Goal: Task Accomplishment & Management: Complete application form

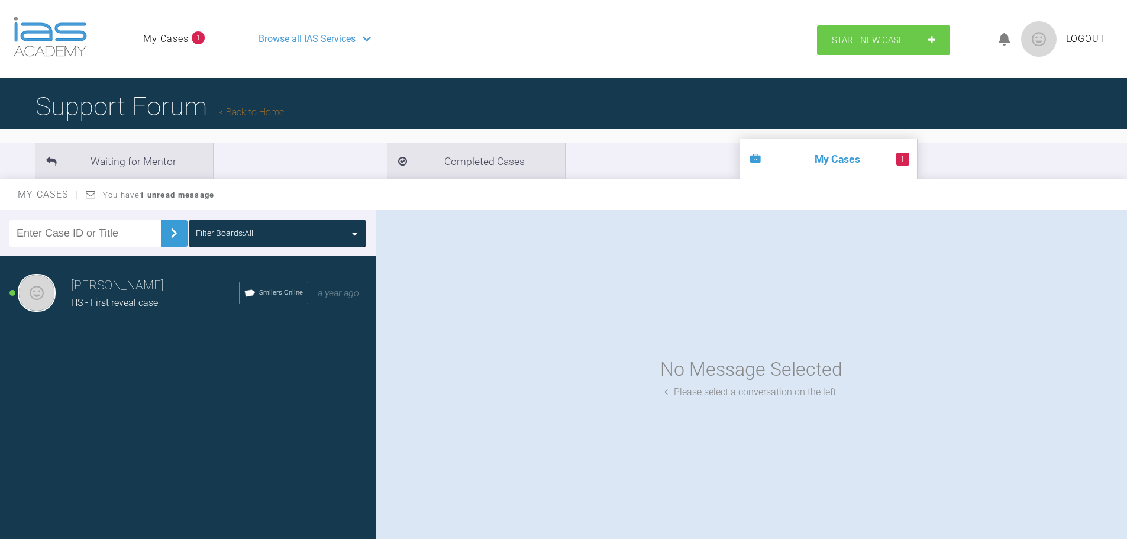
click at [848, 38] on span "Start New Case" at bounding box center [868, 40] width 72 height 11
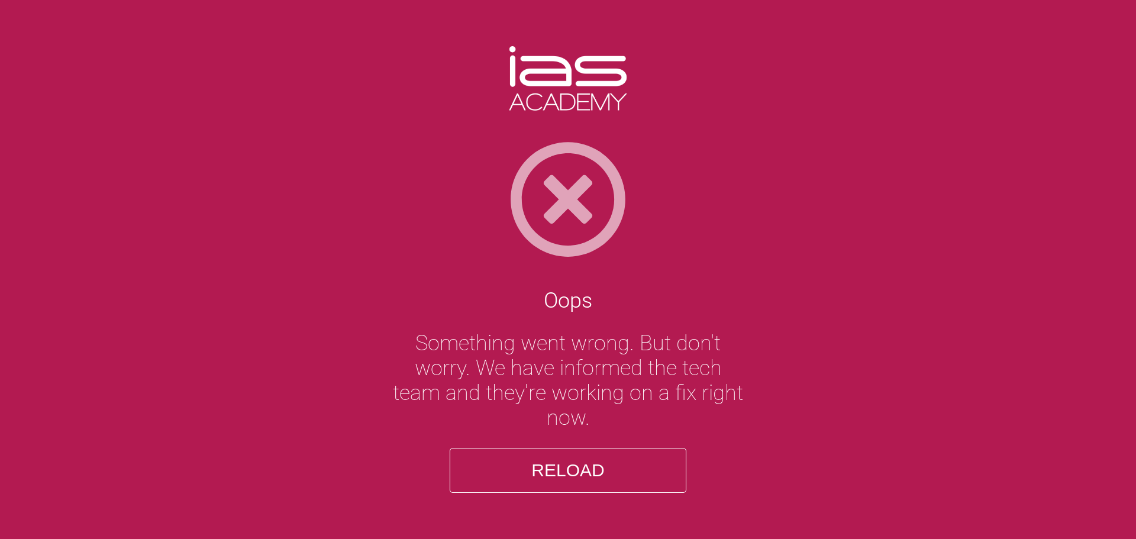
click at [569, 461] on button "Reload" at bounding box center [568, 470] width 237 height 45
click at [567, 462] on button "Reload" at bounding box center [568, 470] width 237 height 45
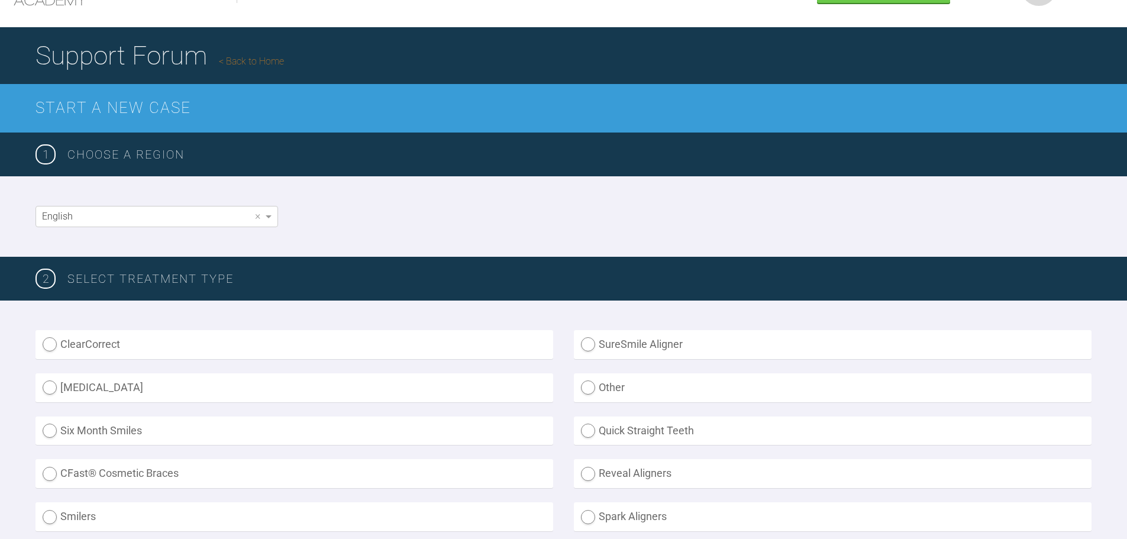
scroll to position [177, 0]
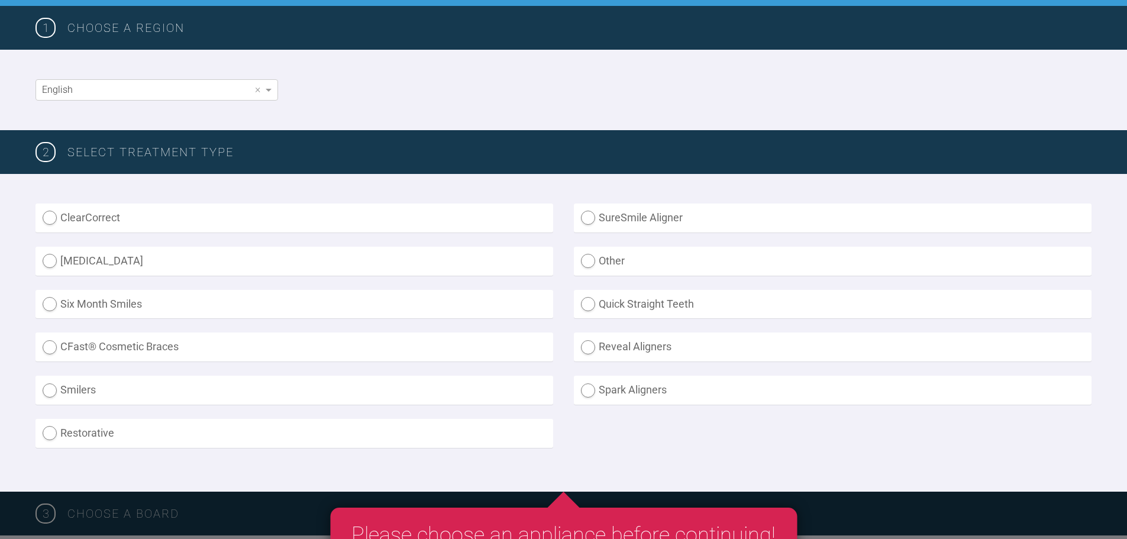
click at [586, 259] on label "Other" at bounding box center [833, 261] width 518 height 29
radio input "true"
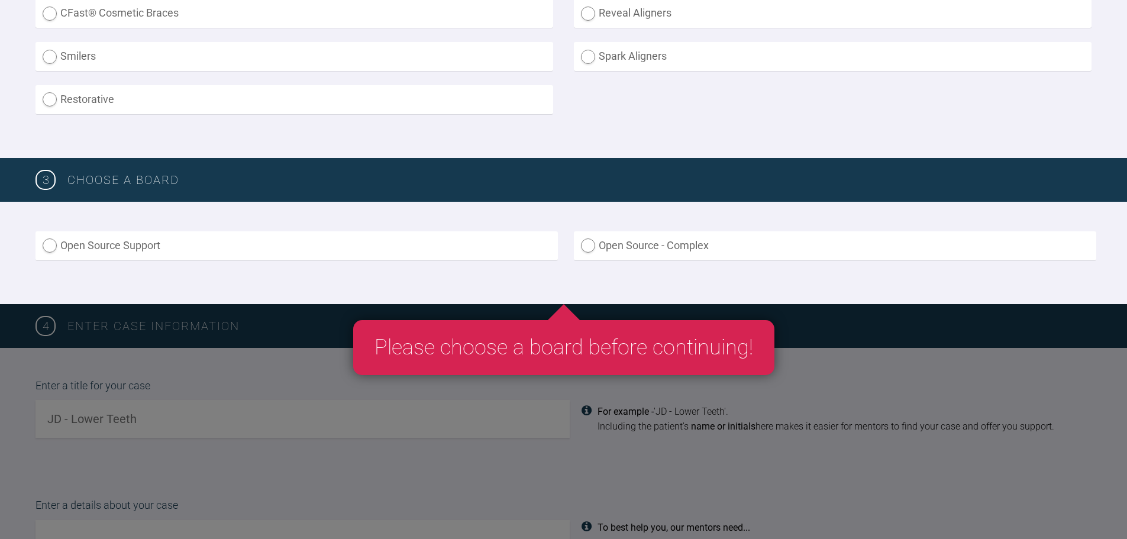
scroll to position [532, 0]
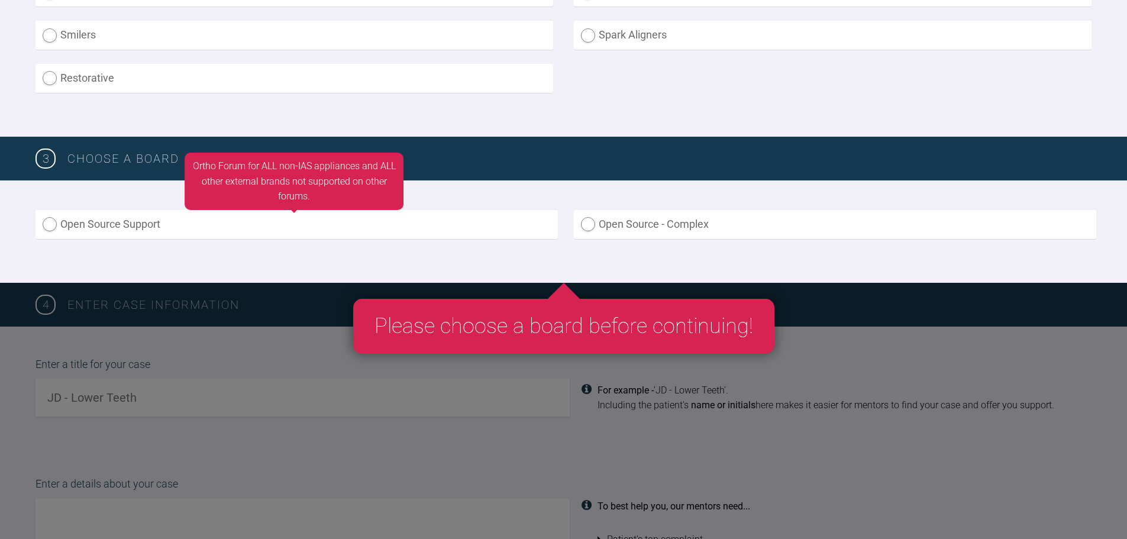
click at [105, 230] on label "Open Source Support" at bounding box center [296, 224] width 522 height 29
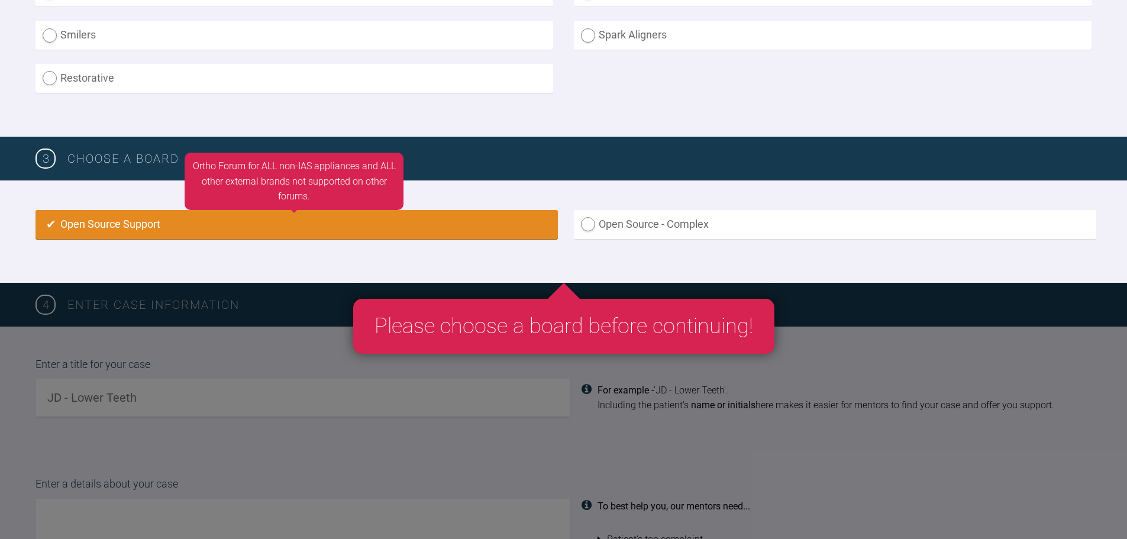
radio input "true"
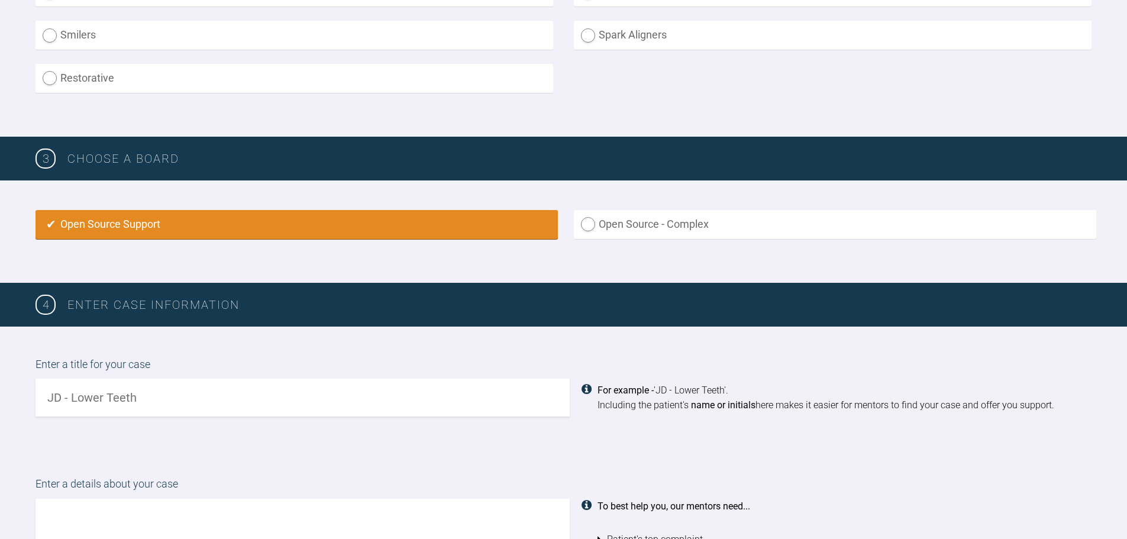
scroll to position [744, 0]
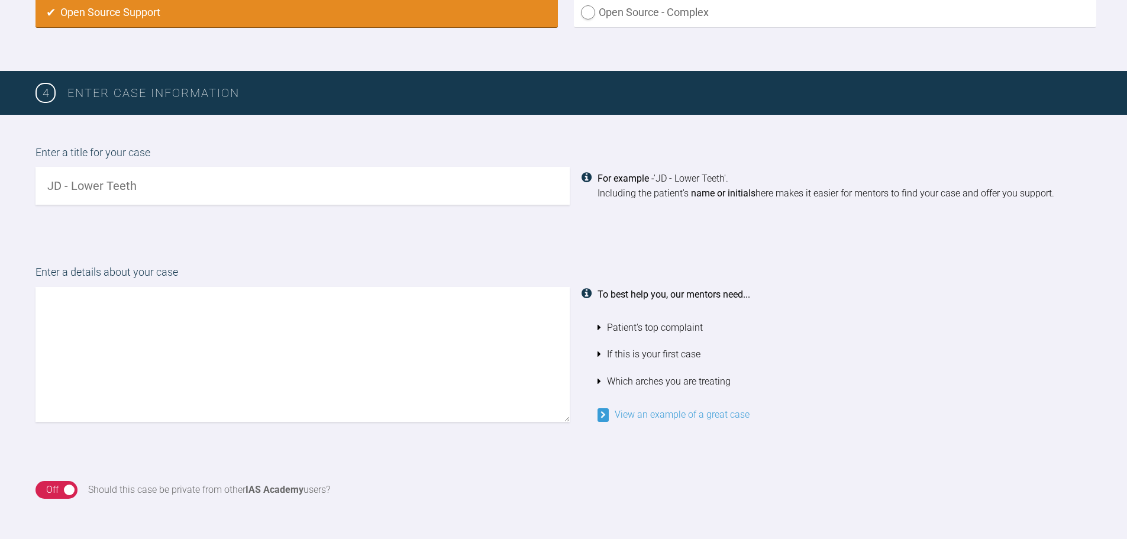
click at [124, 188] on input "text" at bounding box center [302, 186] width 534 height 38
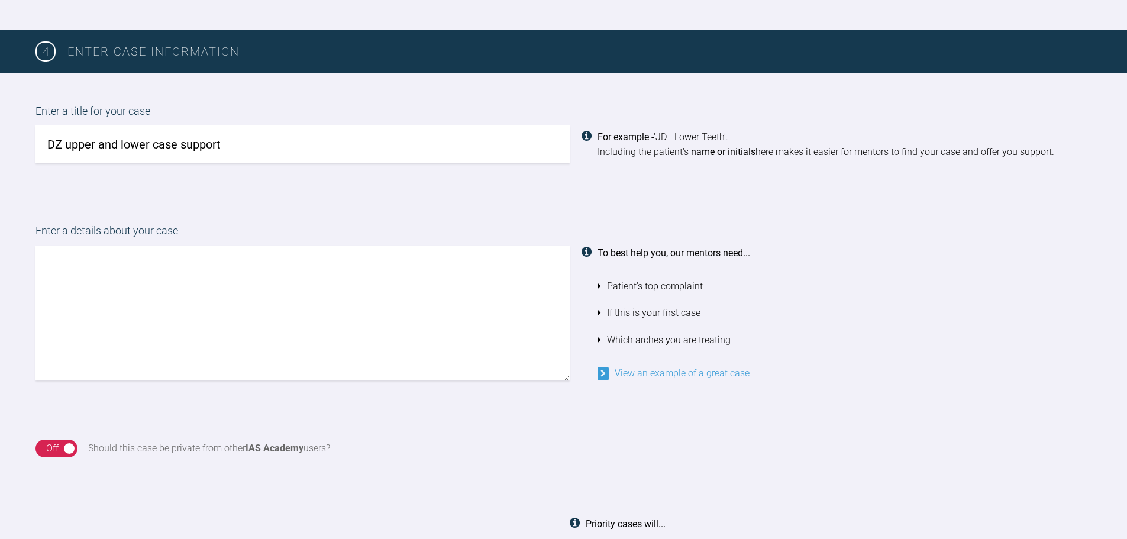
scroll to position [922, 0]
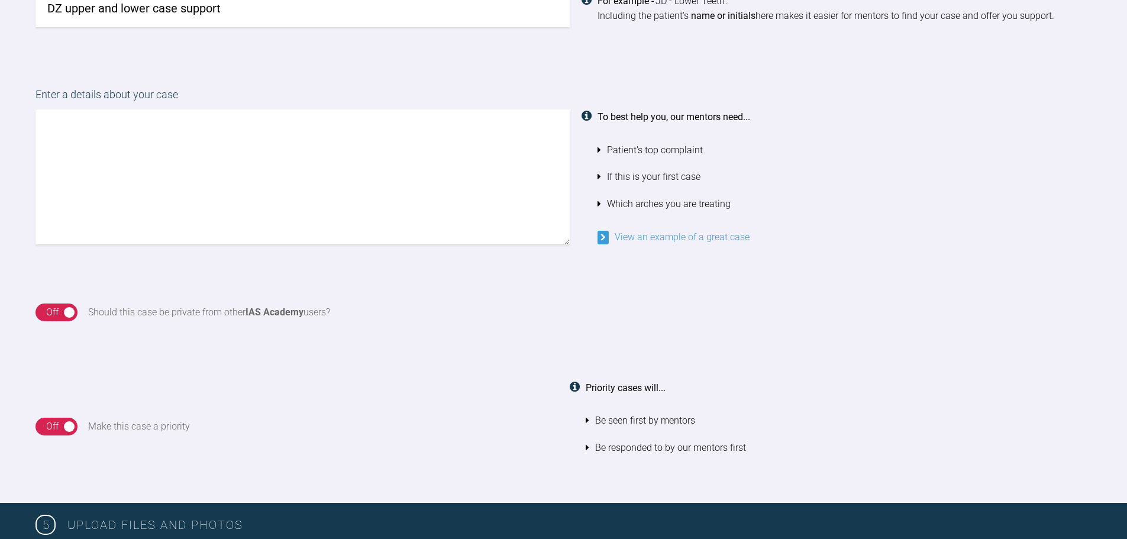
type input "DZ upper and lower case support"
click at [668, 238] on link "View an example of a great case" at bounding box center [673, 236] width 152 height 11
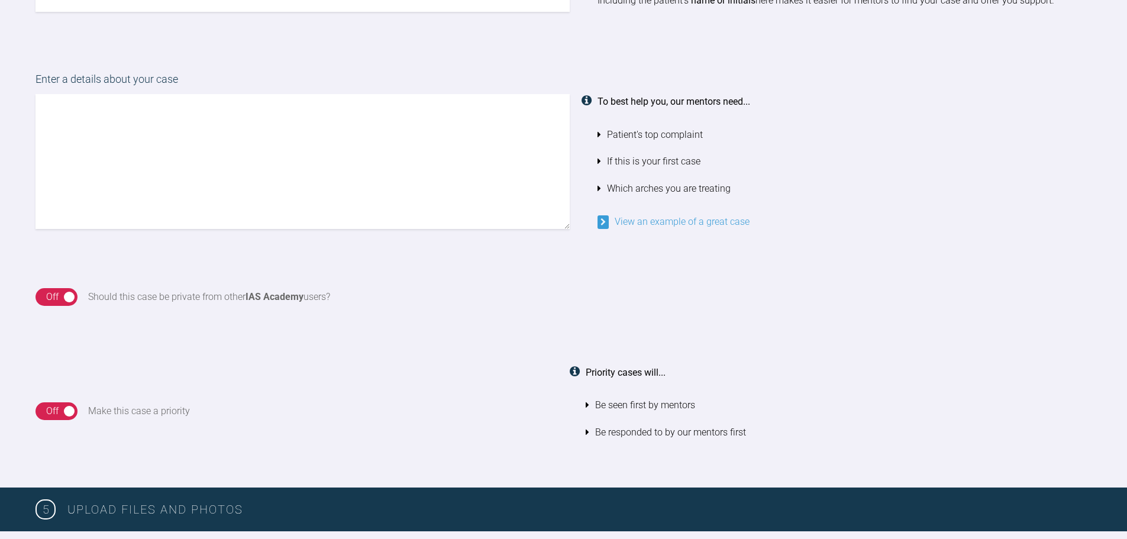
scroll to position [946, 0]
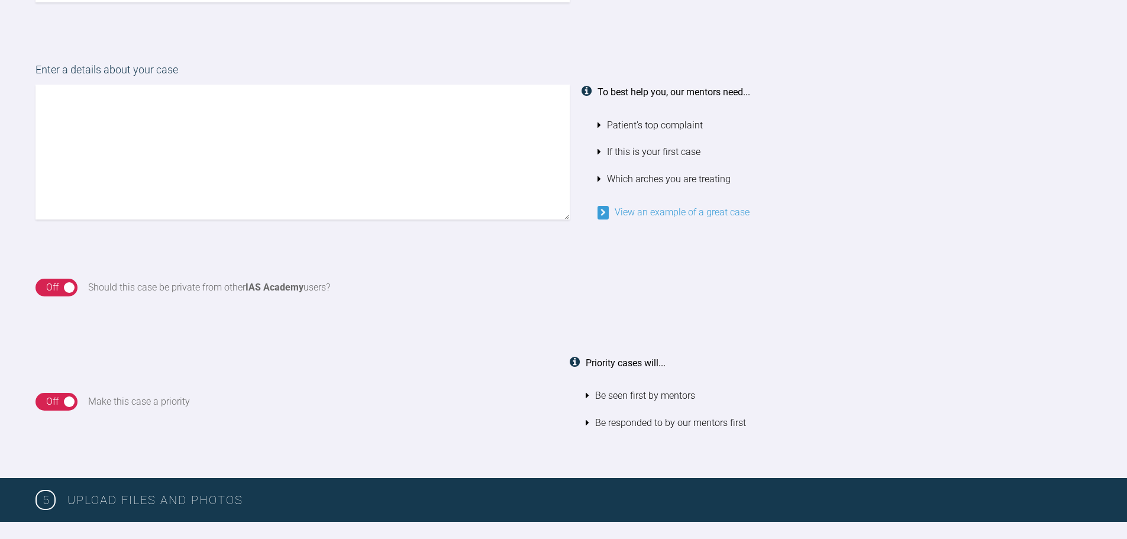
drag, startPoint x: 62, startPoint y: 290, endPoint x: 121, endPoint y: 359, distance: 91.0
click at [121, 359] on div "4 Enter case information Enter a title for your case DZ upper and lower case su…" at bounding box center [563, 173] width 1127 height 609
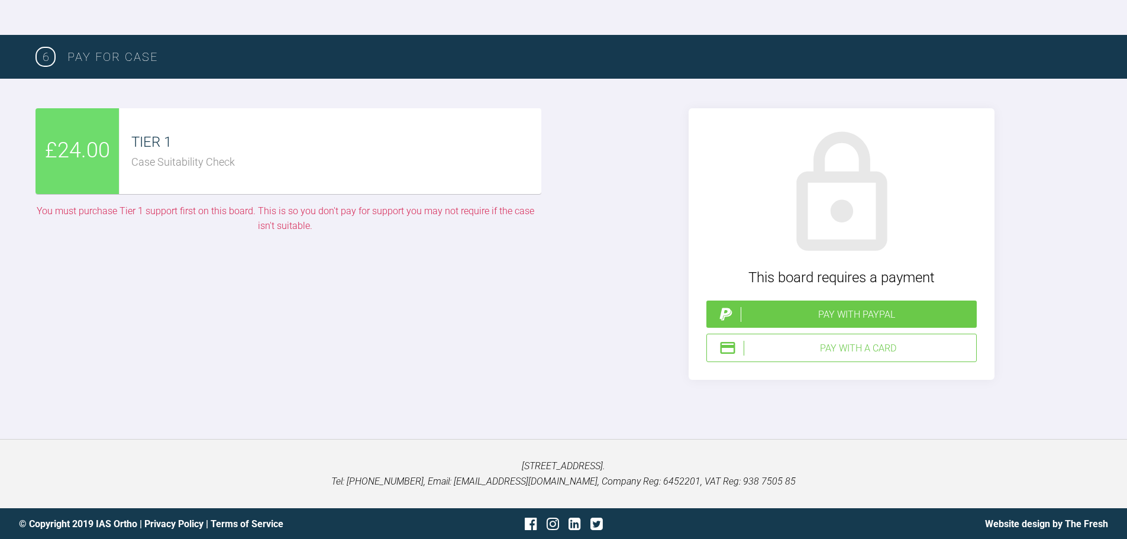
scroll to position [1707, 0]
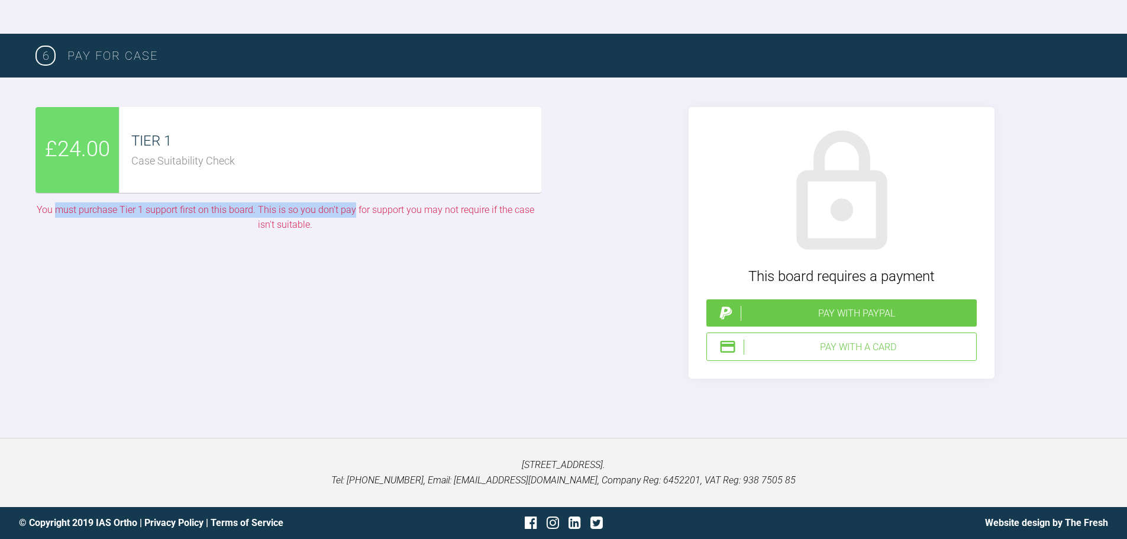
drag, startPoint x: 60, startPoint y: 207, endPoint x: 354, endPoint y: 208, distance: 294.6
click at [354, 208] on div "You must purchase Tier 1 support first on this board. This is so you don't pay …" at bounding box center [285, 217] width 500 height 30
click at [284, 211] on div "You must purchase Tier 1 support first on this board. This is so you don't pay …" at bounding box center [285, 217] width 500 height 30
click at [283, 211] on div "You must purchase Tier 1 support first on this board. This is so you don't pay …" at bounding box center [285, 217] width 500 height 30
click at [273, 229] on div "You must purchase Tier 1 support first on this board. This is so you don't pay …" at bounding box center [285, 217] width 500 height 30
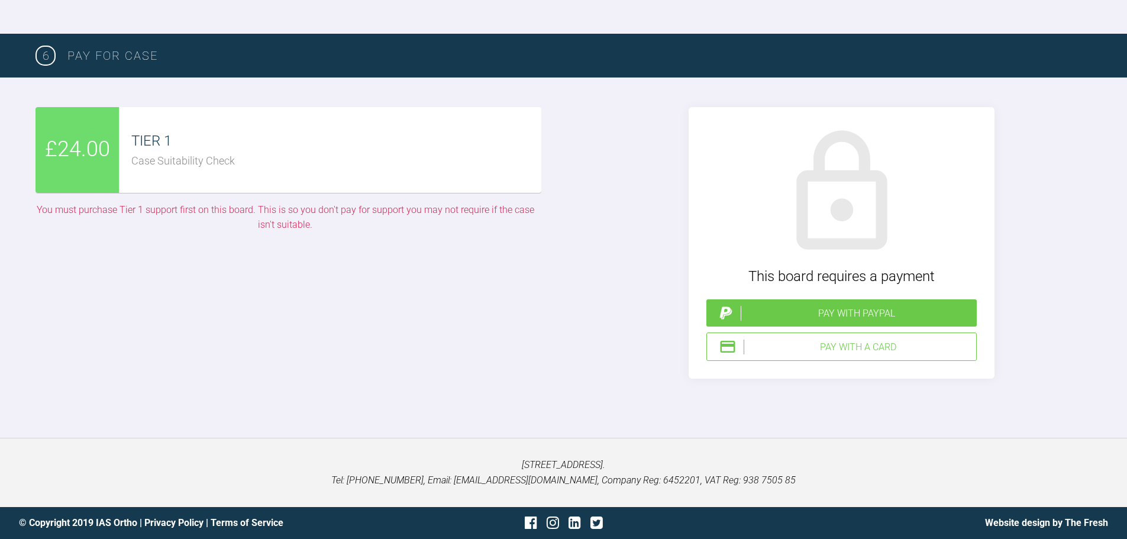
click at [525, 351] on div "£24.00 TIER 1 Case Suitability Check You must purchase Tier 1 support first on …" at bounding box center [285, 243] width 500 height 272
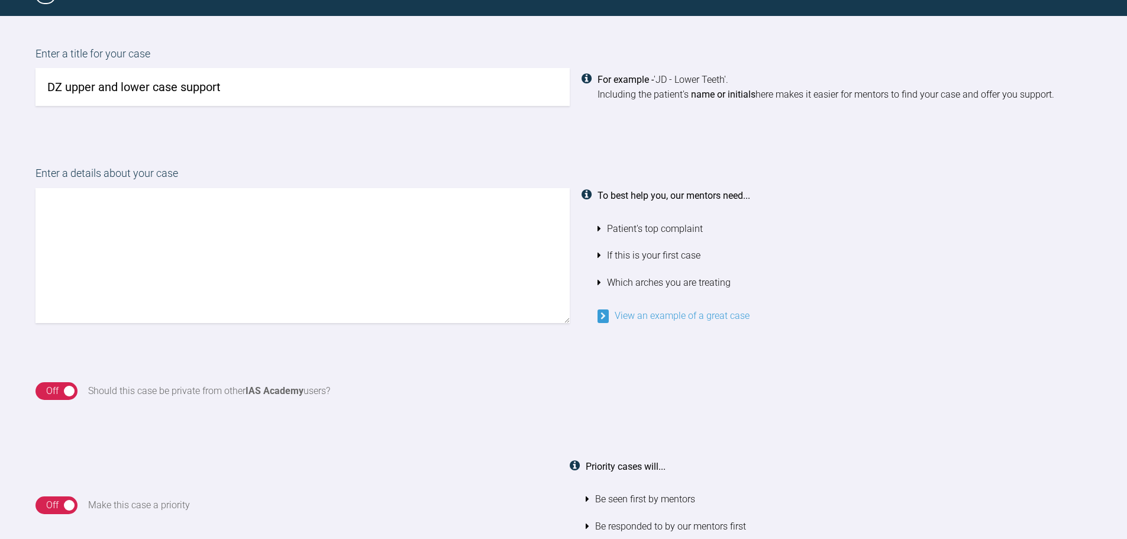
scroll to position [819, 0]
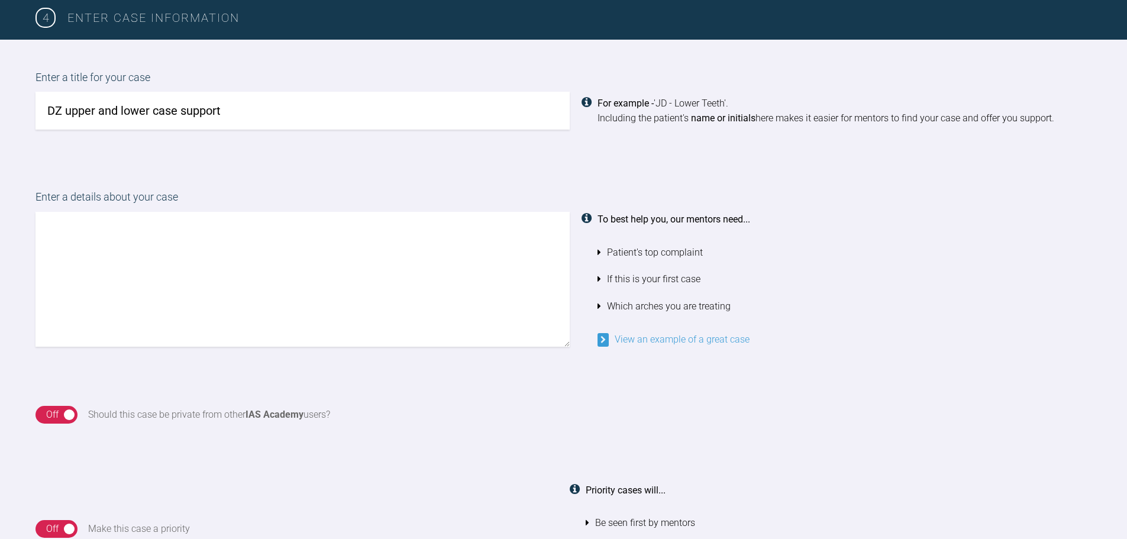
click at [107, 235] on textarea at bounding box center [302, 279] width 534 height 135
click at [75, 235] on textarea at bounding box center [302, 279] width 534 height 135
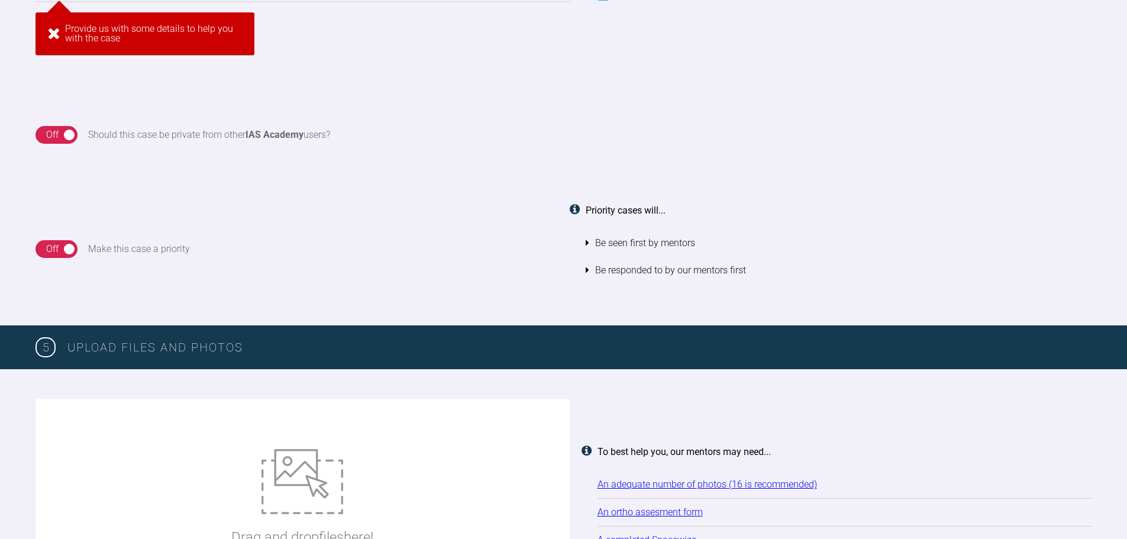
scroll to position [1178, 0]
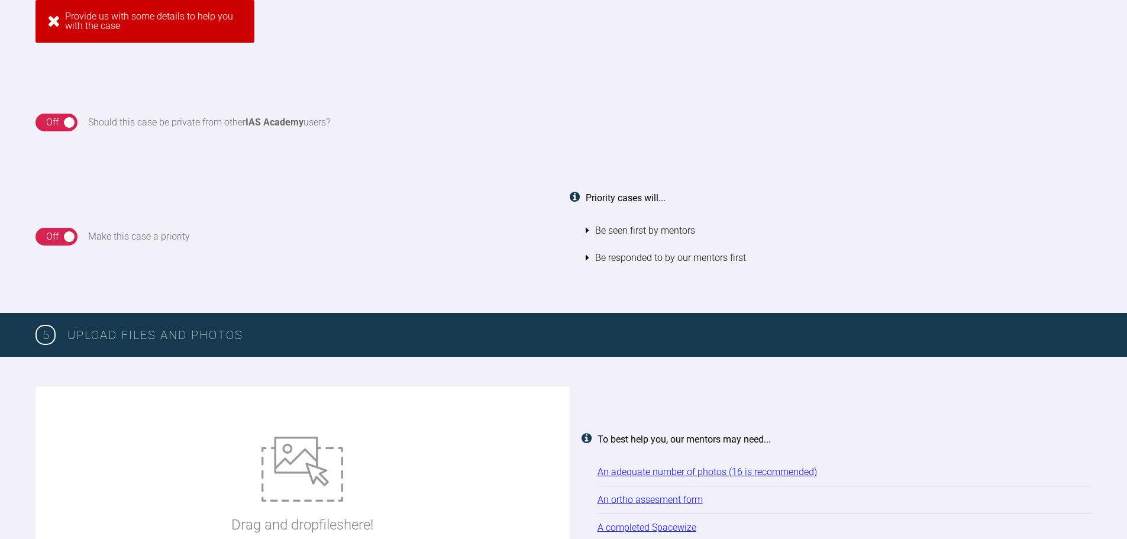
click at [52, 118] on div "Off" at bounding box center [52, 122] width 12 height 15
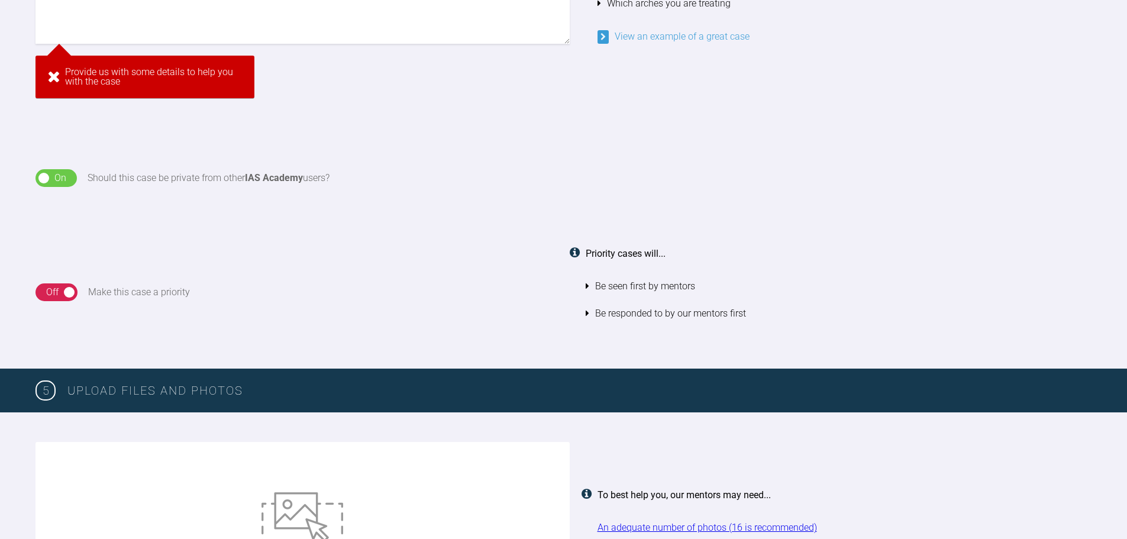
scroll to position [941, 0]
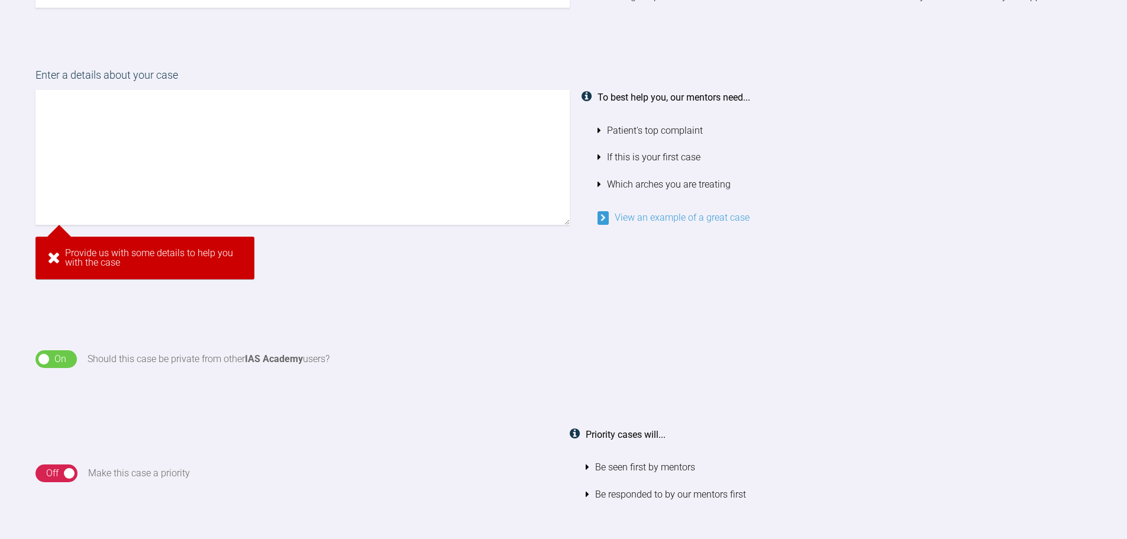
click at [85, 104] on textarea at bounding box center [302, 157] width 534 height 135
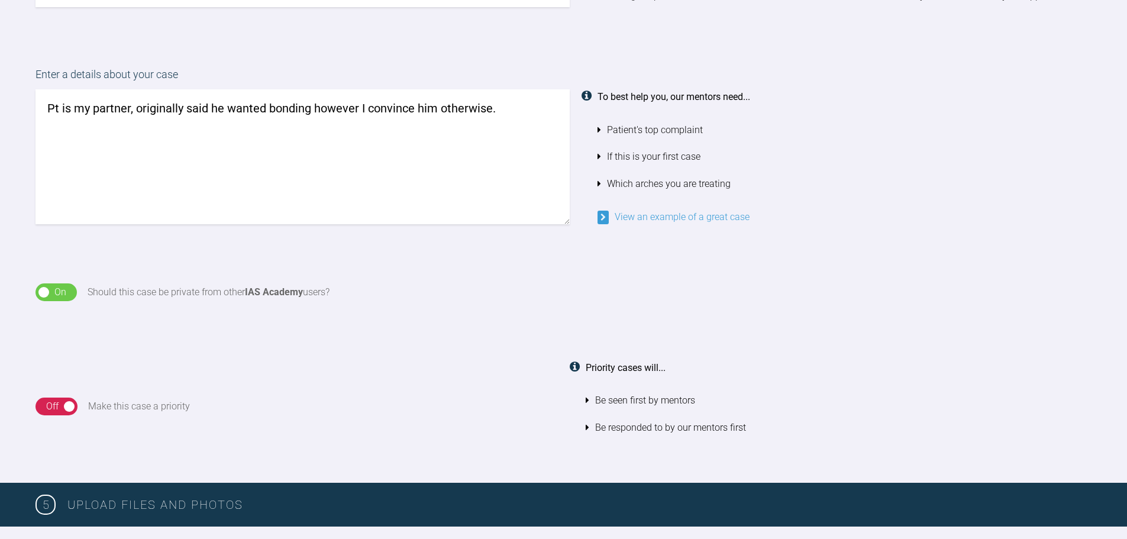
scroll to position [925, 0]
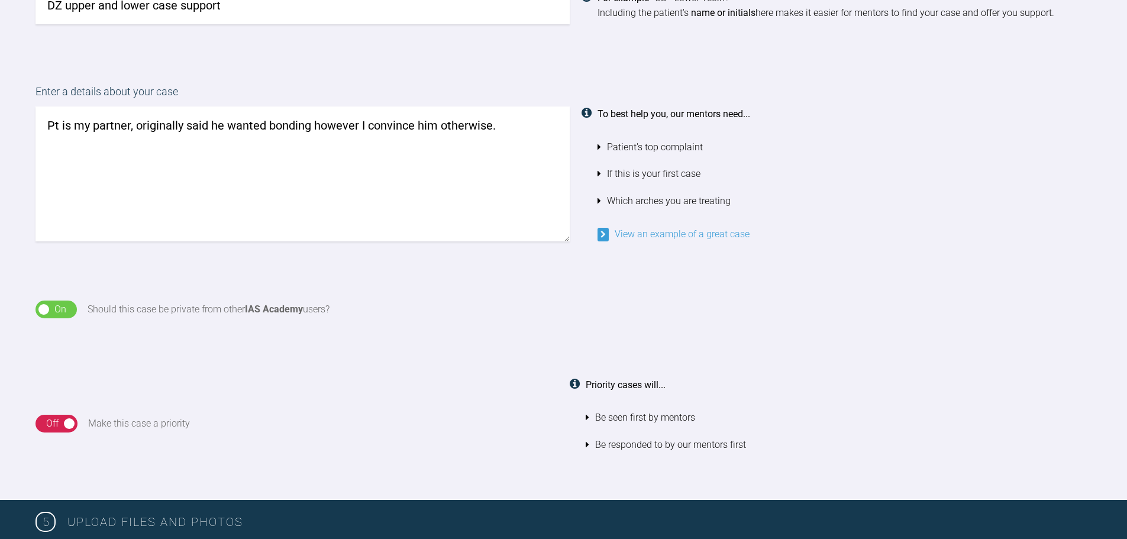
click at [321, 125] on textarea "Pt is my partner, originally said he wanted bonding however I convince him othe…" at bounding box center [302, 173] width 534 height 135
click at [464, 125] on textarea "Pt is my partner, originally said he wanted bonding however I convince him othe…" at bounding box center [302, 173] width 534 height 135
click at [533, 122] on textarea "Pt is my partner, originally said he wanted bonding however I convince him othe…" at bounding box center [302, 173] width 534 height 135
drag, startPoint x: 357, startPoint y: 140, endPoint x: 212, endPoint y: 142, distance: 144.9
click at [212, 142] on textarea "Pt is my partner, originally said he wanted bonding however I convince him othe…" at bounding box center [302, 173] width 534 height 135
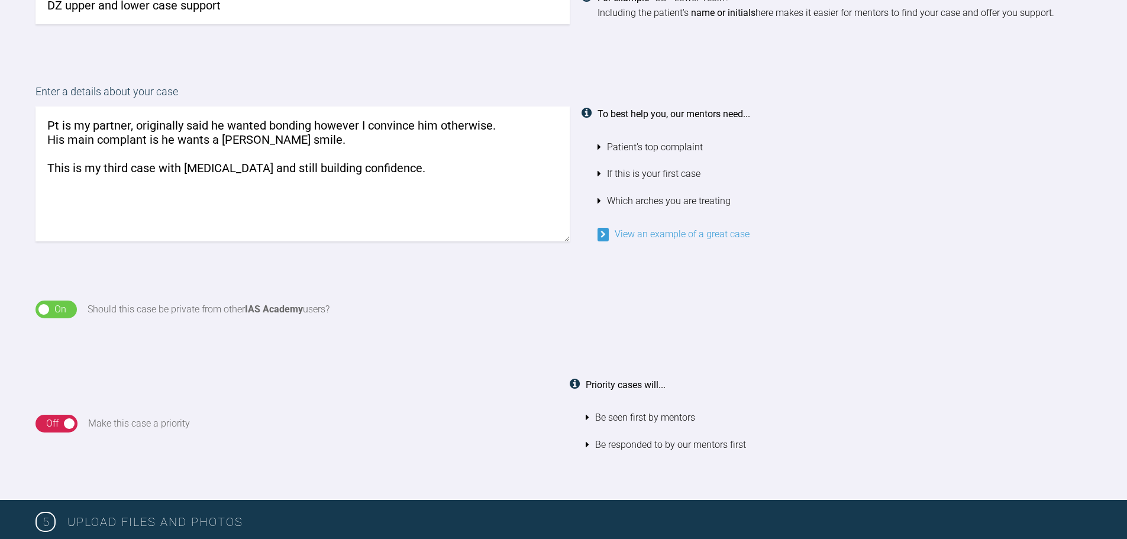
click at [353, 167] on textarea "Pt is my partner, originally said he wanted bonding however I convince him othe…" at bounding box center [302, 173] width 534 height 135
click at [418, 167] on textarea "Pt is my partner, originally said he wanted bonding however I convince him othe…" at bounding box center [302, 173] width 534 height 135
click at [283, 140] on textarea "Pt is my partner, originally said he wanted bonding however I convince him othe…" at bounding box center [302, 173] width 534 height 135
click at [71, 153] on textarea "Pt is my partner, originally said he wanted bonding however I convince him othe…" at bounding box center [302, 173] width 534 height 135
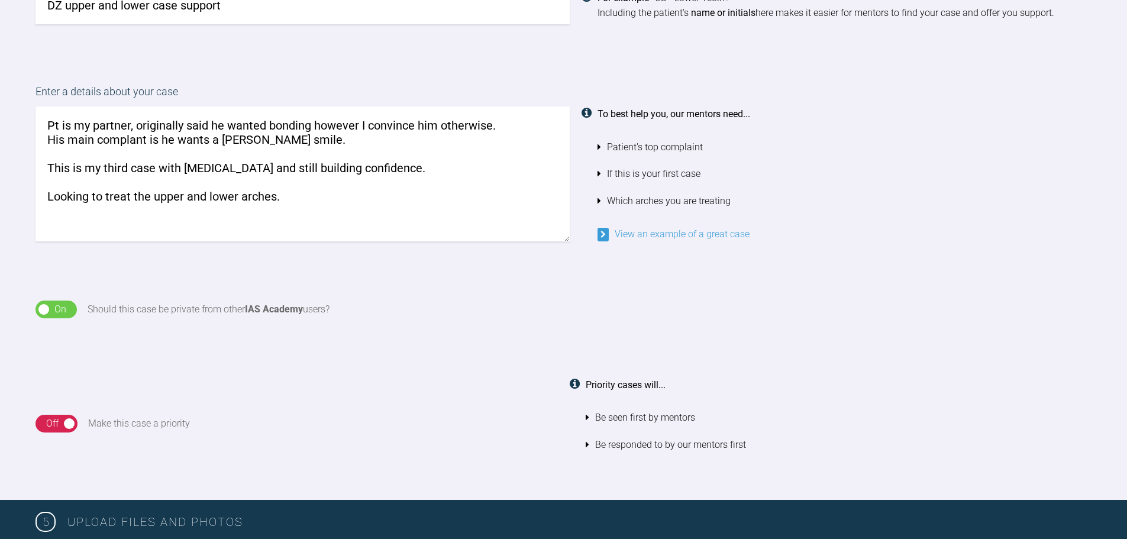
click at [105, 172] on textarea "Pt is my partner, originally said he wanted bonding however I convince him othe…" at bounding box center [302, 173] width 534 height 135
drag, startPoint x: 220, startPoint y: 179, endPoint x: 332, endPoint y: 172, distance: 112.7
click at [229, 179] on textarea "Pt is my partner, originally said he wanted bonding however I convince him othe…" at bounding box center [302, 173] width 534 height 135
click at [332, 172] on textarea "Pt is my partner, originally said he wanted bonding however I convince him othe…" at bounding box center [302, 173] width 534 height 135
click at [400, 169] on textarea "Pt is my partner, originally said he wanted bonding however I convince him othe…" at bounding box center [302, 173] width 534 height 135
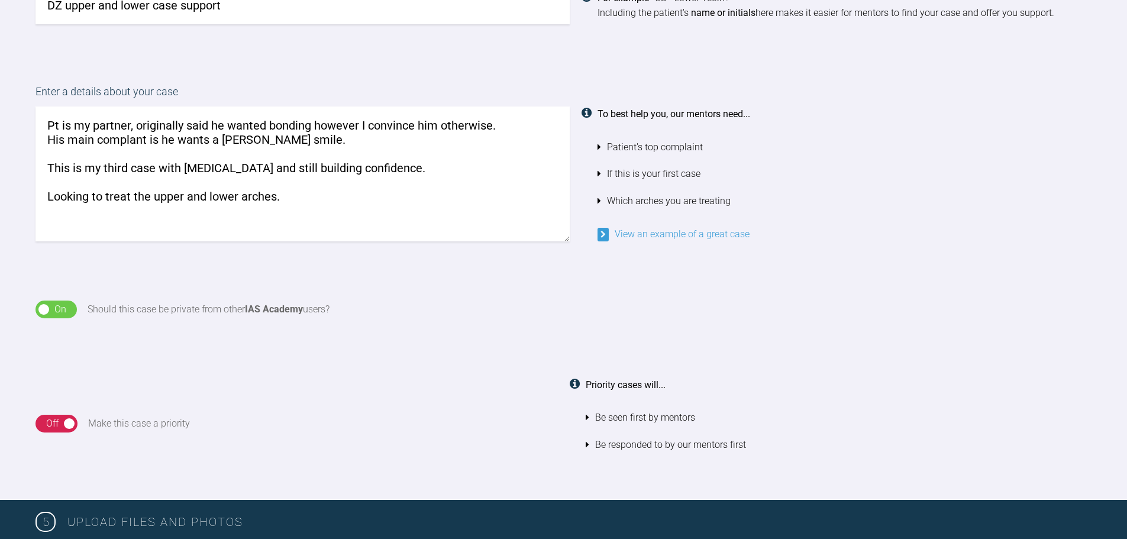
click at [409, 167] on textarea "Pt is my partner, originally said he wanted bonding however I convince him othe…" at bounding box center [302, 173] width 534 height 135
click at [402, 169] on textarea "Pt is my partner, originally said he wanted bonding however I convince him othe…" at bounding box center [302, 173] width 534 height 135
click at [320, 214] on textarea "Pt is my partner, originally said he wanted bonding however I convince him othe…" at bounding box center [302, 173] width 534 height 135
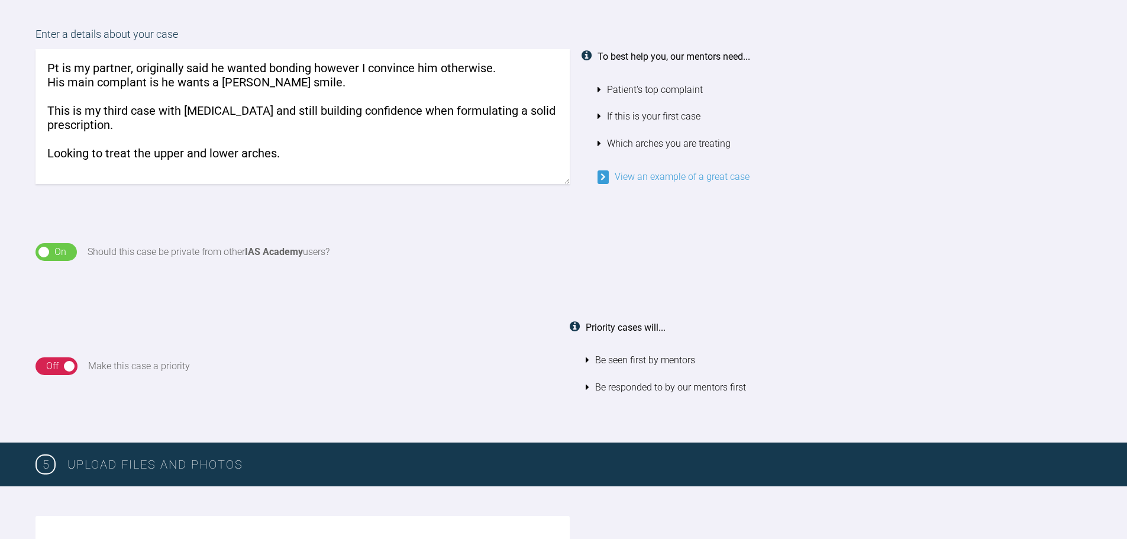
scroll to position [984, 0]
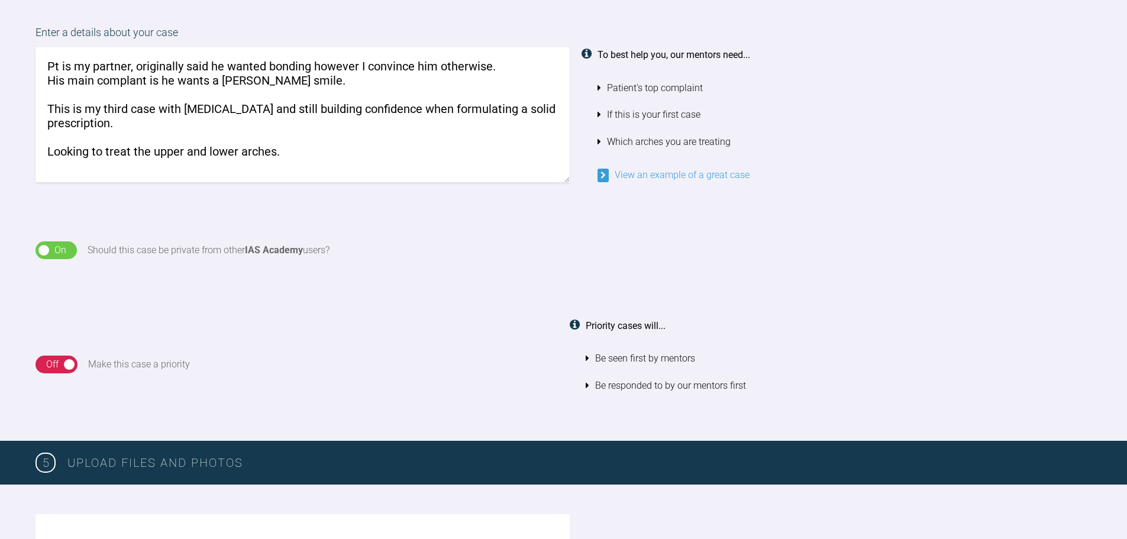
click at [102, 167] on textarea "Pt is my partner, originally said he wanted bonding however I convince him othe…" at bounding box center [302, 114] width 534 height 135
drag, startPoint x: 166, startPoint y: 154, endPoint x: 271, endPoint y: 147, distance: 104.9
click at [173, 154] on textarea "Pt is my partner, originally said he wanted bonding however I convince him othe…" at bounding box center [302, 114] width 534 height 135
drag, startPoint x: 271, startPoint y: 147, endPoint x: 355, endPoint y: 147, distance: 84.0
click at [274, 147] on textarea "Pt is my partner, originally said he wanted bonding however I convince him othe…" at bounding box center [302, 114] width 534 height 135
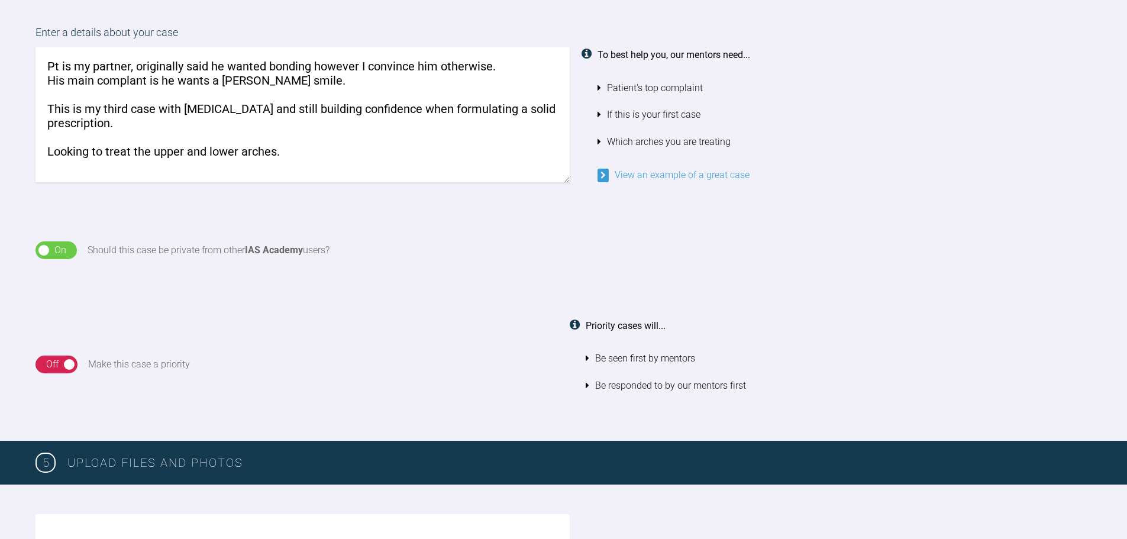
click at [355, 147] on textarea "Pt is my partner, originally said he wanted bonding however I convince him othe…" at bounding box center [302, 114] width 534 height 135
click at [316, 76] on textarea "Pt is my partner, originally said he wanted bonding however I convince him othe…" at bounding box center [302, 114] width 534 height 135
click at [177, 112] on textarea "Pt is my partner, originally said he wanted bonding however I convince him othe…" at bounding box center [302, 114] width 534 height 135
click at [143, 137] on textarea "Pt is my partner, originally said he wanted bonding however I convince him othe…" at bounding box center [302, 114] width 534 height 135
click at [264, 144] on textarea "Pt is my partner, originally said he wanted bonding however I convince him othe…" at bounding box center [302, 114] width 534 height 135
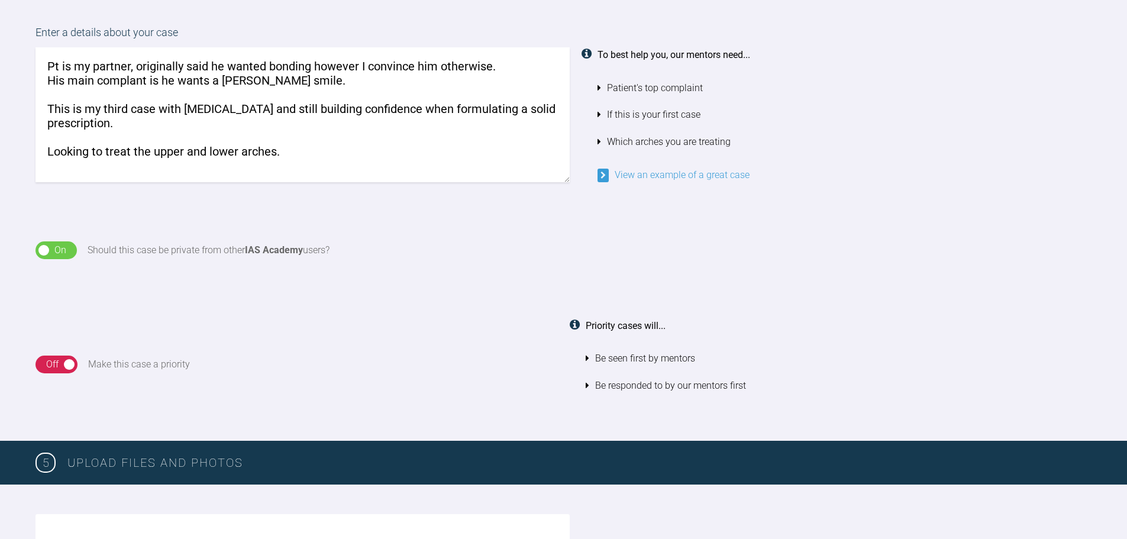
click at [337, 156] on textarea "Pt is my partner, originally said he wanted bonding however I convince him othe…" at bounding box center [302, 114] width 534 height 135
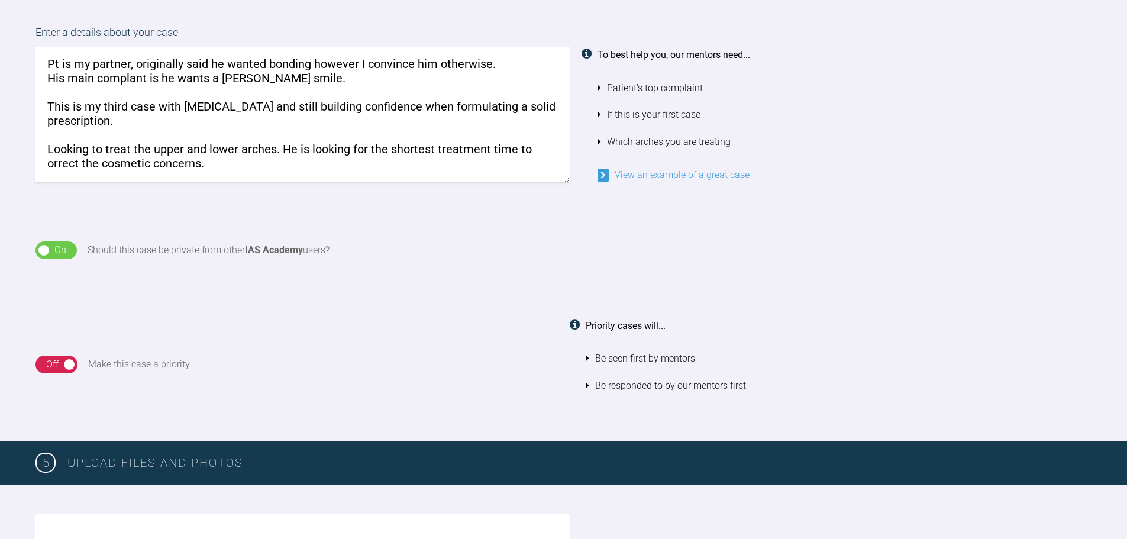
scroll to position [20, 0]
click at [50, 144] on textarea "Pt is my partner, originally said he wanted bonding however I convince him othe…" at bounding box center [302, 114] width 534 height 135
click at [61, 169] on textarea "Pt is my partner, originally said he wanted bonding however I convince him othe…" at bounding box center [302, 114] width 534 height 135
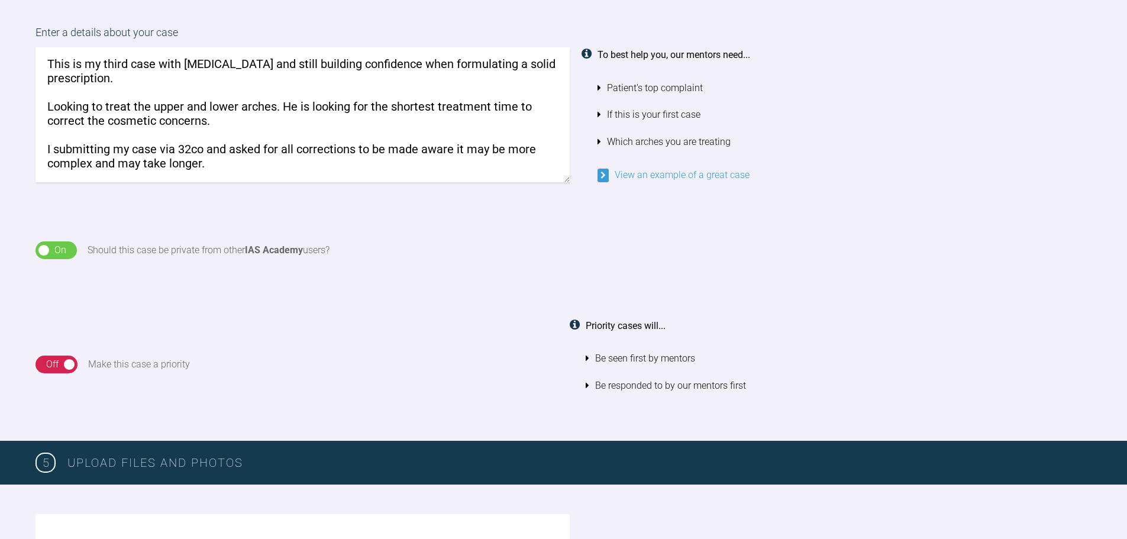
scroll to position [62, 0]
drag, startPoint x: 283, startPoint y: 88, endPoint x: 288, endPoint y: 107, distance: 20.2
click at [288, 107] on textarea "Pt is my partner, originally said he wanted bonding however I convince him othe…" at bounding box center [302, 114] width 534 height 135
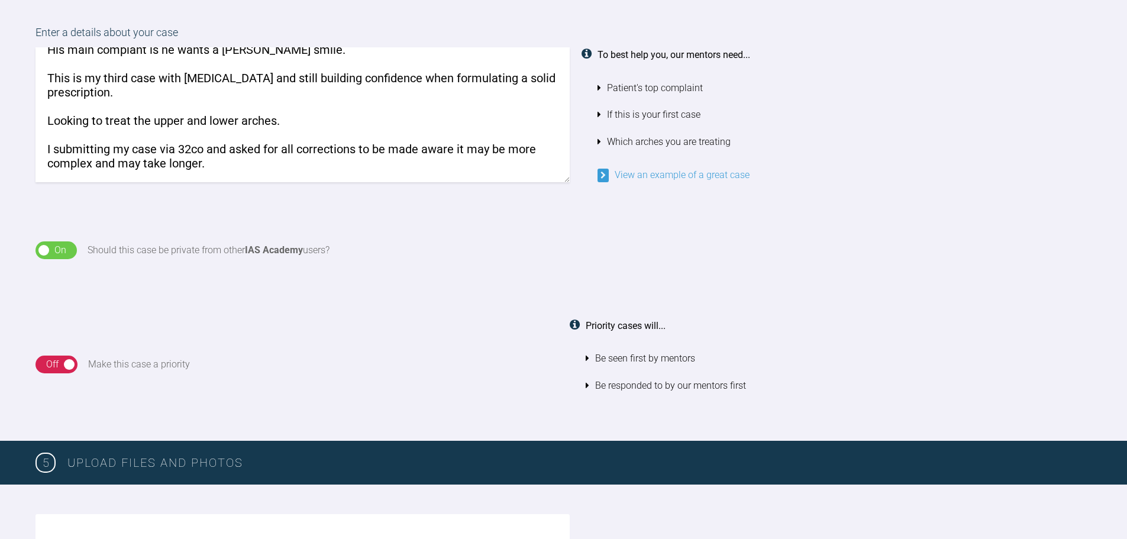
scroll to position [59, 0]
click at [147, 108] on textarea "Pt is my partner, originally said he wanted bonding however I convince him othe…" at bounding box center [302, 114] width 534 height 135
click at [172, 123] on textarea "Pt is my partner, originally said he wanted bonding however I convince him othe…" at bounding box center [302, 114] width 534 height 135
click at [323, 123] on textarea "Pt is my partner, originally said he wanted bonding however I convince him othe…" at bounding box center [302, 114] width 534 height 135
click at [369, 124] on textarea "Pt is my partner, originally said he wanted bonding however I convince him othe…" at bounding box center [302, 114] width 534 height 135
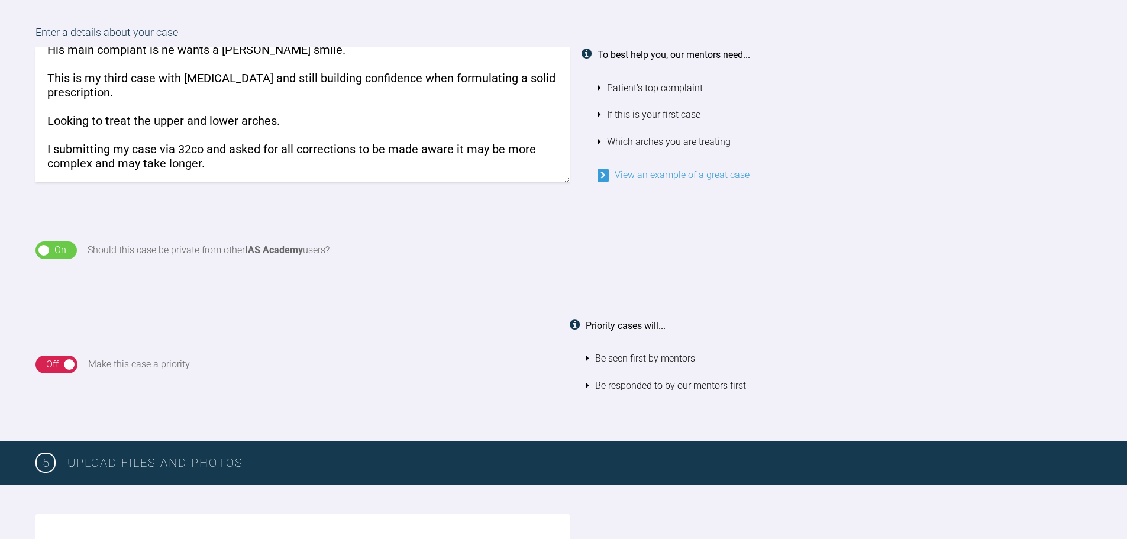
click at [298, 125] on textarea "Pt is my partner, originally said he wanted bonding however I convince him othe…" at bounding box center [302, 114] width 534 height 135
click at [254, 131] on textarea "Pt is my partner, originally said he wanted bonding however I convince him othe…" at bounding box center [302, 114] width 534 height 135
click at [228, 134] on textarea "Pt is my partner, originally said he wanted bonding however I convince him othe…" at bounding box center [302, 114] width 534 height 135
click at [227, 134] on textarea "Pt is my partner, originally said he wanted bonding however I convince him othe…" at bounding box center [302, 114] width 534 height 135
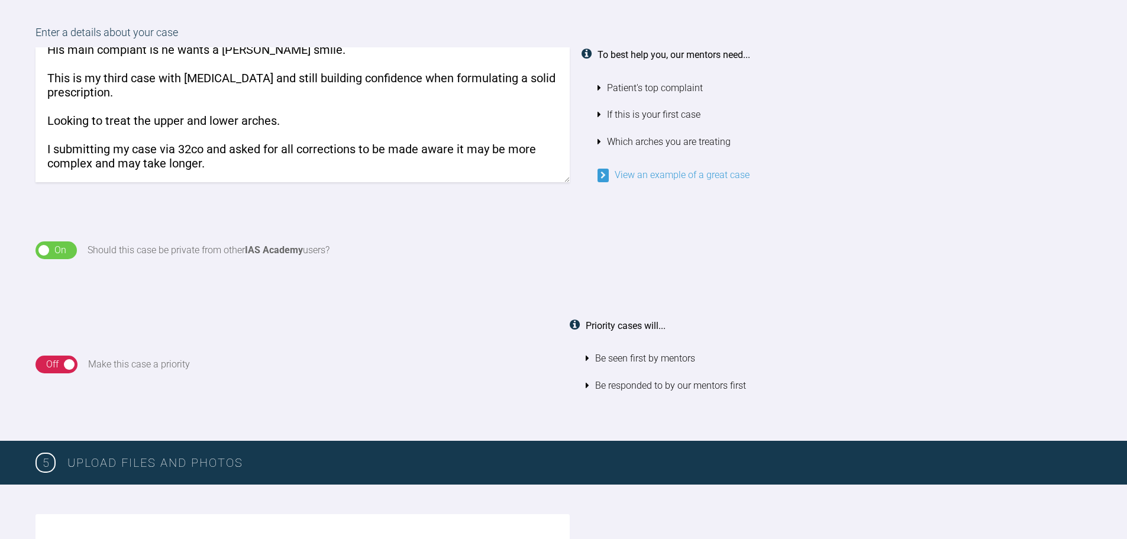
scroll to position [62, 0]
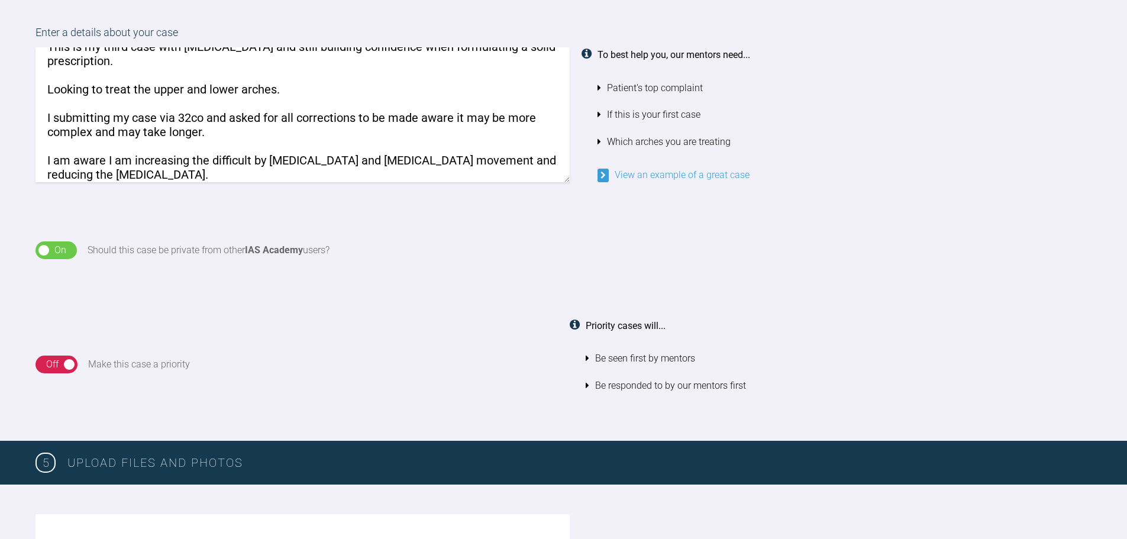
click at [228, 135] on textarea "Pt is my partner, originally said he wanted bonding however I convince him othe…" at bounding box center [302, 114] width 534 height 135
click at [200, 168] on textarea "Pt is my partner, originally said he wanted bonding however I convince him othe…" at bounding box center [302, 114] width 534 height 135
click at [346, 173] on textarea "Pt is my partner, originally said he wanted bonding however I convince him othe…" at bounding box center [302, 114] width 534 height 135
click at [337, 163] on textarea "Pt is my partner, originally said he wanted bonding however I convince him othe…" at bounding box center [302, 114] width 534 height 135
click at [205, 160] on textarea "Pt is my partner, originally said he wanted bonding however I convince him othe…" at bounding box center [302, 114] width 534 height 135
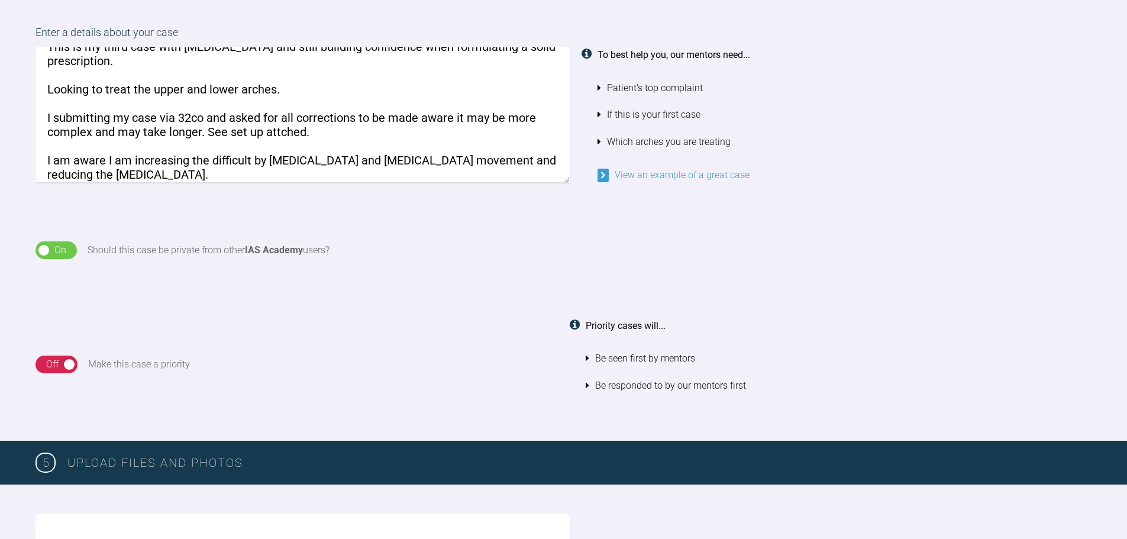
click at [253, 161] on textarea "Pt is my partner, originally said he wanted bonding however I convince him othe…" at bounding box center [302, 114] width 534 height 135
click at [251, 159] on textarea "Pt is my partner, originally said he wanted bonding however I convince him othe…" at bounding box center [302, 114] width 534 height 135
drag, startPoint x: 248, startPoint y: 164, endPoint x: 287, endPoint y: 164, distance: 39.0
click at [250, 164] on textarea "Pt is my partner, originally said he wanted bonding however I convince him othe…" at bounding box center [302, 114] width 534 height 135
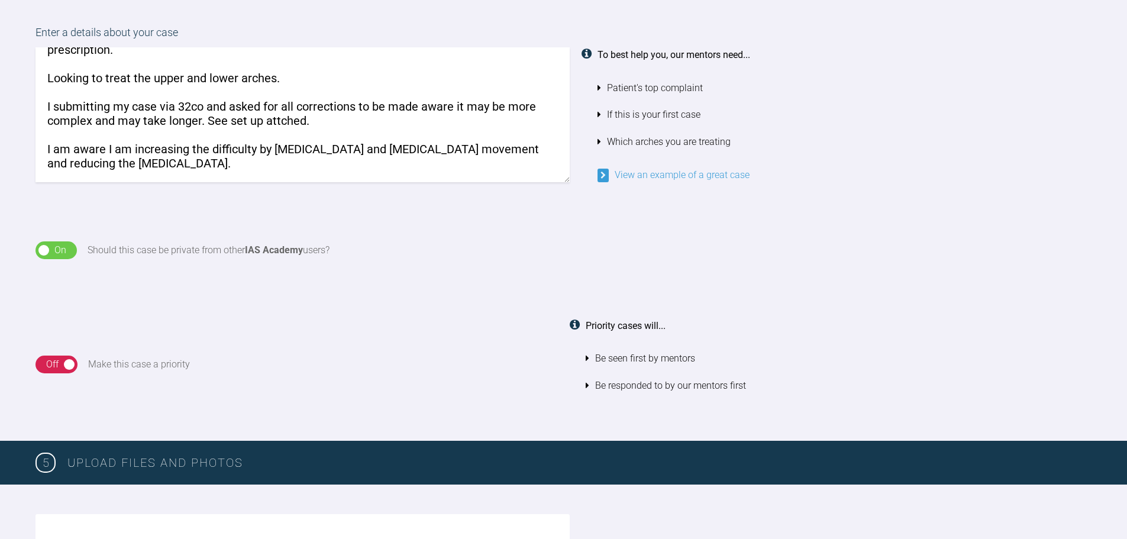
drag, startPoint x: 180, startPoint y: 159, endPoint x: 173, endPoint y: 144, distance: 16.4
click at [175, 144] on textarea "Pt is my partner, originally said he wanted bonding however I convince him othe…" at bounding box center [302, 114] width 534 height 135
click at [169, 143] on textarea "Pt is my partner, originally said he wanted bonding however I convince him othe…" at bounding box center [302, 114] width 534 height 135
click at [96, 159] on textarea "Pt is my partner, originally said he wanted bonding however I convince him othe…" at bounding box center [302, 114] width 534 height 135
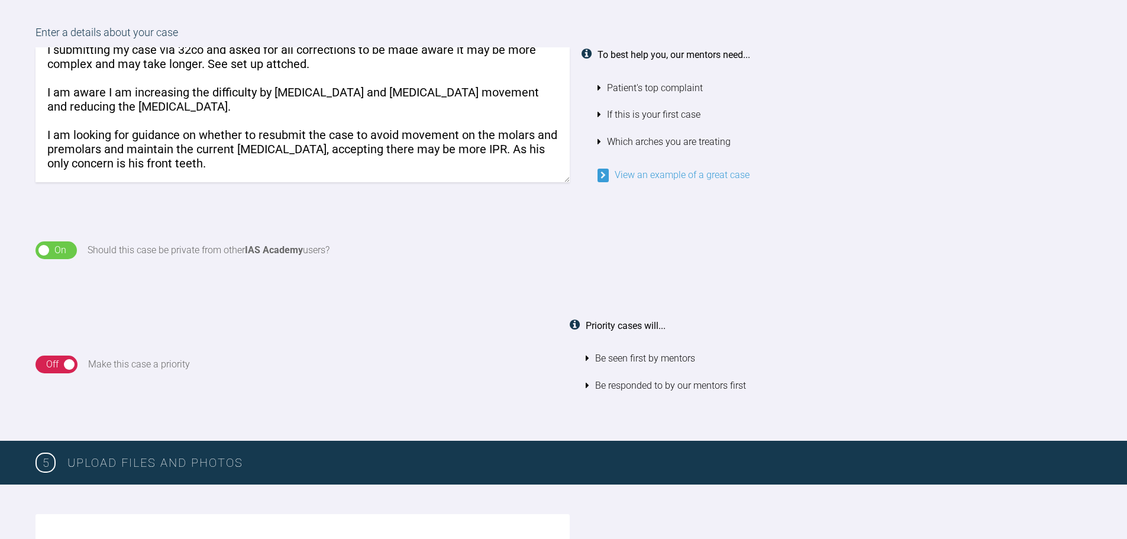
scroll to position [147, 0]
click at [303, 132] on textarea "Pt is my partner, originally said he wanted bonding however I convince him othe…" at bounding box center [302, 114] width 534 height 135
click at [424, 134] on textarea "Pt is my partner, originally said he wanted bonding however I convince him othe…" at bounding box center [302, 114] width 534 height 135
click at [420, 128] on textarea "Pt is my partner, originally said he wanted bonding however I convince him othe…" at bounding box center [302, 114] width 534 height 135
click at [143, 122] on textarea "Pt is my partner, originally said he wanted bonding however I convince him othe…" at bounding box center [302, 114] width 534 height 135
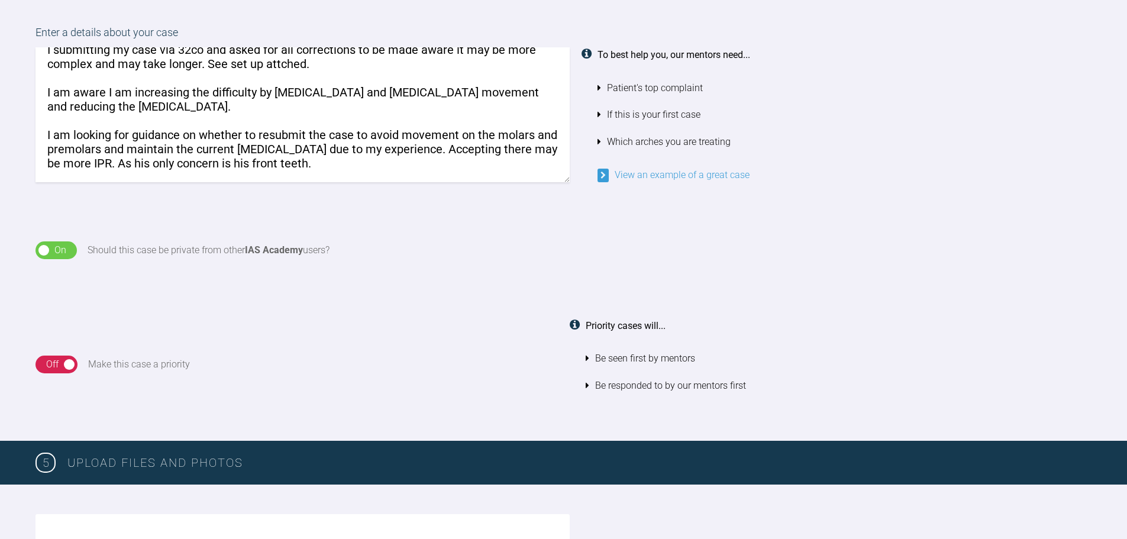
click at [225, 120] on textarea "Pt is my partner, originally said he wanted bonding however I convince him othe…" at bounding box center [302, 114] width 534 height 135
click at [351, 122] on textarea "Pt is my partner, originally said he wanted bonding however I convince him othe…" at bounding box center [302, 114] width 534 height 135
click at [390, 122] on textarea "Pt is my partner, originally said he wanted bonding however I convince him othe…" at bounding box center [302, 114] width 534 height 135
click at [490, 113] on textarea "Pt is my partner, originally said he wanted bonding however I convince him othe…" at bounding box center [302, 114] width 534 height 135
click at [121, 138] on textarea "Pt is my partner, originally said he wanted bonding however I convince him othe…" at bounding box center [302, 114] width 534 height 135
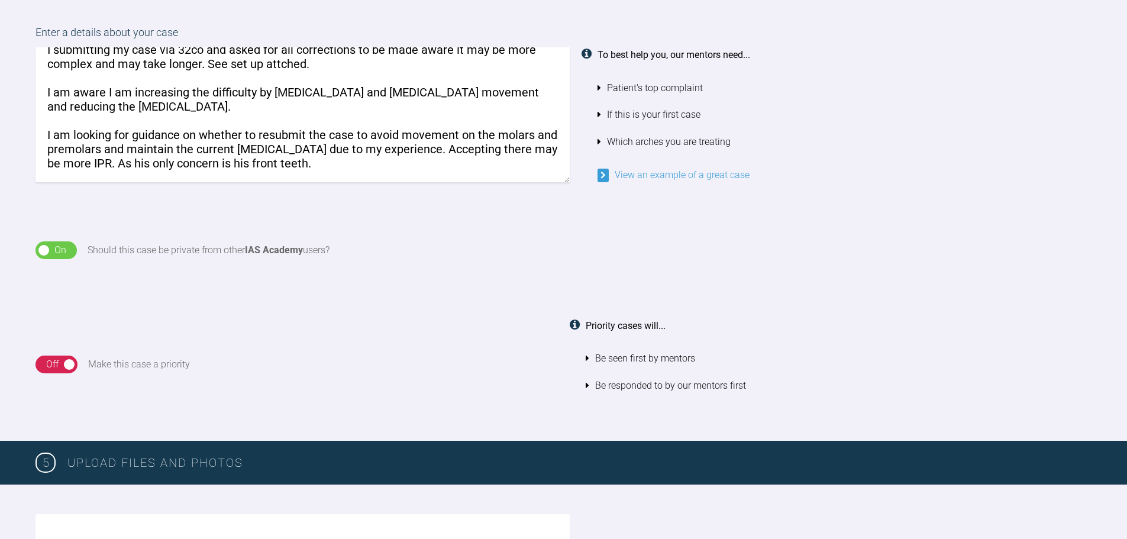
click at [224, 137] on textarea "Pt is my partner, originally said he wanted bonding however I convince him othe…" at bounding box center [302, 114] width 534 height 135
click at [295, 137] on textarea "Pt is my partner, originally said he wanted bonding however I convince him othe…" at bounding box center [302, 114] width 534 height 135
click at [350, 136] on textarea "Pt is my partner, originally said he wanted bonding however I convince him othe…" at bounding box center [302, 114] width 534 height 135
click at [389, 137] on textarea "Pt is my partner, originally said he wanted bonding however I convince him othe…" at bounding box center [302, 114] width 534 height 135
click at [432, 135] on textarea "Pt is my partner, originally said he wanted bonding however I convince him othe…" at bounding box center [302, 114] width 534 height 135
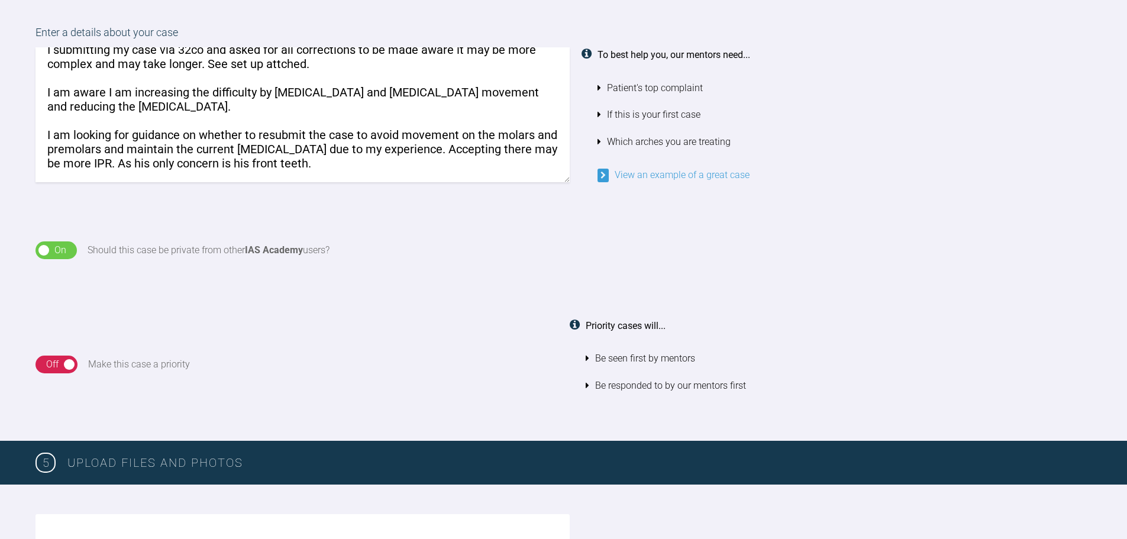
click at [68, 151] on textarea "Pt is my partner, originally said he wanted bonding however I convince him othe…" at bounding box center [302, 114] width 534 height 135
click at [106, 148] on textarea "Pt is my partner, originally said he wanted bonding however I convince him othe…" at bounding box center [302, 114] width 534 height 135
click at [150, 148] on textarea "Pt is my partner, originally said he wanted bonding however I convince him othe…" at bounding box center [302, 114] width 534 height 135
click at [228, 148] on textarea "Pt is my partner, originally said he wanted bonding however I convince him othe…" at bounding box center [302, 114] width 534 height 135
click at [321, 144] on textarea "Pt is my partner, originally said he wanted bonding however I convince him othe…" at bounding box center [302, 114] width 534 height 135
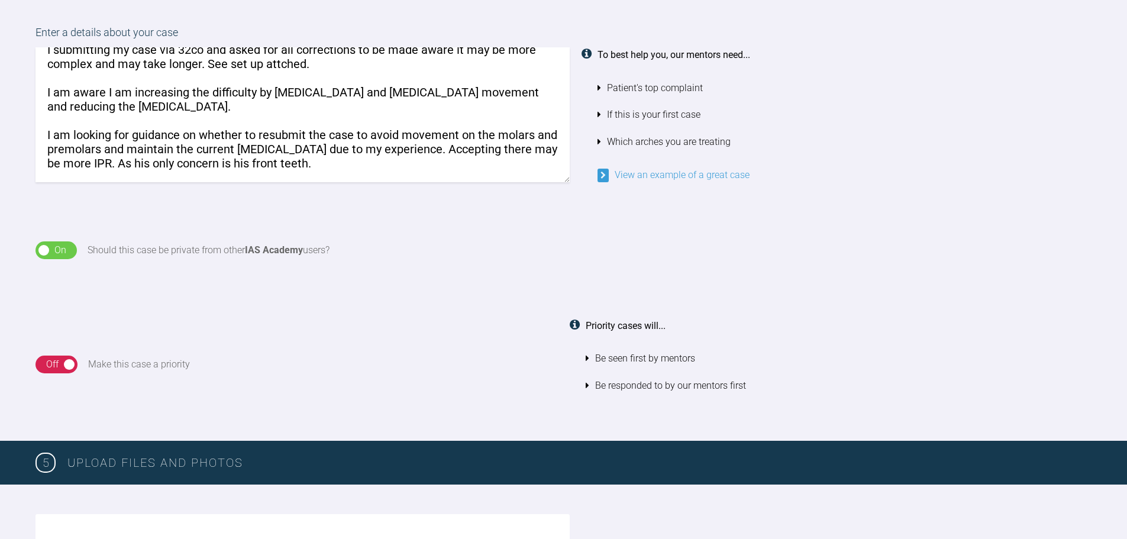
drag, startPoint x: 235, startPoint y: 147, endPoint x: 219, endPoint y: 147, distance: 16.6
click at [219, 147] on textarea "Pt is my partner, originally said he wanted bonding however I convince him othe…" at bounding box center [302, 114] width 534 height 135
click at [429, 148] on textarea "Pt is my partner, originally said he wanted bonding however I convince him othe…" at bounding box center [302, 114] width 534 height 135
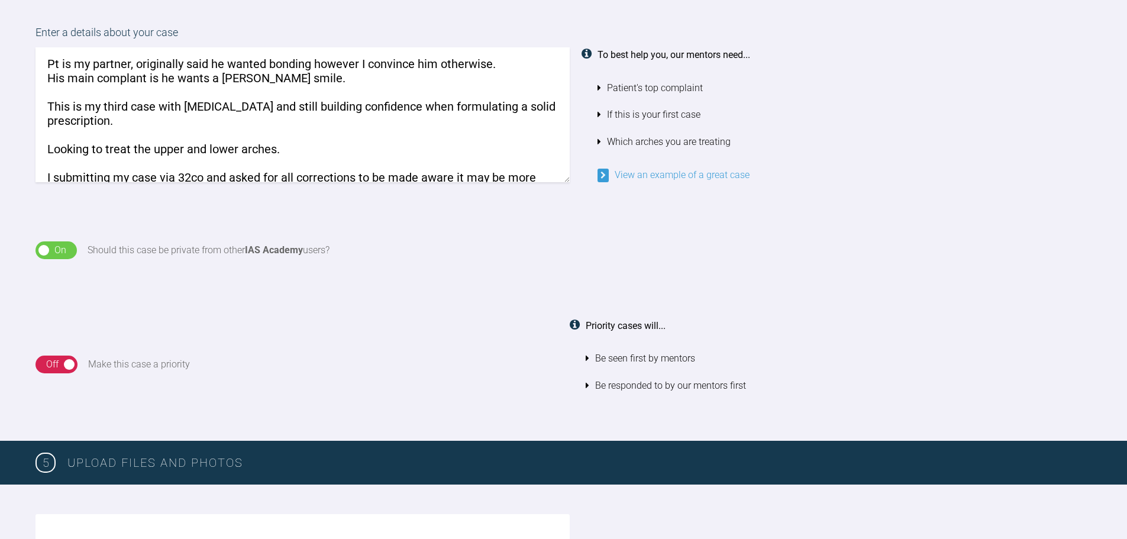
scroll to position [0, 0]
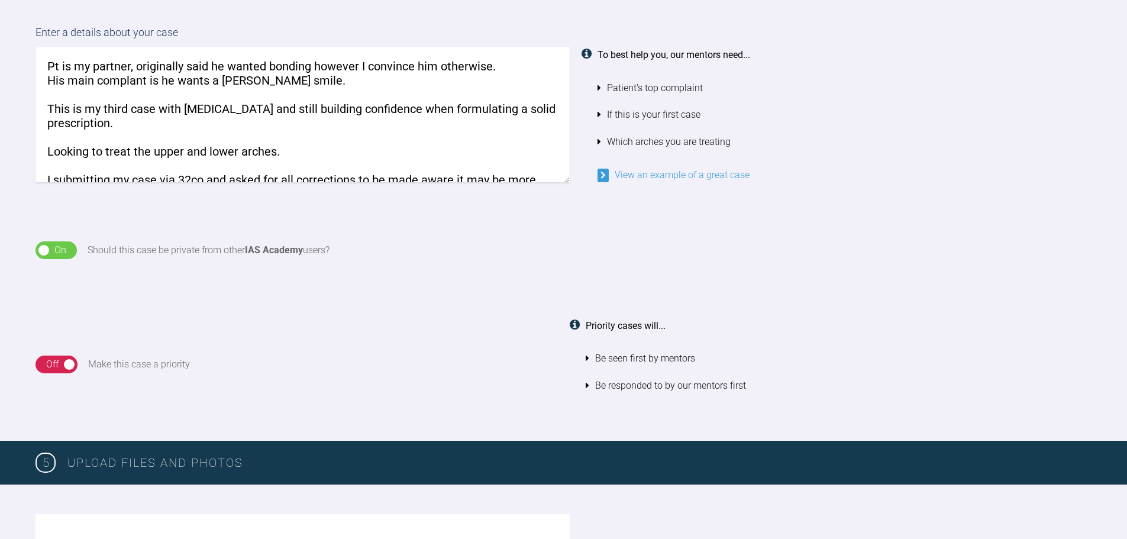
click at [157, 64] on textarea "Pt is my partner, originally said he wanted bonding however I convince him othe…" at bounding box center [302, 114] width 534 height 135
click at [65, 66] on textarea "Pt is my partner, originally said he wanted bonding however I convince him othe…" at bounding box center [302, 114] width 534 height 135
drag, startPoint x: 109, startPoint y: 66, endPoint x: 170, endPoint y: 66, distance: 60.9
click at [112, 66] on textarea "Pt is my partner, originally said he wanted bonding however I convince him othe…" at bounding box center [302, 114] width 534 height 135
click at [176, 66] on textarea "Pt is my partner, originally said he wanted bonding however I convince him othe…" at bounding box center [302, 114] width 534 height 135
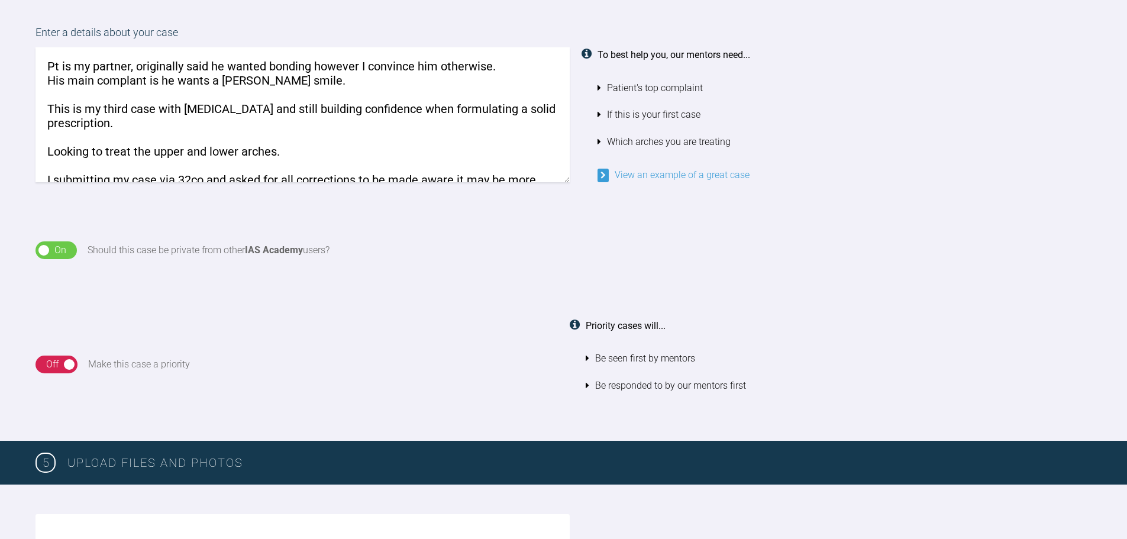
click at [230, 69] on textarea "Pt is my partner, originally said he wanted bonding however I convince him othe…" at bounding box center [302, 114] width 534 height 135
click at [328, 67] on textarea "Pt is my partner, originally said he wanted bonding however I convince him othe…" at bounding box center [302, 114] width 534 height 135
click at [421, 67] on textarea "Pt is my partner, originally said he wanted bonding however I convince him othe…" at bounding box center [302, 114] width 534 height 135
click at [414, 64] on textarea "Pt is my partner, originally said he wanted bonding however I convince him othe…" at bounding box center [302, 114] width 534 height 135
click at [261, 80] on textarea "Pt is my partner, originally said he wanted bonding however I convinced him oth…" at bounding box center [302, 114] width 534 height 135
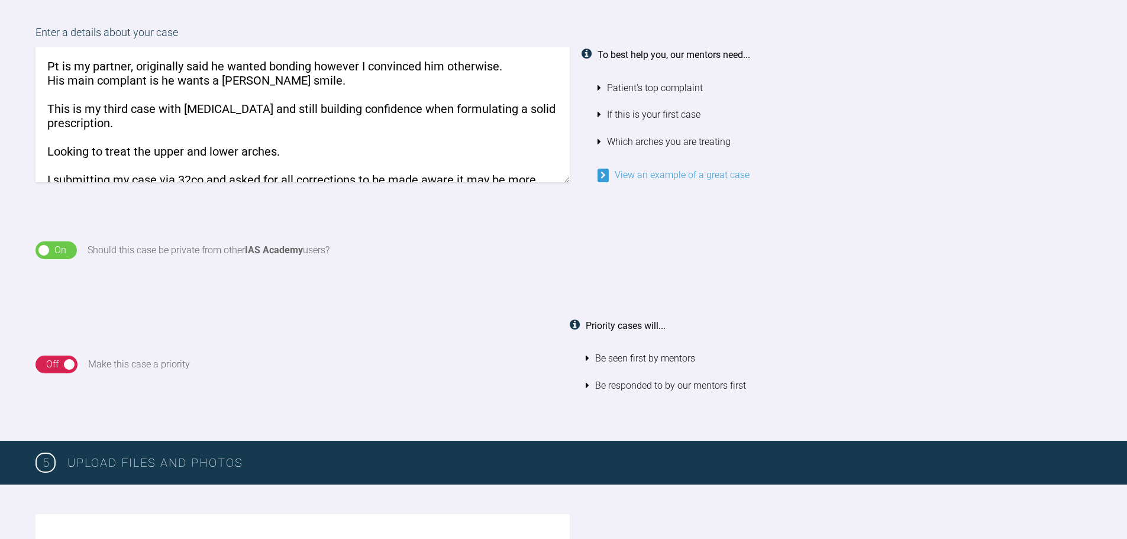
click at [76, 82] on textarea "Pt is my partner, originally said he wanted bonding however I convinced him oth…" at bounding box center [302, 114] width 534 height 135
click at [59, 84] on textarea "Pt is my partner, originally said he wanted bonding however I convinced him oth…" at bounding box center [302, 114] width 534 height 135
click at [137, 79] on textarea "Pt is my partner, originally said he wanted bonding however I convinced him oth…" at bounding box center [302, 114] width 534 height 135
click at [183, 78] on textarea "Pt is my partner, originally said he wanted bonding however I convinced him oth…" at bounding box center [302, 114] width 534 height 135
click at [328, 73] on textarea "Pt is my partner, originally said he wanted bonding however I convinced him oth…" at bounding box center [302, 114] width 534 height 135
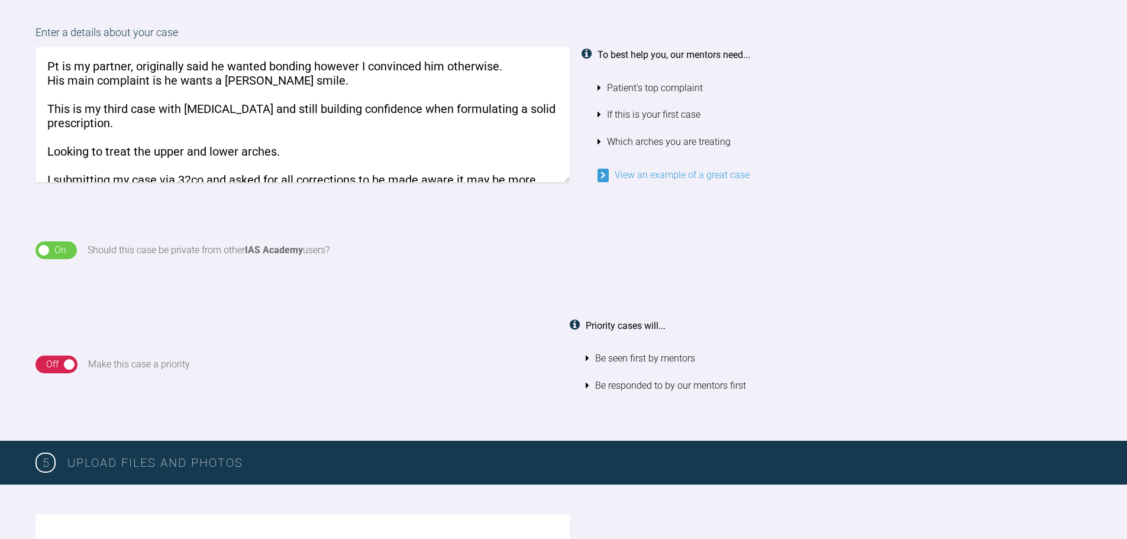
click at [60, 108] on textarea "Pt is my partner, originally said he wanted bonding however I convinced him oth…" at bounding box center [302, 114] width 534 height 135
click at [179, 99] on textarea "Pt is my partner, originally said he wanted bonding however I convinced him oth…" at bounding box center [302, 114] width 534 height 135
click at [278, 92] on textarea "Pt is my partner, originally said he wanted bonding however I convinced him oth…" at bounding box center [302, 114] width 534 height 135
click at [293, 82] on textarea "Pt is my partner, originally said he wanted bonding however I convinced him oth…" at bounding box center [302, 114] width 534 height 135
click at [271, 81] on textarea "Pt is my partner, originally said he wanted bonding however I convinced him oth…" at bounding box center [302, 114] width 534 height 135
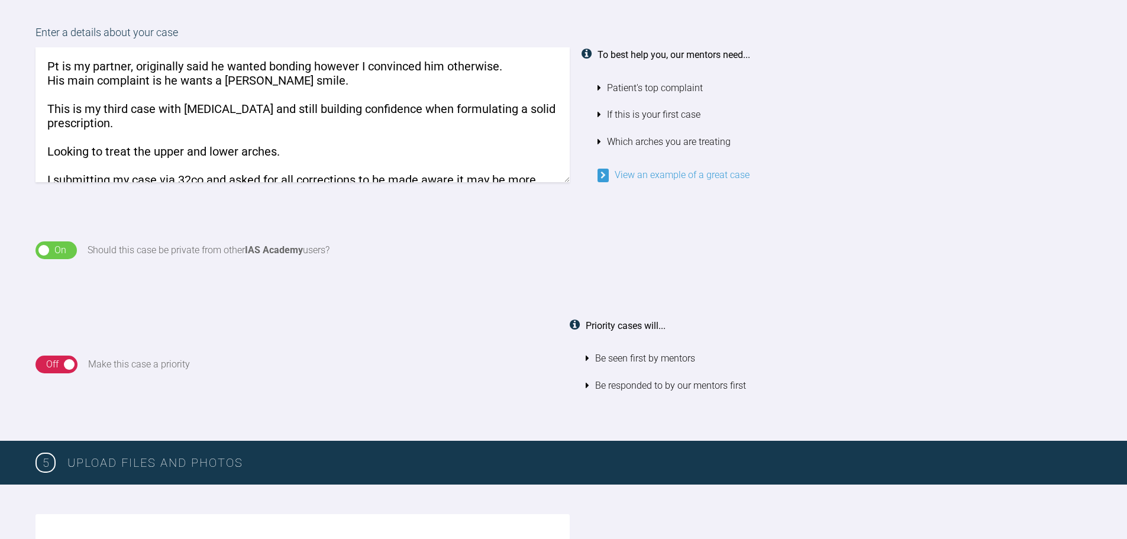
click at [250, 82] on textarea "Pt is my partner, originally said he wanted bonding however I convinced him oth…" at bounding box center [302, 114] width 534 height 135
click at [282, 79] on textarea "Pt is my partner, originally said he wanted bonding however I convinced him oth…" at bounding box center [302, 114] width 534 height 135
drag, startPoint x: 378, startPoint y: 79, endPoint x: 285, endPoint y: 82, distance: 92.9
click at [285, 82] on textarea "Pt is my partner, originally said he wanted bonding however I convinced him oth…" at bounding box center [302, 114] width 534 height 135
click at [286, 161] on textarea "Pt is my partner, originally said he wanted bonding however I convinced him oth…" at bounding box center [302, 114] width 534 height 135
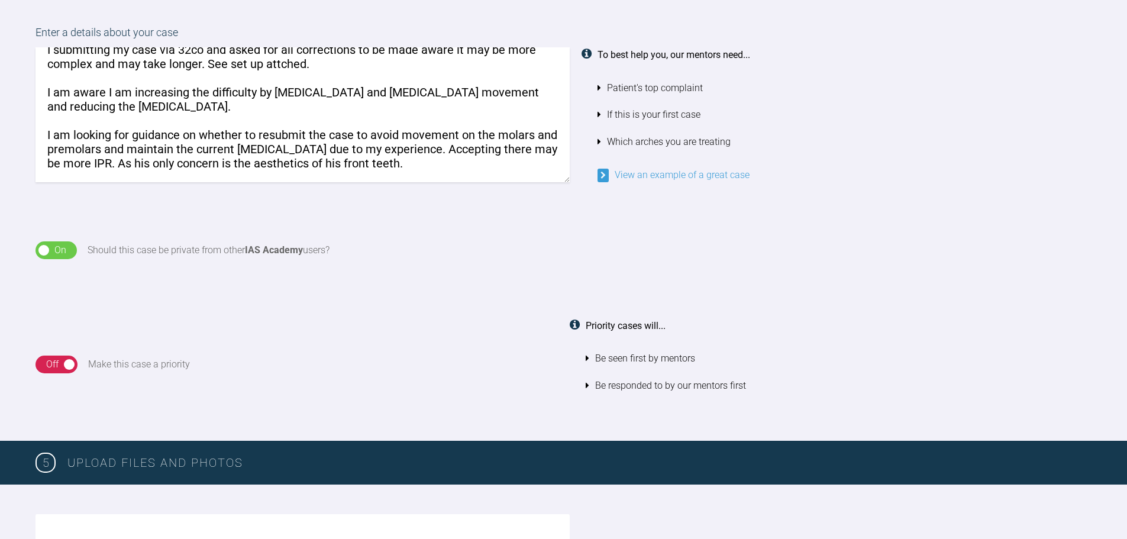
scroll to position [159, 0]
click at [158, 91] on textarea "Pt is my partner, originally said he wanted bonding however I convinced him oth…" at bounding box center [302, 114] width 534 height 135
click at [226, 108] on textarea "Pt is my partner, originally said he wanted bonding however I convinced him oth…" at bounding box center [302, 114] width 534 height 135
click at [324, 108] on textarea "Pt is my partner, originally said he wanted bonding however I convinced him oth…" at bounding box center [302, 114] width 534 height 135
click at [128, 127] on textarea "Pt is my partner, originally said he wanted bonding however I convinced him oth…" at bounding box center [302, 114] width 534 height 135
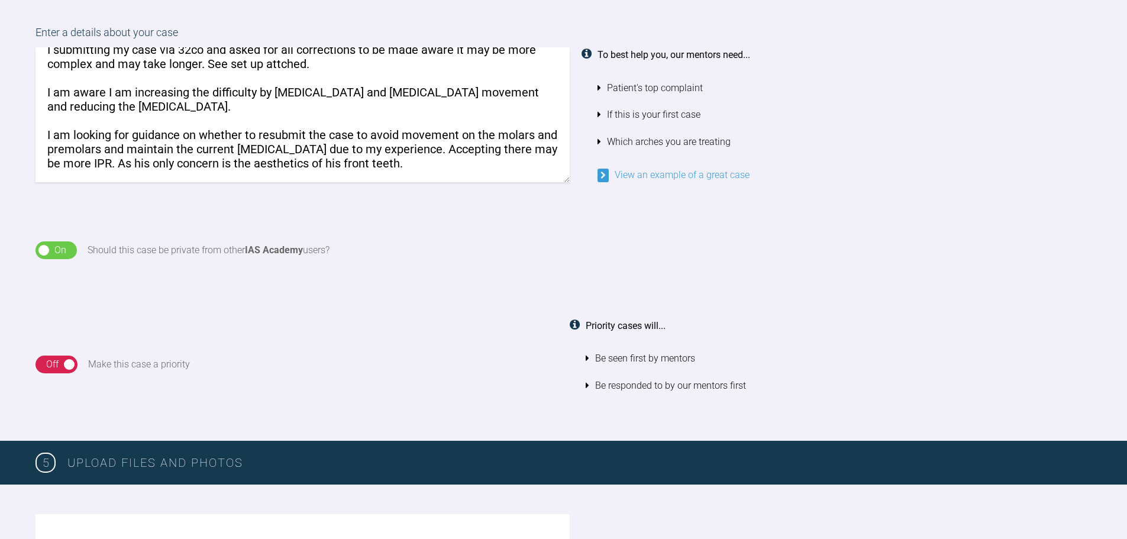
click at [196, 131] on textarea "Pt is my partner, originally said he wanted bonding however I convinced him oth…" at bounding box center [302, 114] width 534 height 135
click at [334, 130] on textarea "Pt is my partner, originally said he wanted bonding however I convinced him oth…" at bounding box center [302, 114] width 534 height 135
click at [83, 141] on textarea "Pt is my partner, originally said he wanted bonding however I convinced him oth…" at bounding box center [302, 114] width 534 height 135
click at [182, 139] on textarea "Pt is my partner, originally said he wanted bonding however I convinced him oth…" at bounding box center [302, 114] width 534 height 135
drag, startPoint x: 119, startPoint y: 134, endPoint x: 169, endPoint y: 132, distance: 49.7
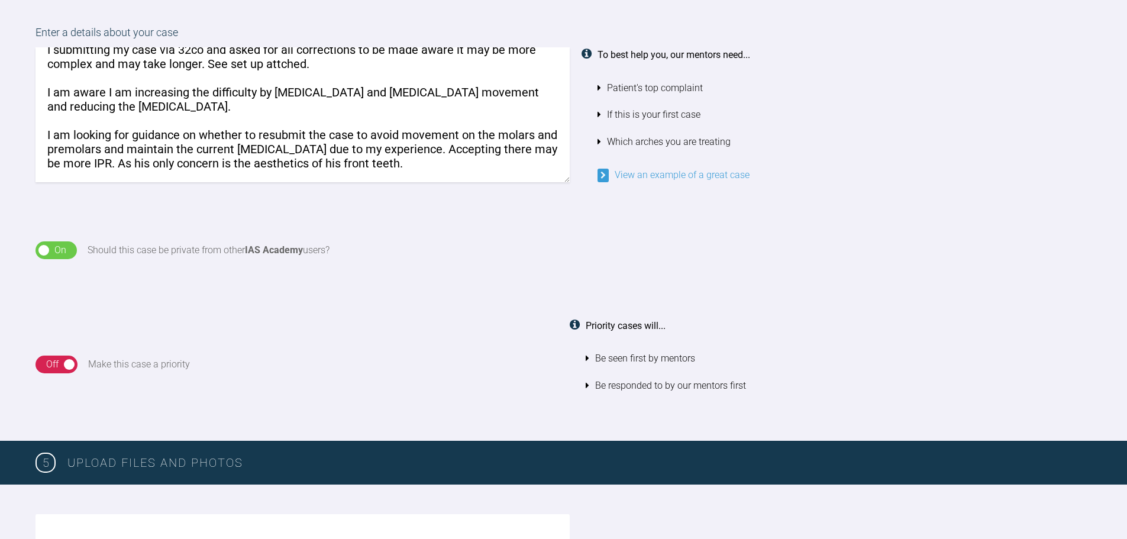
click at [124, 134] on textarea "Pt is my partner, originally said he wanted bonding however I convinced him oth…" at bounding box center [302, 114] width 534 height 135
click at [170, 132] on textarea "Pt is my partner, originally said he wanted bonding however I convinced him oth…" at bounding box center [302, 114] width 534 height 135
click at [244, 132] on textarea "Pt is my partner, originally said he wanted bonding however I convinced him oth…" at bounding box center [302, 114] width 534 height 135
click at [289, 135] on textarea "Pt is my partner, originally said he wanted bonding however I convinced him oth…" at bounding box center [302, 114] width 534 height 135
click at [329, 132] on textarea "Pt is my partner, originally said he wanted bonding however I convinced him oth…" at bounding box center [302, 114] width 534 height 135
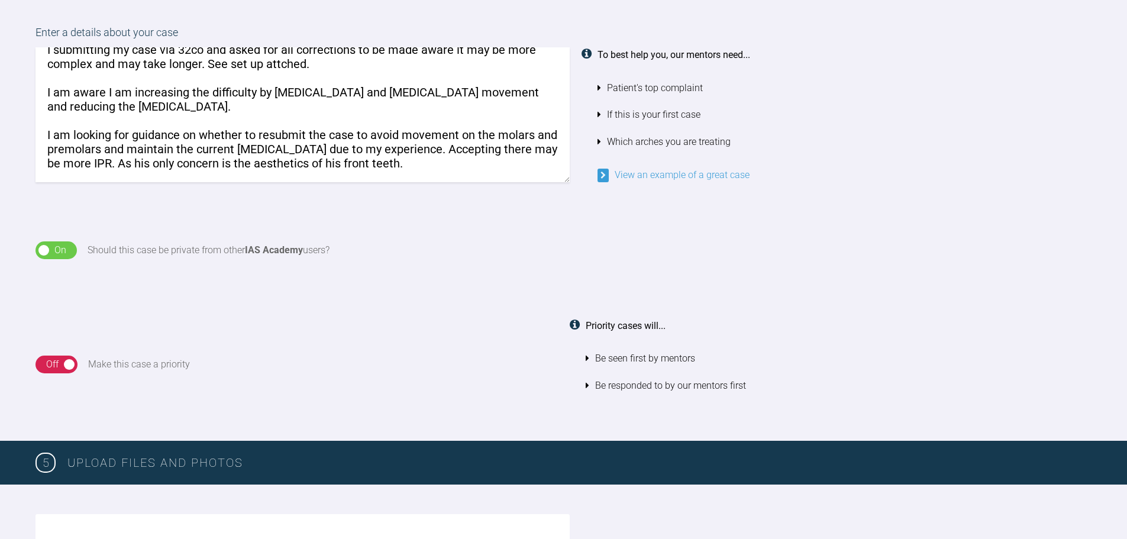
click at [369, 134] on textarea "Pt is my partner, originally said he wanted bonding however I convinced him oth…" at bounding box center [302, 114] width 534 height 135
click at [408, 133] on textarea "Pt is my partner, originally said he wanted bonding however I convinced him oth…" at bounding box center [302, 114] width 534 height 135
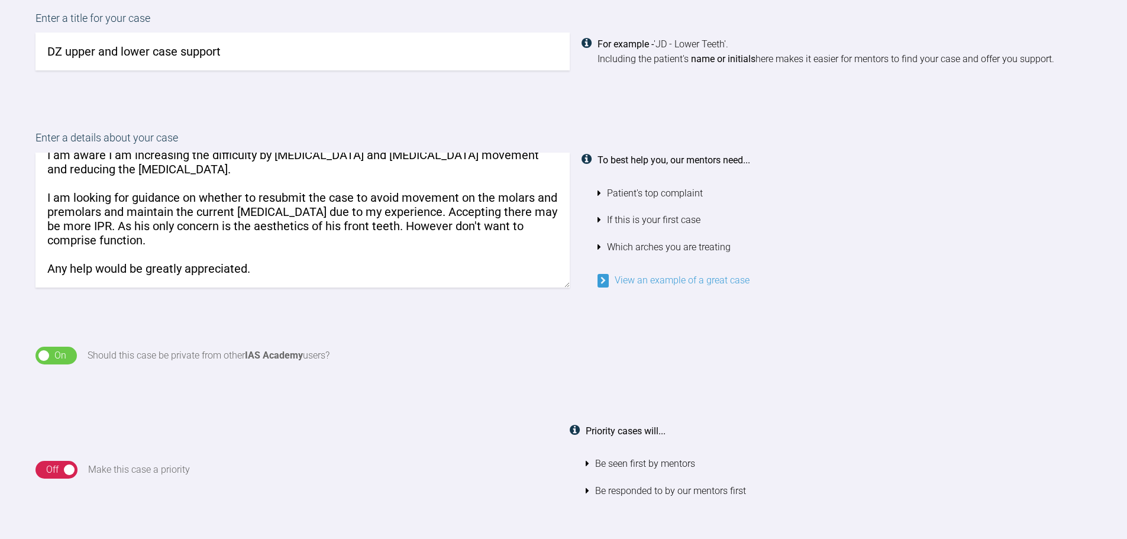
scroll to position [865, 0]
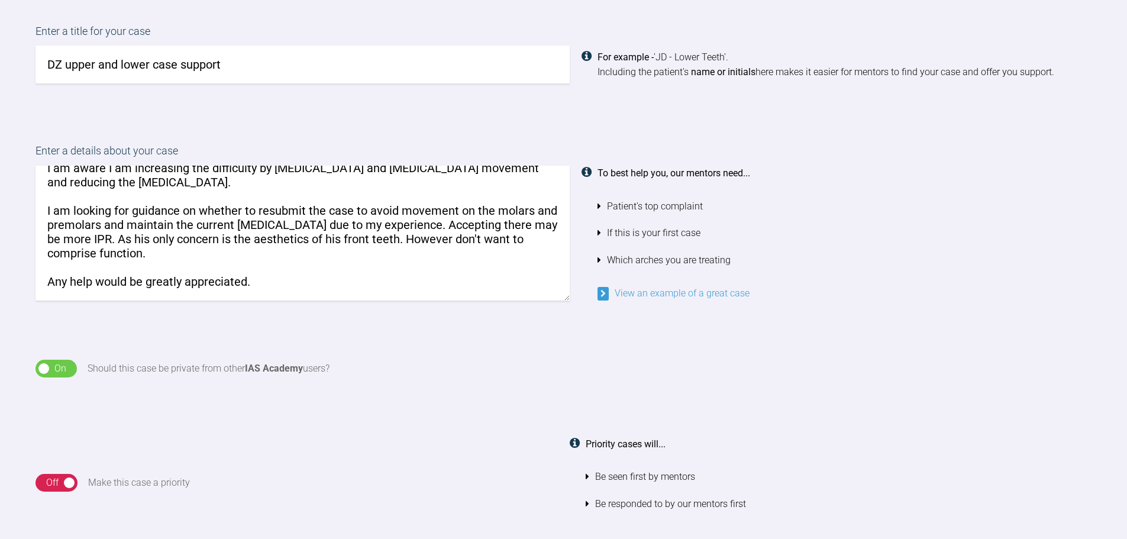
click at [357, 282] on textarea "Pt is my partner, originally said he wanted bonding however I convinced him oth…" at bounding box center [302, 233] width 534 height 135
type textarea "Pt is my partner, originally said he wanted bonding however I convinced him oth…"
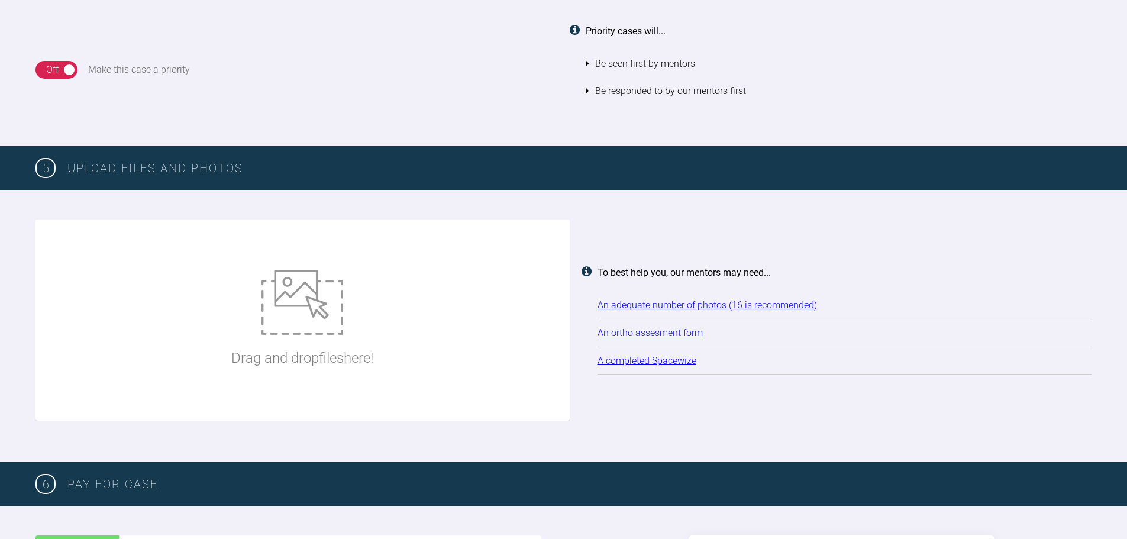
scroll to position [1279, 0]
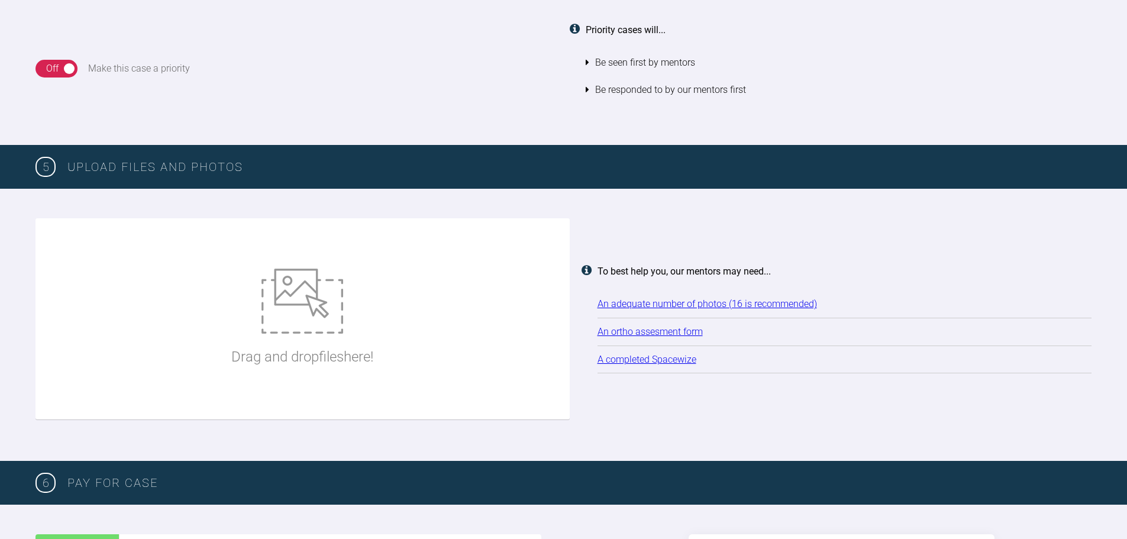
click at [307, 318] on img at bounding box center [302, 301] width 82 height 65
type input "C:\fakepath\[Treatment Design - SOLO INITIAL] - Daniel Zanolin.pdf"
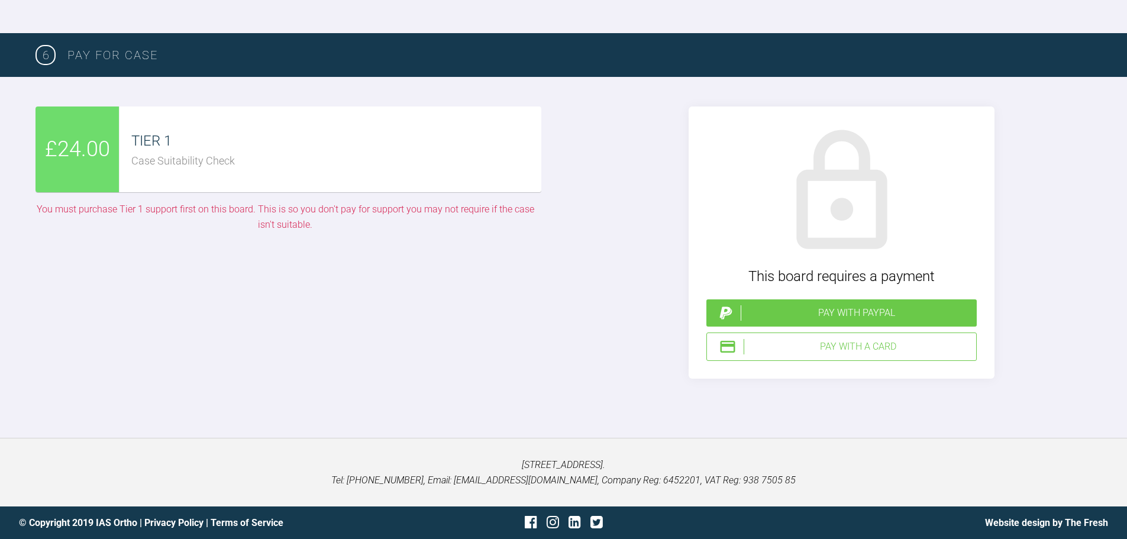
scroll to position [2403, 0]
click at [852, 354] on div "Pay with a Card" at bounding box center [858, 346] width 228 height 15
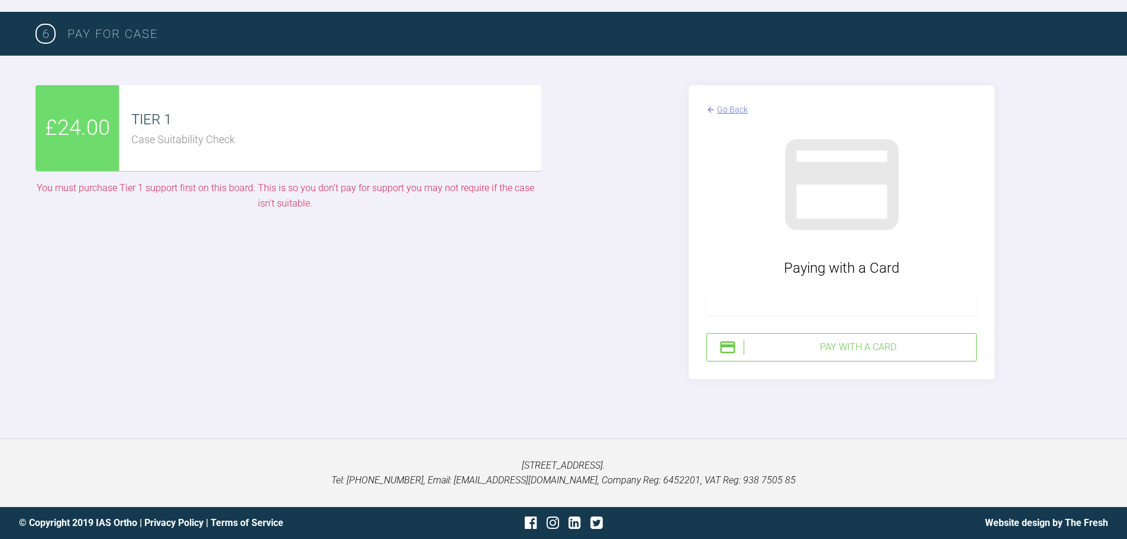
click at [802, 315] on div at bounding box center [841, 304] width 270 height 24
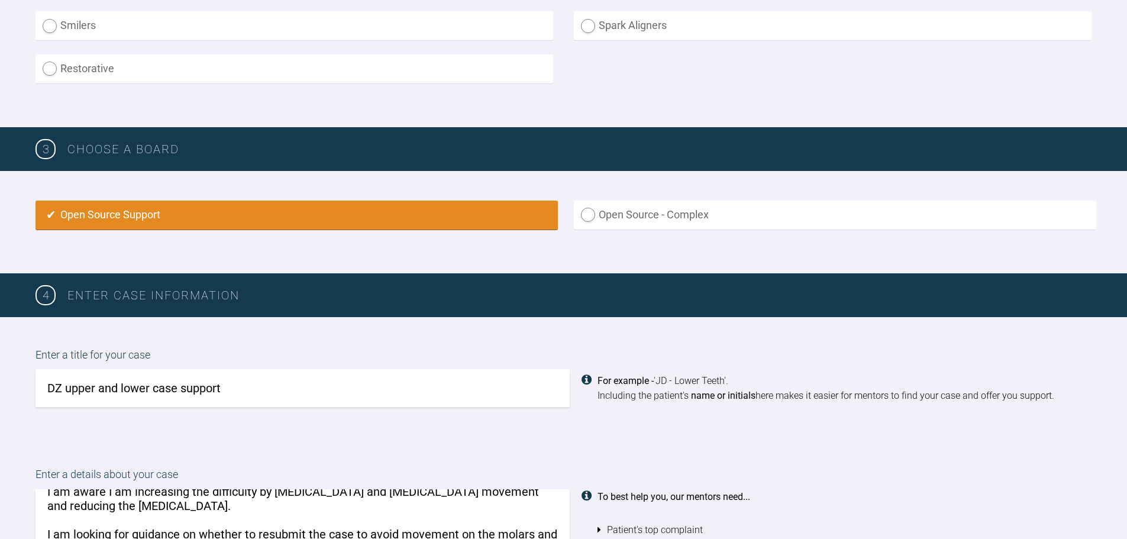
scroll to position [629, 0]
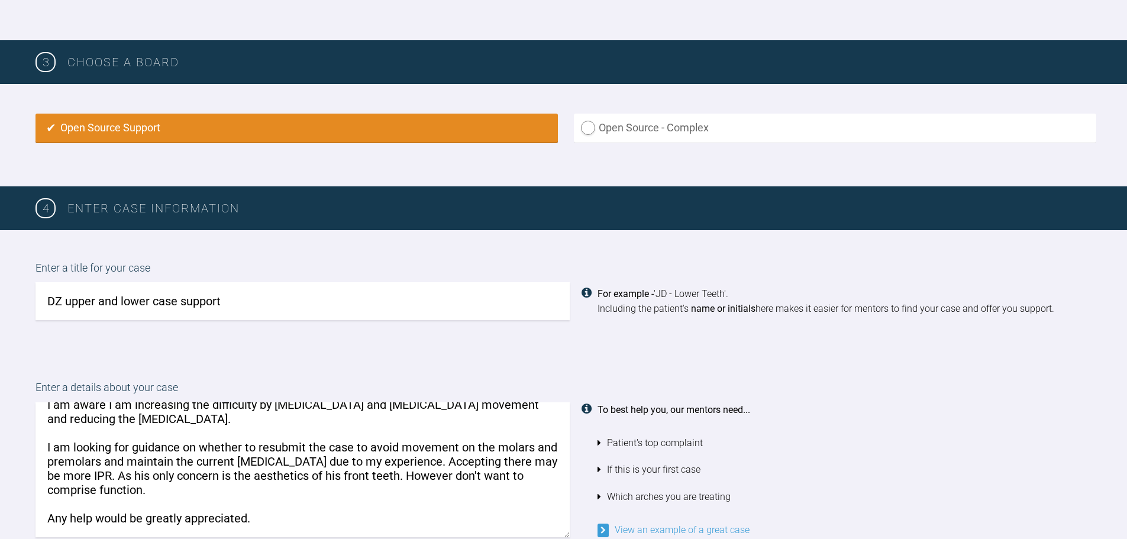
click at [263, 301] on input "DZ upper and lower case support" at bounding box center [302, 301] width 534 height 38
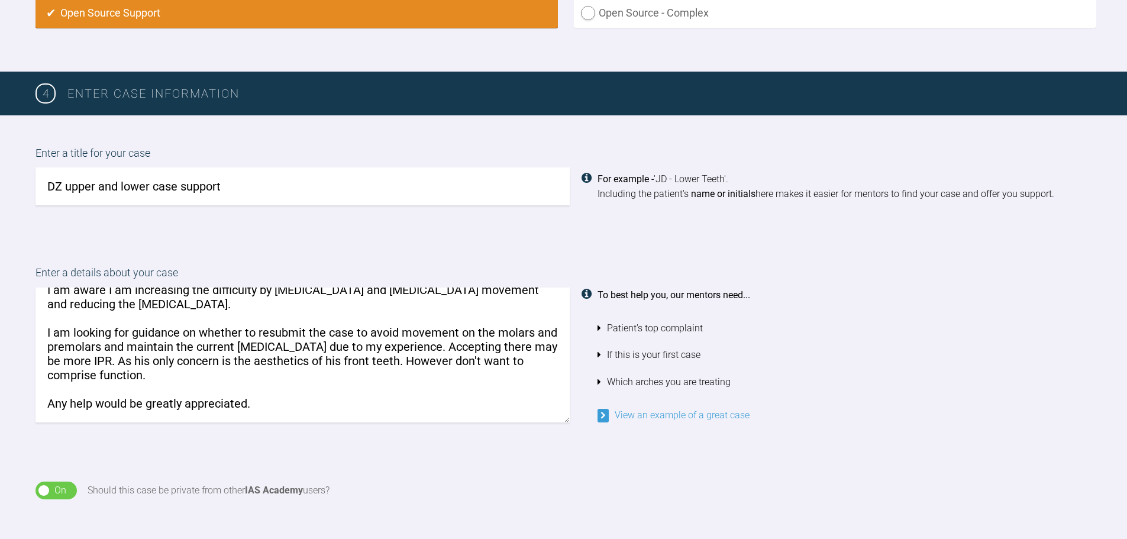
scroll to position [747, 0]
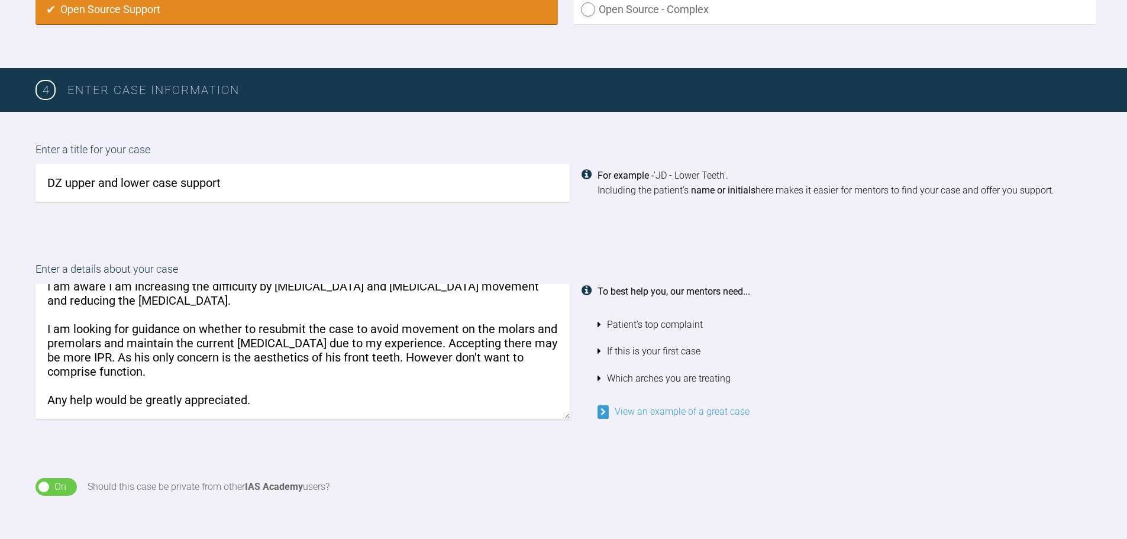
click at [308, 264] on label "Enter a details about your case" at bounding box center [563, 272] width 1056 height 23
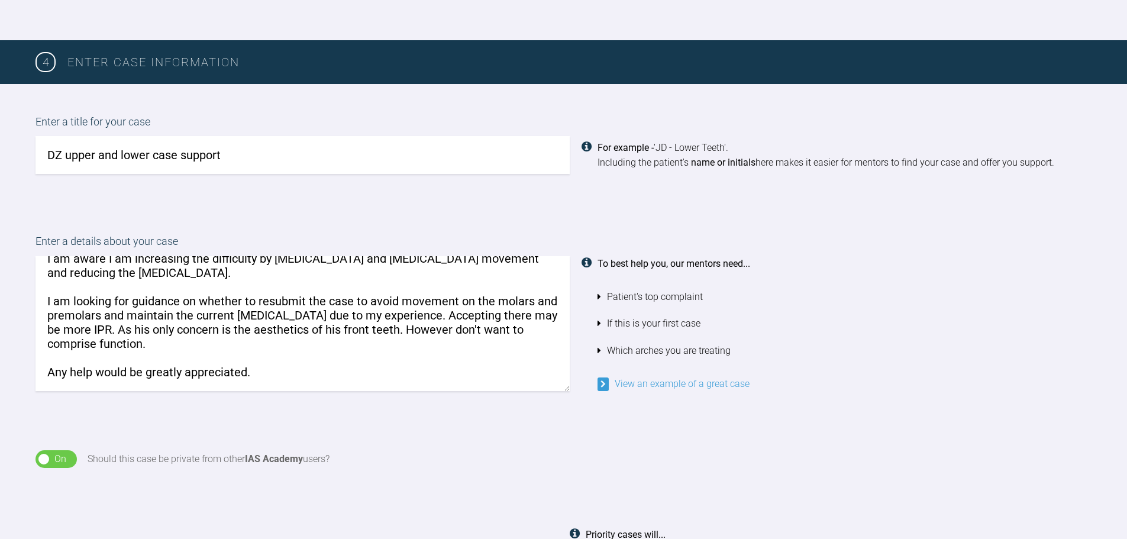
scroll to position [806, 0]
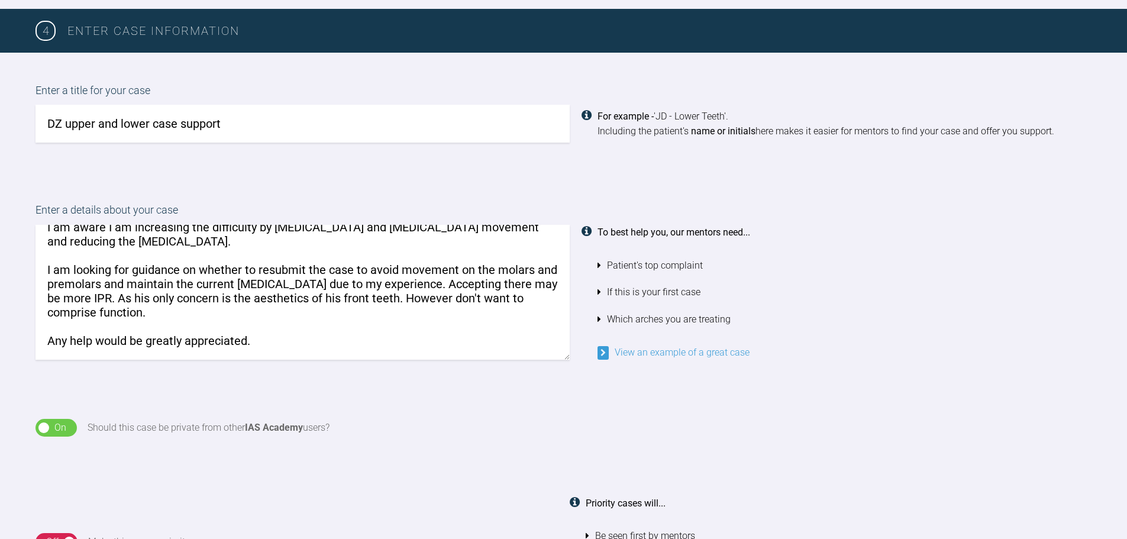
click at [59, 260] on textarea "Pt is my partner, originally said he wanted bonding however I convinced him oth…" at bounding box center [302, 292] width 534 height 135
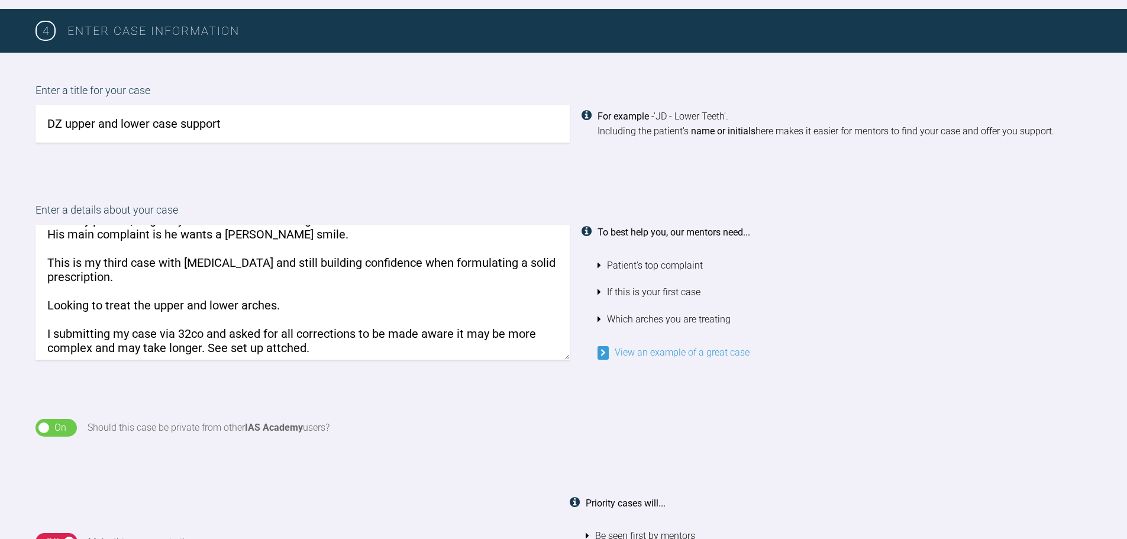
scroll to position [0, 0]
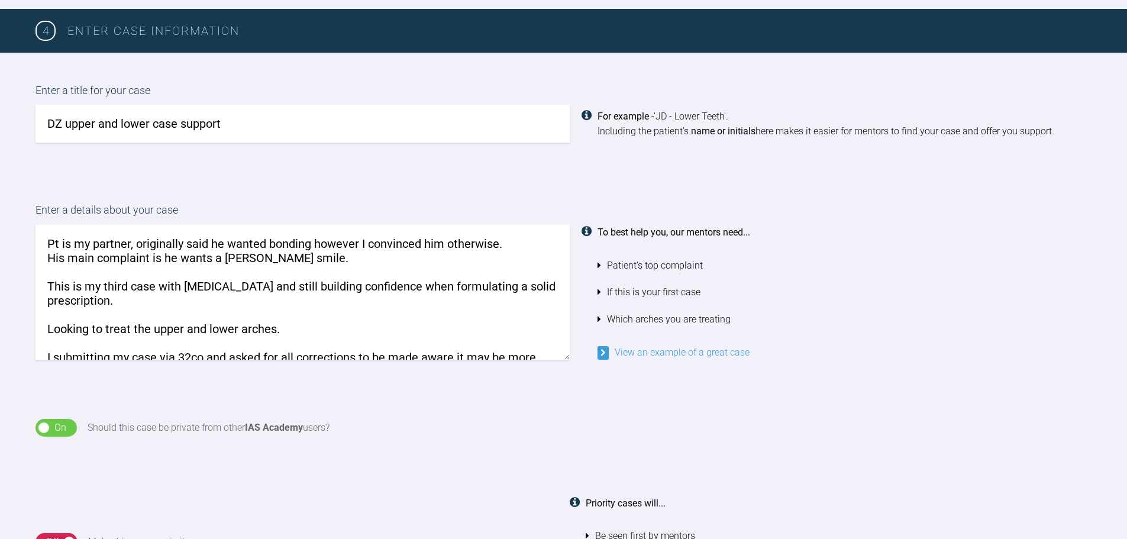
click at [59, 242] on textarea "Pt is my partner, originally said he wanted bonding however I convinced him oth…" at bounding box center [302, 292] width 534 height 135
click at [117, 242] on textarea "Pt is my partner, originally said he wanted bonding however I convinced him oth…" at bounding box center [302, 292] width 534 height 135
click at [166, 240] on textarea "Pt is my partner, originally said he wanted bonding however I convinced him oth…" at bounding box center [302, 292] width 534 height 135
click at [208, 240] on textarea "Pt is my partner, originally said he wanted bonding however I convinced him oth…" at bounding box center [302, 292] width 534 height 135
click at [262, 241] on textarea "Pt is my partner, originally said he wanted bonding however I convinced him oth…" at bounding box center [302, 292] width 534 height 135
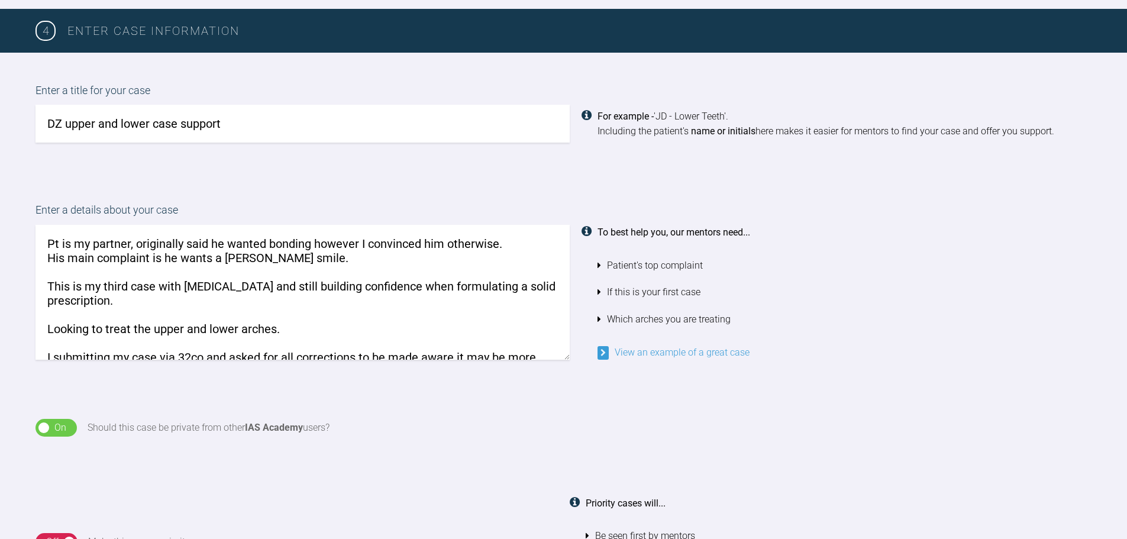
click at [119, 249] on textarea "Pt is my partner, originally said he wanted bonding however I convinced him oth…" at bounding box center [302, 292] width 534 height 135
click at [52, 266] on textarea "Pt is my partner, originally said he wanted bonding however I convinced him oth…" at bounding box center [302, 292] width 534 height 135
click at [157, 258] on textarea "Pt is my partner, originally said he wanted bonding however I convinced him oth…" at bounding box center [302, 292] width 534 height 135
click at [167, 258] on textarea "Pt is my partner, originally said he wanted bonding however I convinced him oth…" at bounding box center [302, 292] width 534 height 135
click at [221, 258] on textarea "Pt is my partner, originally said he wanted bonding however I convinced him oth…" at bounding box center [302, 292] width 534 height 135
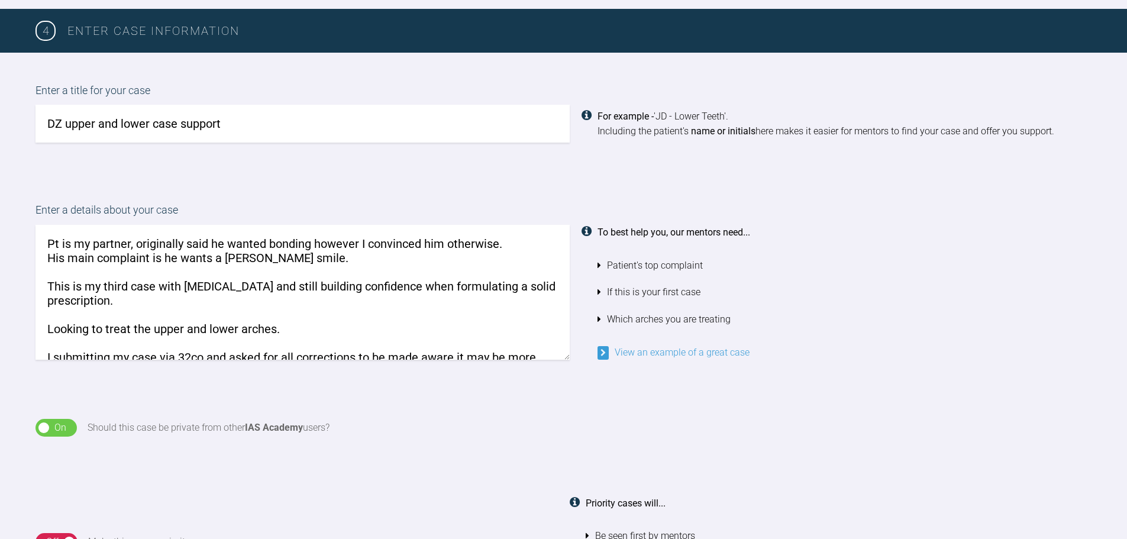
click at [292, 258] on textarea "Pt is my partner, originally said he wanted bonding however I convinced him oth…" at bounding box center [302, 292] width 534 height 135
click at [57, 289] on textarea "Pt is my partner, originally said he wanted bonding however I convinced him oth…" at bounding box center [302, 292] width 534 height 135
click at [206, 287] on textarea "Pt is my partner, originally said he wanted bonding however I convinced him oth…" at bounding box center [302, 292] width 534 height 135
click at [355, 287] on textarea "Pt is my partner, originally said he wanted bonding however I convinced him oth…" at bounding box center [302, 292] width 534 height 135
click at [444, 283] on textarea "Pt is my partner, originally said he wanted bonding however I convinced him oth…" at bounding box center [302, 292] width 534 height 135
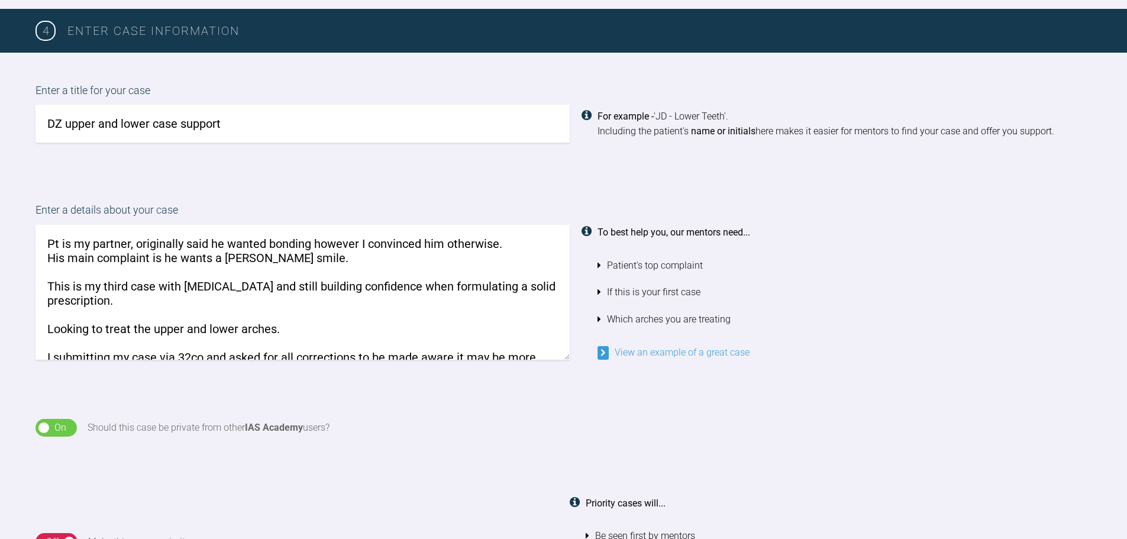
click at [169, 305] on textarea "Pt is my partner, originally said he wanted bonding however I convinced him oth…" at bounding box center [302, 292] width 534 height 135
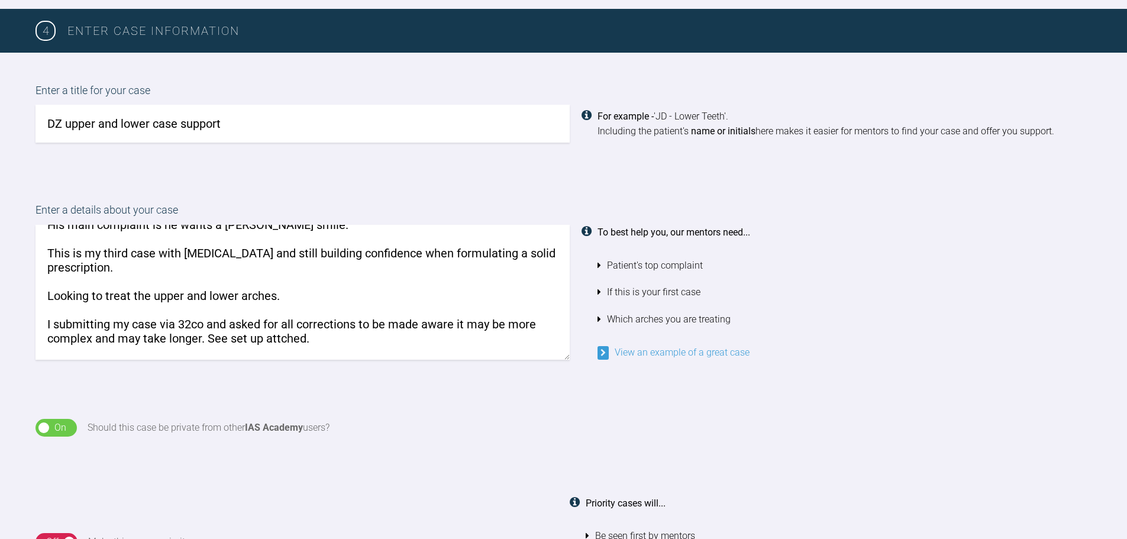
scroll to position [59, 0]
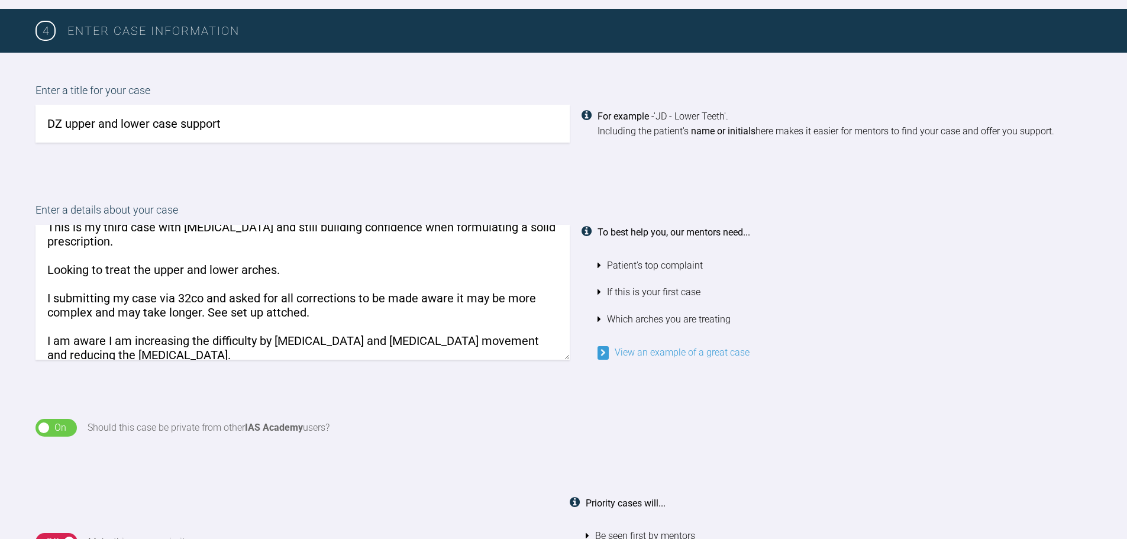
click at [93, 270] on textarea "Pt is my partner, originally said he wanted bonding however I convinced him oth…" at bounding box center [302, 292] width 534 height 135
click at [267, 271] on textarea "Pt is my partner, originally said he wanted bonding however I convinced him oth…" at bounding box center [302, 292] width 534 height 135
click at [54, 301] on textarea "Pt is my partner, originally said he wanted bonding however I convinced him oth…" at bounding box center [302, 292] width 534 height 135
click at [109, 299] on textarea "Pt is my partner, originally said he wanted bonding however I convinced him oth…" at bounding box center [302, 292] width 534 height 135
click at [249, 280] on textarea "Pt is my partner, originally said he wanted bonding however I convinced him oth…" at bounding box center [302, 292] width 534 height 135
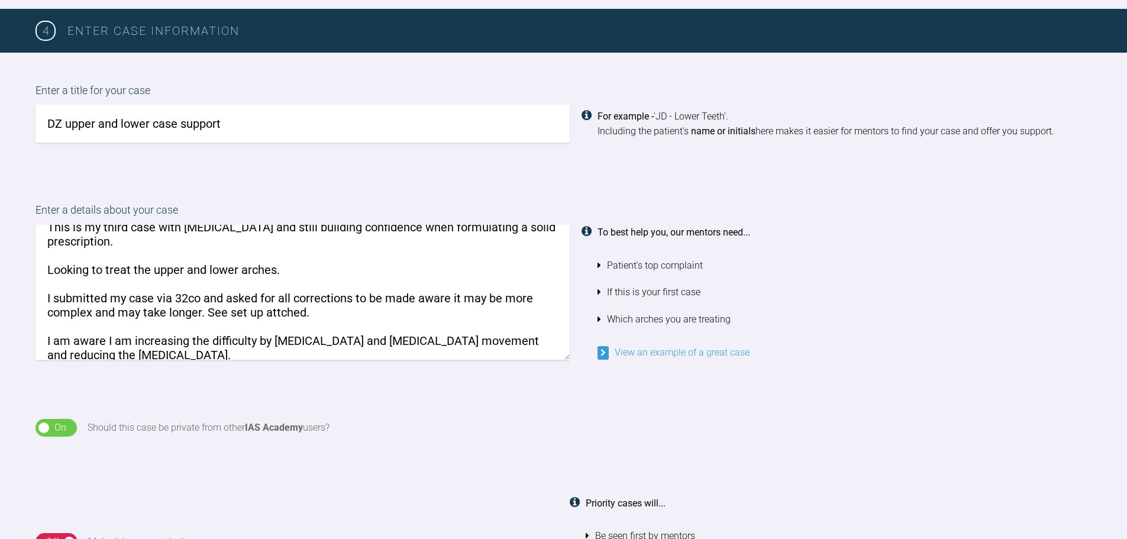
click at [445, 321] on textarea "Pt is my partner, originally said he wanted bonding however I convinced him oth…" at bounding box center [302, 292] width 534 height 135
click at [91, 315] on textarea "Pt is my partner, originally said he wanted bonding however I convinced him oth…" at bounding box center [302, 292] width 534 height 135
click at [192, 317] on textarea "Pt is my partner, originally said he wanted bonding however I convinced him oth…" at bounding box center [302, 292] width 534 height 135
click at [364, 315] on textarea "Pt is my partner, originally said he wanted bonding however I convinced him oth…" at bounding box center [302, 292] width 534 height 135
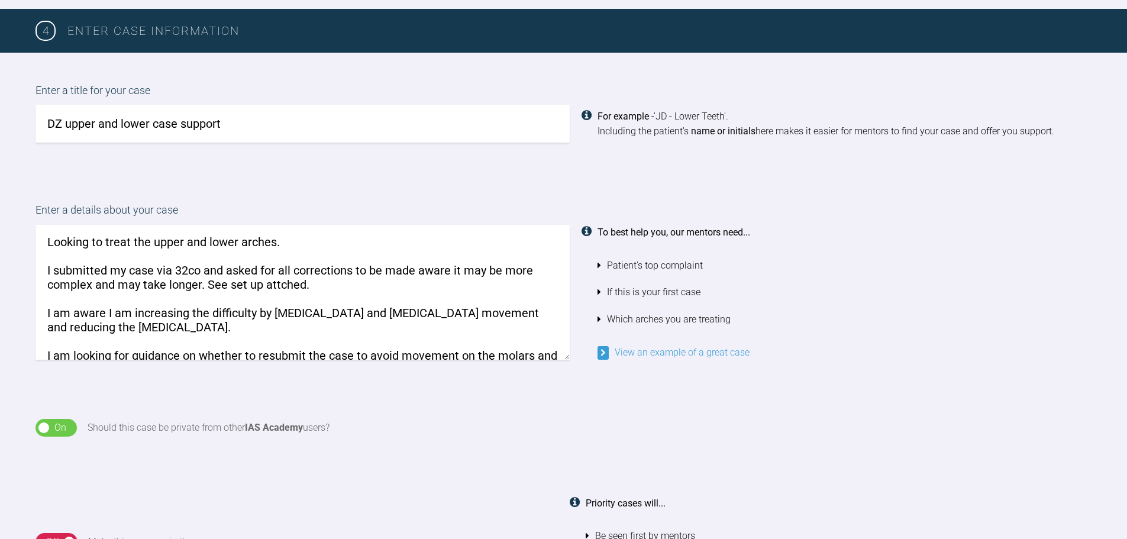
scroll to position [118, 0]
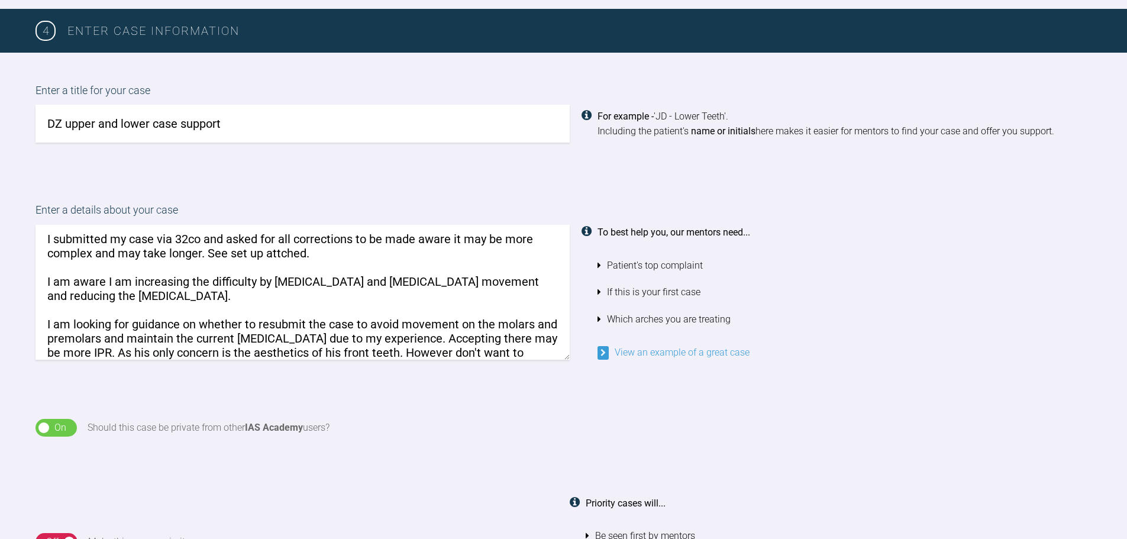
click at [118, 302] on textarea "Pt is my partner, originally said he wanted bonding however I convinced him oth…" at bounding box center [302, 292] width 534 height 135
click at [78, 285] on textarea "Pt is my partner, originally said he wanted bonding however I convinced him oth…" at bounding box center [302, 292] width 534 height 135
click at [131, 283] on textarea "Pt is my partner, originally said he wanted bonding however I convinced him oth…" at bounding box center [302, 292] width 534 height 135
click at [242, 282] on textarea "Pt is my partner, originally said he wanted bonding however I convinced him oth…" at bounding box center [302, 292] width 534 height 135
drag, startPoint x: 340, startPoint y: 281, endPoint x: 350, endPoint y: 281, distance: 10.1
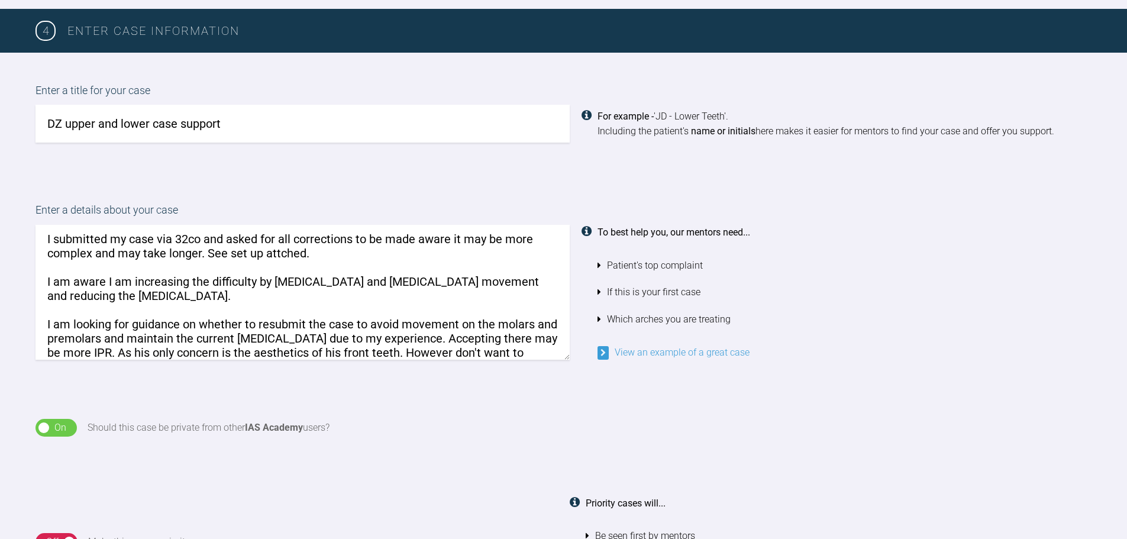
click at [344, 281] on textarea "Pt is my partner, originally said he wanted bonding however I convinced him oth…" at bounding box center [302, 292] width 534 height 135
drag, startPoint x: 178, startPoint y: 306, endPoint x: 208, endPoint y: 292, distance: 33.3
click at [180, 306] on textarea "Pt is my partner, originally said he wanted bonding however I convinced him oth…" at bounding box center [302, 292] width 534 height 135
click at [166, 295] on textarea "Pt is my partner, originally said he wanted bonding however I convinced him oth…" at bounding box center [302, 292] width 534 height 135
click at [280, 277] on textarea "Pt is my partner, originally said he wanted bonding however I convinced him oth…" at bounding box center [302, 292] width 534 height 135
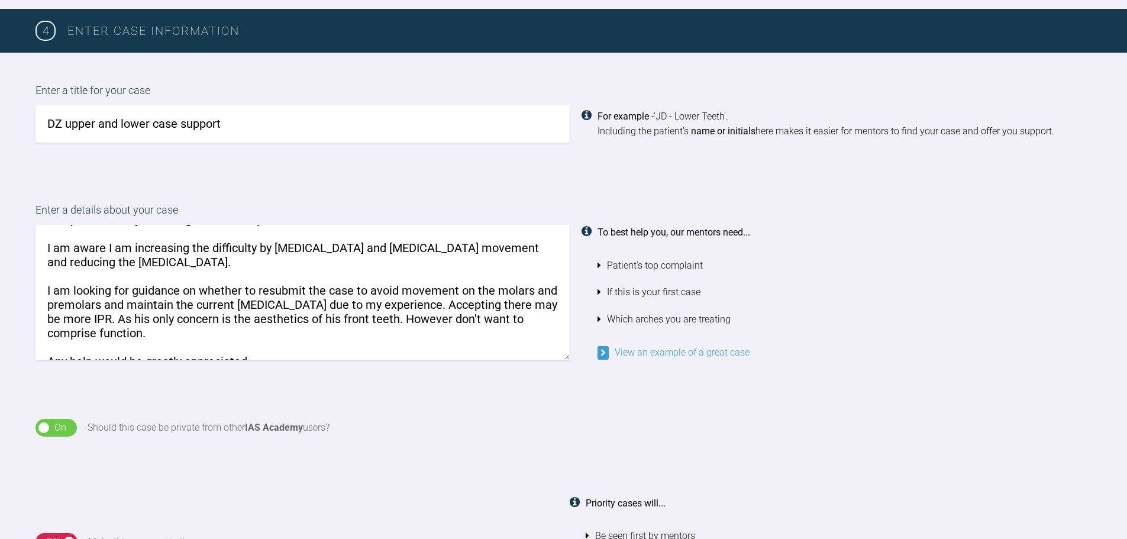
scroll to position [177, 0]
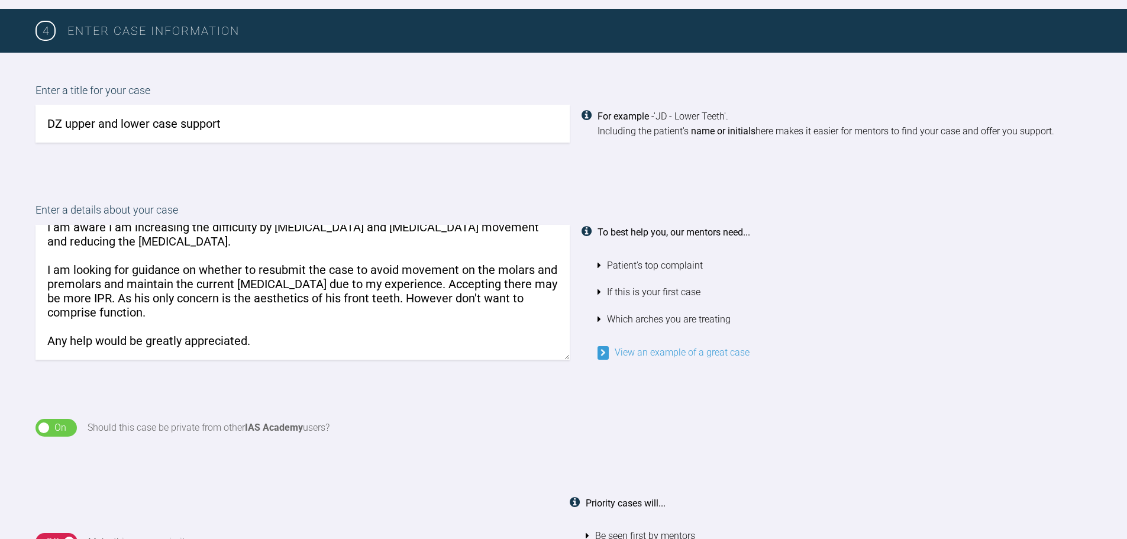
click at [358, 270] on textarea "Pt is my partner, originally said he wanted bonding however I convinced him oth…" at bounding box center [302, 292] width 534 height 135
click at [71, 281] on textarea "Pt is my partner, originally said he wanted bonding however I convinced him oth…" at bounding box center [302, 292] width 534 height 135
click at [199, 281] on textarea "Pt is my partner, originally said he wanted bonding however I convinced him oth…" at bounding box center [302, 292] width 534 height 135
click at [283, 280] on textarea "Pt is my partner, originally said he wanted bonding however I convinced him oth…" at bounding box center [302, 292] width 534 height 135
click at [72, 292] on textarea "Pt is my partner, originally said he wanted bonding however I convinced him oth…" at bounding box center [302, 292] width 534 height 135
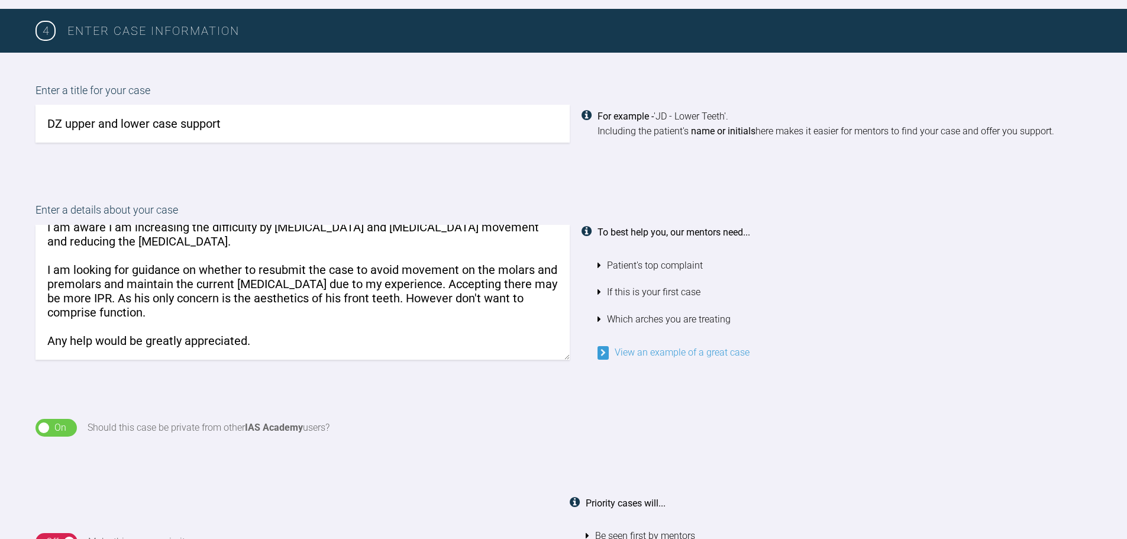
click at [134, 293] on textarea "Pt is my partner, originally said he wanted bonding however I convinced him oth…" at bounding box center [302, 292] width 534 height 135
drag, startPoint x: 110, startPoint y: 293, endPoint x: 138, endPoint y: 293, distance: 28.4
click at [114, 293] on textarea "Pt is my partner, originally said he wanted bonding however I convinced him oth…" at bounding box center [302, 292] width 534 height 135
drag, startPoint x: 231, startPoint y: 293, endPoint x: 299, endPoint y: 292, distance: 68.1
click at [232, 293] on textarea "Pt is my partner, originally said he wanted bonding however I convinced him oth…" at bounding box center [302, 292] width 534 height 135
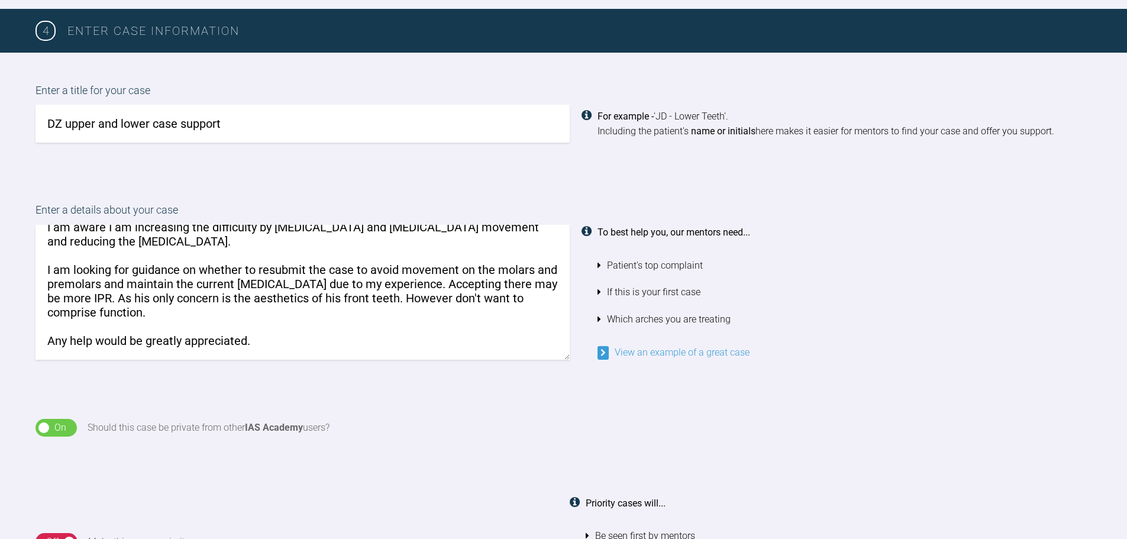
click at [306, 292] on textarea "Pt is my partner, originally said he wanted bonding however I convinced him oth…" at bounding box center [302, 292] width 534 height 135
click at [458, 298] on textarea "Pt is my partner, originally said he wanted bonding however I convinced him oth…" at bounding box center [302, 292] width 534 height 135
click at [86, 311] on textarea "Pt is my partner, originally said he wanted bonding however I convinced him oth…" at bounding box center [302, 292] width 534 height 135
click at [200, 311] on textarea "Pt is my partner, originally said he wanted bonding however I convinced him oth…" at bounding box center [302, 292] width 534 height 135
click at [440, 295] on textarea "Pt is my partner, originally said he wanted bonding however I convinced him oth…" at bounding box center [302, 292] width 534 height 135
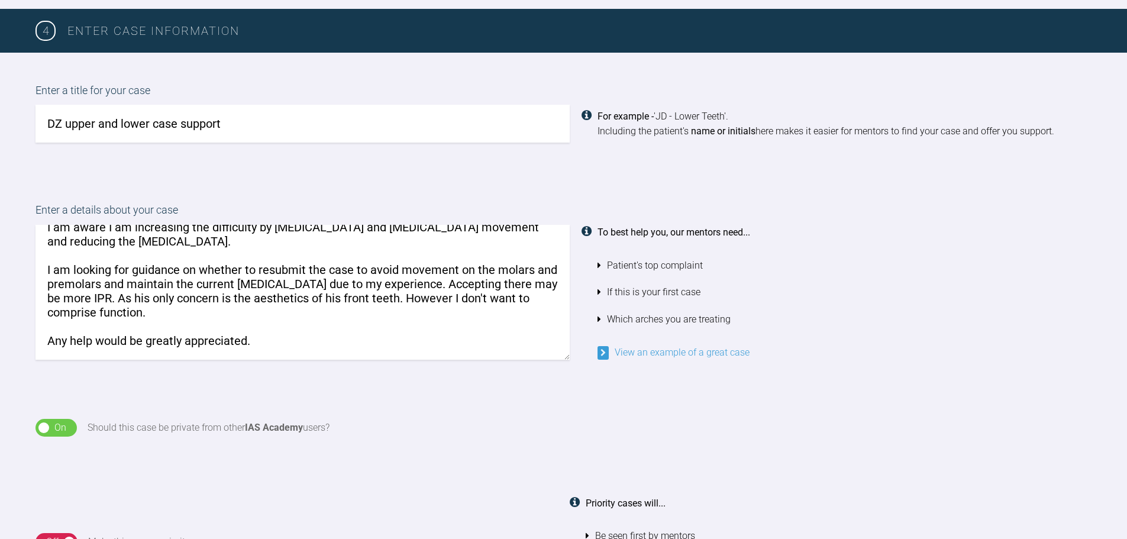
click at [185, 311] on textarea "Pt is my partner, originally said he wanted bonding however I convinced him oth…" at bounding box center [302, 292] width 534 height 135
click at [140, 308] on textarea "Pt is my partner, originally said he wanted bonding however I convinced him oth…" at bounding box center [302, 292] width 534 height 135
click at [157, 307] on textarea "Pt is my partner, originally said he wanted bonding however I convinced him oth…" at bounding box center [302, 292] width 534 height 135
click at [292, 291] on textarea "Pt is my partner, originally said he wanted bonding however I convinced him oth…" at bounding box center [302, 292] width 534 height 135
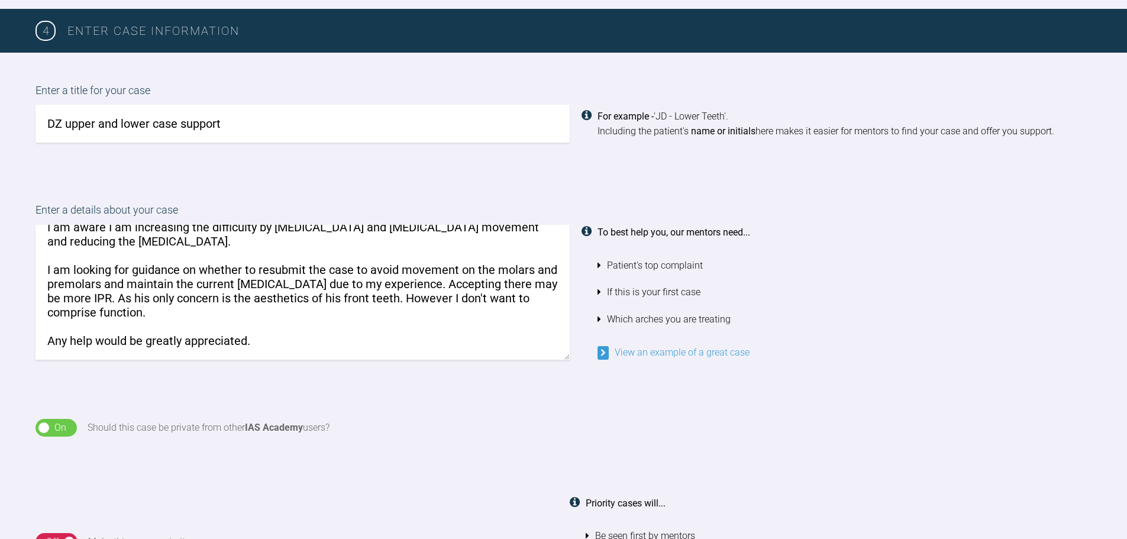
click at [292, 291] on textarea "Pt is my partner, originally said he wanted bonding however I convinced him oth…" at bounding box center [302, 292] width 534 height 135
click at [291, 315] on textarea "Pt is my partner, originally said he wanted bonding however I convinced him oth…" at bounding box center [302, 292] width 534 height 135
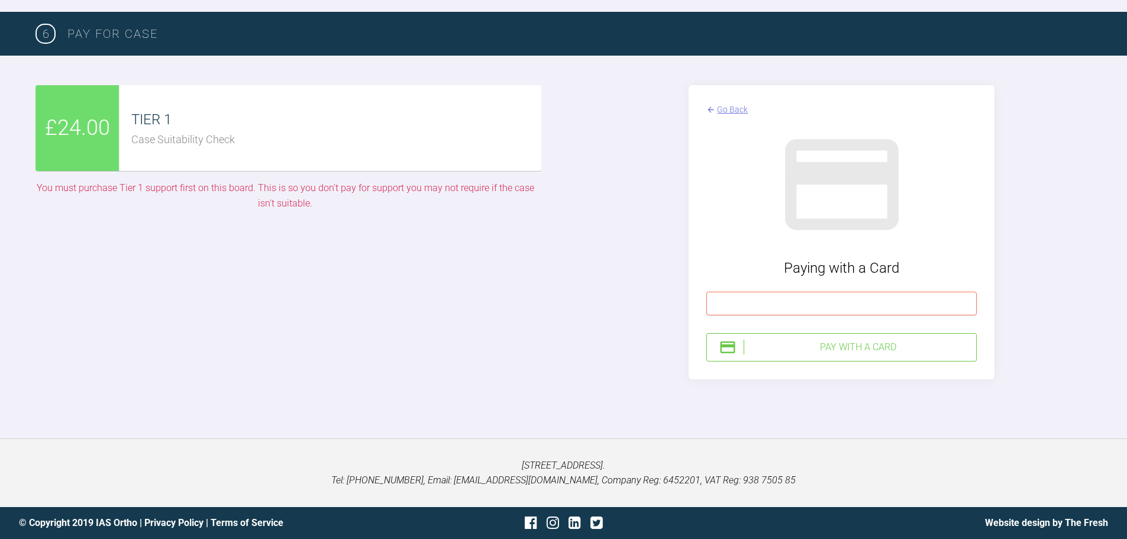
scroll to position [2403, 0]
type textarea "Pt is my partner, originally said he wanted bonding however I convinced him oth…"
click at [859, 355] on div "Pay with a Card" at bounding box center [858, 347] width 228 height 15
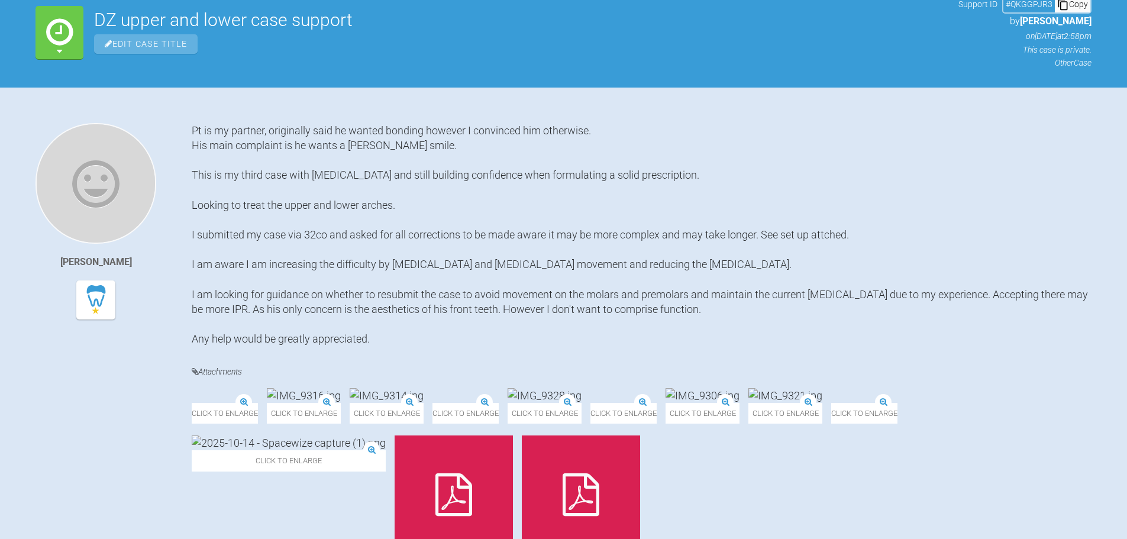
scroll to position [135, 0]
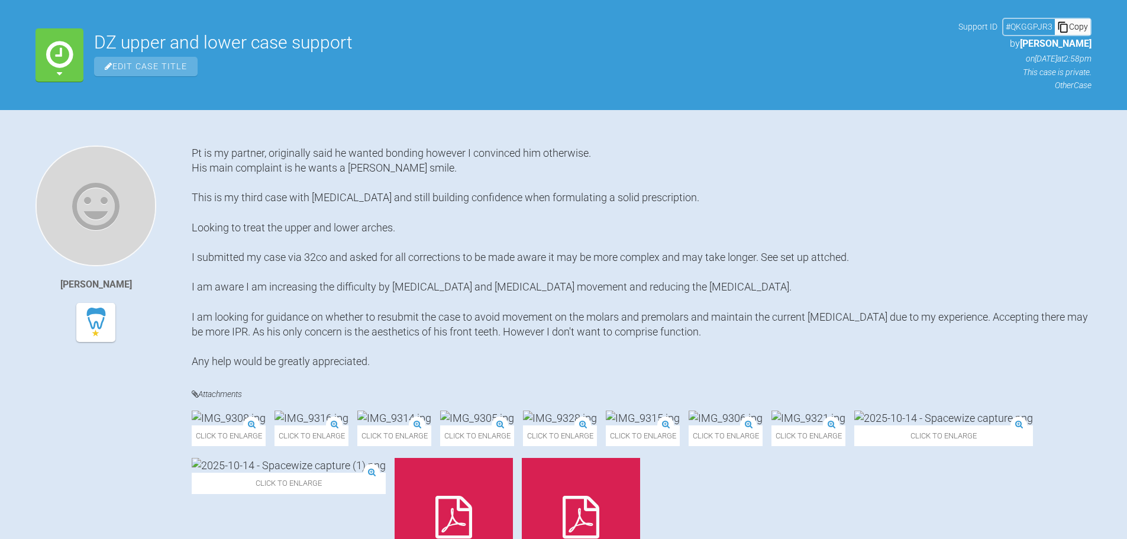
click at [231, 232] on div "Pt is my partner, originally said he wanted bonding however I convinced him oth…" at bounding box center [642, 258] width 900 height 224
click at [309, 273] on div "Pt is my partner, originally said he wanted bonding however I convinced him oth…" at bounding box center [642, 258] width 900 height 224
click at [308, 263] on div "Pt is my partner, originally said he wanted bonding however I convinced him oth…" at bounding box center [642, 258] width 900 height 224
click at [502, 259] on div "Pt is my partner, originally said he wanted bonding however I convinced him oth…" at bounding box center [642, 258] width 900 height 224
click at [336, 232] on div "Pt is my partner, originally said he wanted bonding however I convinced him oth…" at bounding box center [642, 258] width 900 height 224
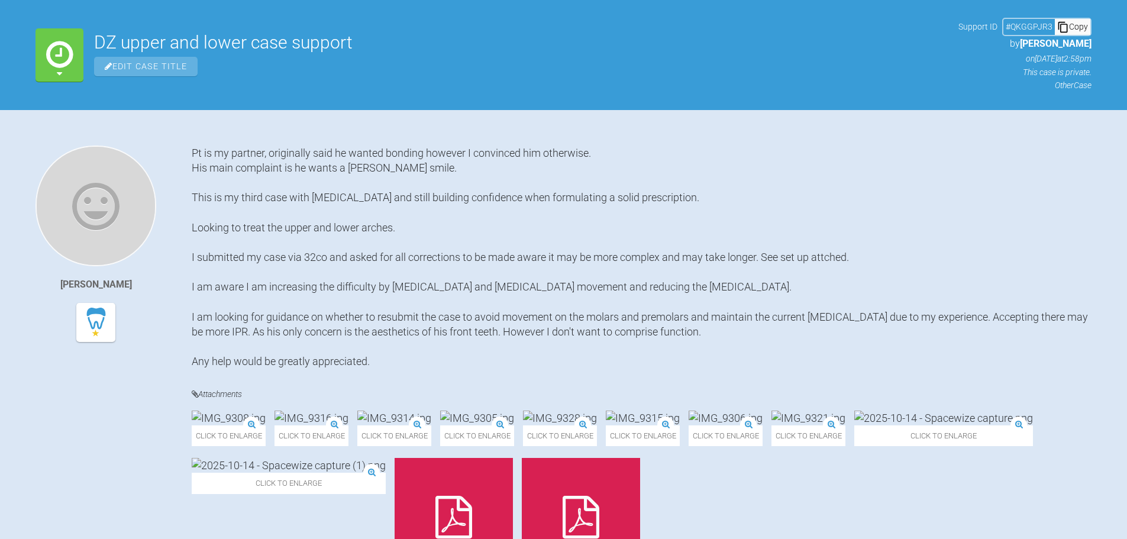
click at [328, 241] on div "Pt is my partner, originally said he wanted bonding however I convinced him oth…" at bounding box center [642, 258] width 900 height 224
click at [328, 344] on div "Pt is my partner, originally said he wanted bonding however I convinced him oth…" at bounding box center [642, 258] width 900 height 224
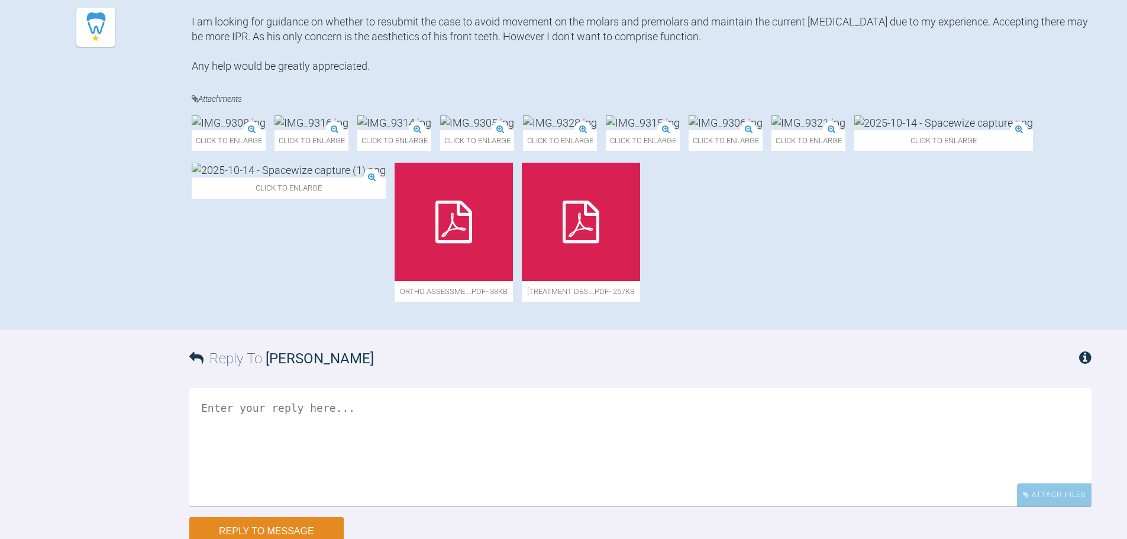
scroll to position [431, 0]
click at [348, 130] on img at bounding box center [311, 122] width 74 height 15
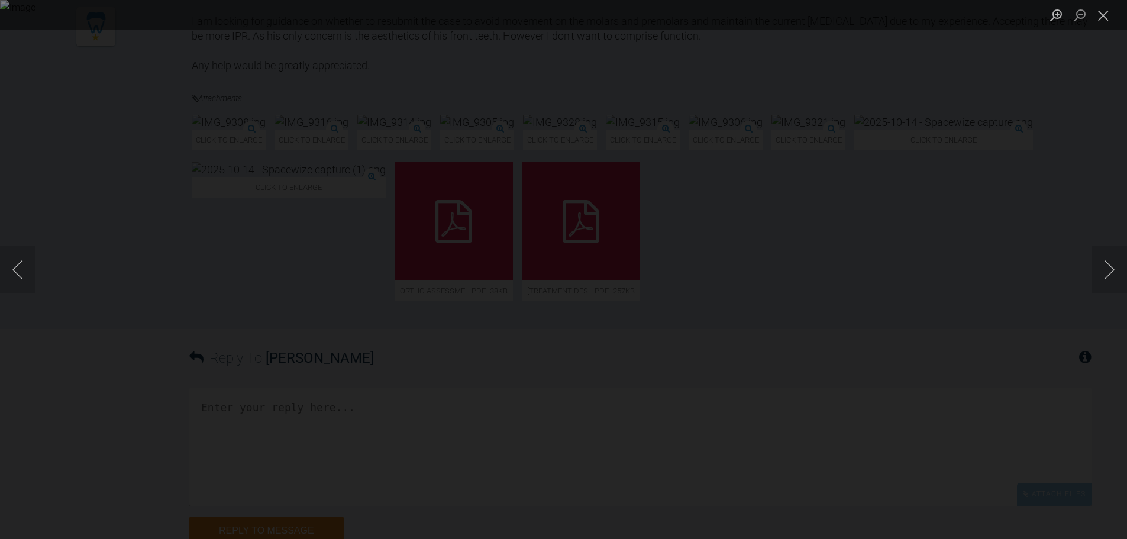
click at [918, 290] on div "Lightbox" at bounding box center [563, 269] width 1127 height 539
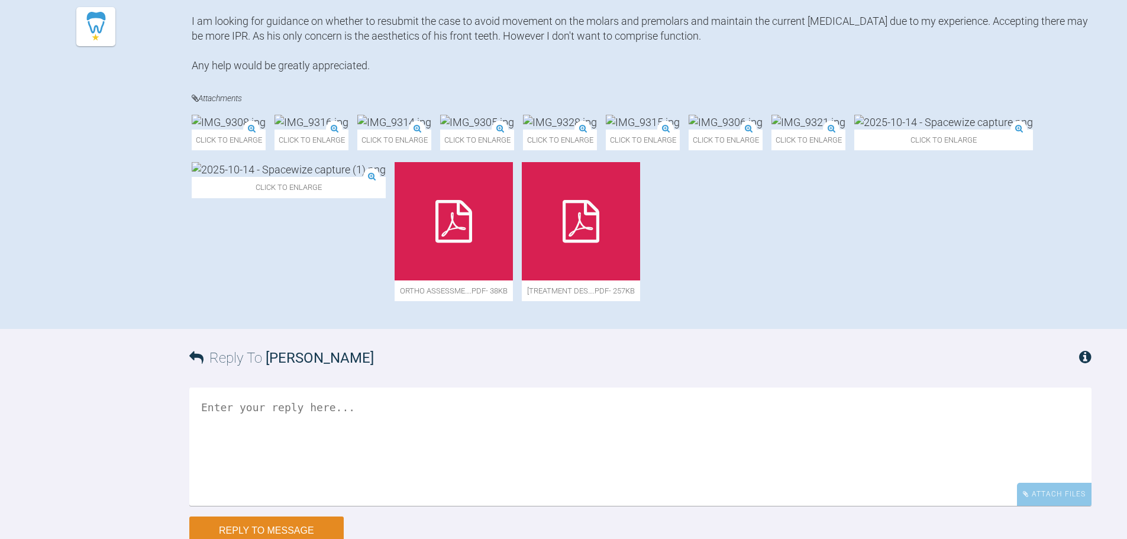
click at [180, 319] on div "[PERSON_NAME]" at bounding box center [113, 84] width 156 height 469
click at [348, 130] on img at bounding box center [311, 122] width 74 height 15
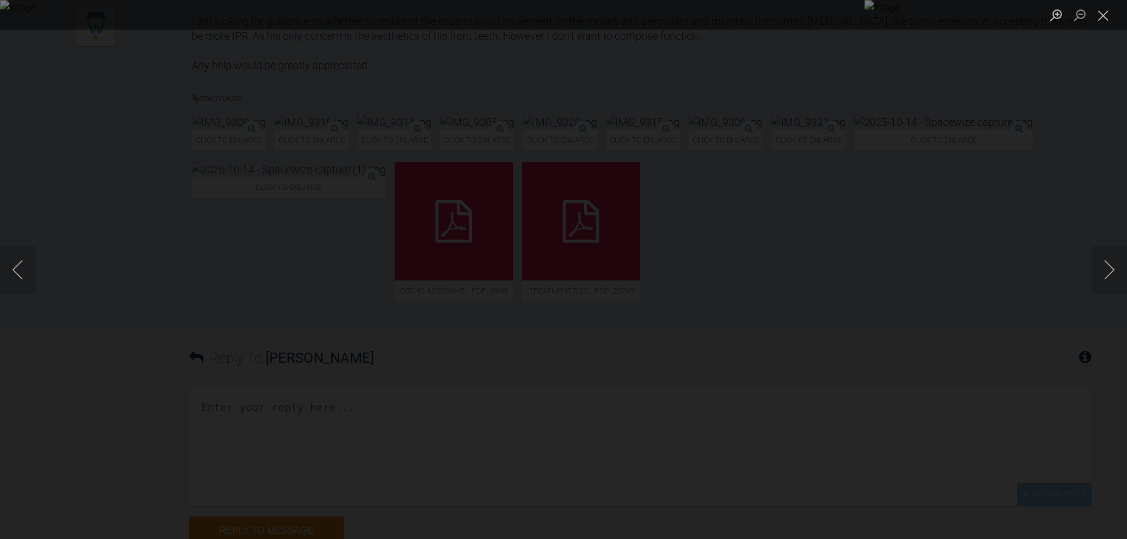
click at [146, 350] on div "Lightbox" at bounding box center [563, 269] width 1127 height 539
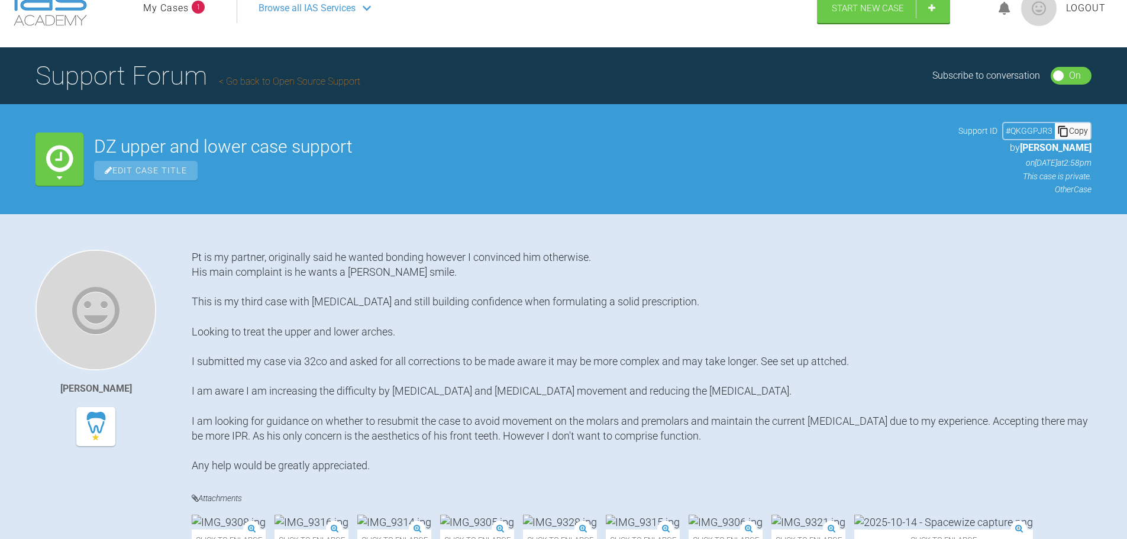
scroll to position [0, 0]
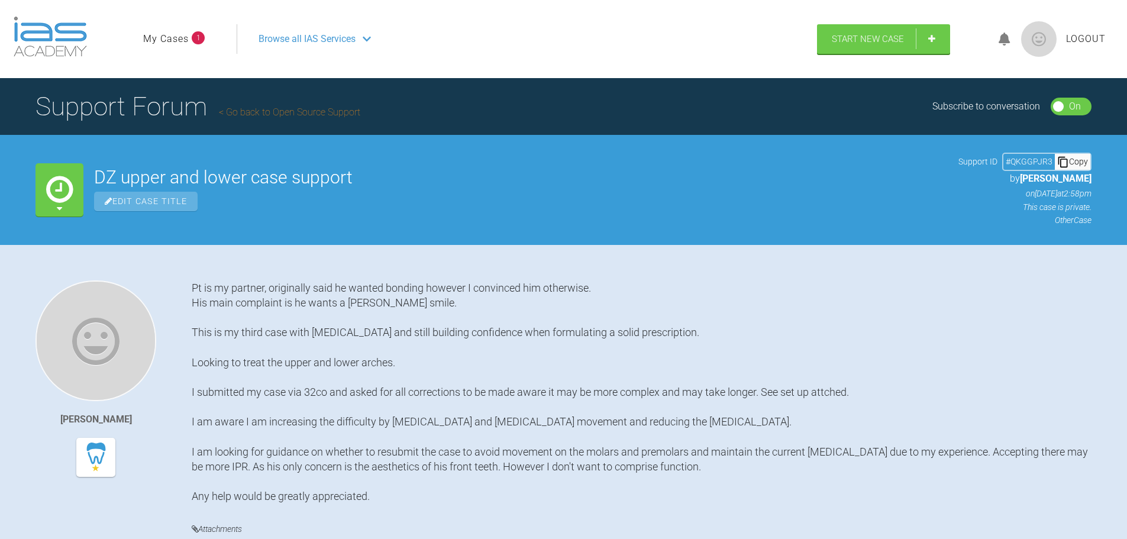
click at [236, 114] on link "Go back to Open Source Support" at bounding box center [289, 111] width 141 height 11
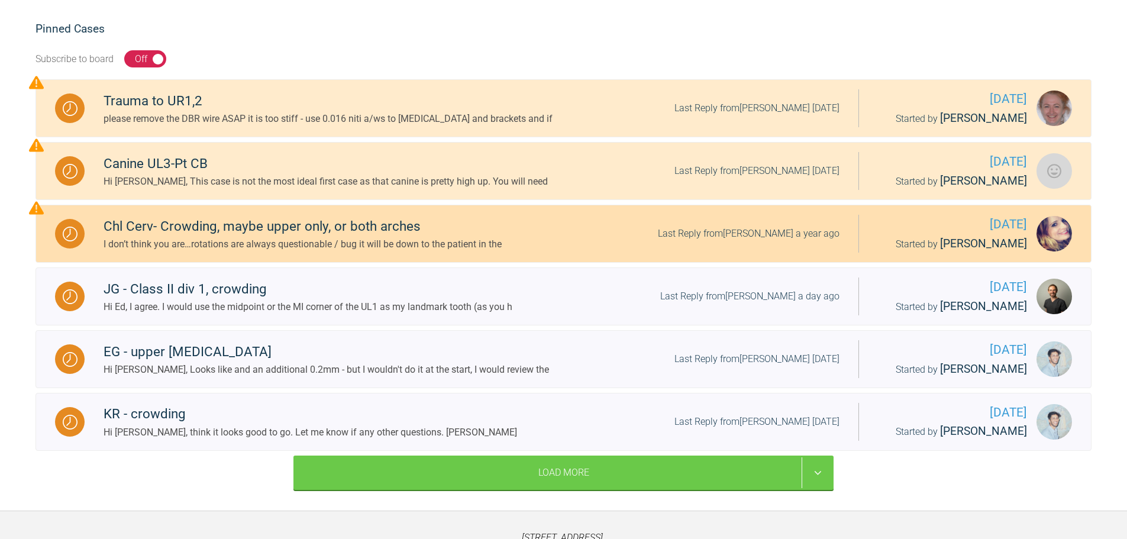
scroll to position [237, 0]
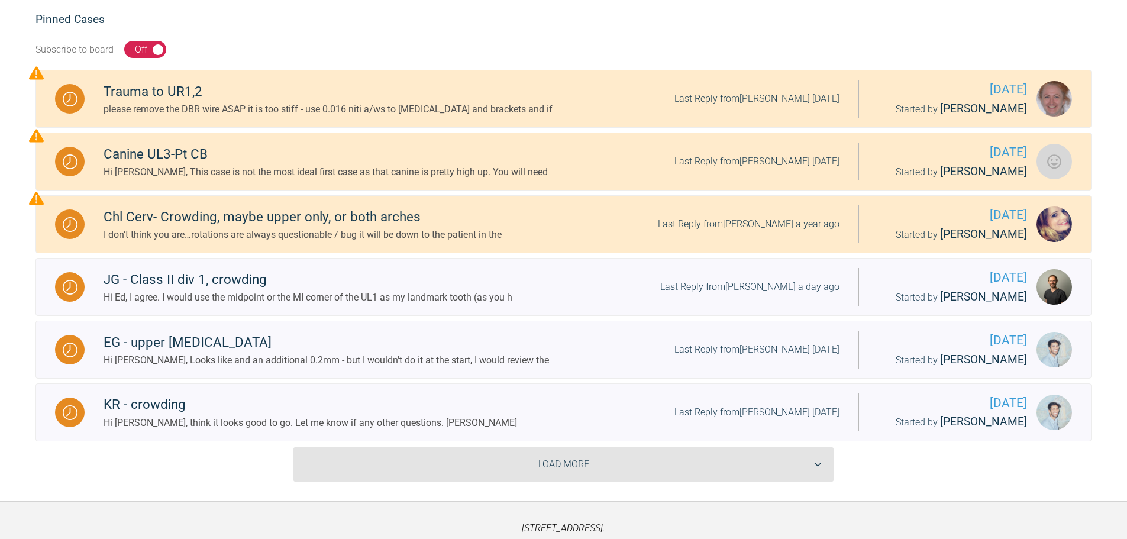
click at [360, 460] on div "Load More" at bounding box center [563, 464] width 540 height 34
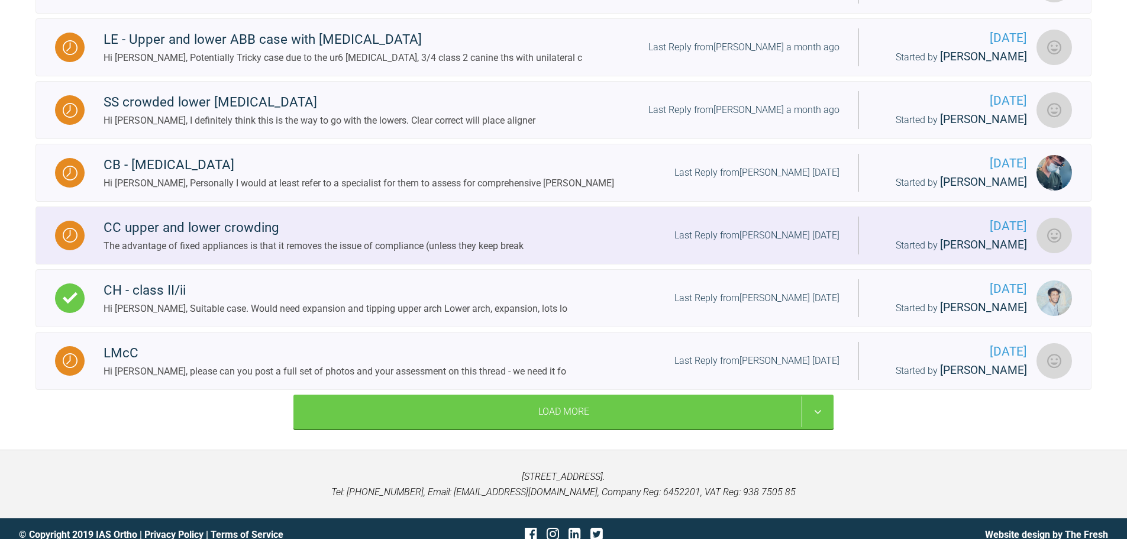
scroll to position [1303, 0]
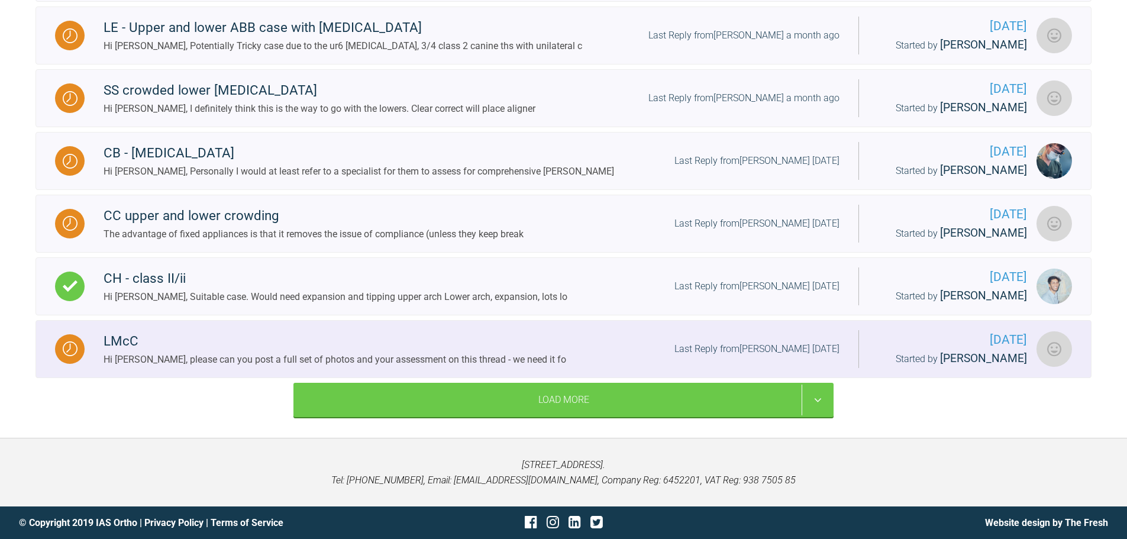
click at [85, 353] on div "LMcC Hi Emma, please can you post a full set of photos and your assessment on t…" at bounding box center [472, 349] width 774 height 36
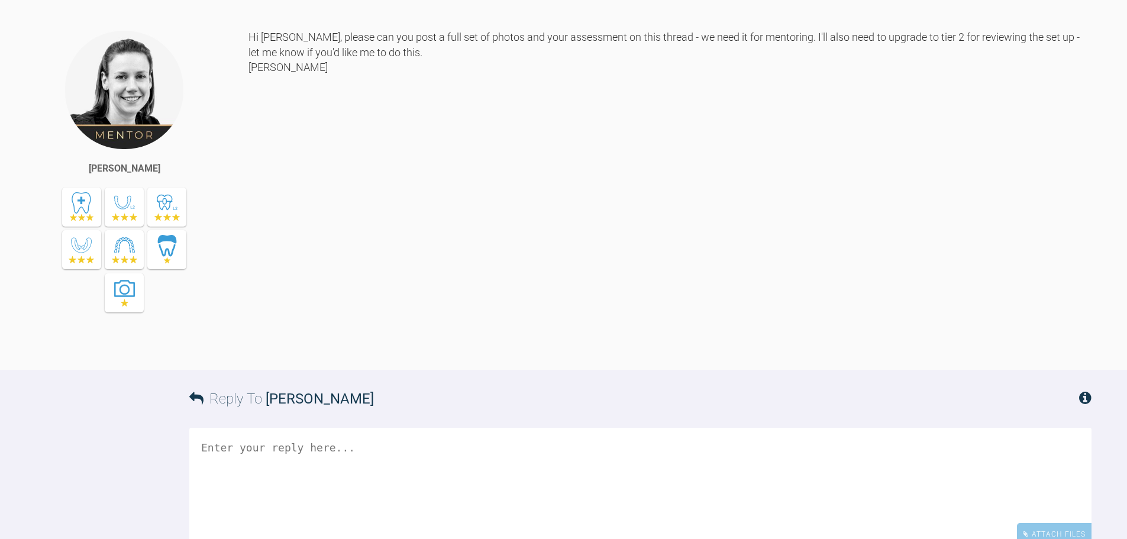
scroll to position [555, 0]
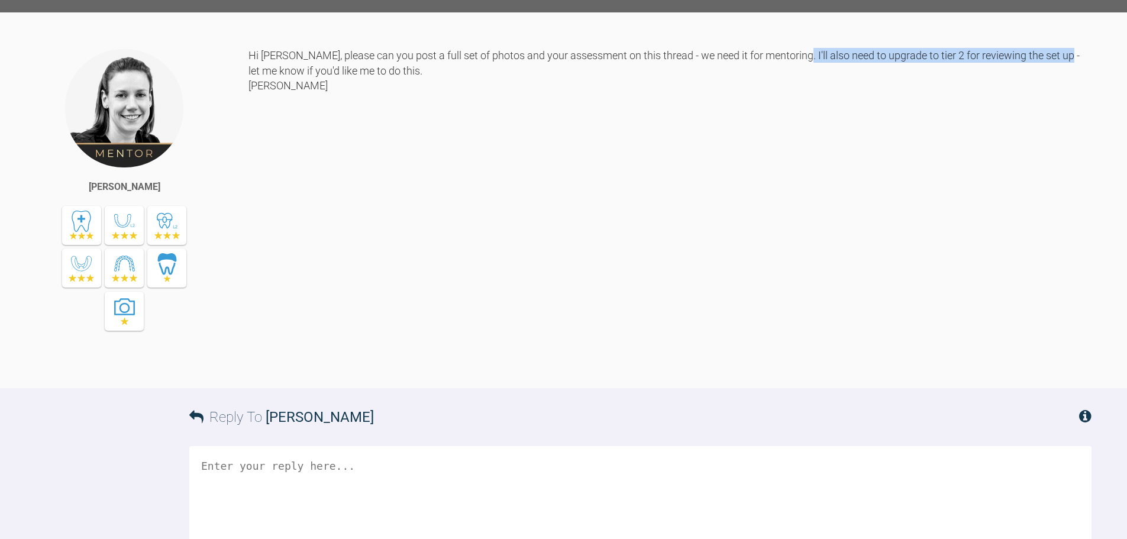
drag, startPoint x: 791, startPoint y: 56, endPoint x: 1090, endPoint y: 43, distance: 299.0
click at [1090, 43] on div "Kelly Toft Hi Emma, please can you post a full set of photos and your assessmen…" at bounding box center [563, 200] width 1127 height 376
click at [990, 90] on div "Hi Emma, please can you post a full set of photos and your assessment on this t…" at bounding box center [669, 209] width 843 height 322
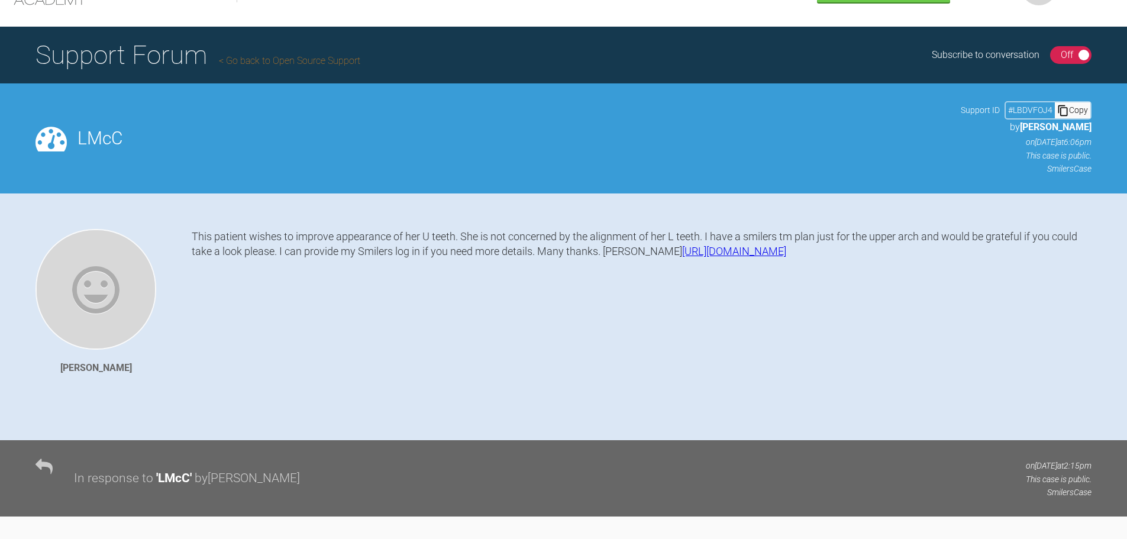
scroll to position [23, 0]
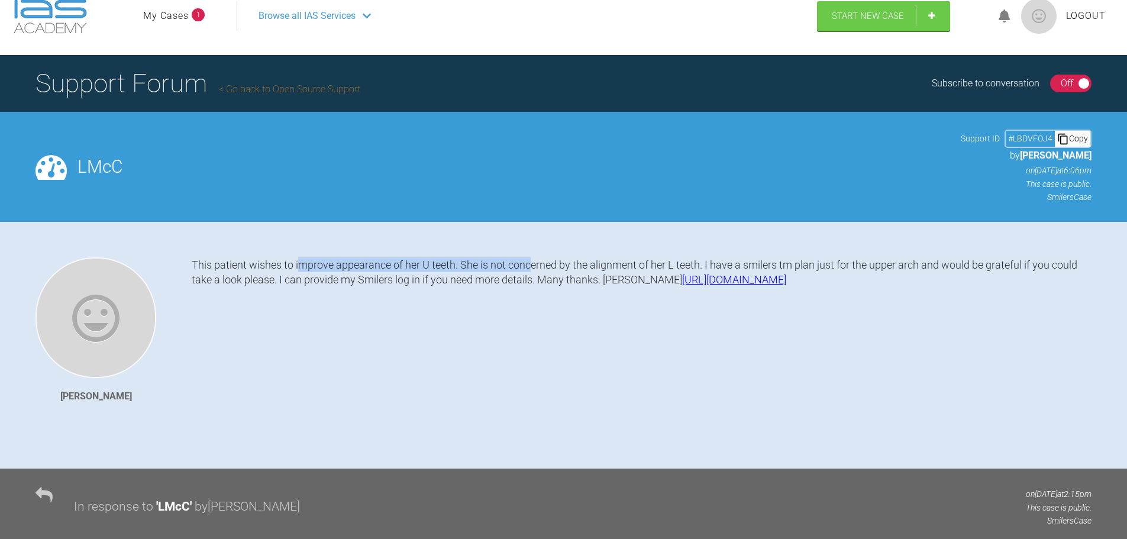
drag, startPoint x: 303, startPoint y: 268, endPoint x: 534, endPoint y: 267, distance: 230.7
click at [534, 267] on div "This patient wishes to improve appearance of her U teeth. She is not concerned …" at bounding box center [642, 354] width 900 height 194
click at [831, 268] on div "This patient wishes to improve appearance of her U teeth. She is not concerned …" at bounding box center [642, 354] width 900 height 194
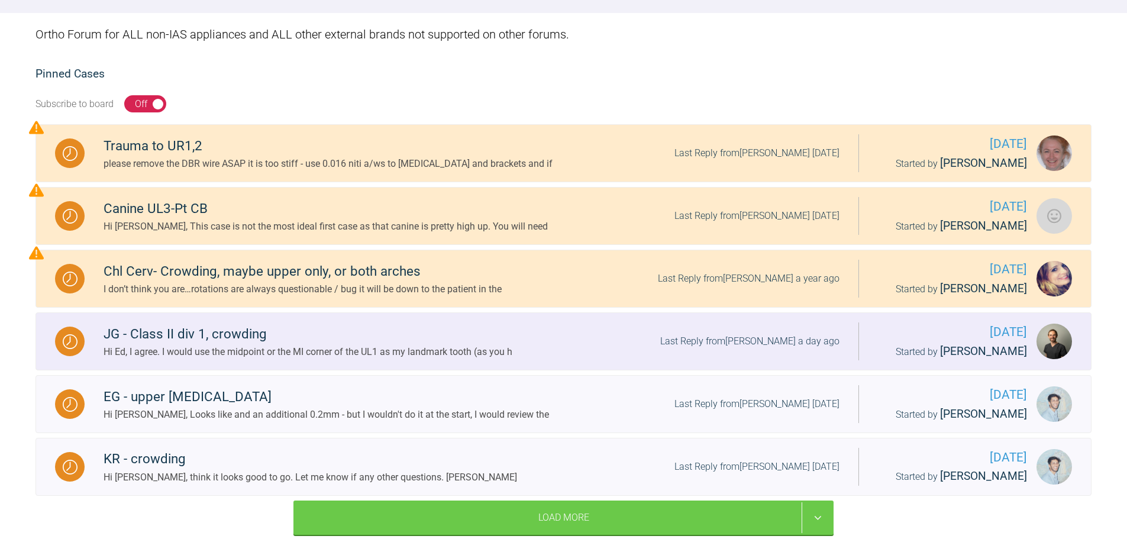
click at [224, 343] on div "JG - Class II div 1, crowding" at bounding box center [308, 334] width 409 height 21
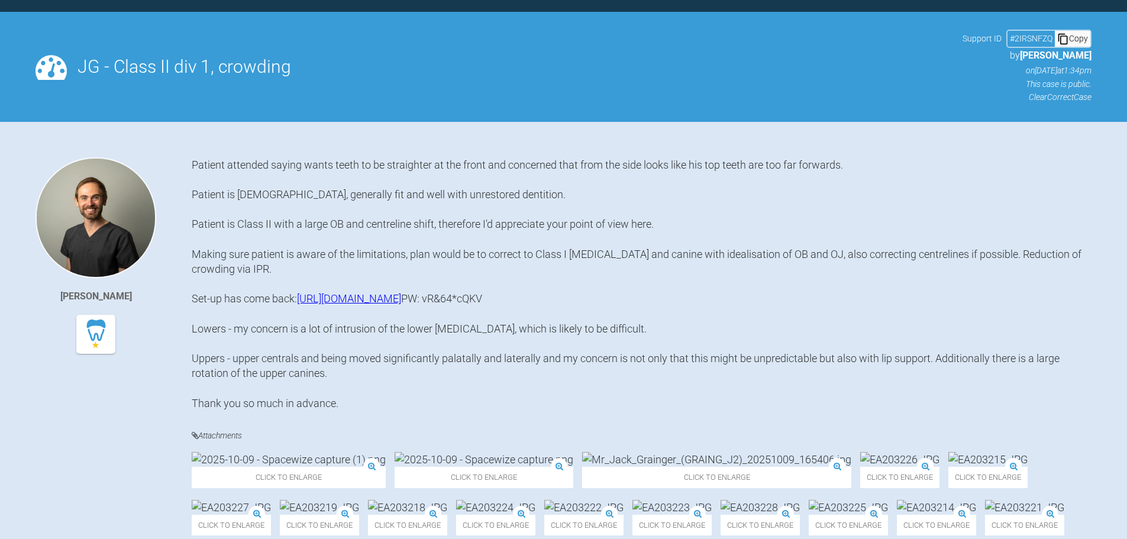
scroll to position [182, 0]
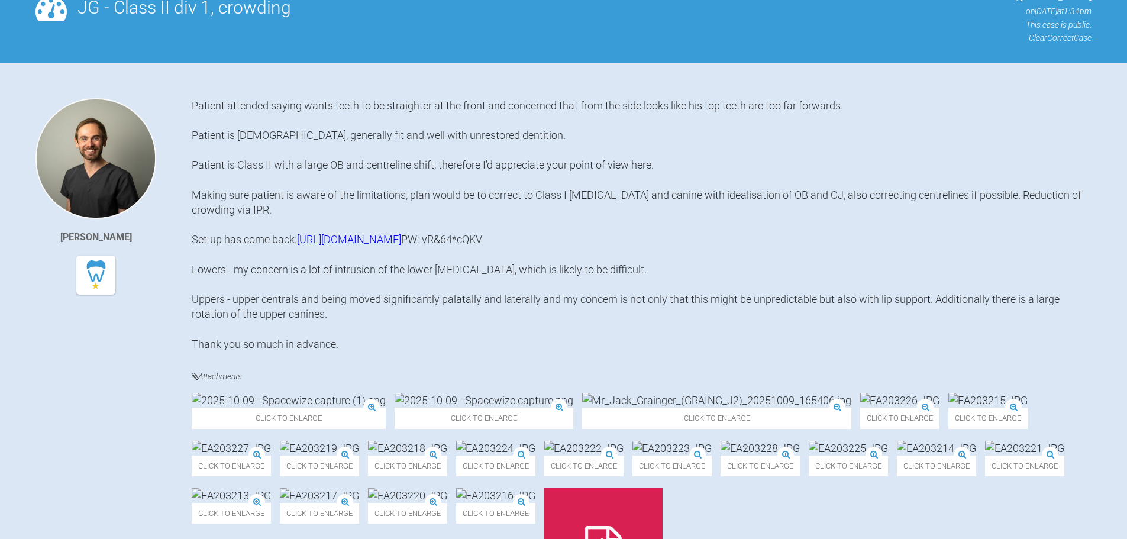
click at [451, 181] on div "Patient attended saying wants teeth to be straighter at the front and concerned…" at bounding box center [642, 224] width 900 height 253
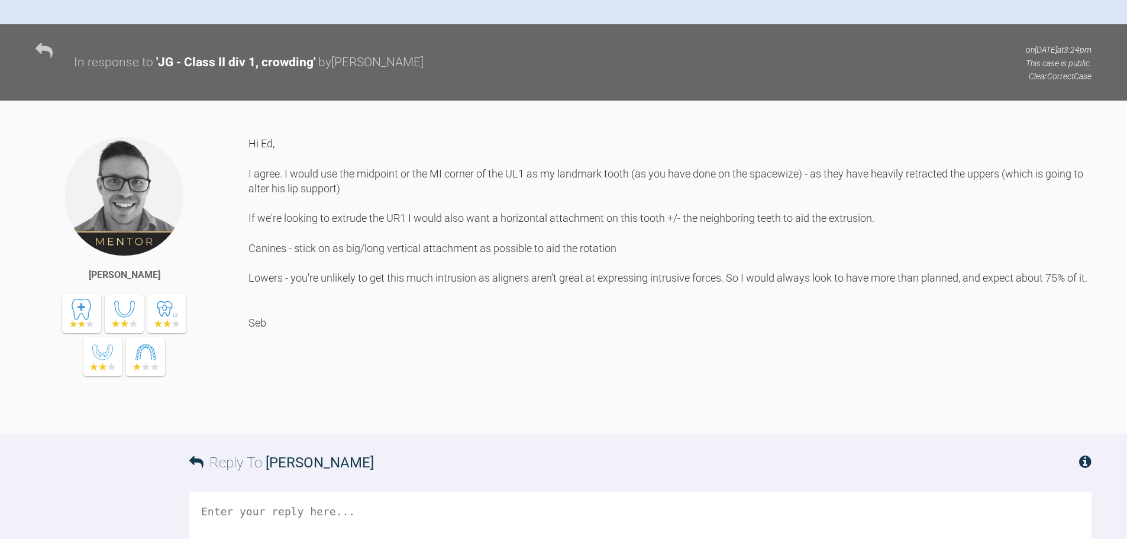
scroll to position [951, 0]
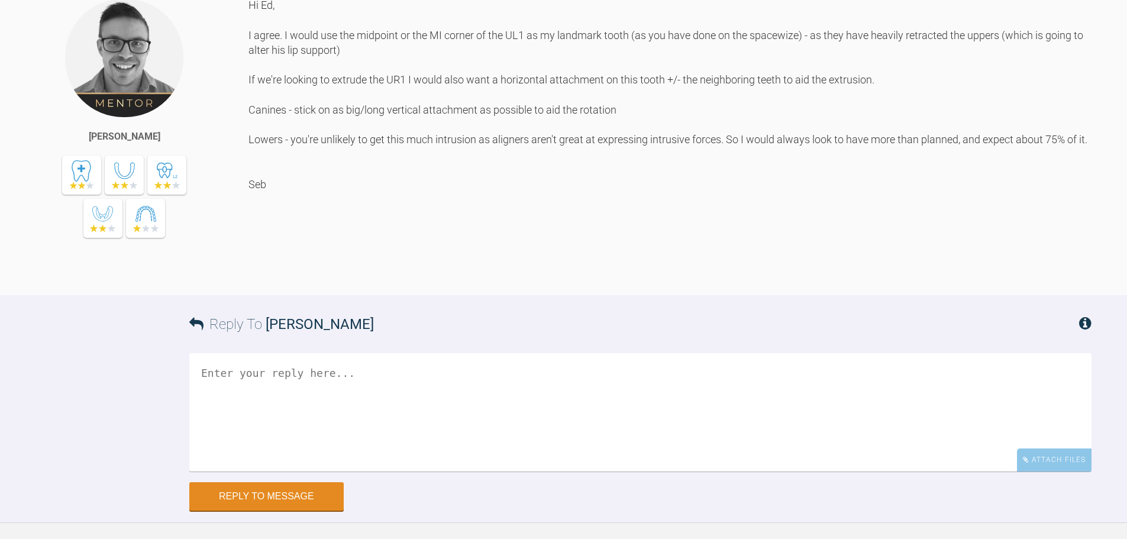
click at [364, 277] on div "Hi Ed, I agree. I would use the midpoint or the MI corner of the UL1 as my land…" at bounding box center [669, 137] width 843 height 279
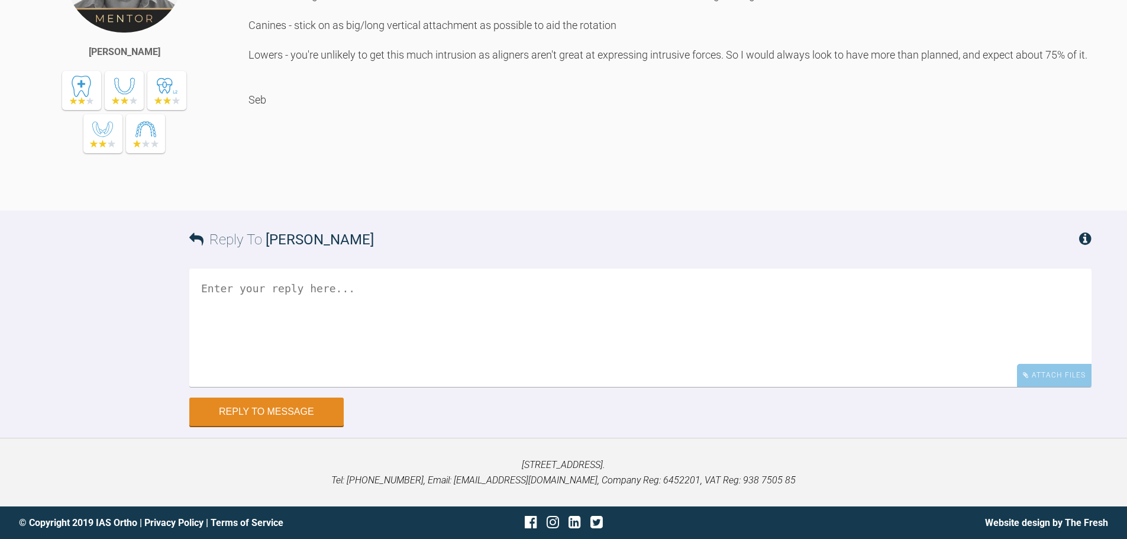
scroll to position [1223, 0]
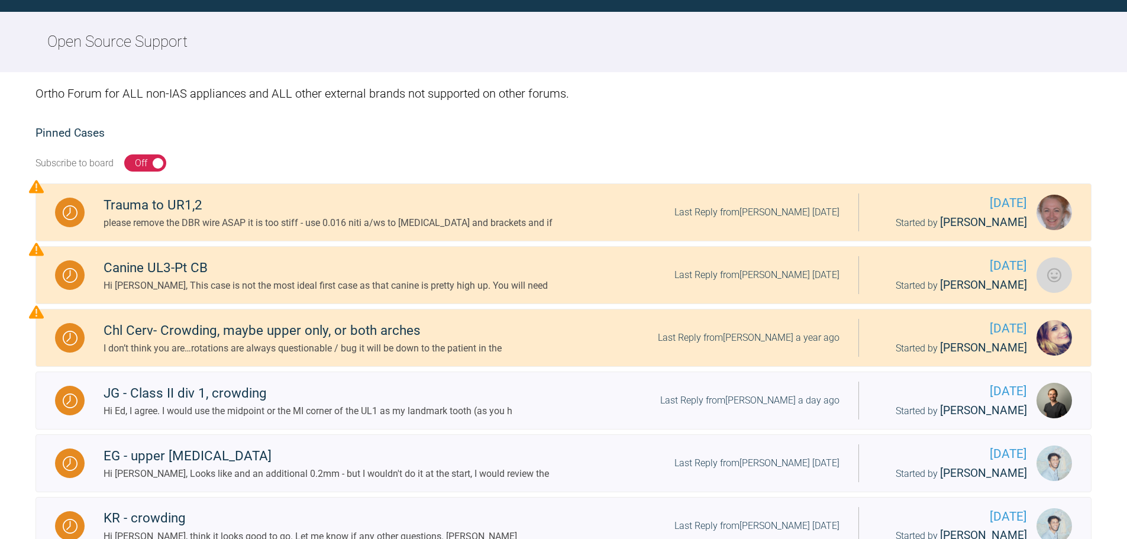
scroll to position [300, 0]
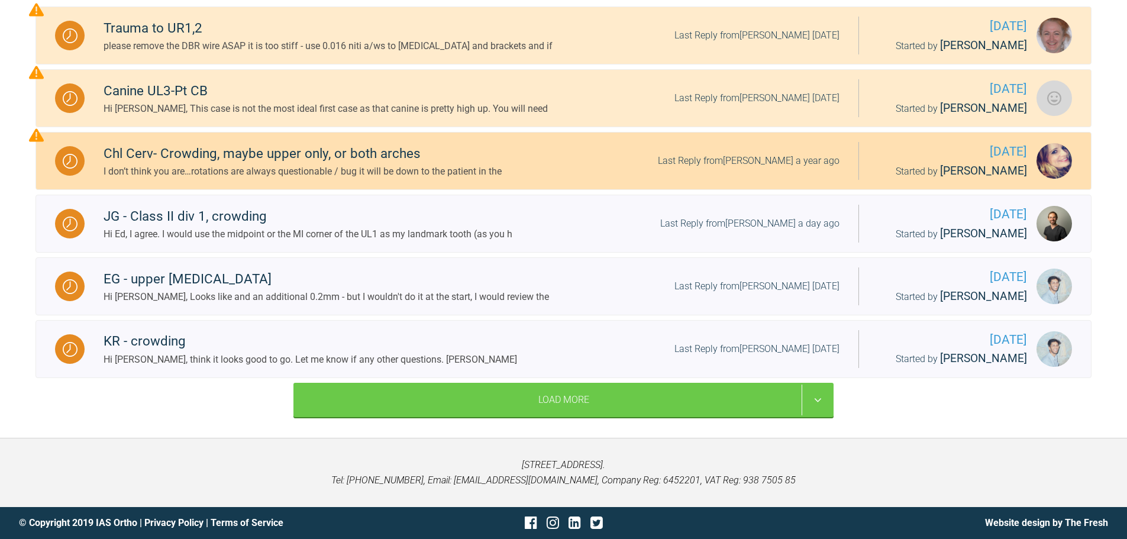
click at [190, 154] on div "Chl Cerv- Crowding, maybe upper only, or both arches" at bounding box center [303, 153] width 398 height 21
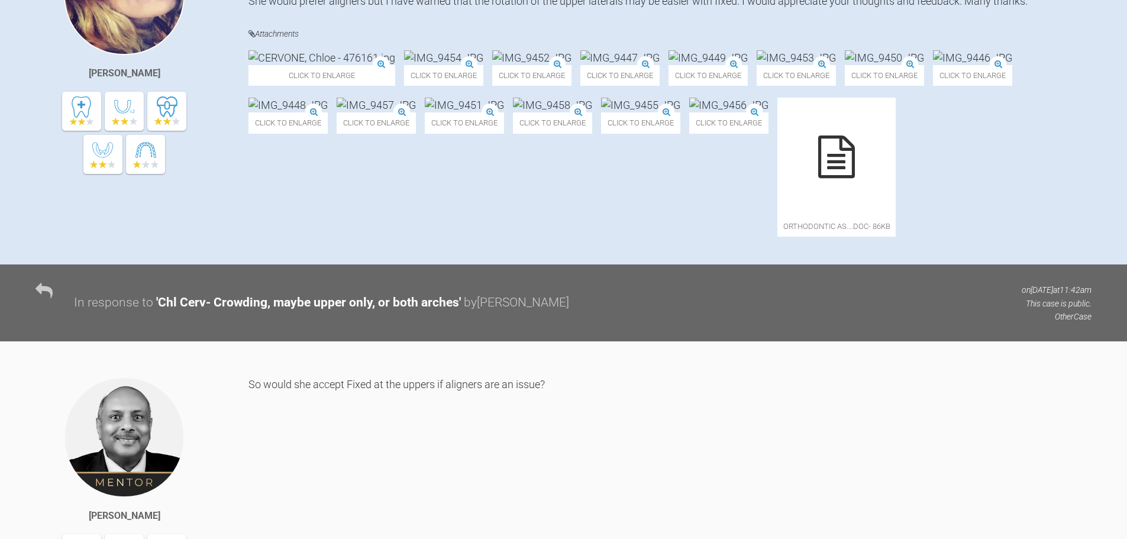
scroll to position [655, 0]
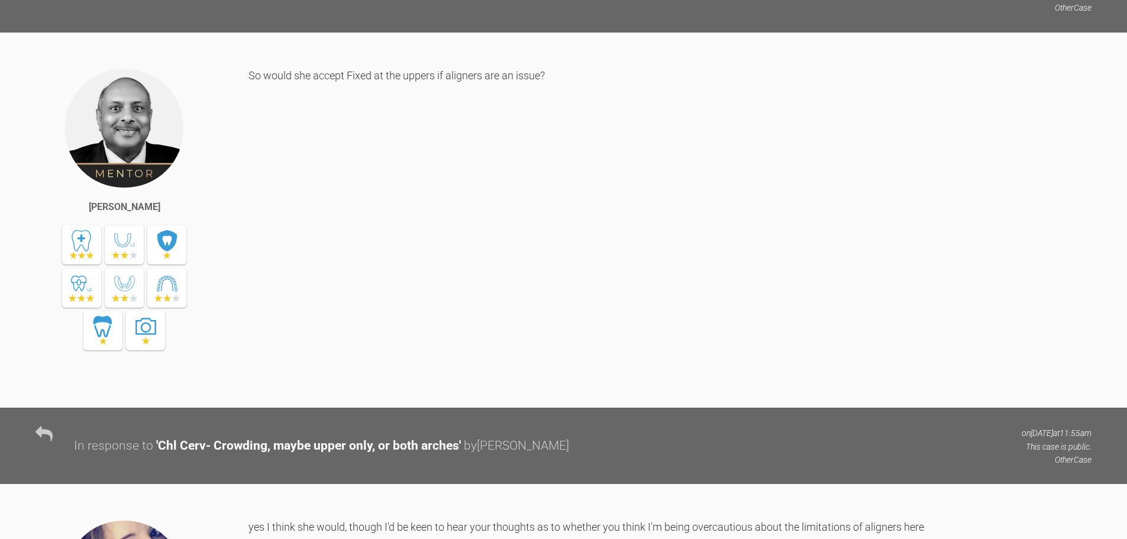
click at [418, 276] on div "So would she accept Fixed at the uppers if aligners are an issue?" at bounding box center [669, 229] width 843 height 322
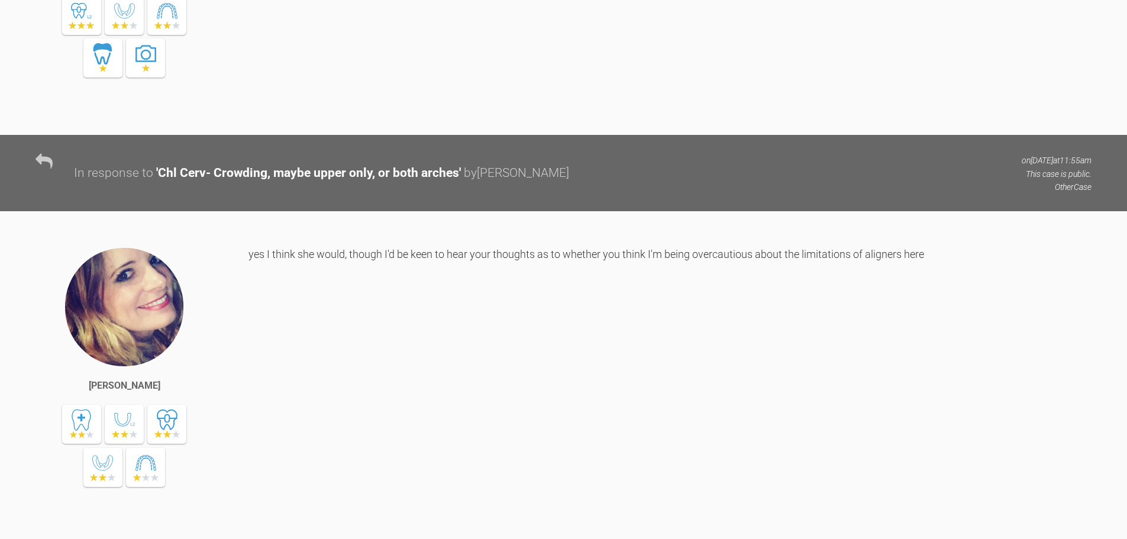
scroll to position [1010, 0]
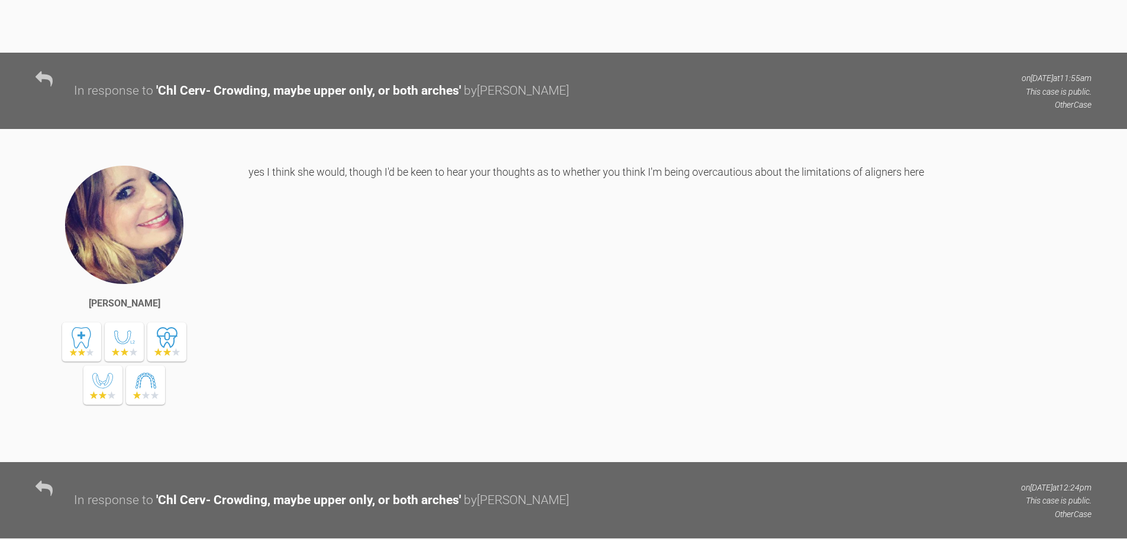
click at [319, 348] on div "yes I think she would, though I'd be keen to hear your thoughts as to whether y…" at bounding box center [669, 303] width 843 height 279
click at [522, 343] on div "yes I think she would, though I'd be keen to hear your thoughts as to whether y…" at bounding box center [669, 303] width 843 height 279
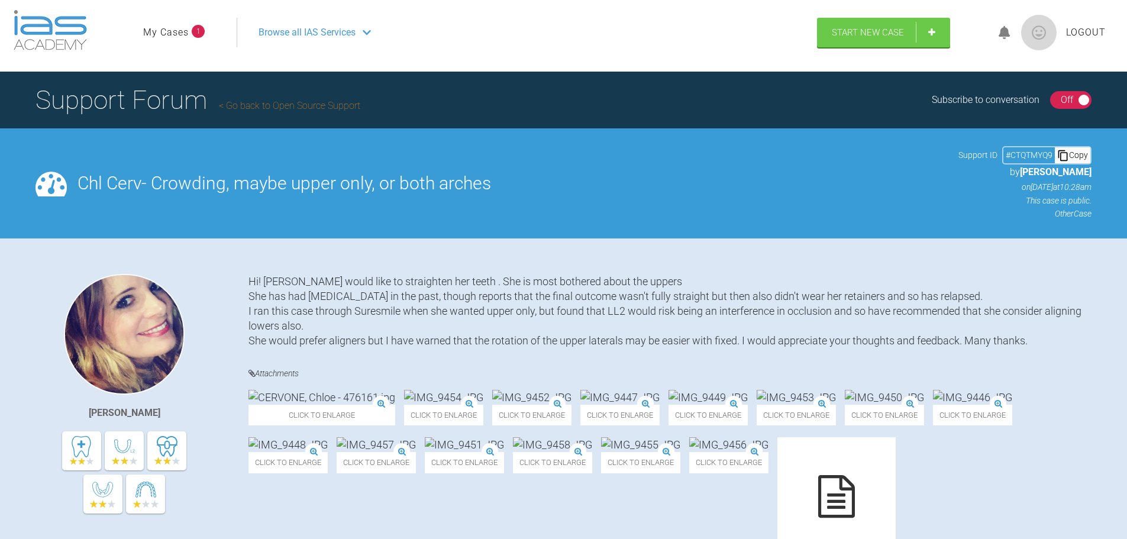
scroll to position [0, 0]
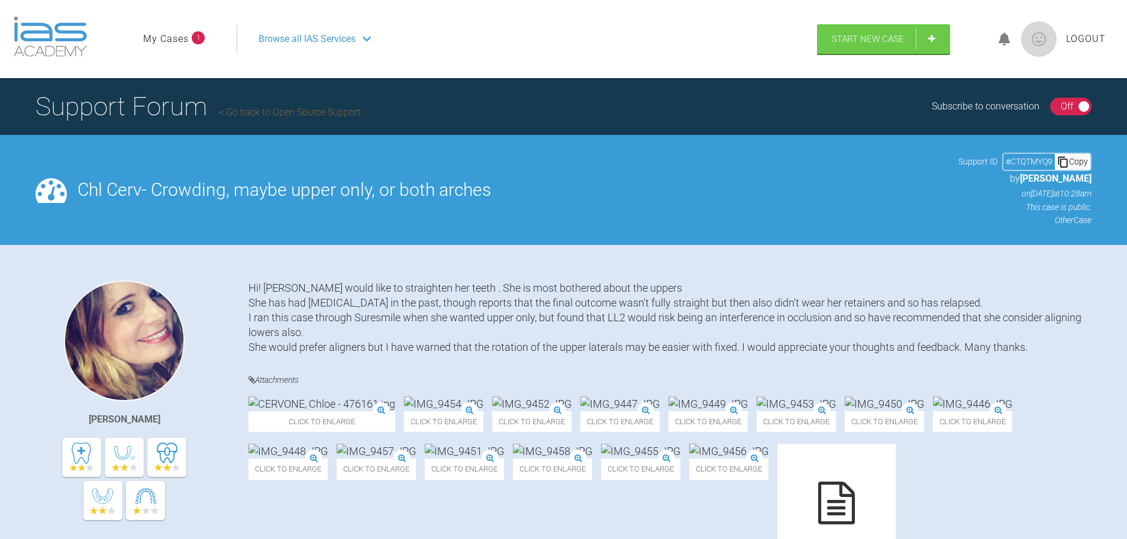
click at [261, 112] on link "Go back to Open Source Support" at bounding box center [289, 111] width 141 height 11
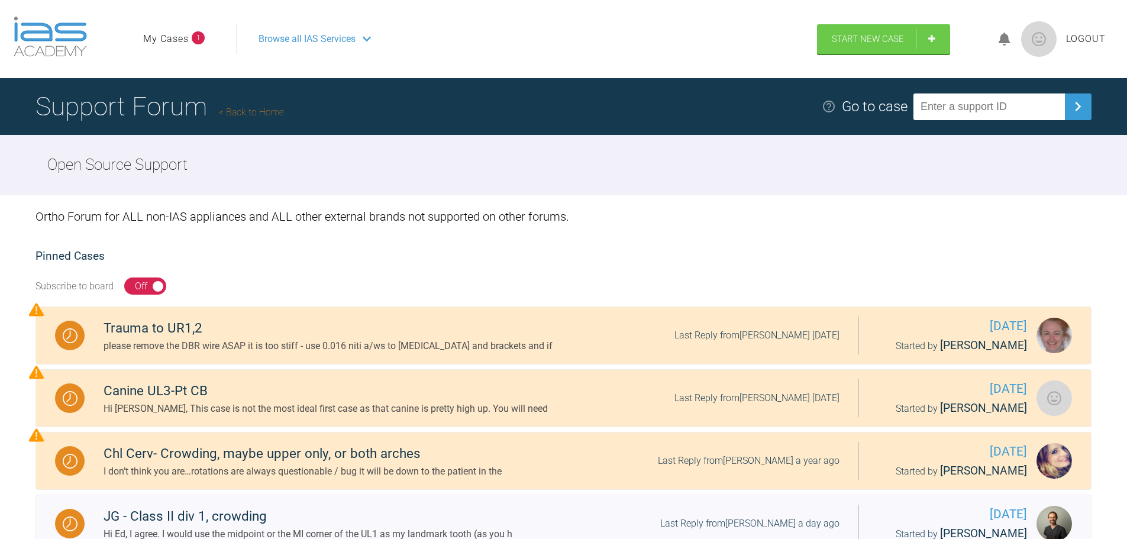
click at [185, 38] on link "My Cases" at bounding box center [166, 38] width 46 height 15
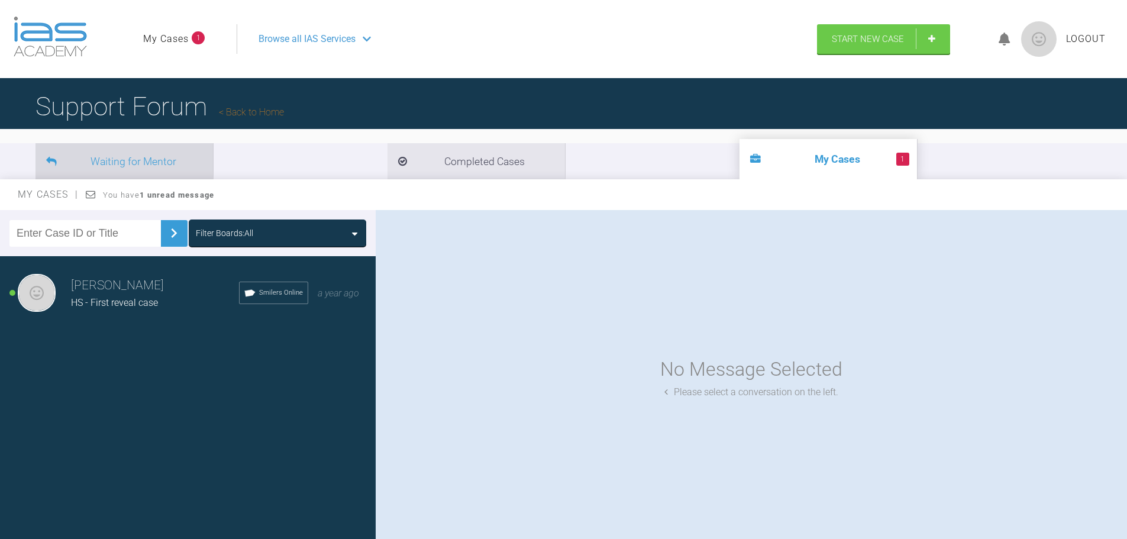
click at [135, 158] on li "Waiting for Mentor" at bounding box center [123, 161] width 177 height 36
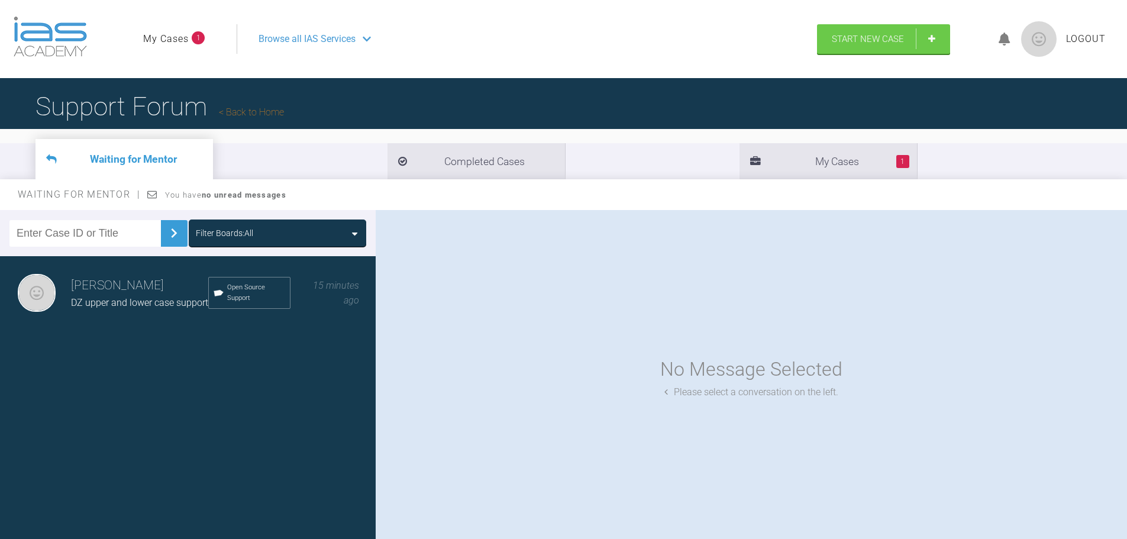
click at [125, 290] on h3 "[PERSON_NAME]" at bounding box center [139, 286] width 137 height 20
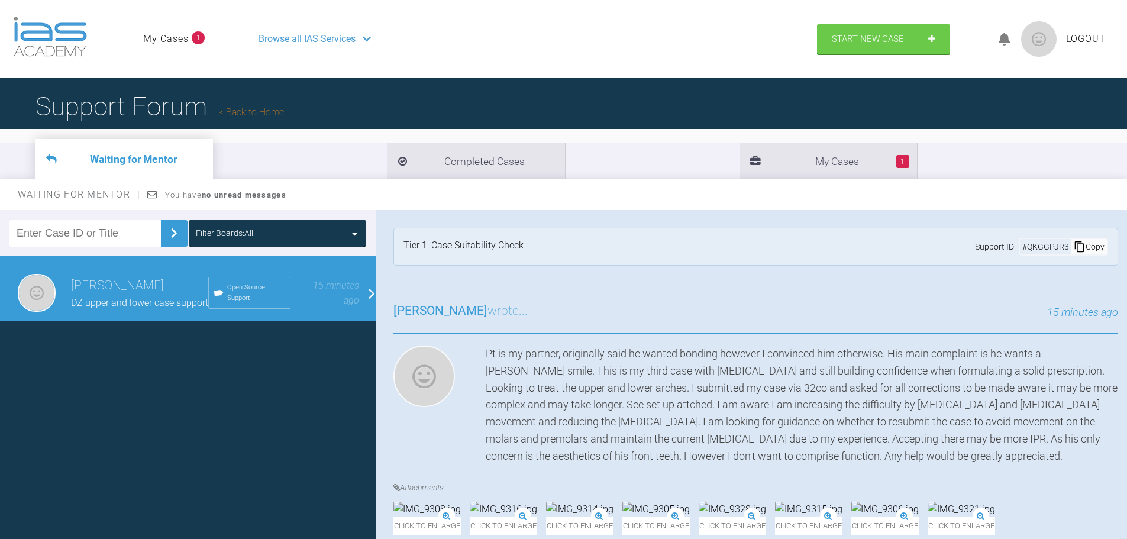
click at [873, 301] on div "Jessica Kershaw wrote... 15 minutes ago Pt is my partner, originally said he wa…" at bounding box center [756, 524] width 760 height 482
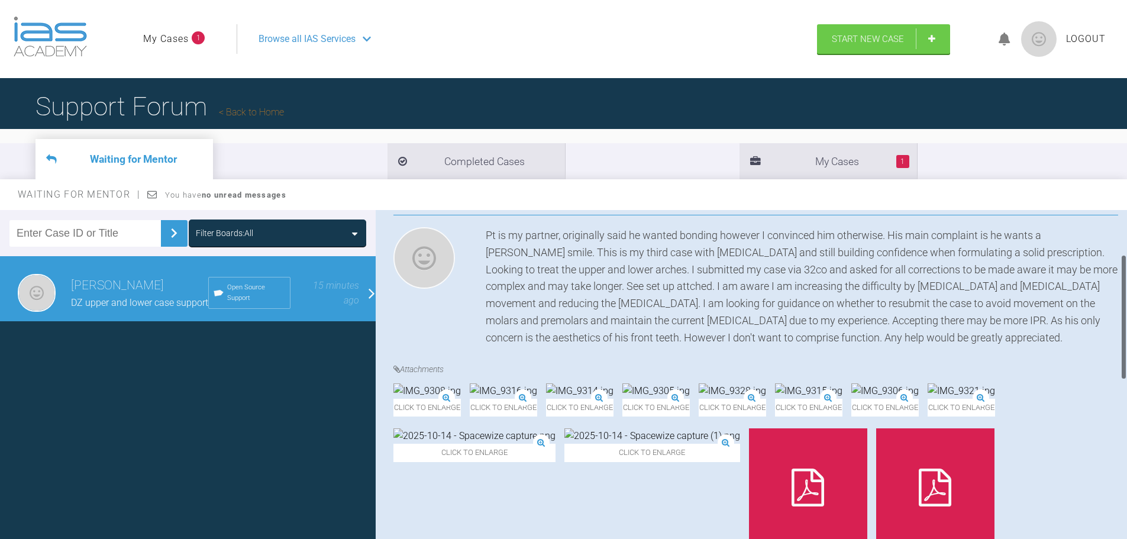
click at [873, 301] on div "Pt is my partner, originally said he wanted bonding however I convinced him oth…" at bounding box center [802, 286] width 632 height 119
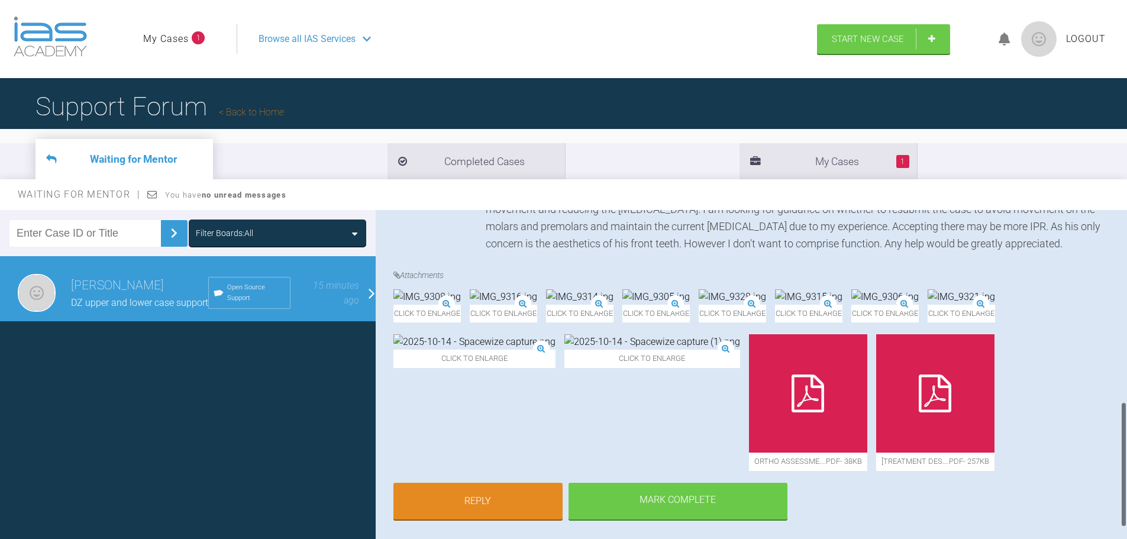
scroll to position [556, 0]
click at [845, 364] on div "Click to enlarge Click to enlarge Click to enlarge Click to enlarge Click to en…" at bounding box center [755, 385] width 725 height 193
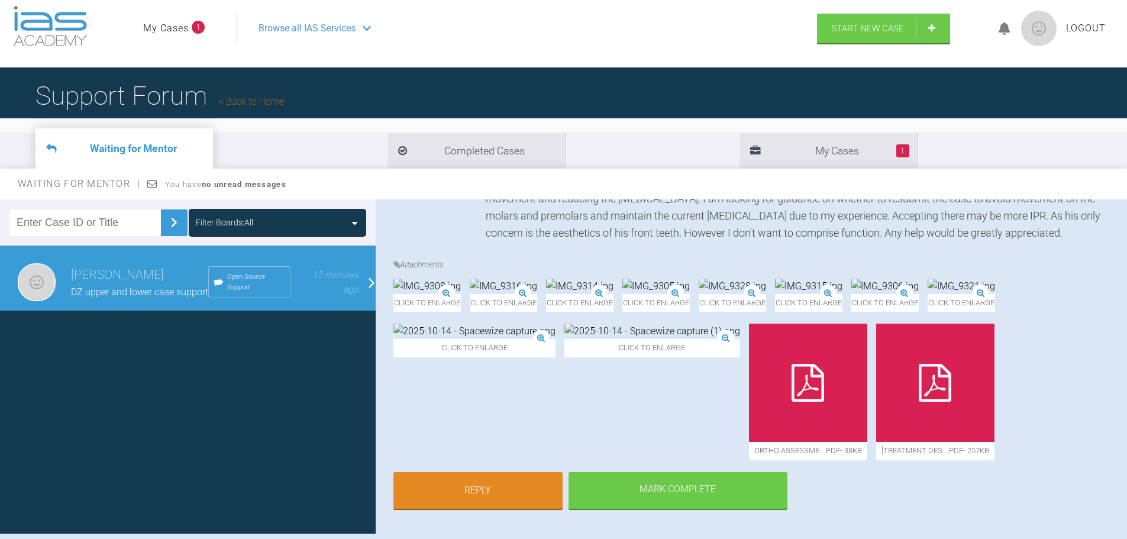
scroll to position [0, 0]
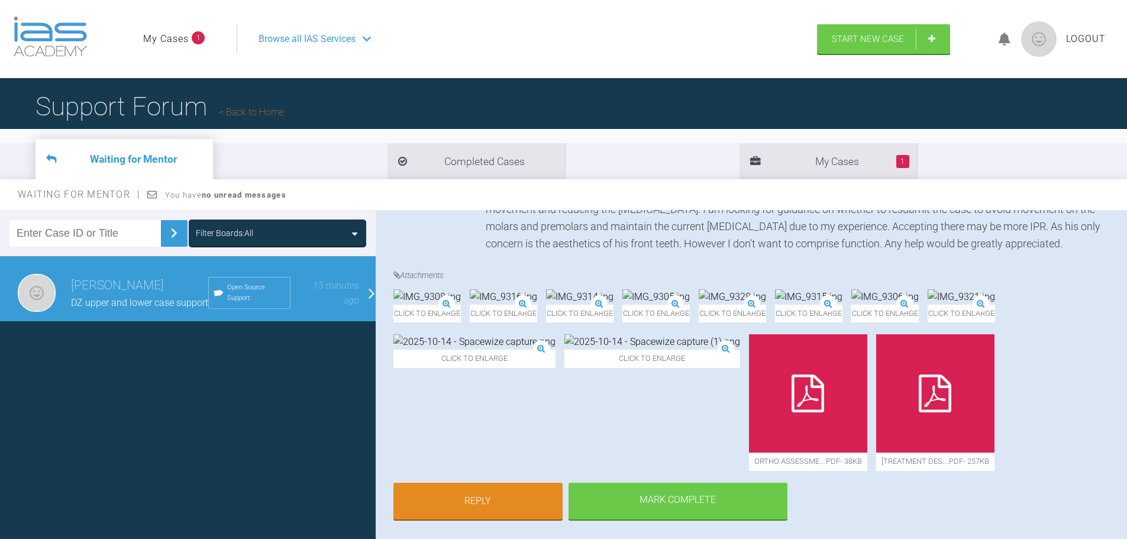
click at [171, 43] on link "My Cases" at bounding box center [166, 38] width 46 height 15
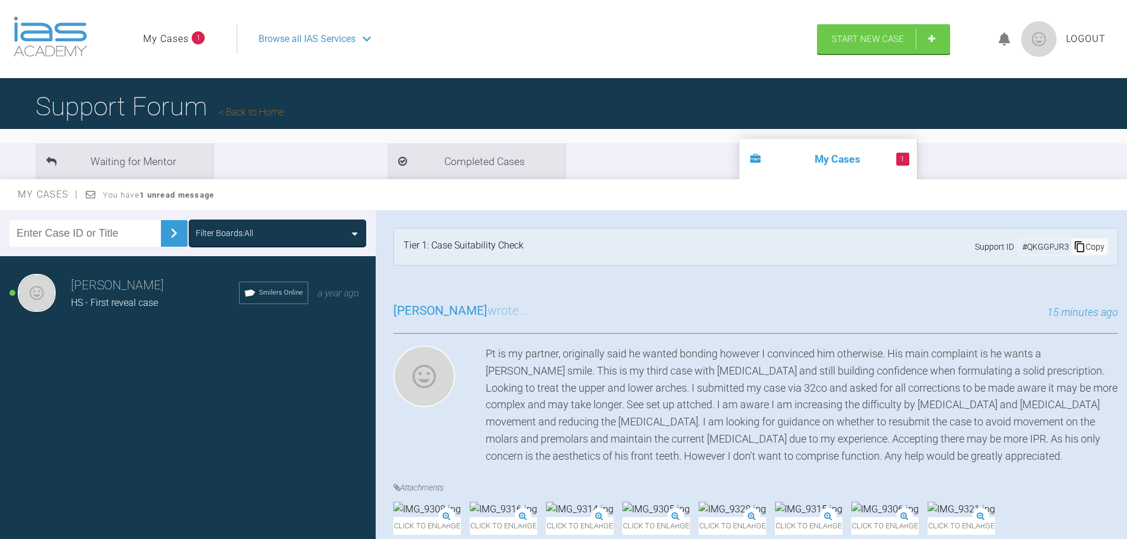
click at [239, 109] on link "Back to Home" at bounding box center [251, 111] width 65 height 11
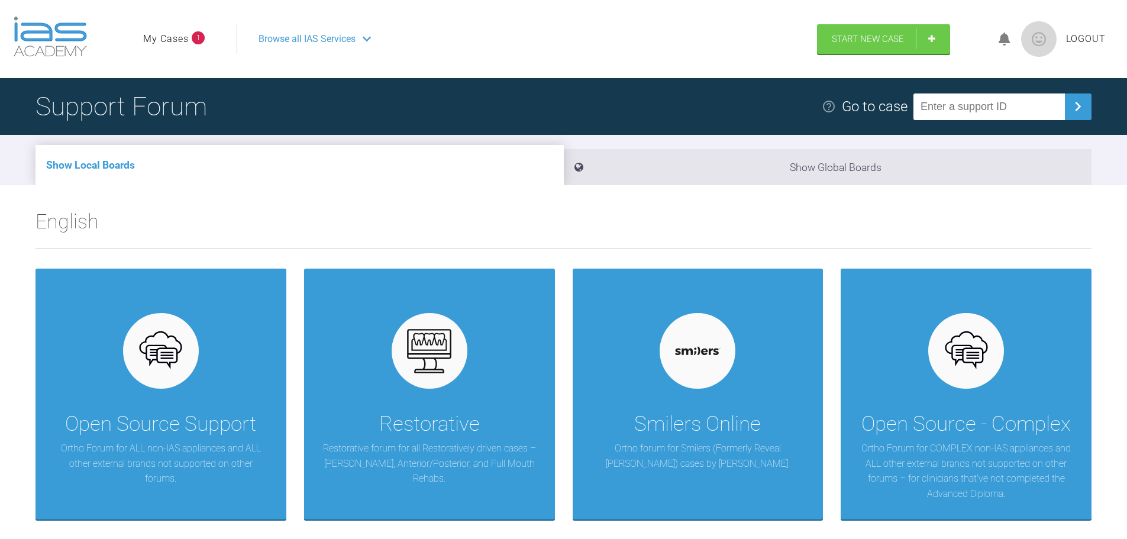
click at [182, 40] on link "My Cases" at bounding box center [166, 38] width 46 height 15
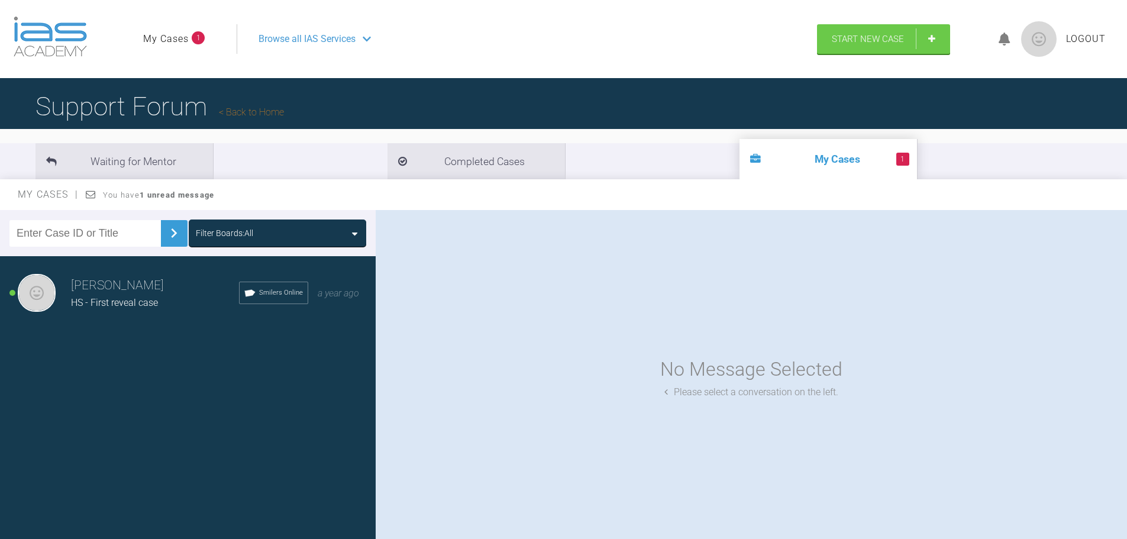
click at [167, 191] on strong "1 unread message" at bounding box center [177, 194] width 75 height 9
click at [96, 192] on div "My Cases You have 1 unread message" at bounding box center [563, 194] width 1127 height 31
click at [91, 196] on icon at bounding box center [91, 193] width 10 height 9
click at [69, 192] on span "My Cases" at bounding box center [48, 194] width 61 height 11
click at [40, 190] on span "My Cases" at bounding box center [48, 194] width 61 height 11
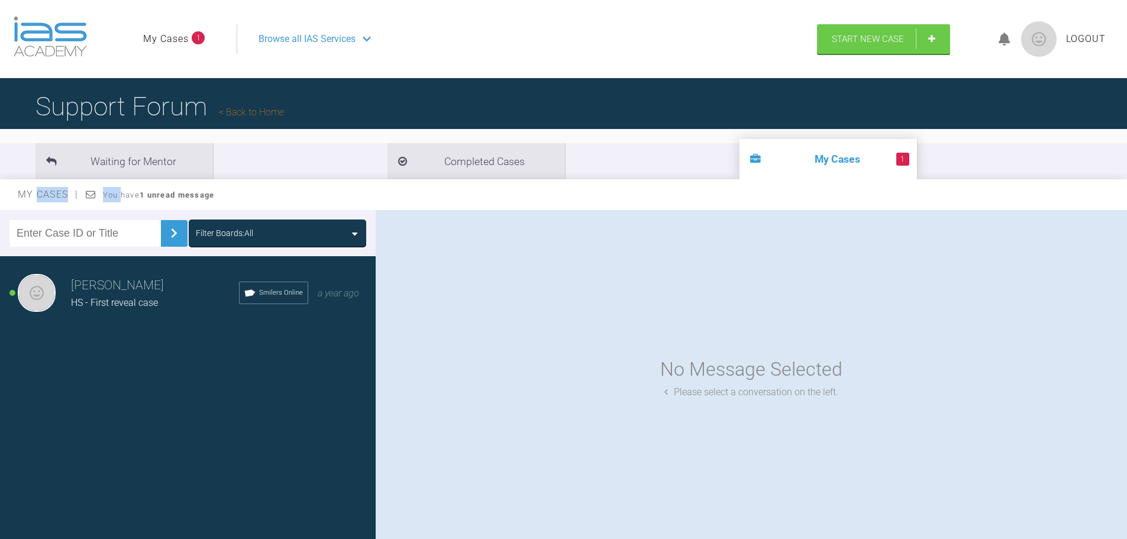
click at [40, 190] on span "My Cases" at bounding box center [48, 194] width 61 height 11
click at [118, 298] on span "HS - First reveal case" at bounding box center [114, 302] width 87 height 11
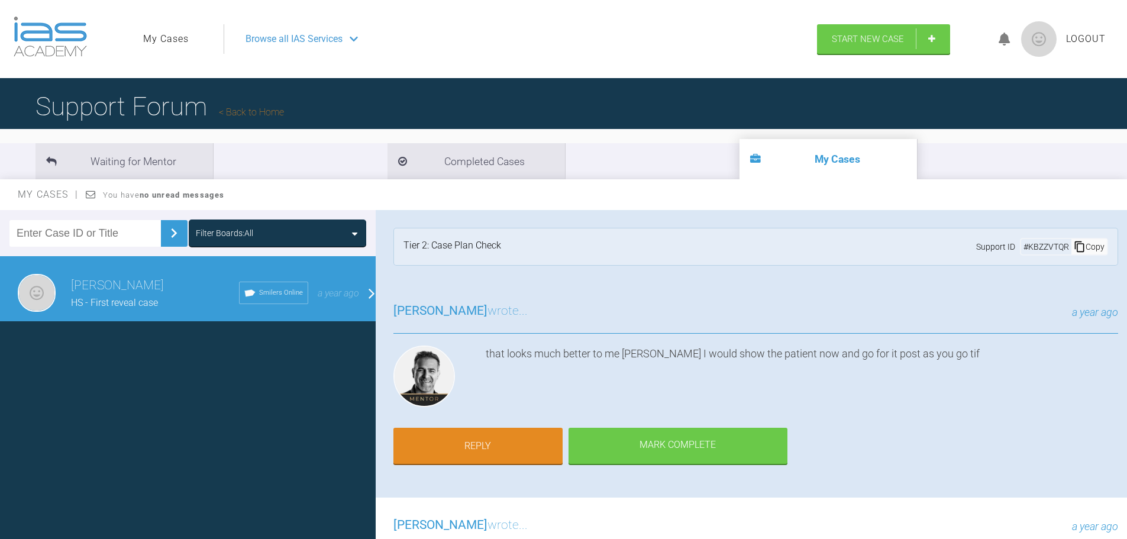
click at [542, 363] on div "that looks much better to me Jessica I would show the patient now and go for it…" at bounding box center [802, 378] width 632 height 66
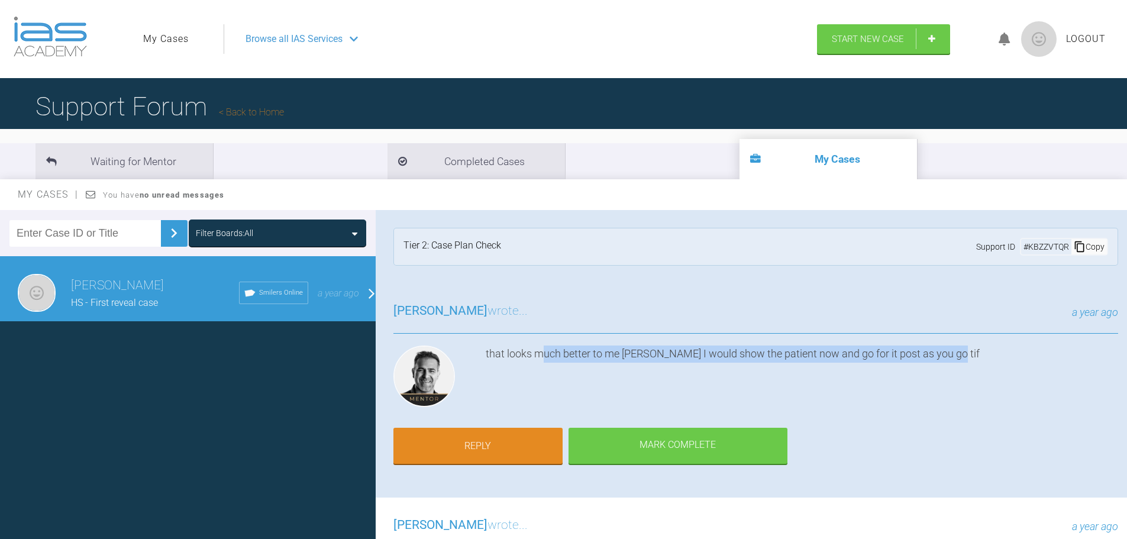
drag, startPoint x: 542, startPoint y: 352, endPoint x: 952, endPoint y: 363, distance: 410.1
click at [952, 363] on div "that looks much better to me Jessica I would show the patient now and go for it…" at bounding box center [802, 378] width 632 height 66
click at [955, 377] on div "that looks much better to me Jessica I would show the patient now and go for it…" at bounding box center [802, 378] width 632 height 66
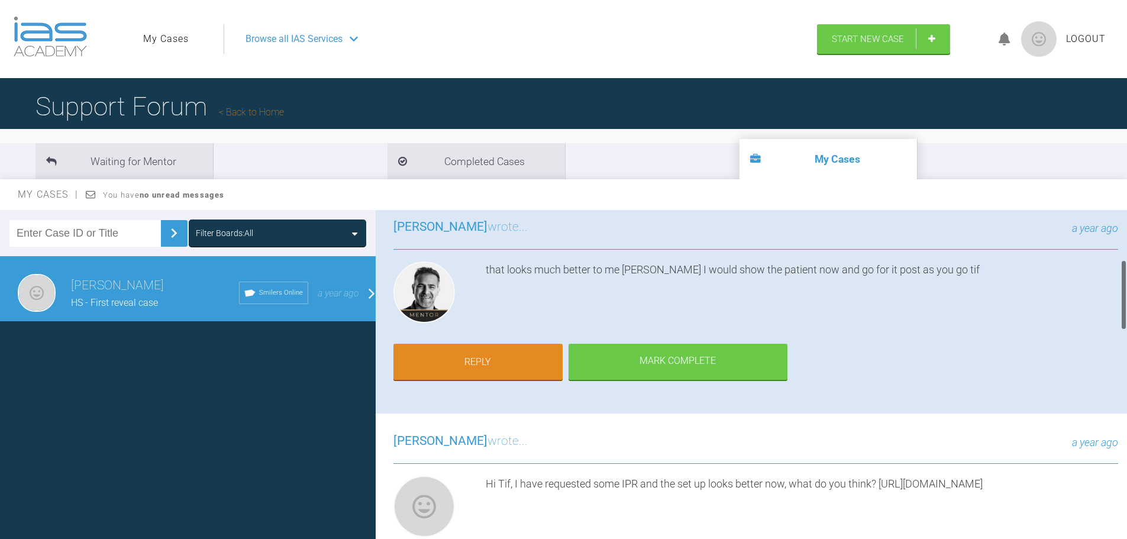
scroll to position [237, 0]
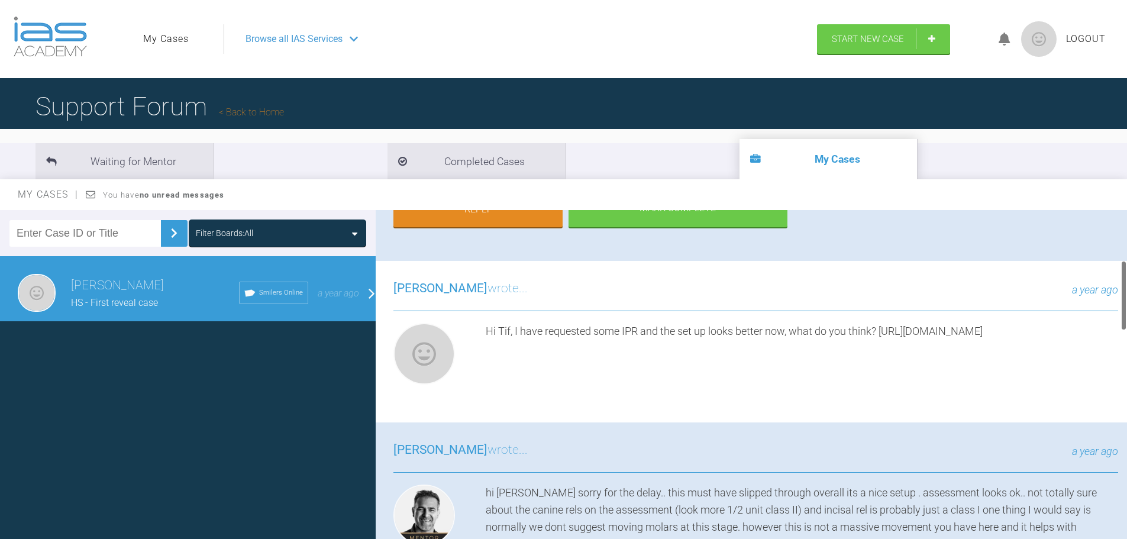
click at [893, 344] on div "Hi Tif, I have requested some IPR and the set up looks better now, what do you …" at bounding box center [802, 356] width 632 height 66
click at [966, 350] on div "Hi Tif, I have requested some IPR and the set up looks better now, what do you …" at bounding box center [802, 356] width 632 height 66
click at [660, 390] on div "Jessica Kershaw wrote... a year ago Hi Tif, I have requested some IPR and the s…" at bounding box center [756, 341] width 760 height 161
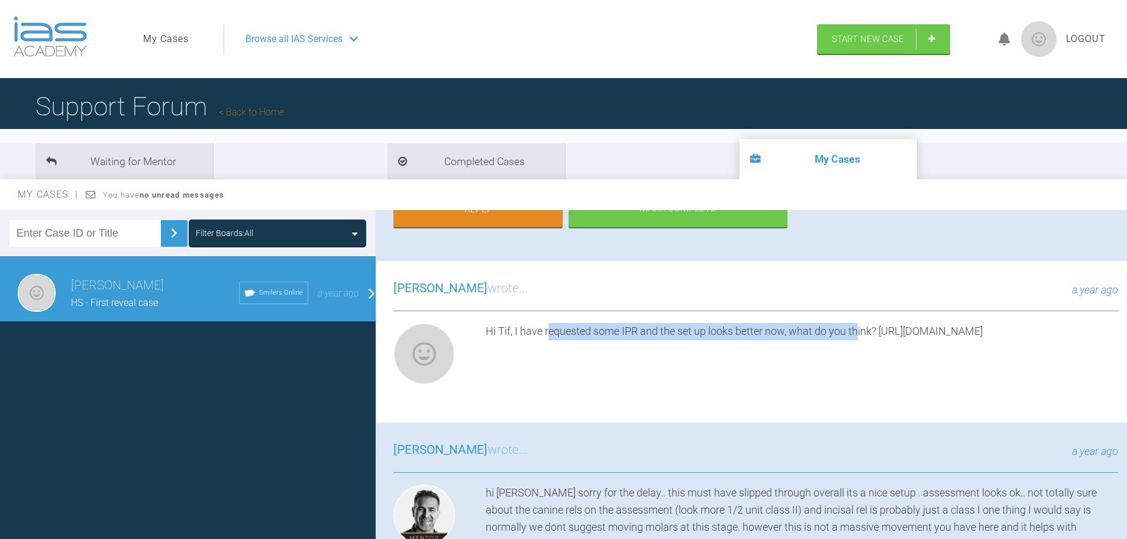
drag, startPoint x: 548, startPoint y: 328, endPoint x: 861, endPoint y: 328, distance: 312.9
click at [861, 328] on div "Hi Tif, I have requested some IPR and the set up looks better now, what do you …" at bounding box center [802, 356] width 632 height 66
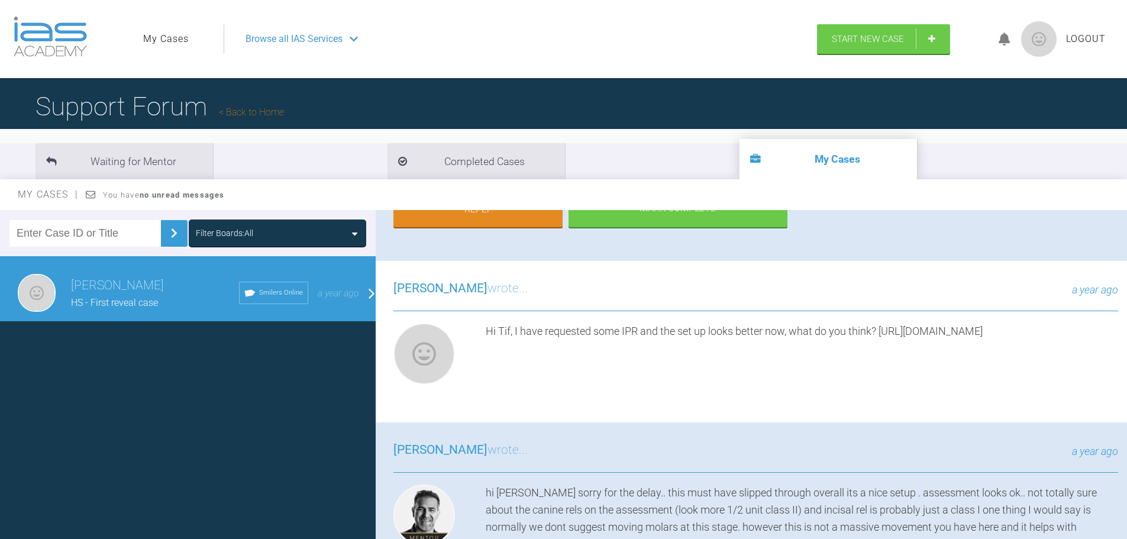
click at [705, 387] on div "Hi Tif, I have requested some IPR and the set up looks better now, what do you …" at bounding box center [802, 356] width 632 height 66
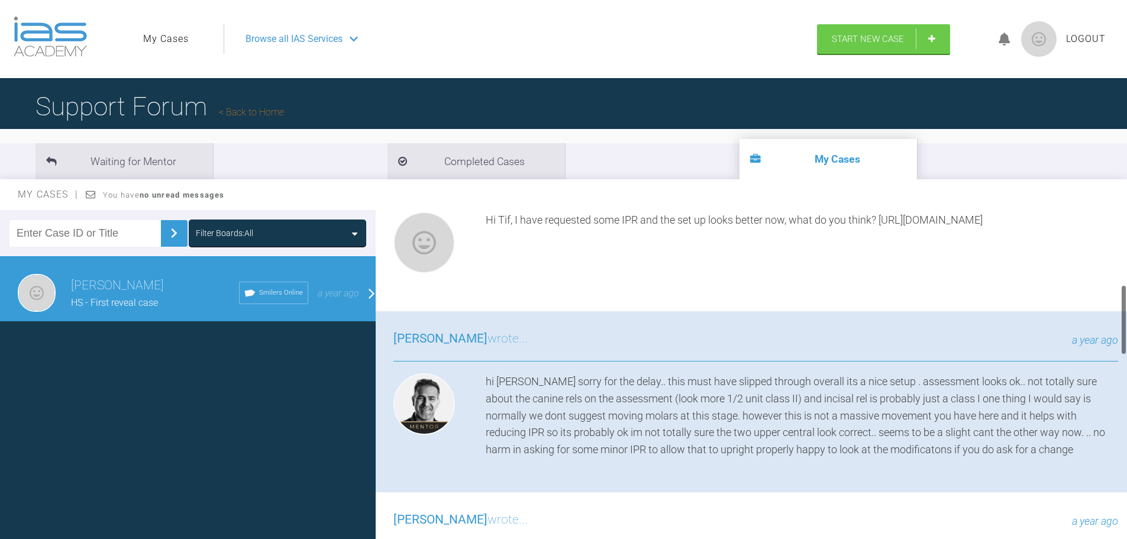
scroll to position [355, 0]
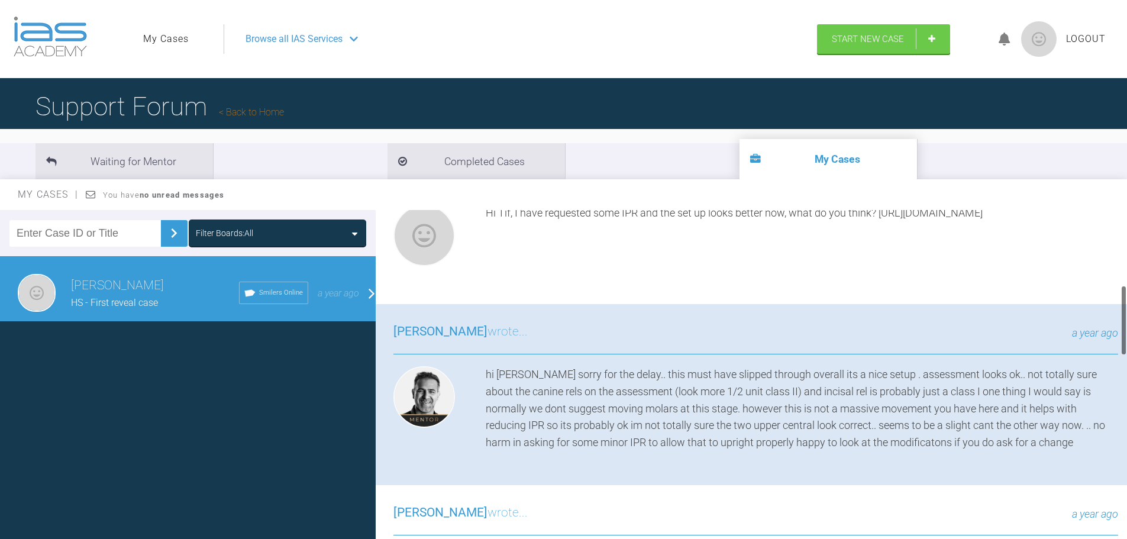
click at [547, 380] on div "hi Jessica sorry for the delay.. this must have slipped through overall its a n…" at bounding box center [802, 408] width 632 height 85
click at [542, 392] on div "hi Jessica sorry for the delay.. this must have slipped through overall its a n…" at bounding box center [802, 408] width 632 height 85
click at [554, 411] on div "hi Jessica sorry for the delay.. this must have slipped through overall its a n…" at bounding box center [802, 408] width 632 height 85
click at [598, 425] on div "hi Jessica sorry for the delay.. this must have slipped through overall its a n…" at bounding box center [802, 408] width 632 height 85
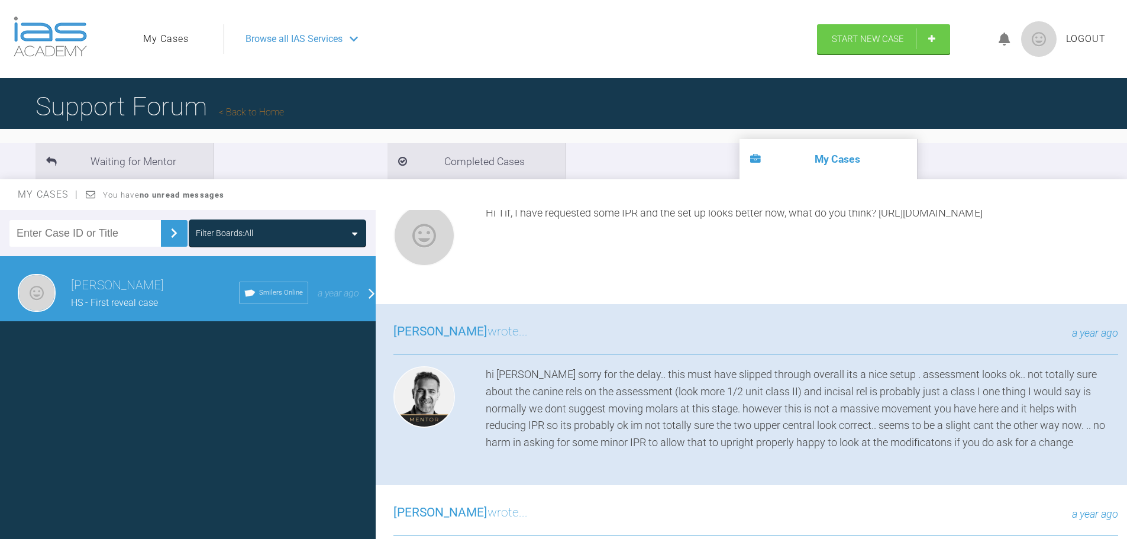
click at [665, 423] on div "hi Jessica sorry for the delay.. this must have slipped through overall its a n…" at bounding box center [802, 408] width 632 height 85
click at [786, 428] on div "hi Jessica sorry for the delay.. this must have slipped through overall its a n…" at bounding box center [802, 408] width 632 height 85
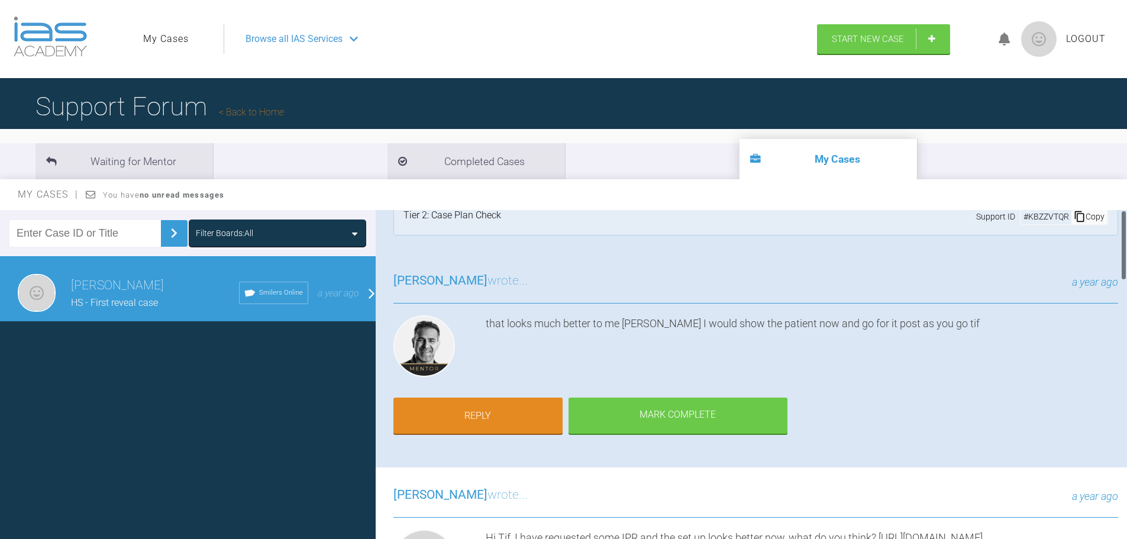
scroll to position [0, 0]
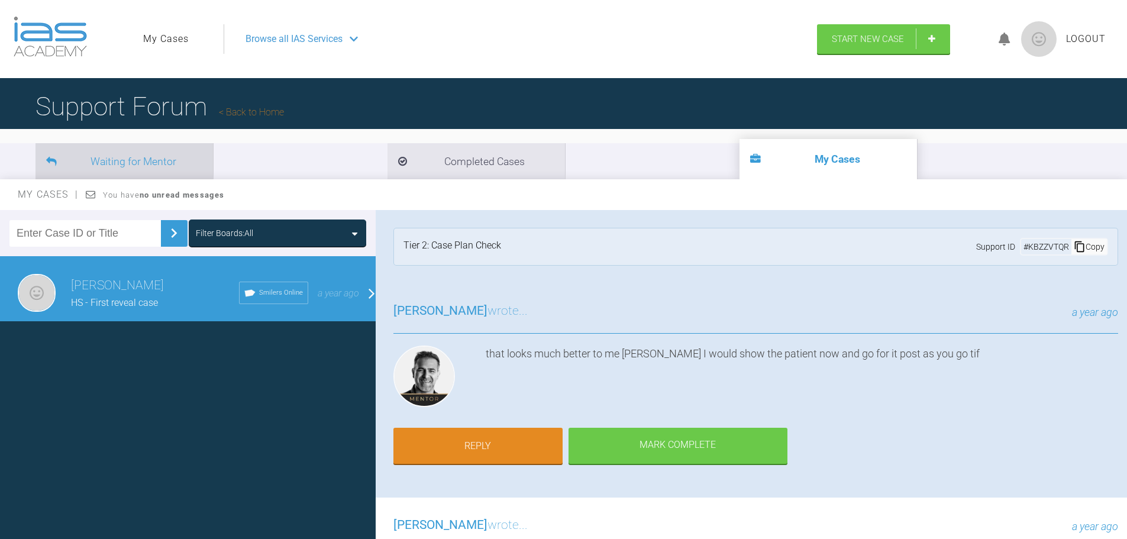
click at [132, 163] on li "Waiting for Mentor" at bounding box center [123, 161] width 177 height 36
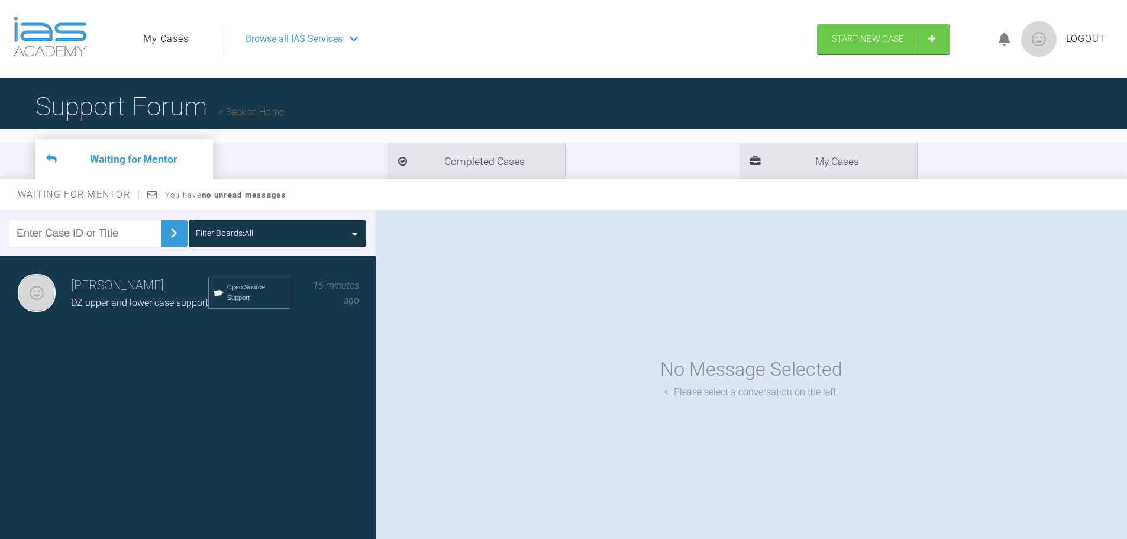
click at [127, 293] on h3 "[PERSON_NAME]" at bounding box center [139, 286] width 137 height 20
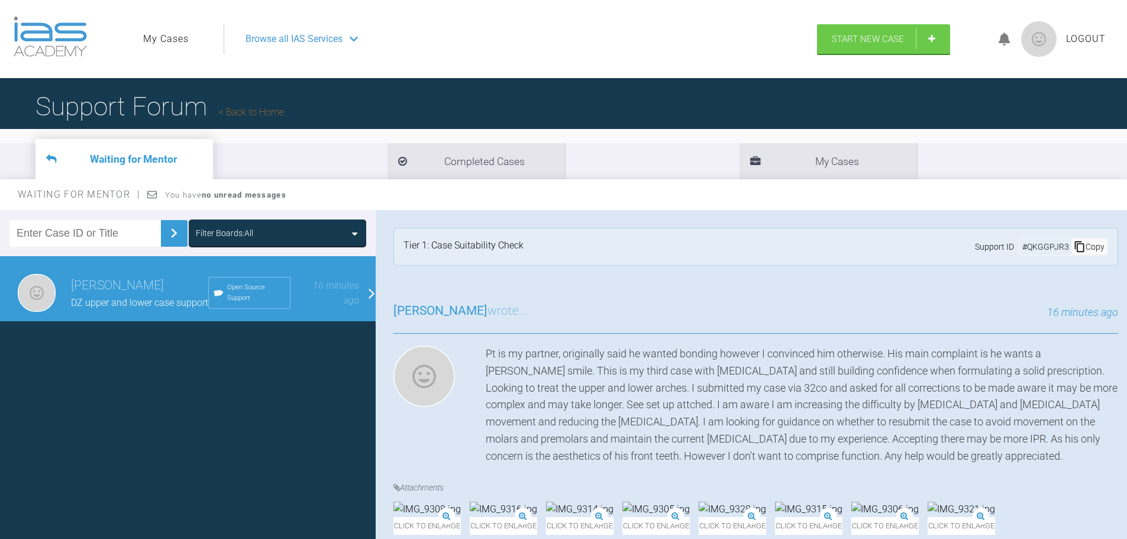
click at [566, 326] on div "Jessica Kershaw wrote... 16 minutes ago" at bounding box center [755, 317] width 725 height 33
click at [519, 357] on div "Pt is my partner, originally said he wanted bonding however I convinced him oth…" at bounding box center [802, 404] width 632 height 119
click at [691, 351] on div "Pt is my partner, originally said he wanted bonding however I convinced him oth…" at bounding box center [802, 404] width 632 height 119
click at [807, 353] on div "Pt is my partner, originally said he wanted bonding however I convinced him oth…" at bounding box center [802, 404] width 632 height 119
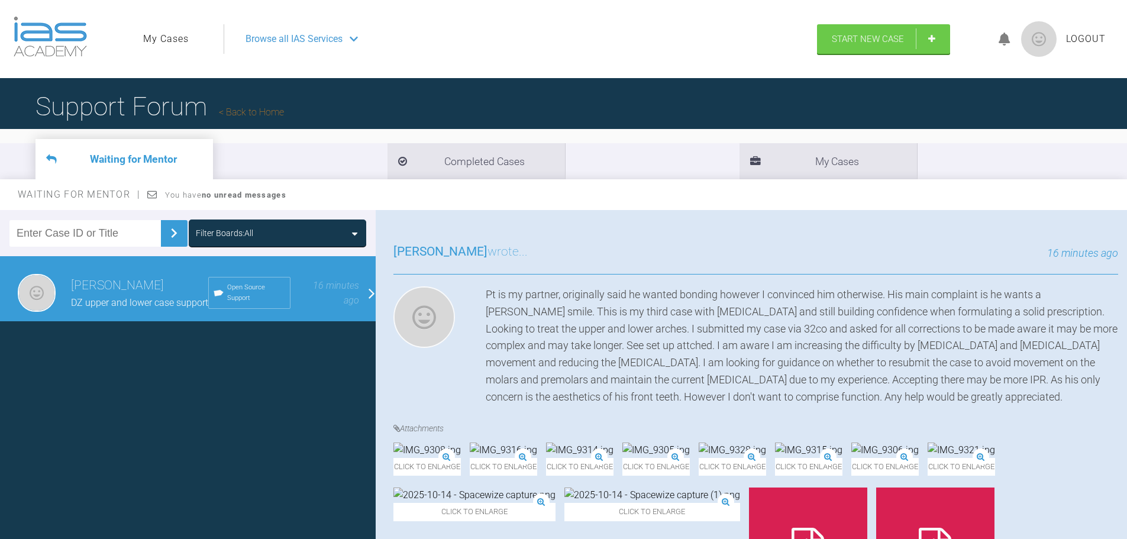
click at [696, 307] on div "Pt is my partner, originally said he wanted bonding however I convinced him oth…" at bounding box center [802, 345] width 632 height 119
click at [829, 317] on div "Pt is my partner, originally said he wanted bonding however I convinced him oth…" at bounding box center [802, 345] width 632 height 119
click at [939, 299] on div "Pt is my partner, originally said he wanted bonding however I convinced him oth…" at bounding box center [802, 345] width 632 height 119
click at [516, 335] on div "Pt is my partner, originally said he wanted bonding however I convinced him oth…" at bounding box center [802, 345] width 632 height 119
click at [567, 334] on div "Pt is my partner, originally said he wanted bonding however I convinced him oth…" at bounding box center [802, 345] width 632 height 119
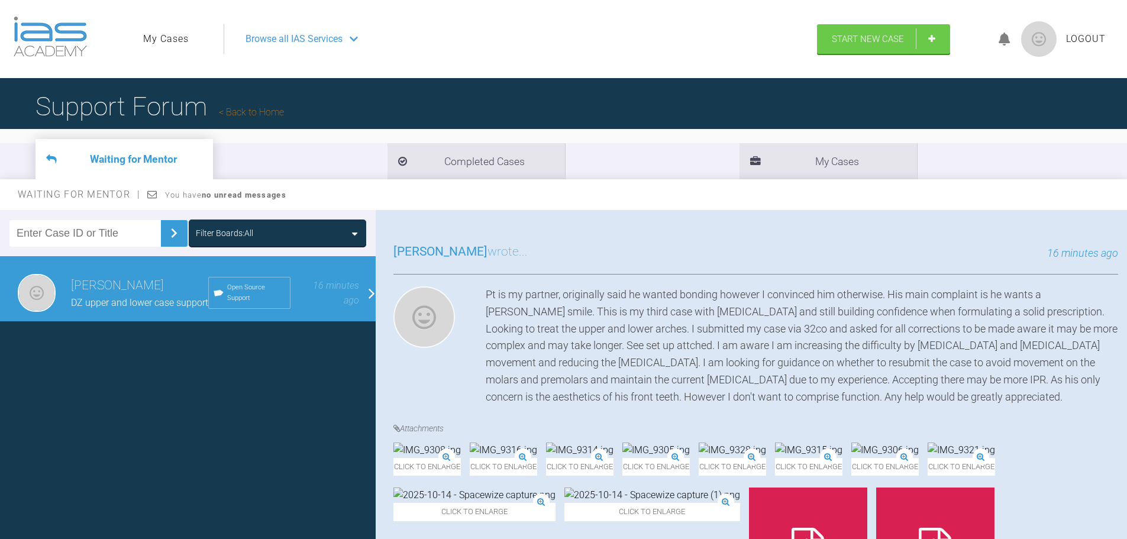
click at [657, 334] on div "Pt is my partner, originally said he wanted bonding however I convinced him oth…" at bounding box center [802, 345] width 632 height 119
click at [753, 333] on div "Pt is my partner, originally said he wanted bonding however I convinced him oth…" at bounding box center [802, 345] width 632 height 119
click at [842, 334] on div "Pt is my partner, originally said he wanted bonding however I convinced him oth…" at bounding box center [802, 345] width 632 height 119
click at [917, 331] on div "Pt is my partner, originally said he wanted bonding however I convinced him oth…" at bounding box center [802, 345] width 632 height 119
click at [703, 354] on div "Pt is my partner, originally said he wanted bonding however I convinced him oth…" at bounding box center [802, 345] width 632 height 119
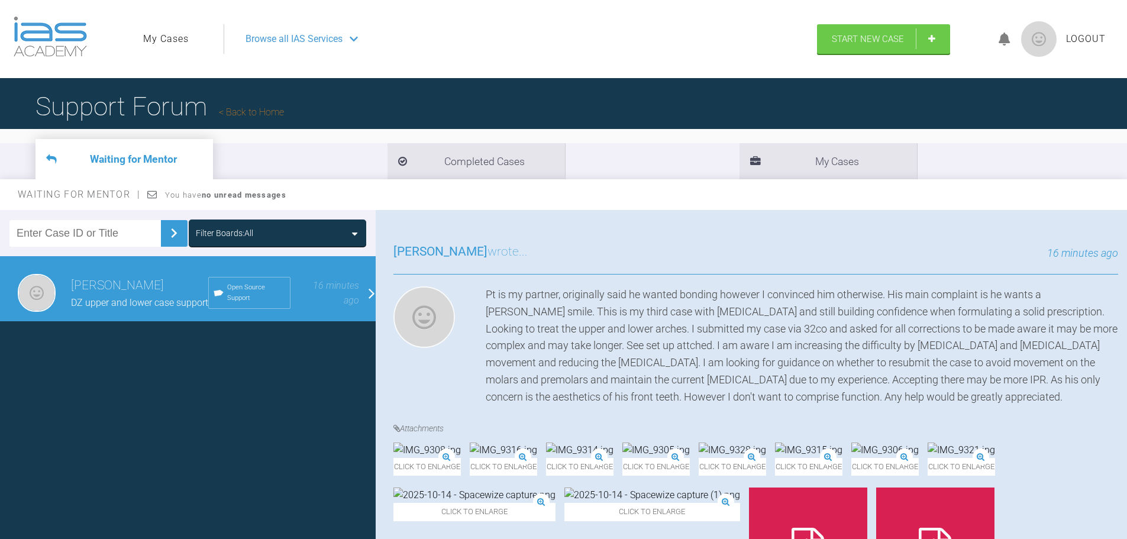
click at [518, 350] on div "Pt is my partner, originally said he wanted bonding however I convinced him oth…" at bounding box center [802, 345] width 632 height 119
click at [715, 348] on div "Pt is my partner, originally said he wanted bonding however I convinced him oth…" at bounding box center [802, 345] width 632 height 119
click at [845, 346] on div "Pt is my partner, originally said he wanted bonding however I convinced him oth…" at bounding box center [802, 345] width 632 height 119
click at [496, 368] on div "Pt is my partner, originally said he wanted bonding however I convinced him oth…" at bounding box center [802, 345] width 632 height 119
click at [595, 366] on div "Pt is my partner, originally said he wanted bonding however I convinced him oth…" at bounding box center [802, 345] width 632 height 119
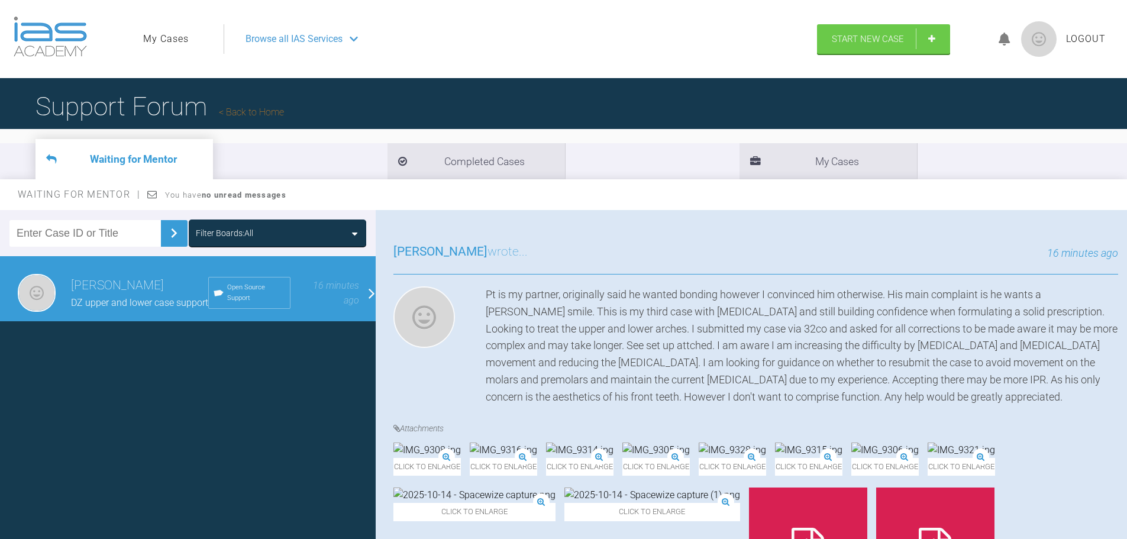
click at [774, 360] on div "Pt is my partner, originally said he wanted bonding however I convinced him oth…" at bounding box center [802, 345] width 632 height 119
click at [921, 359] on div "Pt is my partner, originally said he wanted bonding however I convinced him oth…" at bounding box center [802, 345] width 632 height 119
click at [502, 382] on div "Pt is my partner, originally said he wanted bonding however I convinced him oth…" at bounding box center [802, 345] width 632 height 119
click at [567, 379] on div "Pt is my partner, originally said he wanted bonding however I convinced him oth…" at bounding box center [802, 345] width 632 height 119
click at [752, 385] on div "Pt is my partner, originally said he wanted bonding however I convinced him oth…" at bounding box center [802, 345] width 632 height 119
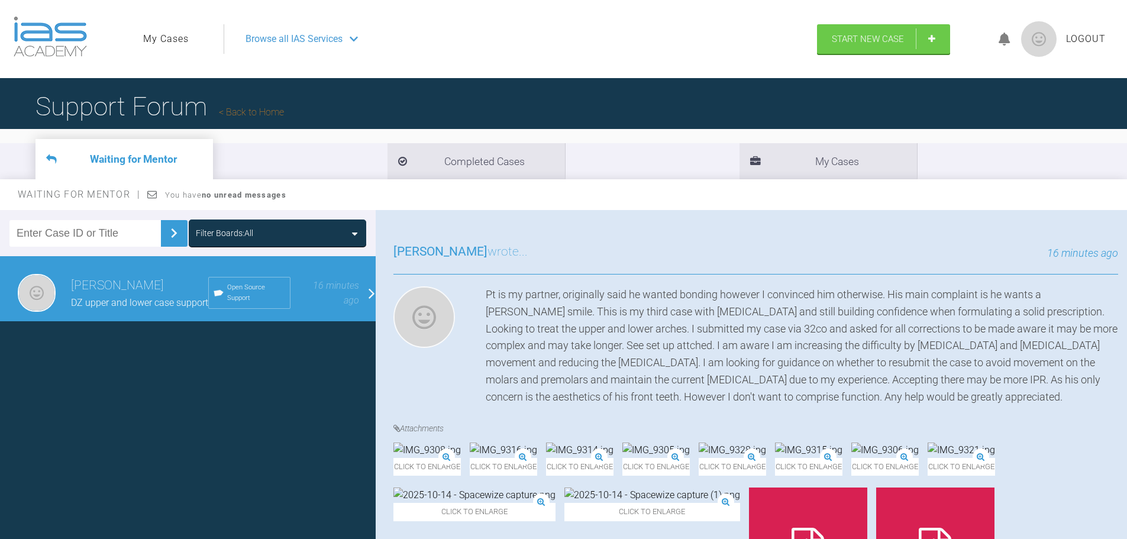
click at [915, 385] on div "Pt is my partner, originally said he wanted bonding however I convinced him oth…" at bounding box center [802, 345] width 632 height 119
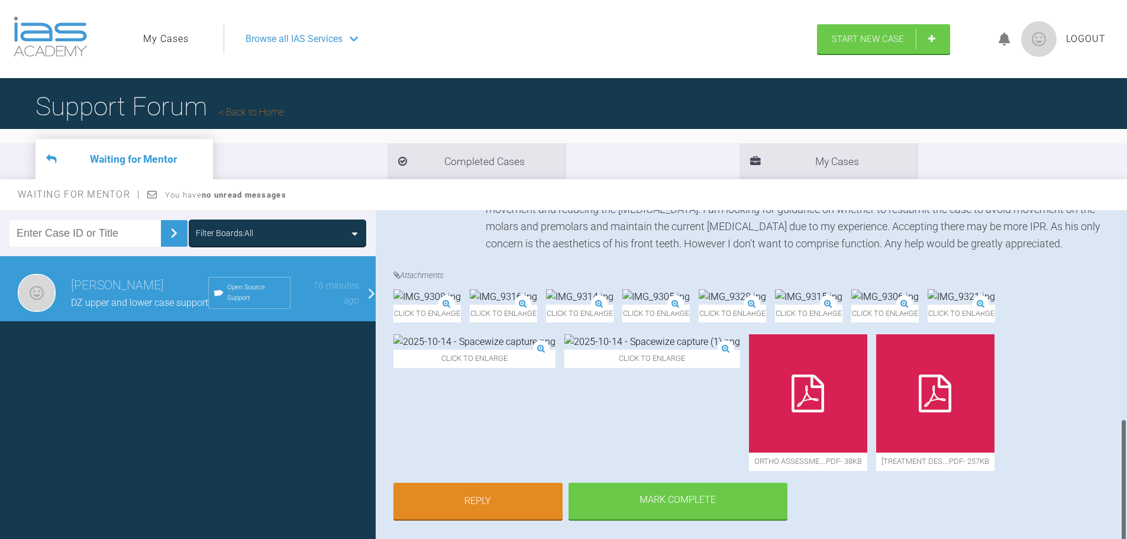
scroll to position [556, 0]
click at [264, 110] on link "Back to Home" at bounding box center [251, 111] width 65 height 11
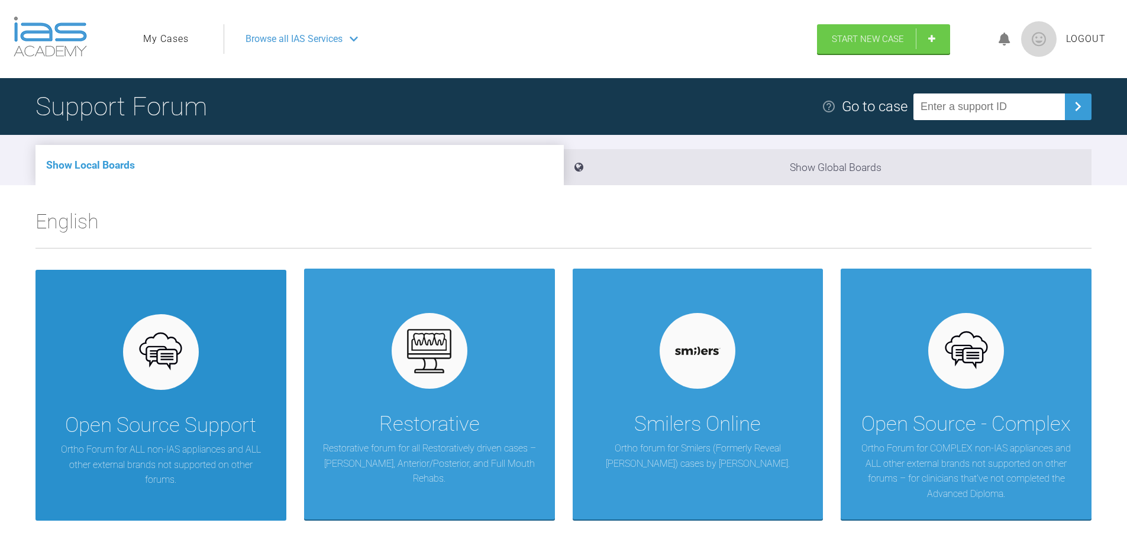
click at [128, 353] on div at bounding box center [161, 352] width 76 height 76
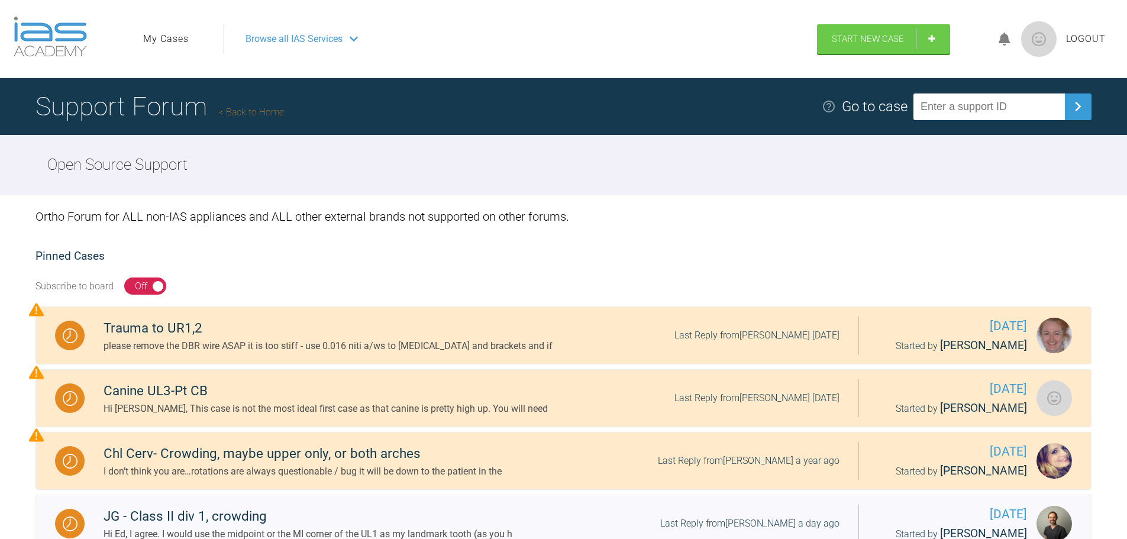
click at [256, 242] on div "Ortho Forum for ALL non-IAS appliances and ALL other external brands not suppor…" at bounding box center [563, 466] width 1127 height 543
click at [149, 42] on link "My Cases" at bounding box center [166, 38] width 46 height 15
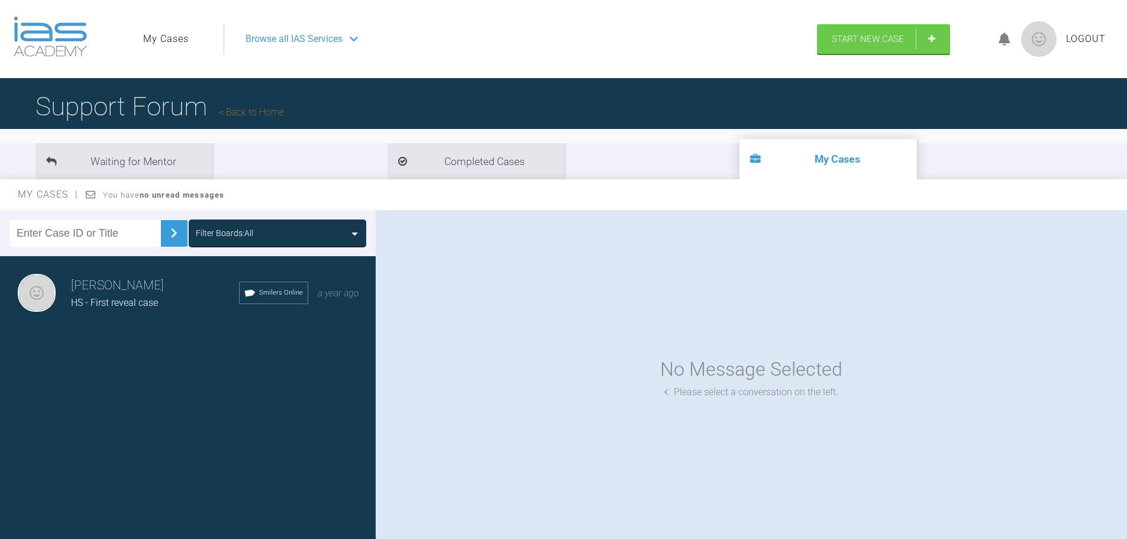
click at [98, 286] on h3 "[PERSON_NAME]" at bounding box center [155, 286] width 168 height 20
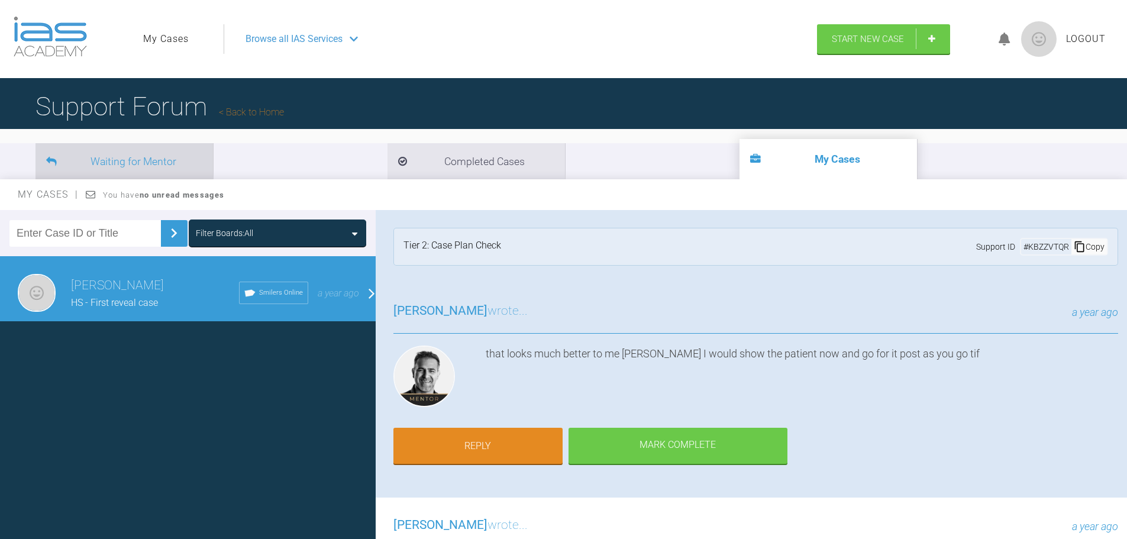
click at [122, 160] on li "Waiting for Mentor" at bounding box center [123, 161] width 177 height 36
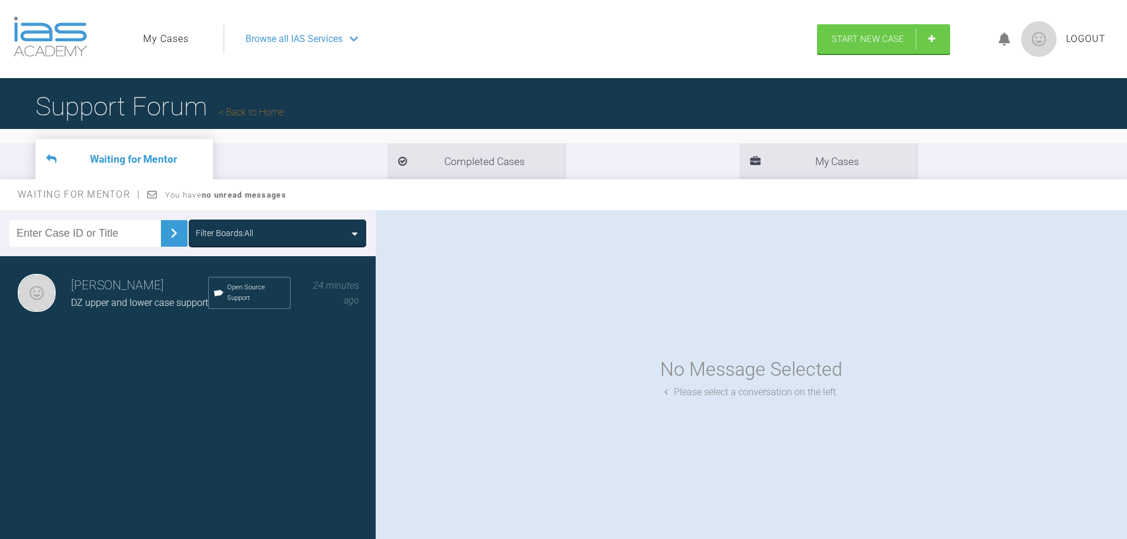
click at [133, 301] on span "DZ upper and lower case support" at bounding box center [139, 302] width 137 height 11
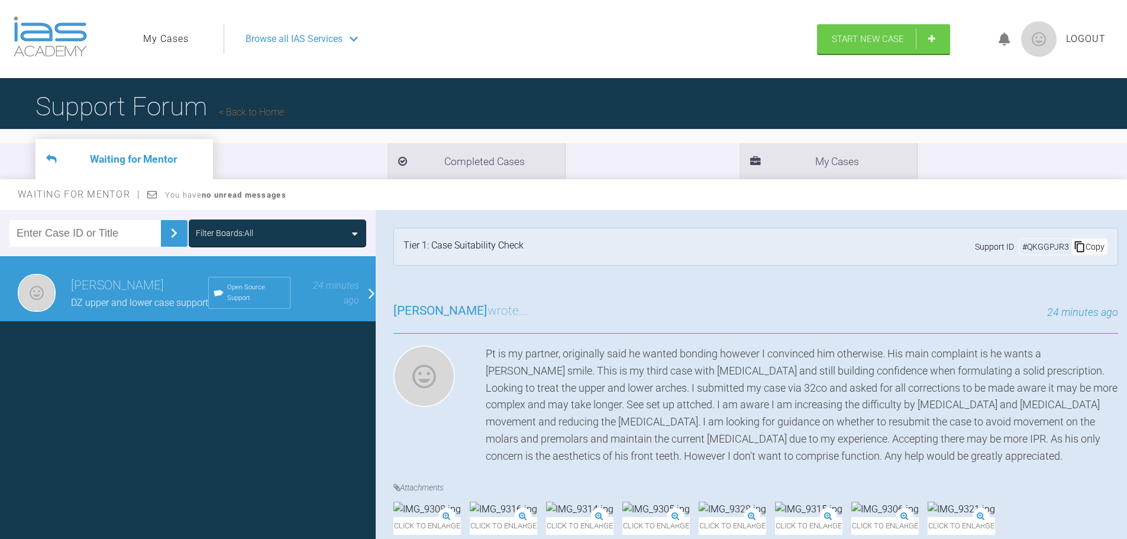
click at [233, 291] on span "Open Source Support" at bounding box center [256, 292] width 58 height 21
click at [127, 295] on div "DZ upper and lower case support" at bounding box center [139, 302] width 137 height 15
click at [349, 290] on span "24 minutes ago" at bounding box center [336, 293] width 46 height 27
click at [366, 288] on div "Jessica Kershaw DZ upper and lower case support Open Source Support 24 minutes …" at bounding box center [192, 293] width 385 height 74
click at [359, 294] on div "Jessica Kershaw DZ upper and lower case support Open Source Support 24 minutes …" at bounding box center [192, 293] width 385 height 74
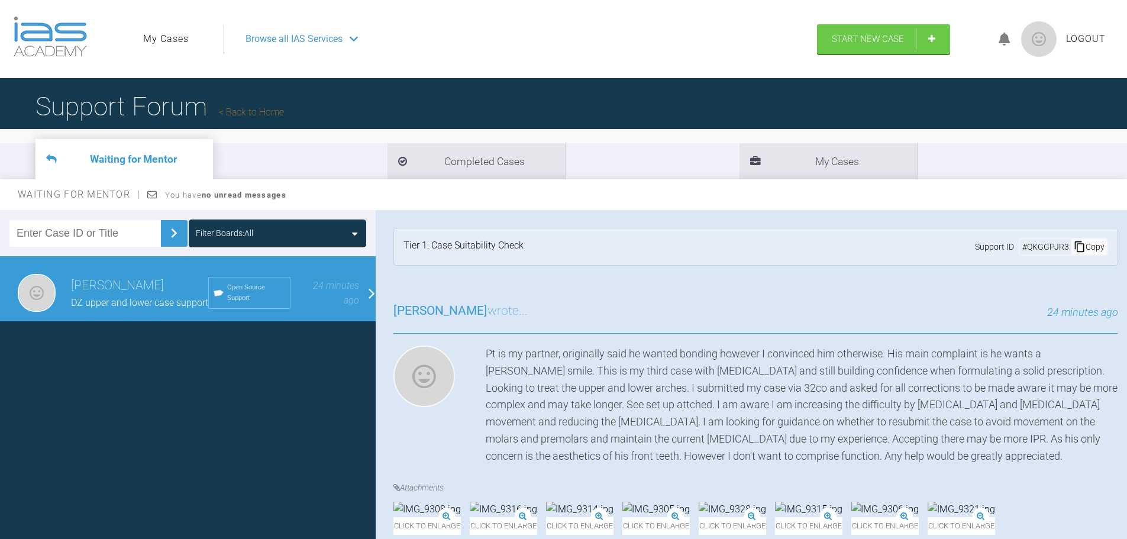
click at [359, 295] on div "Jessica Kershaw DZ upper and lower case support Open Source Support 24 minutes …" at bounding box center [192, 293] width 385 height 74
drag, startPoint x: 359, startPoint y: 295, endPoint x: 402, endPoint y: 296, distance: 42.6
click at [361, 295] on div "Jessica Kershaw DZ upper and lower case support Open Source Support 24 minutes …" at bounding box center [192, 293] width 385 height 74
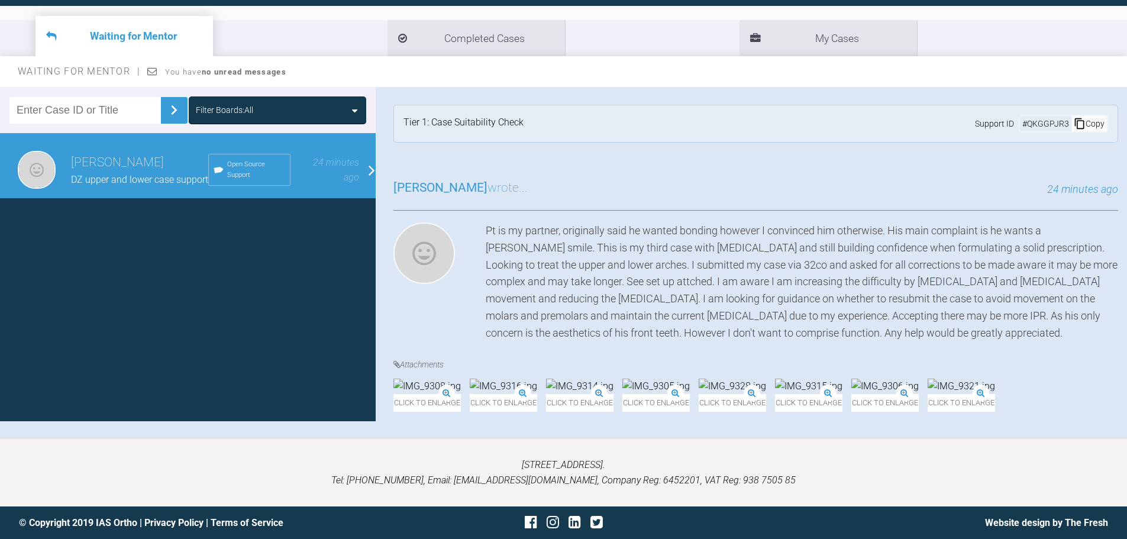
click at [634, 187] on div "24 minutes ago" at bounding box center [823, 189] width 590 height 17
click at [128, 177] on span "DZ upper and lower case support" at bounding box center [139, 179] width 137 height 11
click at [358, 169] on div "Jessica Kershaw DZ upper and lower case support Open Source Support 24 minutes …" at bounding box center [192, 170] width 385 height 74
click at [361, 169] on div "Jessica Kershaw DZ upper and lower case support Open Source Support 24 minutes …" at bounding box center [192, 170] width 385 height 74
click at [490, 187] on h3 "Jessica Kershaw wrote..." at bounding box center [460, 188] width 134 height 20
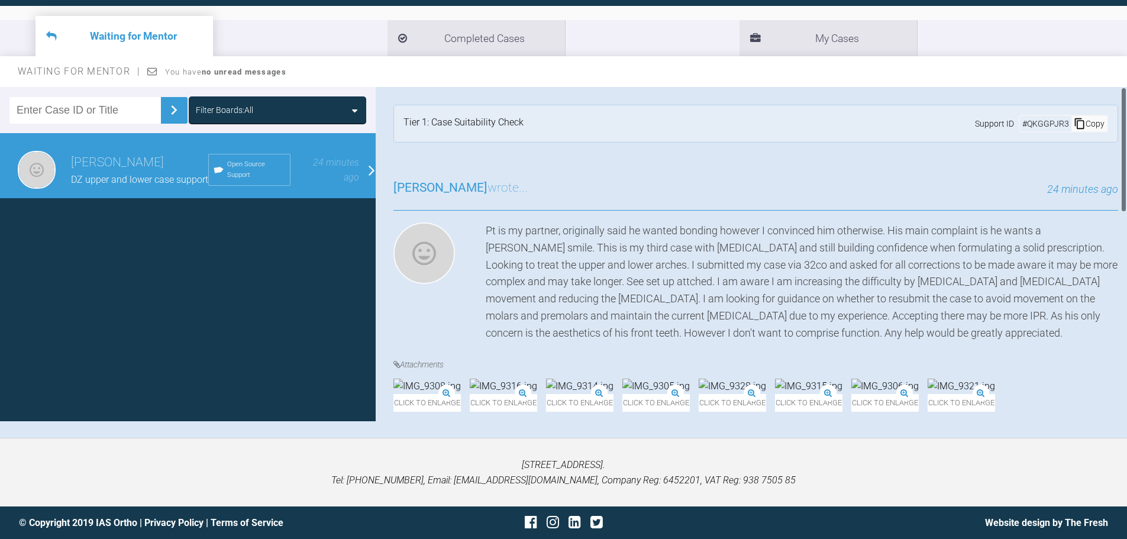
click at [802, 226] on div "Pt is my partner, originally said he wanted bonding however I convinced him oth…" at bounding box center [802, 281] width 632 height 119
click at [738, 293] on div "Pt is my partner, originally said he wanted bonding however I convinced him oth…" at bounding box center [802, 281] width 632 height 119
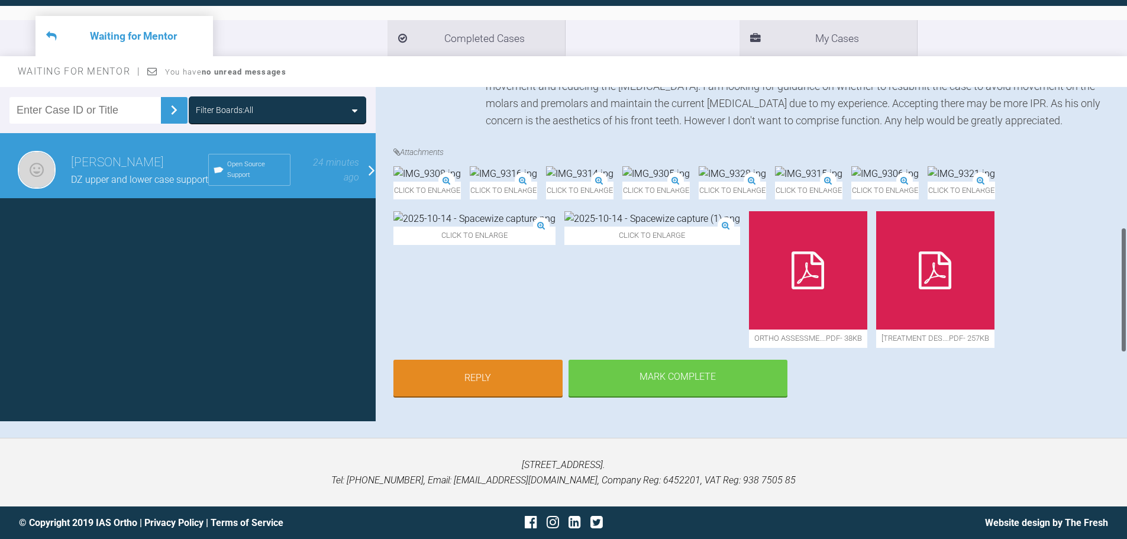
scroll to position [556, 0]
click at [387, 29] on li "Completed Cases" at bounding box center [475, 38] width 177 height 36
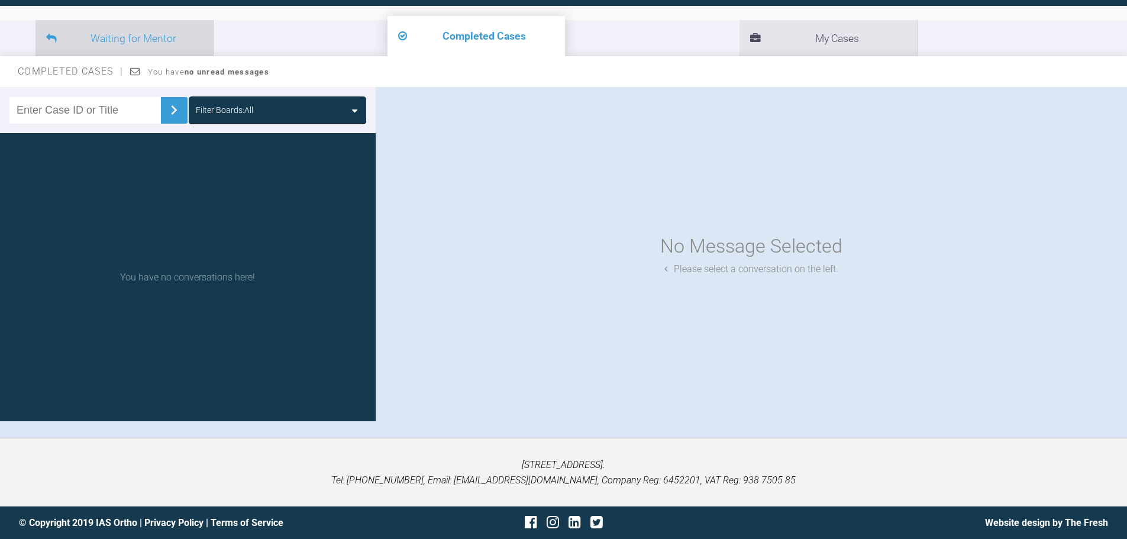
click at [100, 33] on li "Waiting for Mentor" at bounding box center [123, 38] width 177 height 36
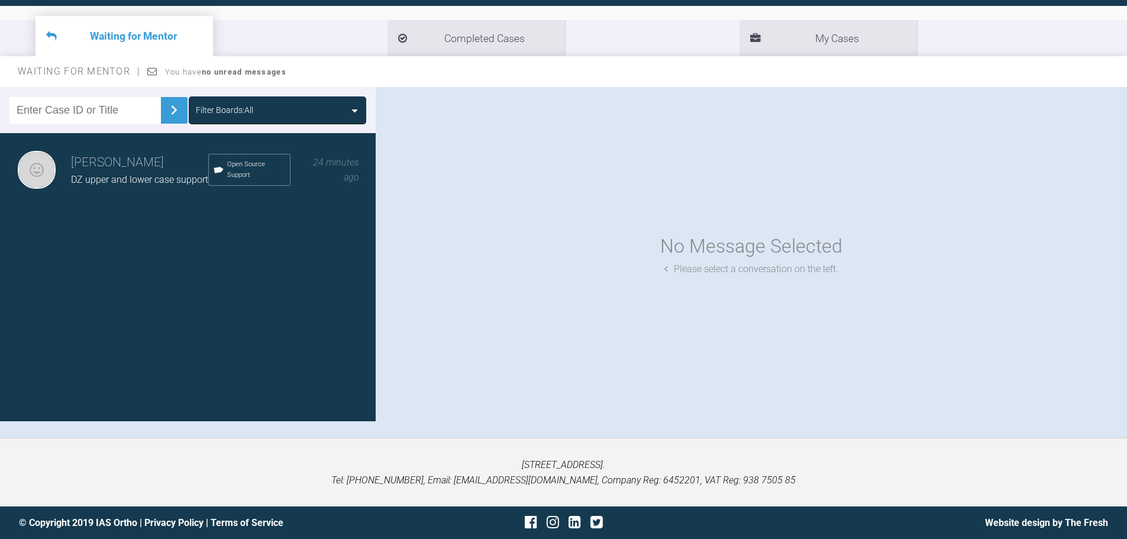
click at [116, 154] on h3 "[PERSON_NAME]" at bounding box center [139, 163] width 137 height 20
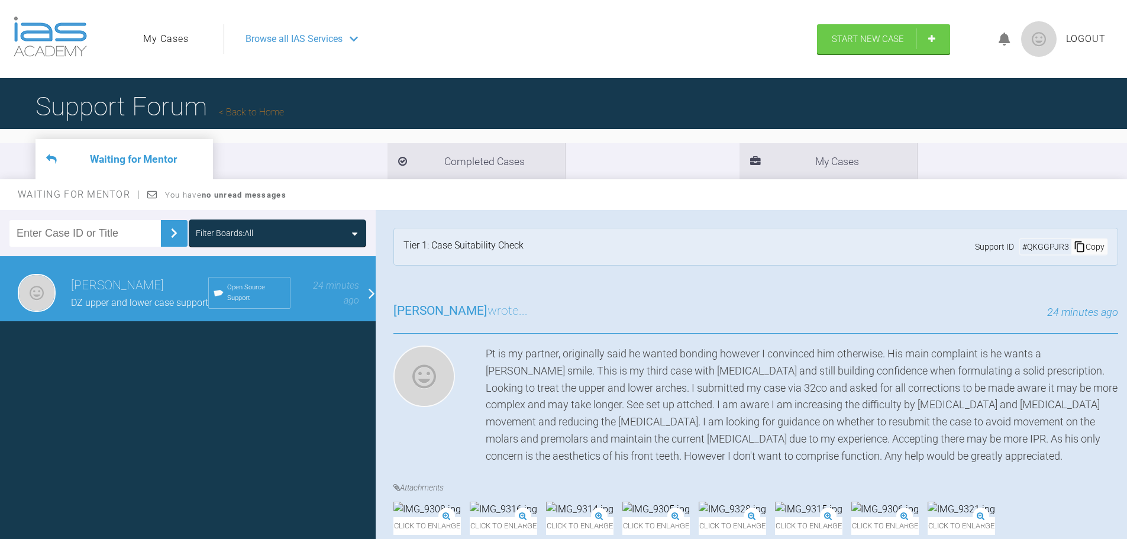
click at [147, 156] on li "Waiting for Mentor" at bounding box center [123, 159] width 177 height 40
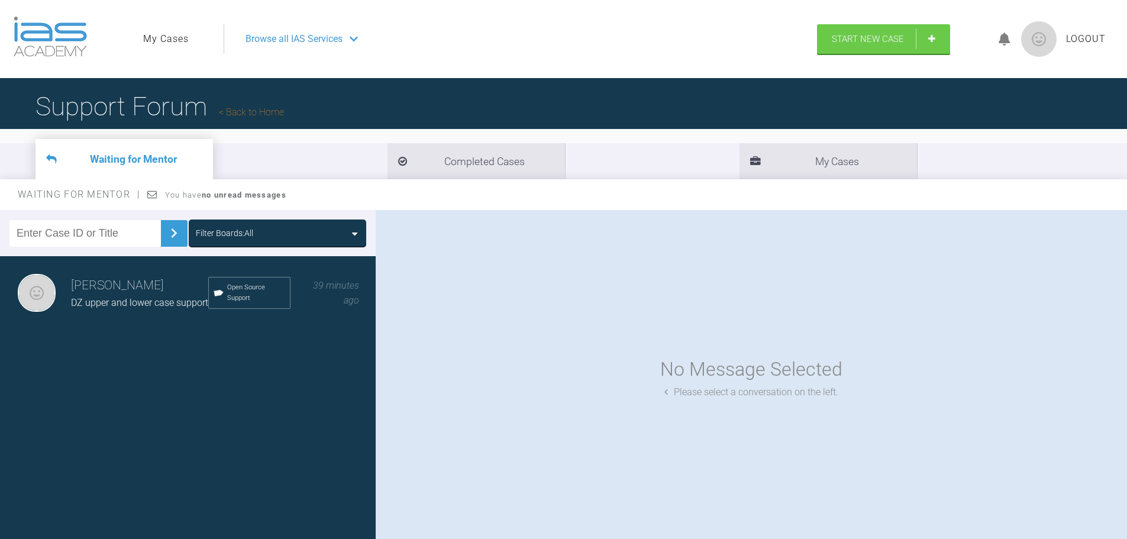
click at [735, 382] on div "No Message Selected" at bounding box center [751, 369] width 182 height 30
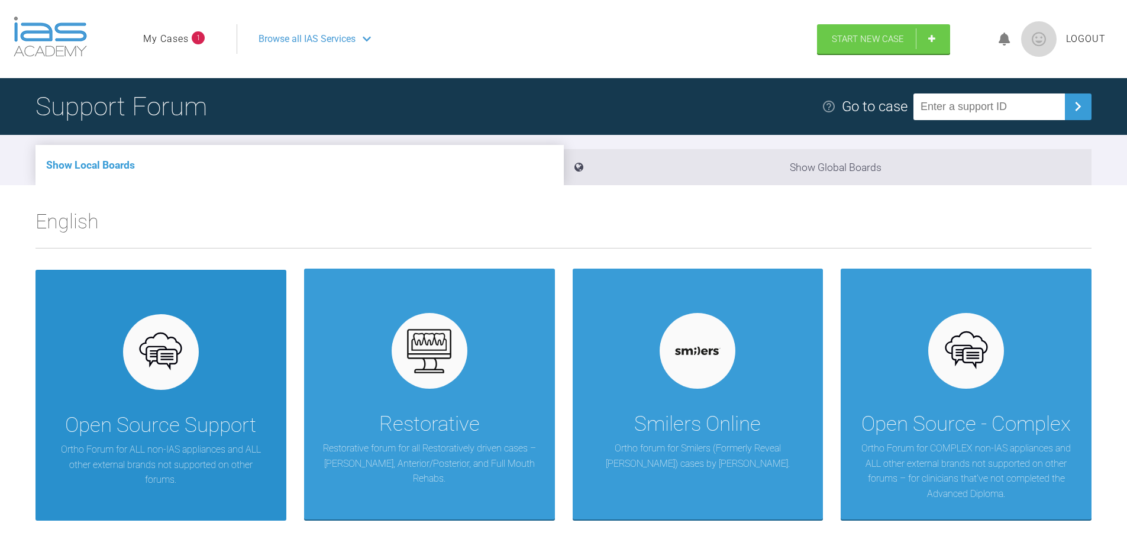
click at [166, 370] on img at bounding box center [161, 352] width 46 height 46
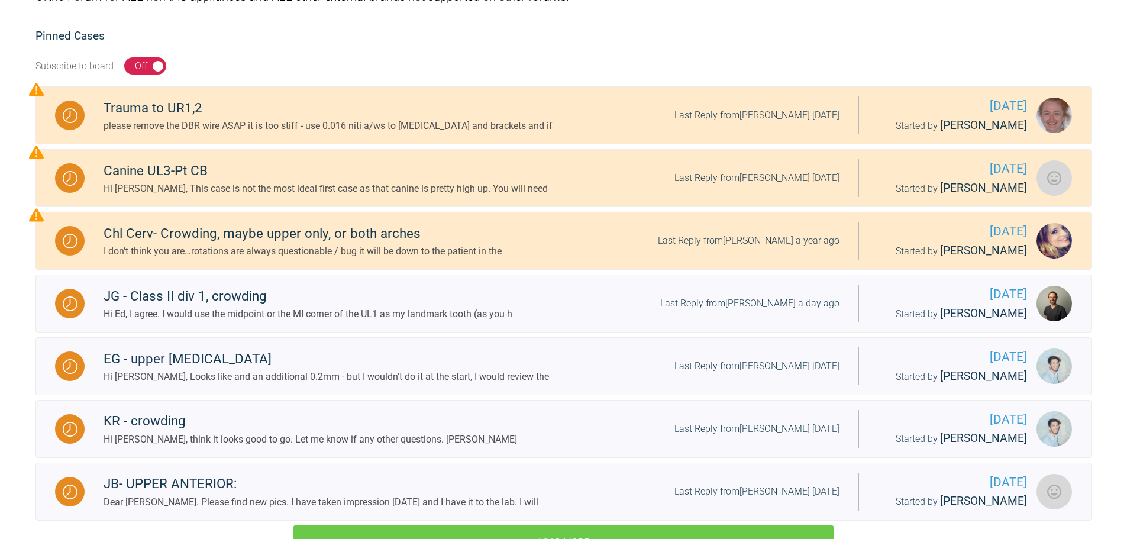
scroll to position [237, 0]
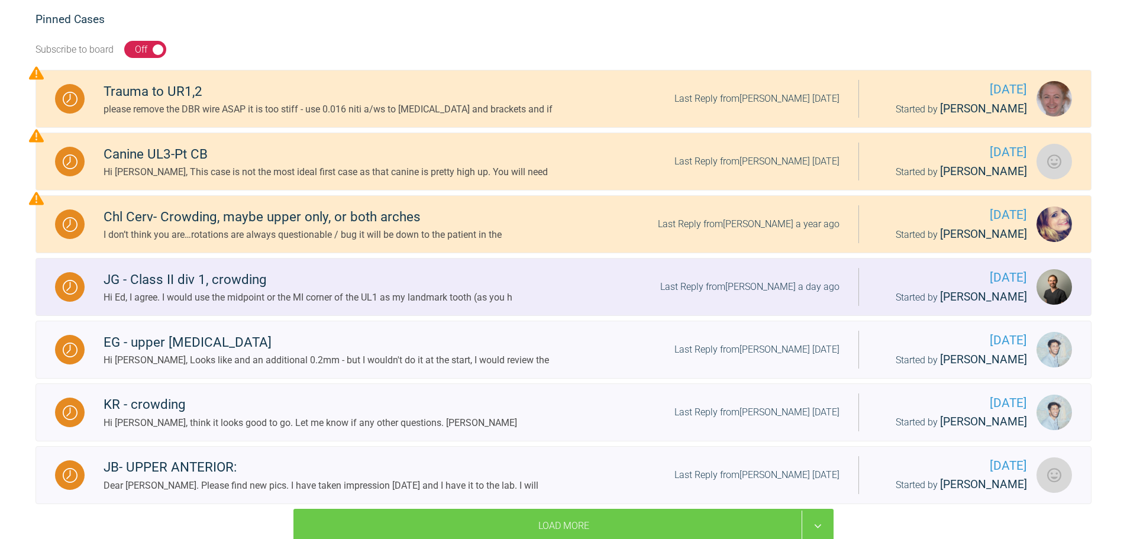
click at [302, 281] on div "JG - Class II div 1, crowding" at bounding box center [308, 279] width 409 height 21
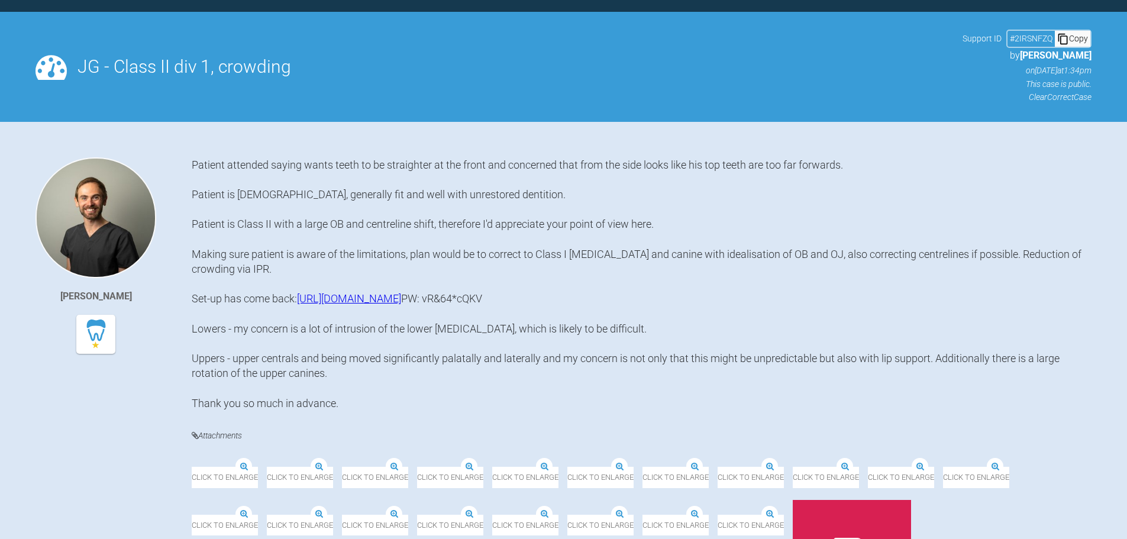
scroll to position [237, 0]
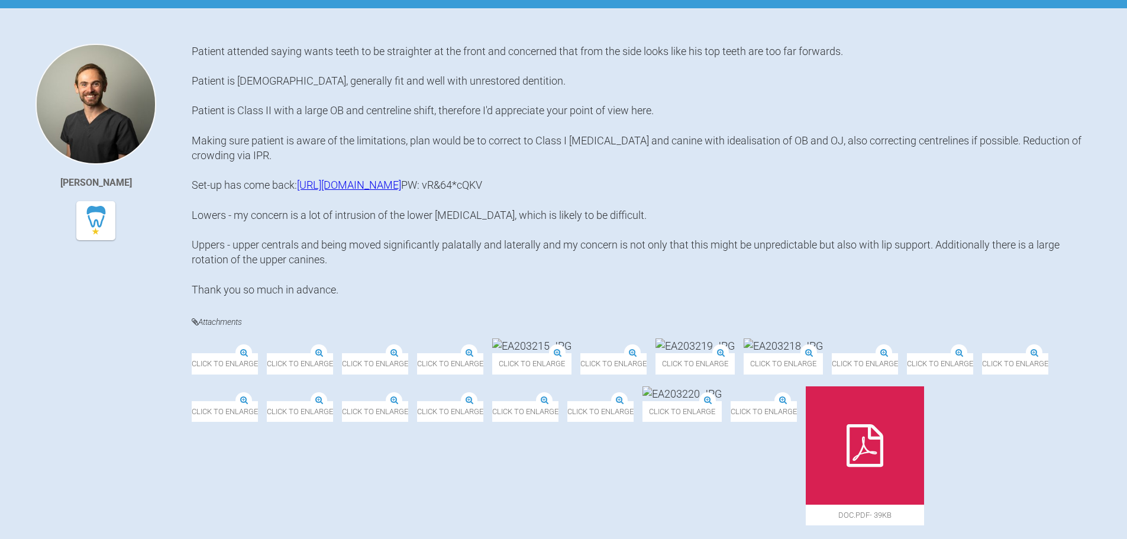
click at [269, 179] on div "Patient attended saying wants teeth to be straighter at the front and concerned…" at bounding box center [642, 170] width 900 height 253
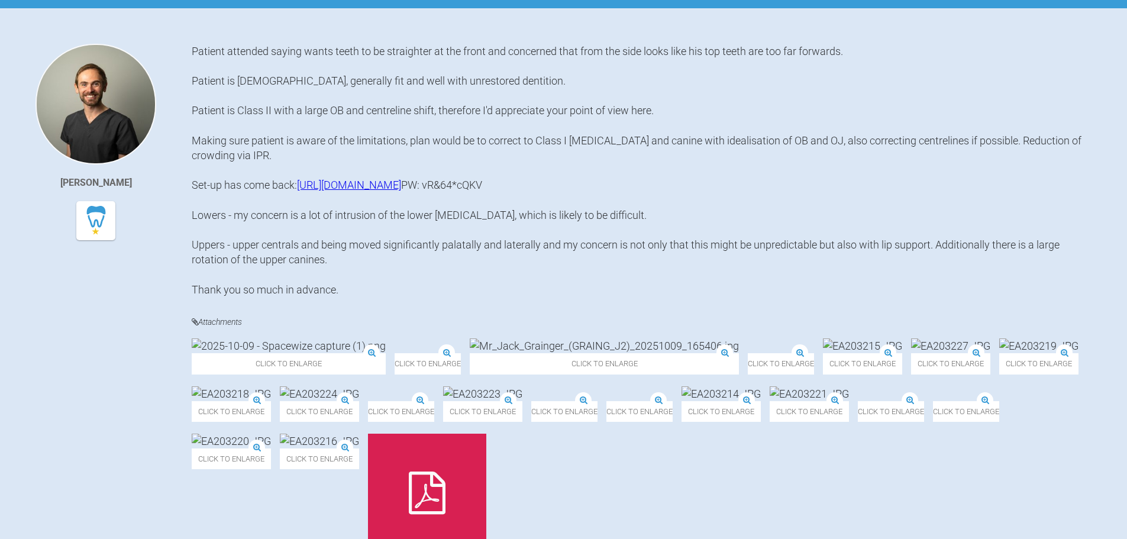
click at [280, 187] on div "Patient attended saying wants teeth to be straighter at the front and concerned…" at bounding box center [642, 170] width 900 height 253
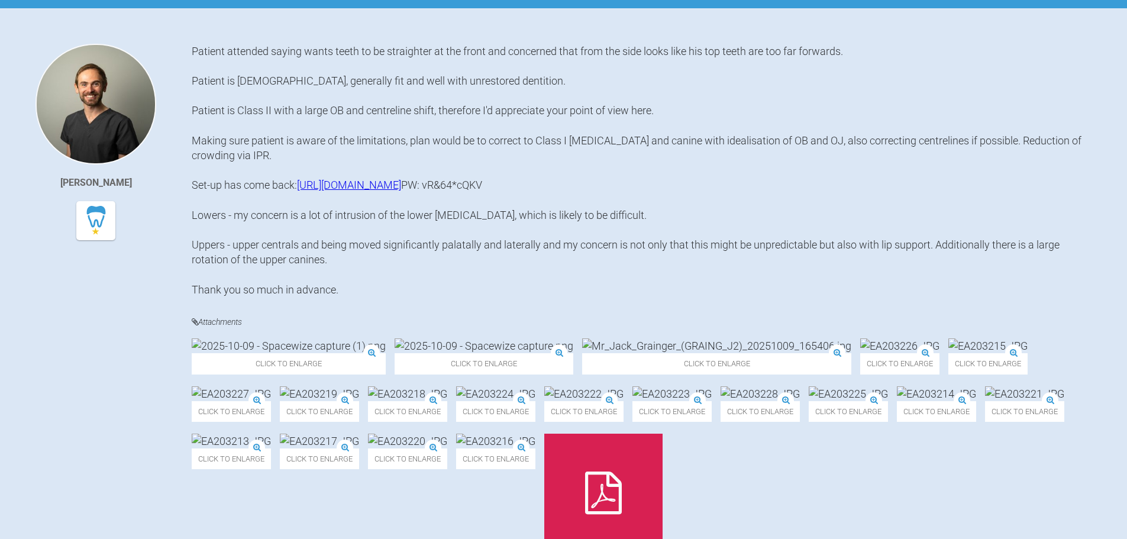
click at [252, 153] on div "Patient attended saying wants teeth to be straighter at the front and concerned…" at bounding box center [642, 170] width 900 height 253
click at [450, 124] on div "Patient attended saying wants teeth to be straighter at the front and concerned…" at bounding box center [642, 170] width 900 height 253
click at [454, 144] on div "Patient attended saying wants teeth to be straighter at the front and concerned…" at bounding box center [642, 170] width 900 height 253
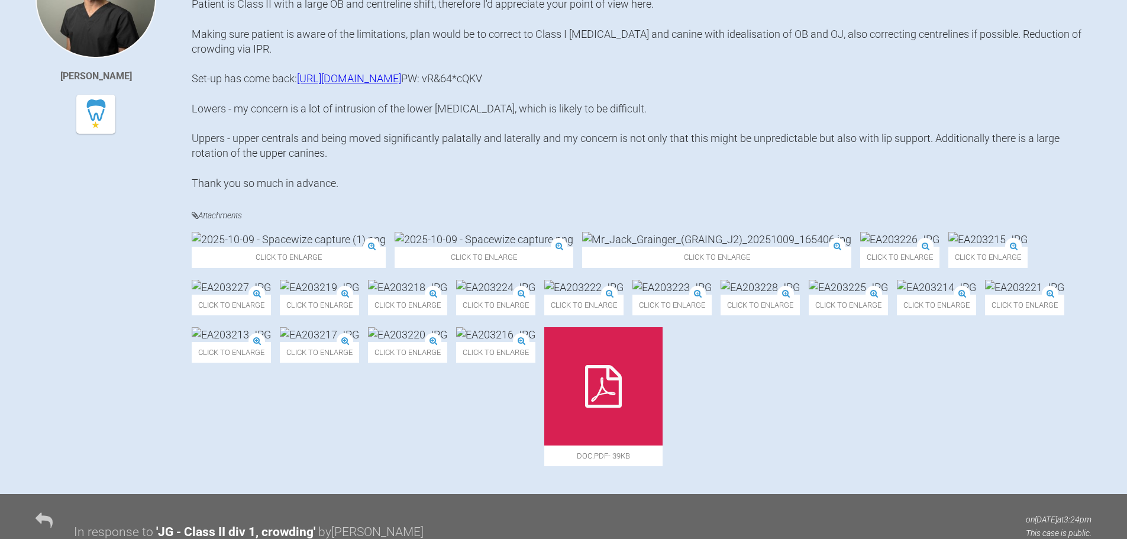
scroll to position [355, 0]
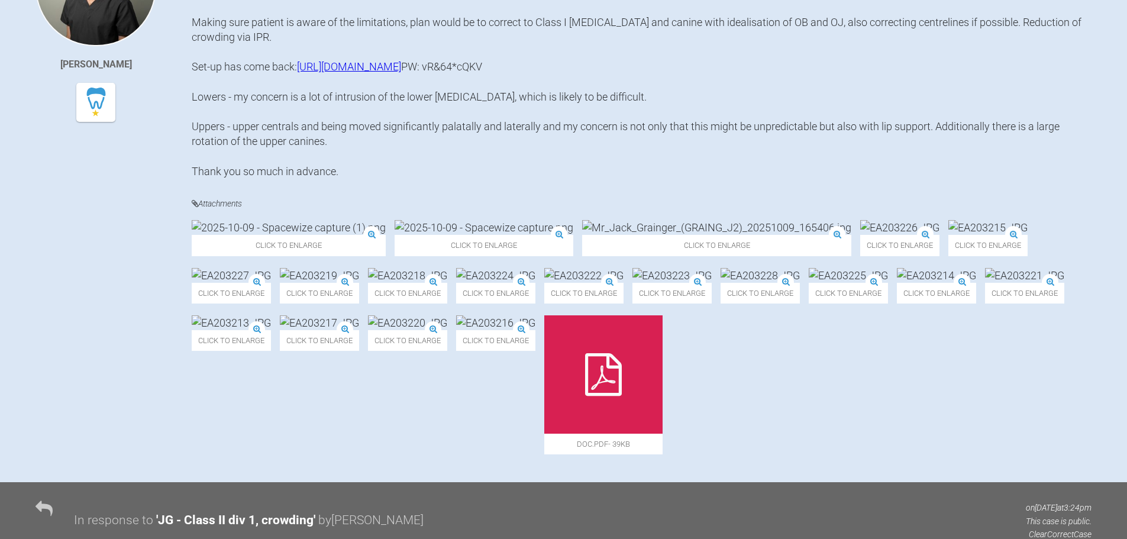
click at [334, 179] on div "Patient attended saying wants teeth to be straighter at the front and concerned…" at bounding box center [642, 51] width 900 height 253
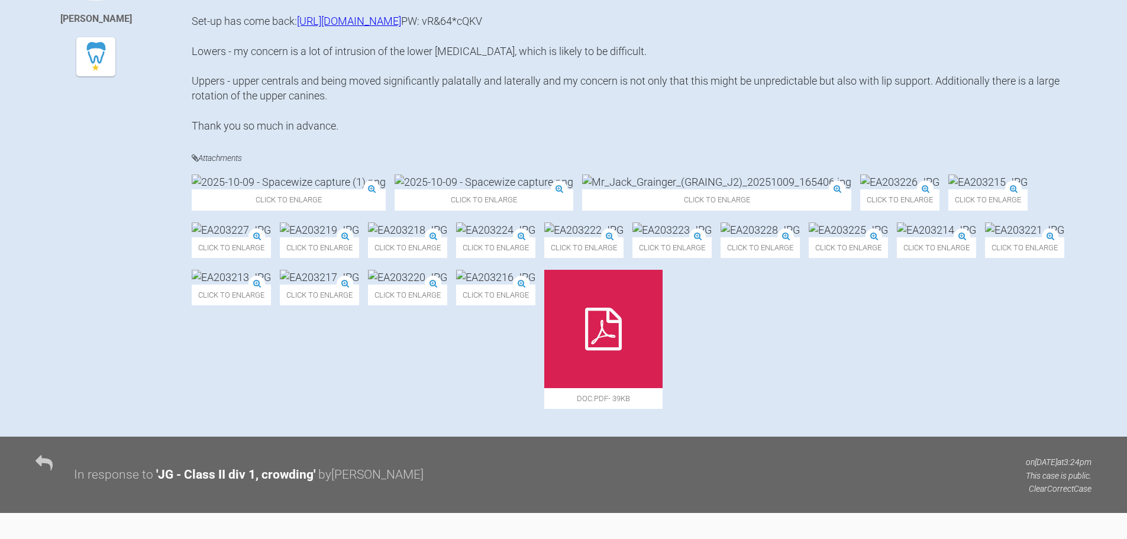
scroll to position [592, 0]
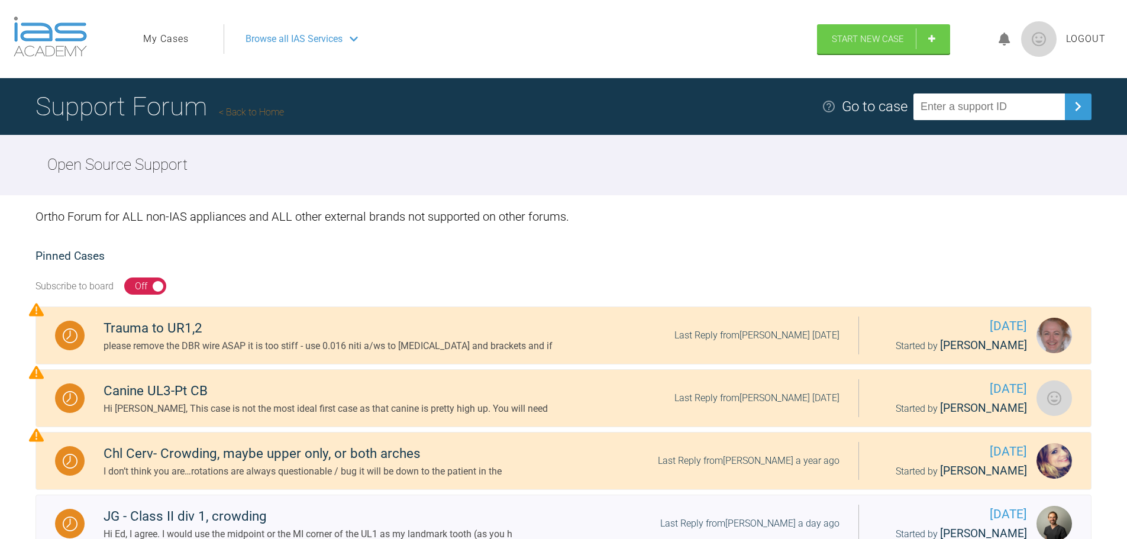
click at [441, 205] on div "Ortho Forum for ALL non-IAS appliances and ALL other external brands not suppor…" at bounding box center [563, 216] width 1056 height 43
click at [444, 215] on div "Ortho Forum for ALL non-IAS appliances and ALL other external brands not suppor…" at bounding box center [563, 216] width 1056 height 43
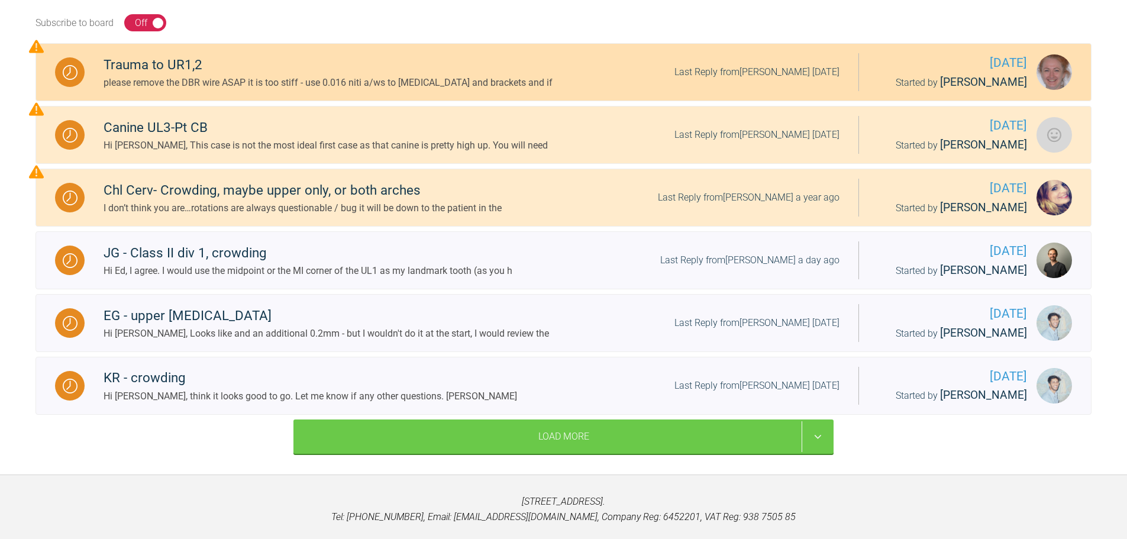
scroll to position [296, 0]
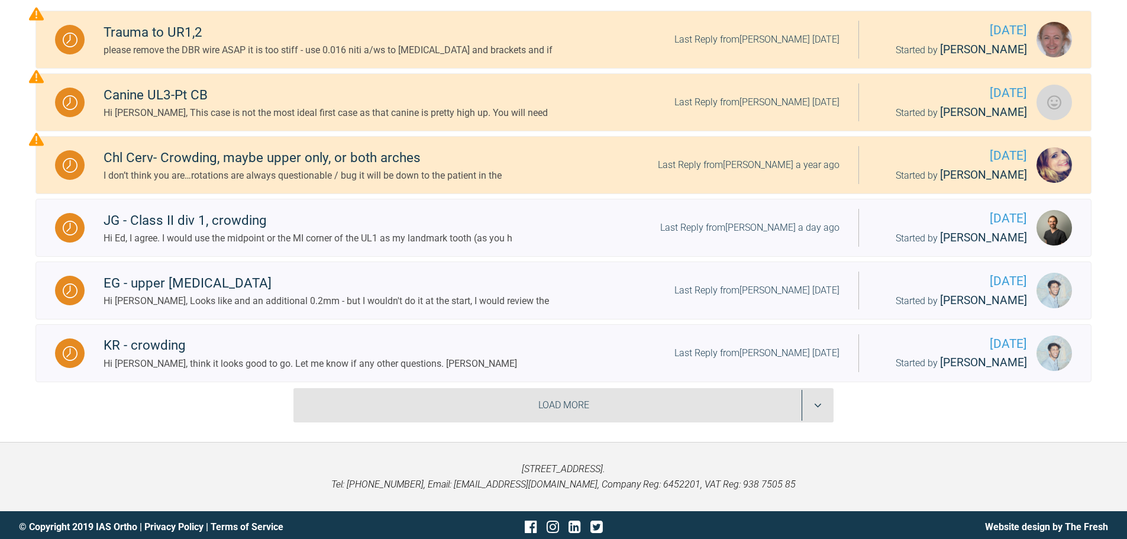
click at [644, 396] on div "Load More" at bounding box center [563, 405] width 540 height 34
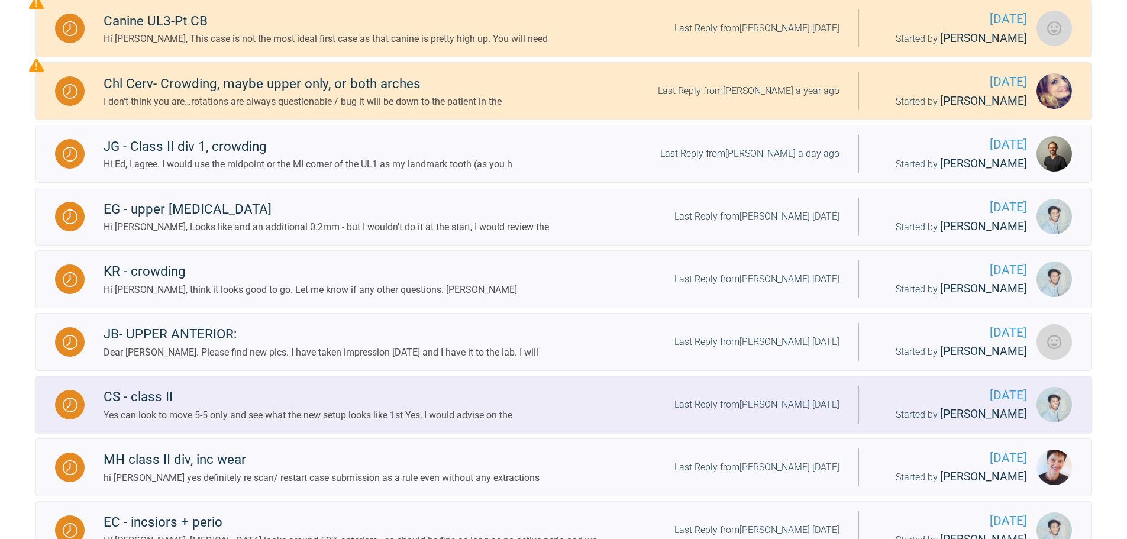
scroll to position [414, 0]
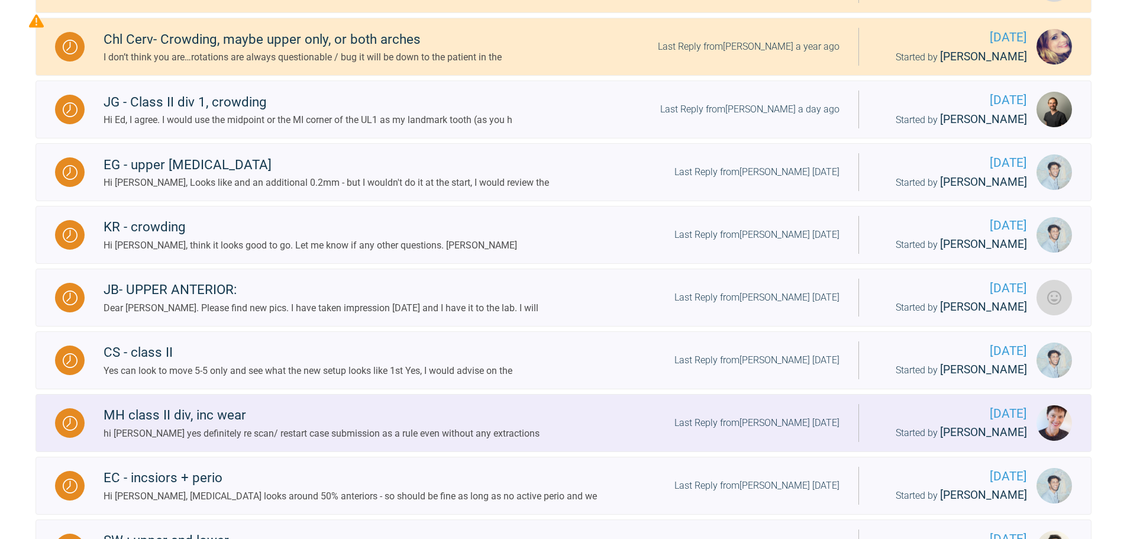
click at [262, 426] on div "hi Kirsten yes definitely re scan/ restart case submission as a rule even witho…" at bounding box center [322, 433] width 436 height 15
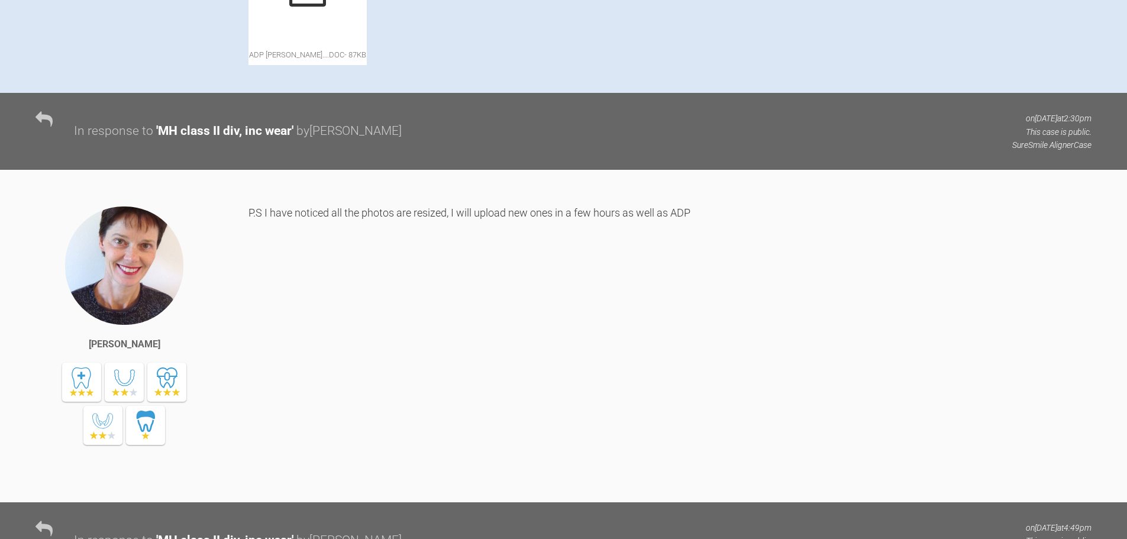
scroll to position [710, 0]
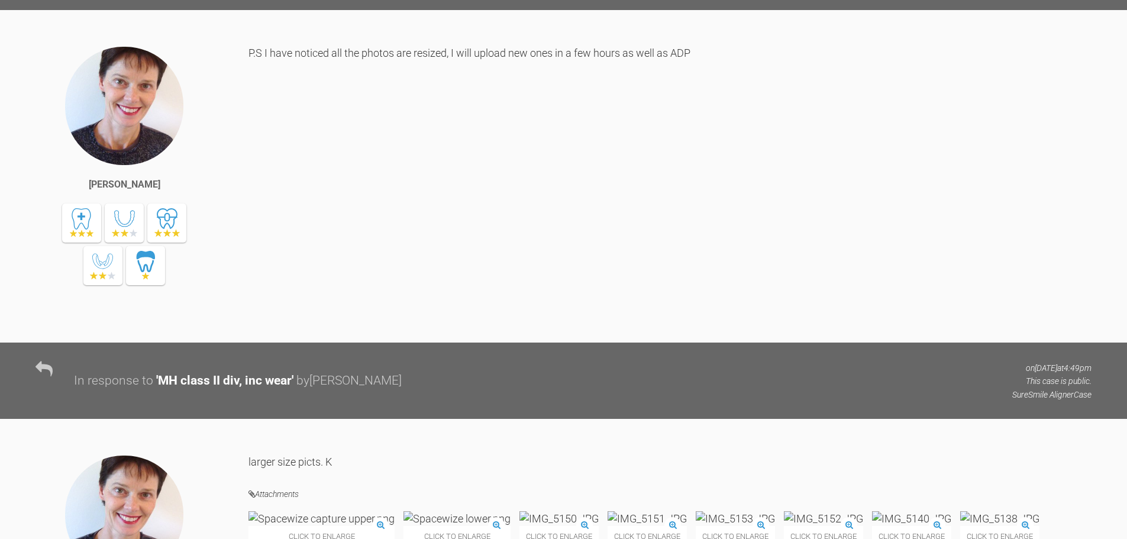
click at [396, 288] on div "P.S I have noticed all the photos are resized, I will upload new ones in a few …" at bounding box center [669, 185] width 843 height 279
click at [408, 325] on div "P.S I have noticed all the photos are resized, I will upload new ones in a few …" at bounding box center [669, 185] width 843 height 279
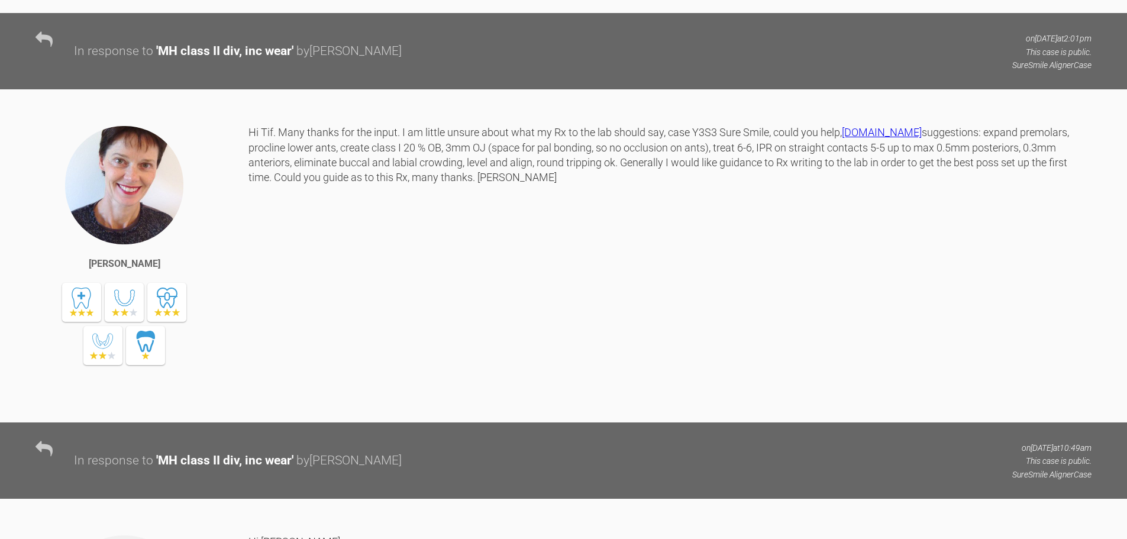
scroll to position [1952, 0]
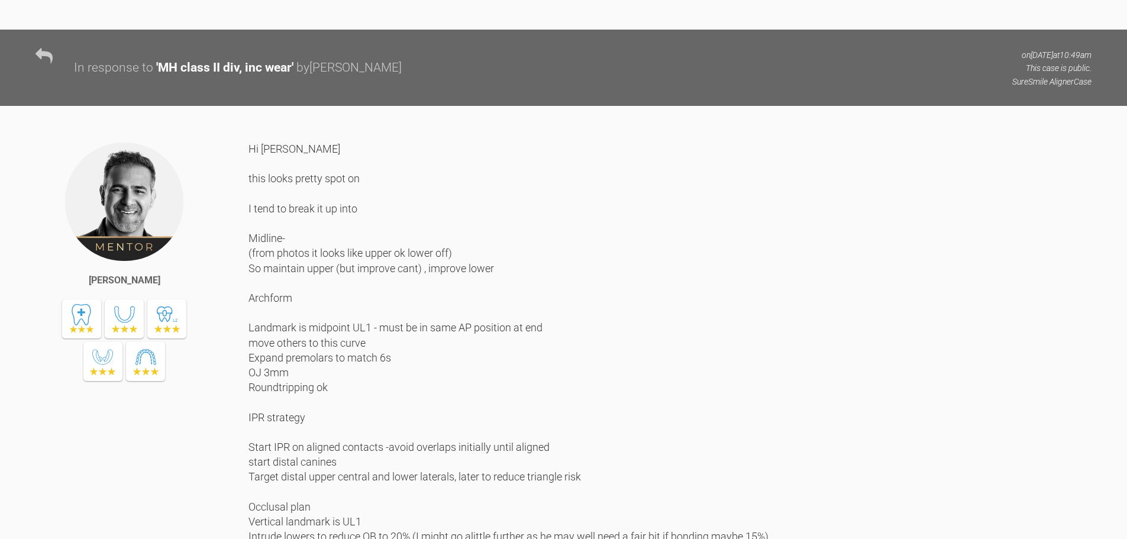
scroll to position [2544, 0]
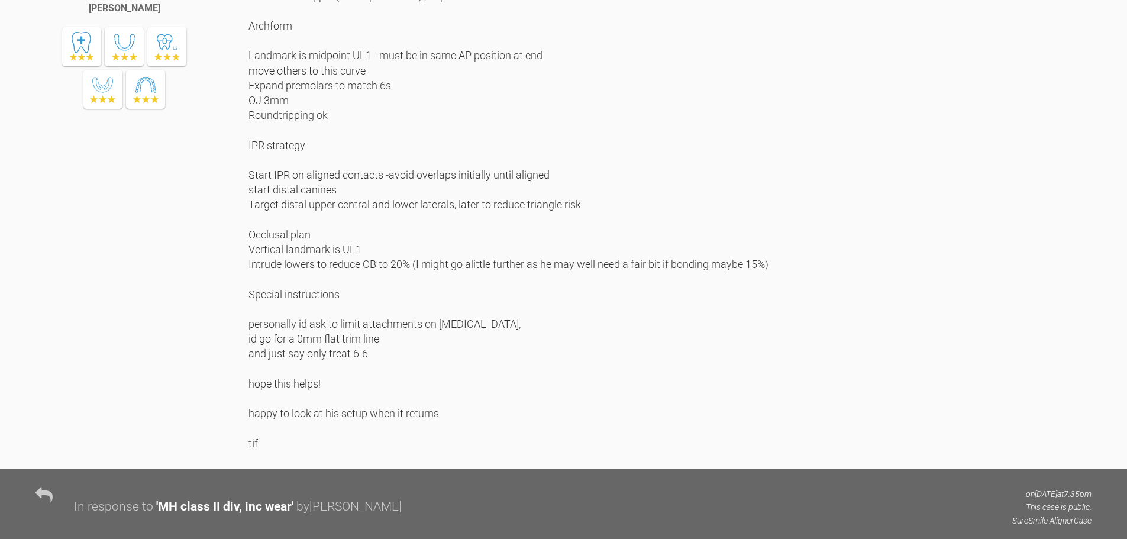
click at [306, 378] on div "Hi Kirsten this looks pretty spot on I tend to break it up into Midline- (from …" at bounding box center [669, 159] width 843 height 581
click at [485, 411] on div "Hi Kirsten this looks pretty spot on I tend to break it up into Midline- (from …" at bounding box center [669, 159] width 843 height 581
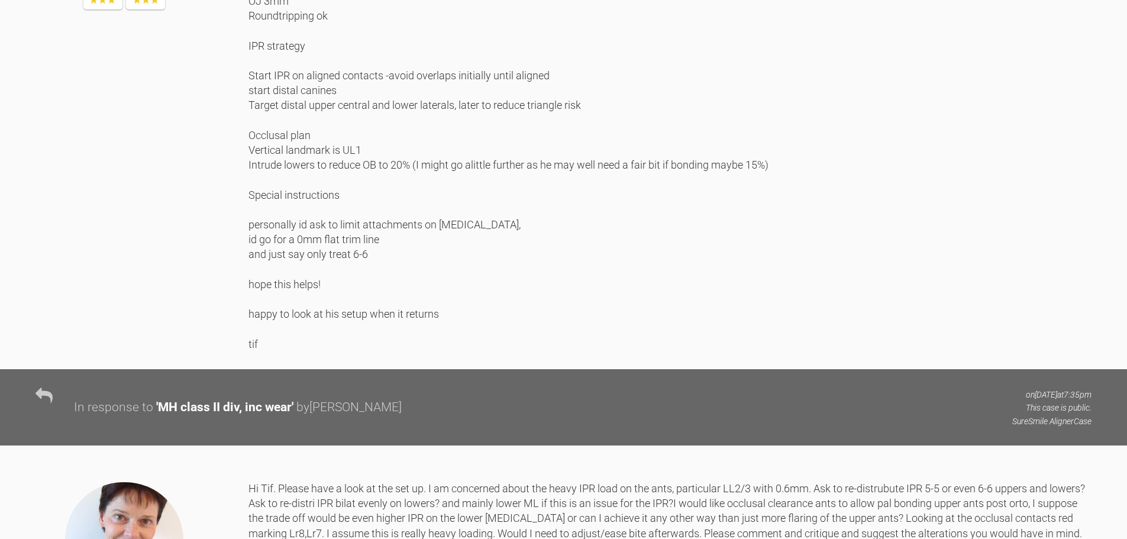
scroll to position [2662, 0]
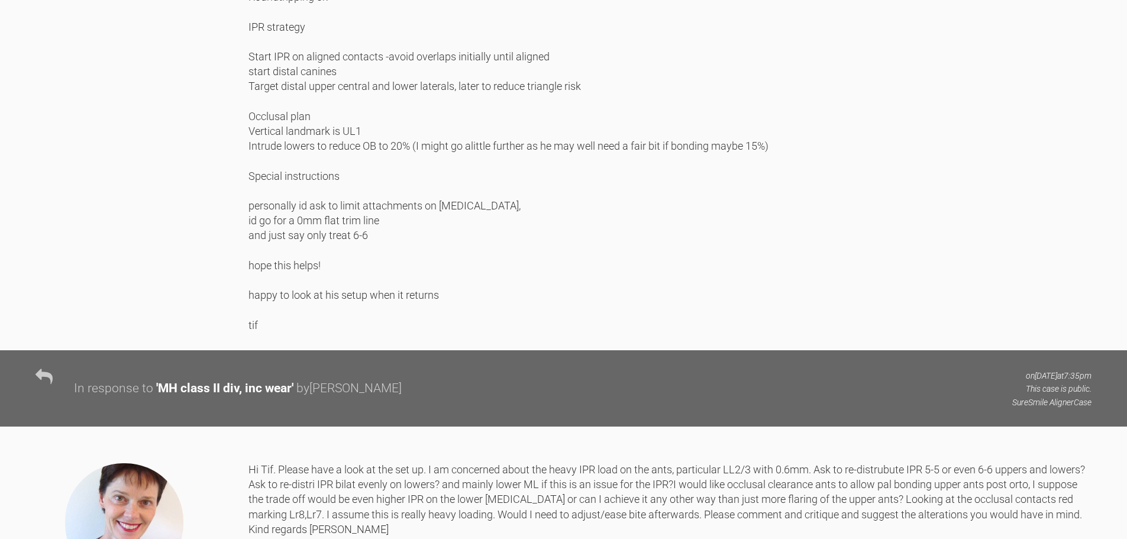
click at [484, 332] on div "Hi Kirsten this looks pretty spot on I tend to break it up into Midline- (from …" at bounding box center [669, 41] width 843 height 581
click at [345, 332] on div "Hi Kirsten this looks pretty spot on I tend to break it up into Midline- (from …" at bounding box center [669, 41] width 843 height 581
click at [347, 332] on div "Hi Kirsten this looks pretty spot on I tend to break it up into Midline- (from …" at bounding box center [669, 41] width 843 height 581
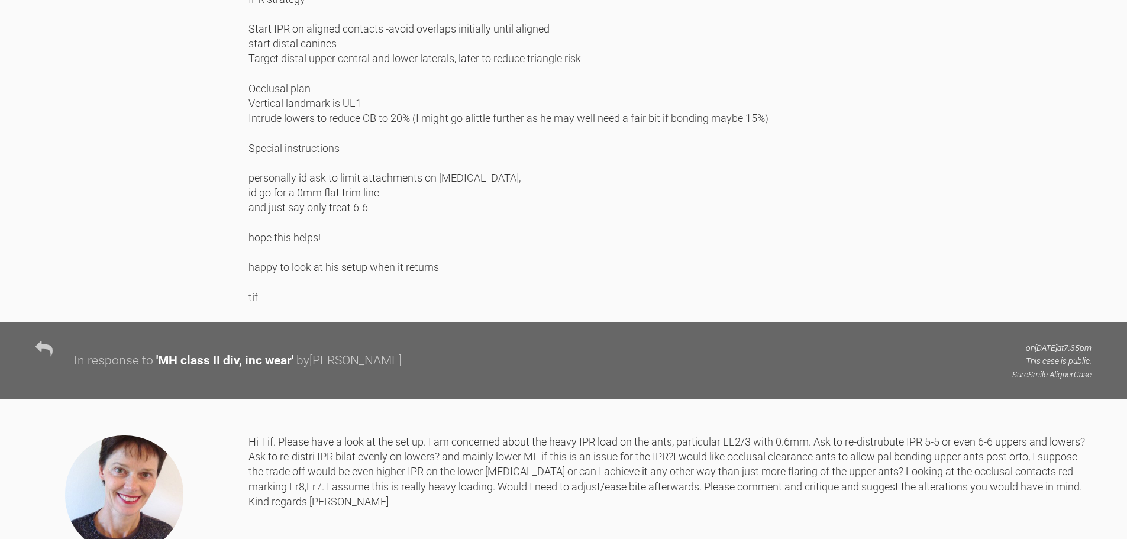
scroll to position [2721, 0]
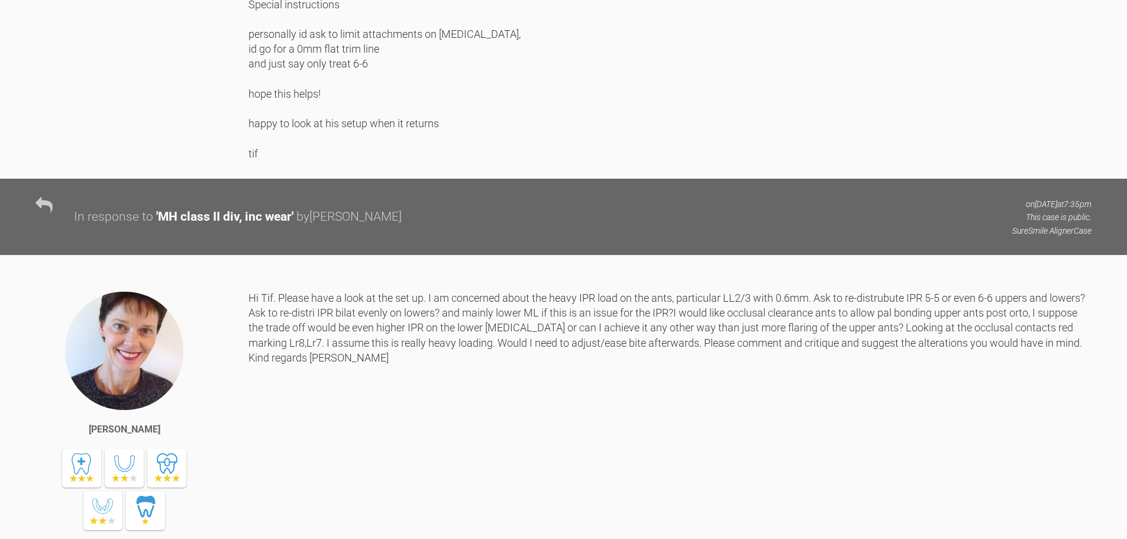
scroll to position [2839, 0]
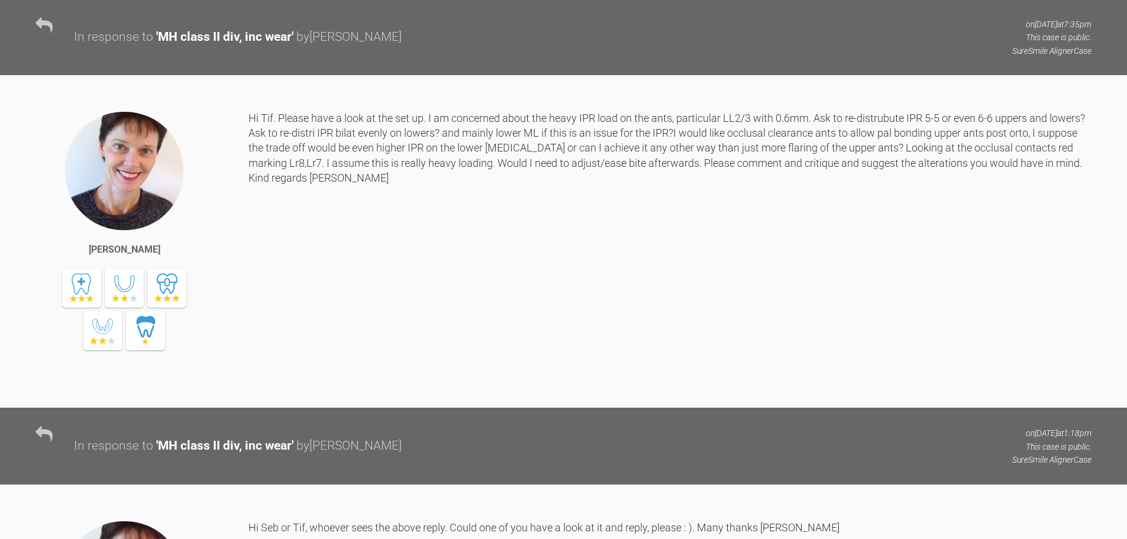
scroll to position [3017, 0]
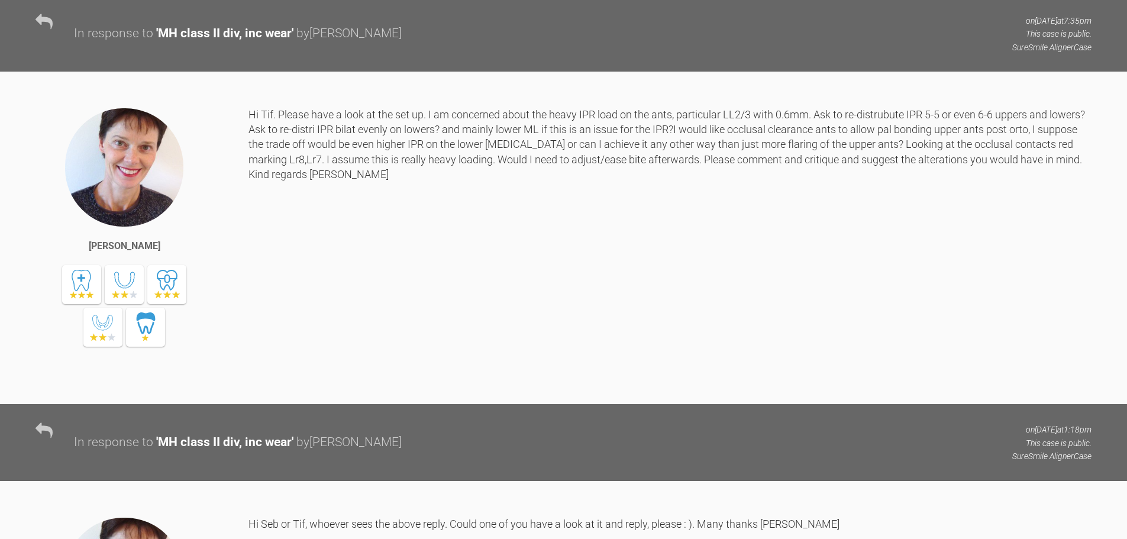
drag, startPoint x: 331, startPoint y: 382, endPoint x: 363, endPoint y: 398, distance: 35.2
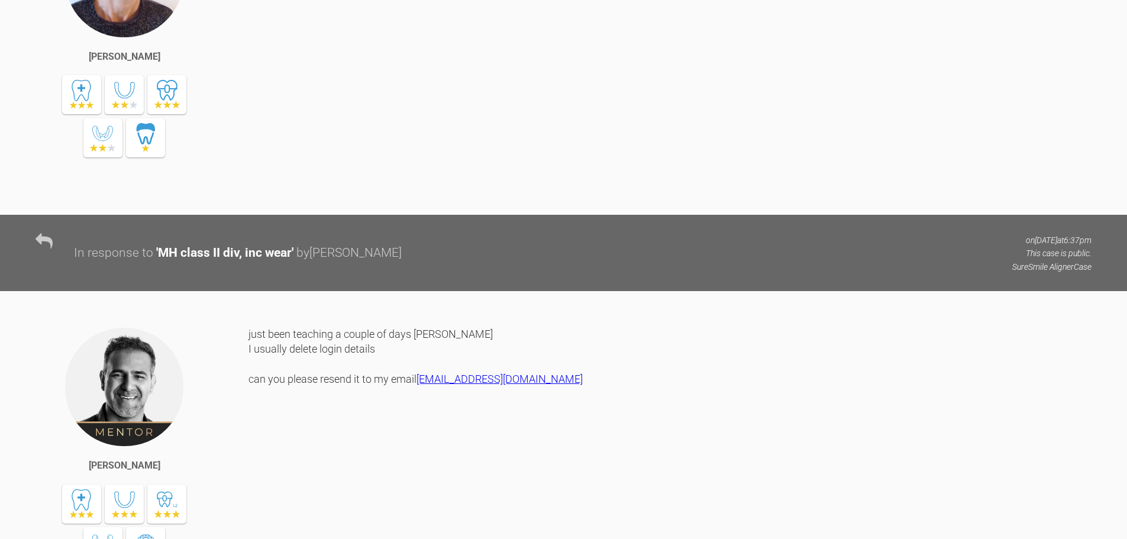
scroll to position [3727, 0]
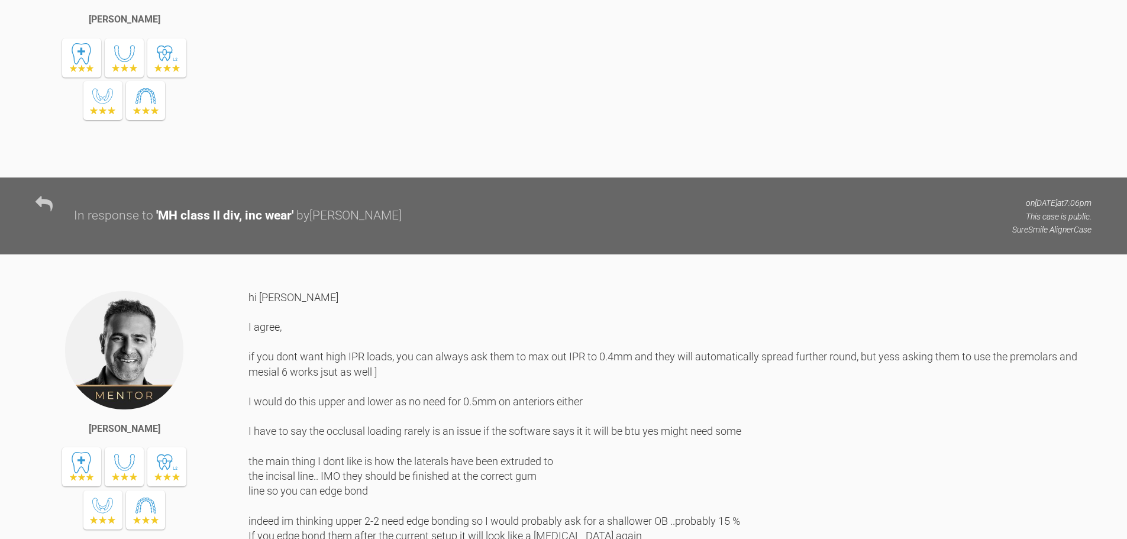
scroll to position [4082, 0]
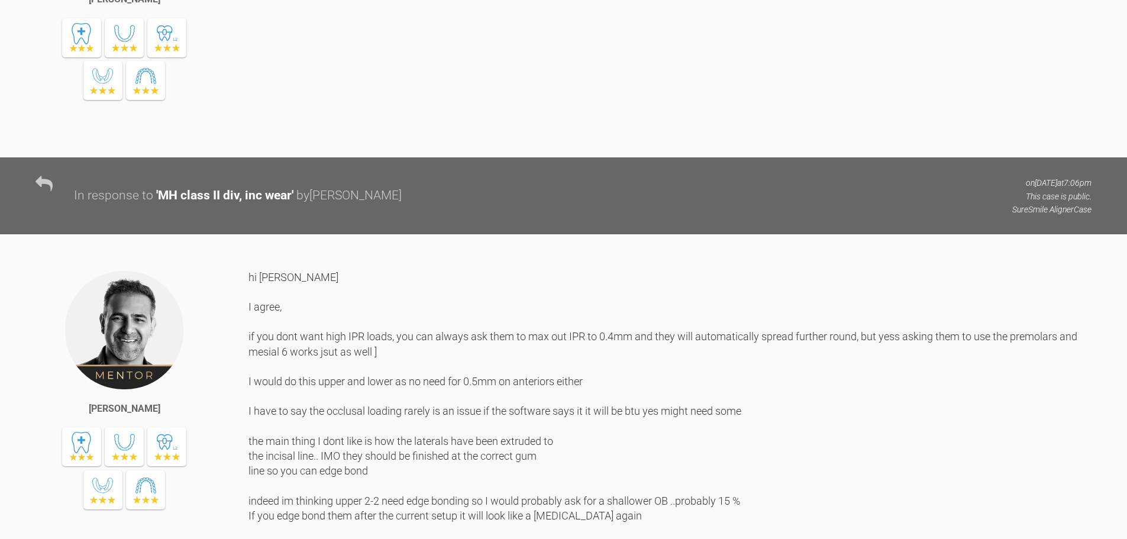
click at [628, 140] on div "just been teaching a couple of days Kirsten I usually delete login details can …" at bounding box center [669, -1] width 843 height 279
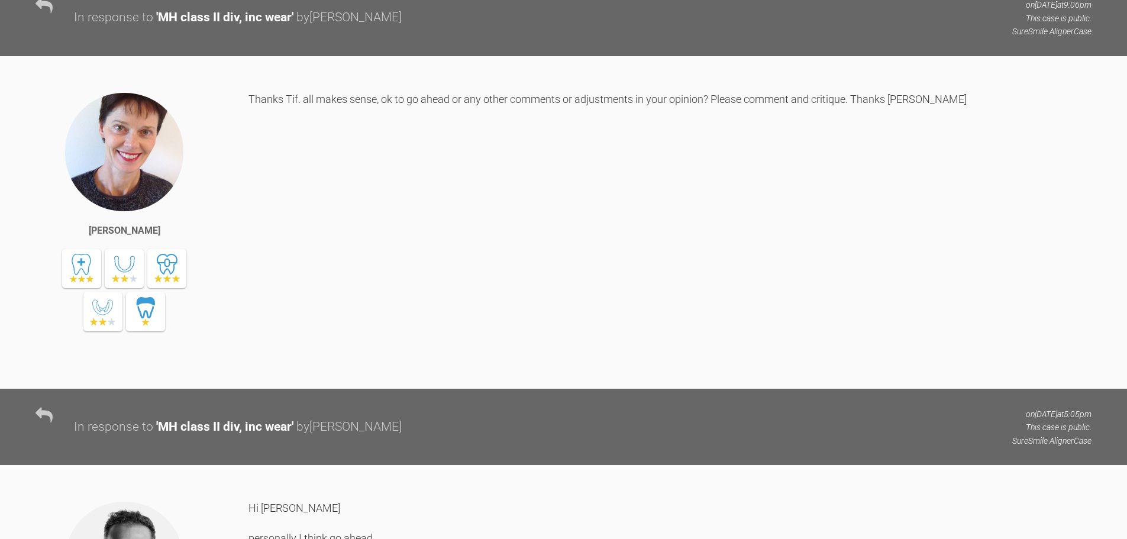
scroll to position [5560, 0]
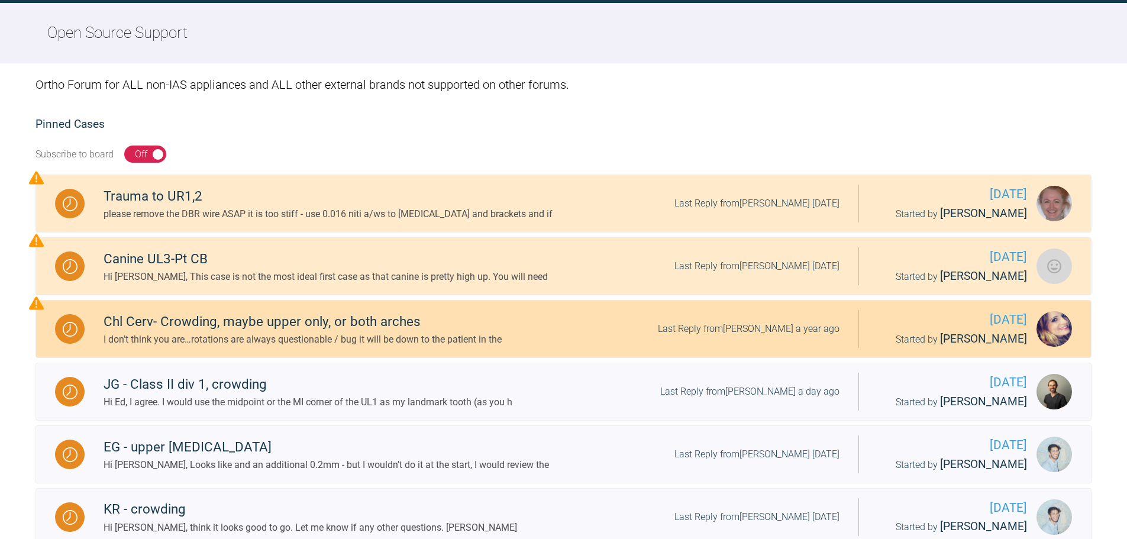
scroll to position [122, 0]
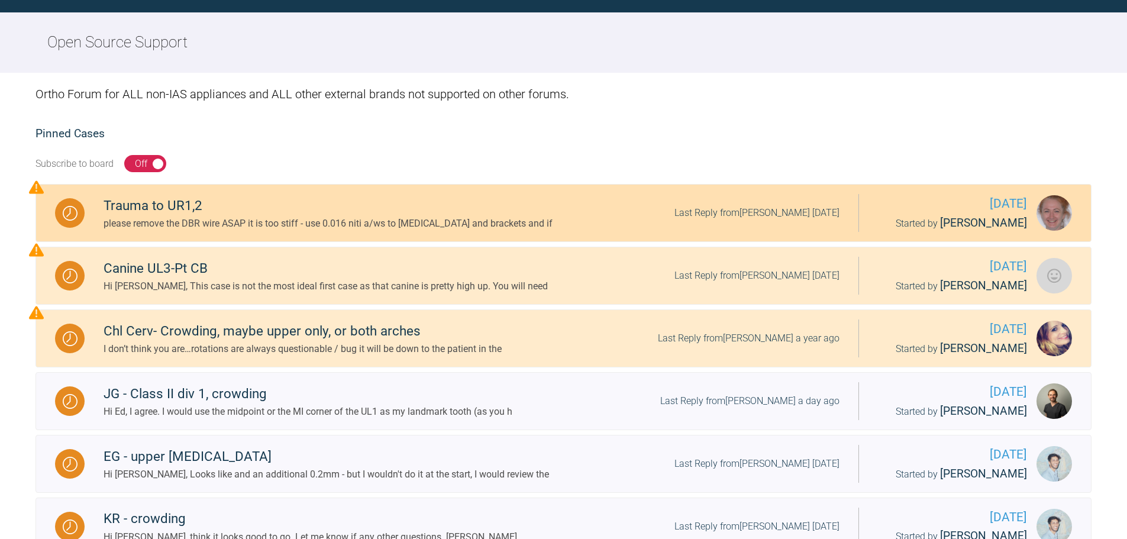
click at [570, 215] on div "Trauma to UR1,2 please remove the DBR wire ASAP it is too stiff - use 0.016 nit…" at bounding box center [472, 213] width 774 height 36
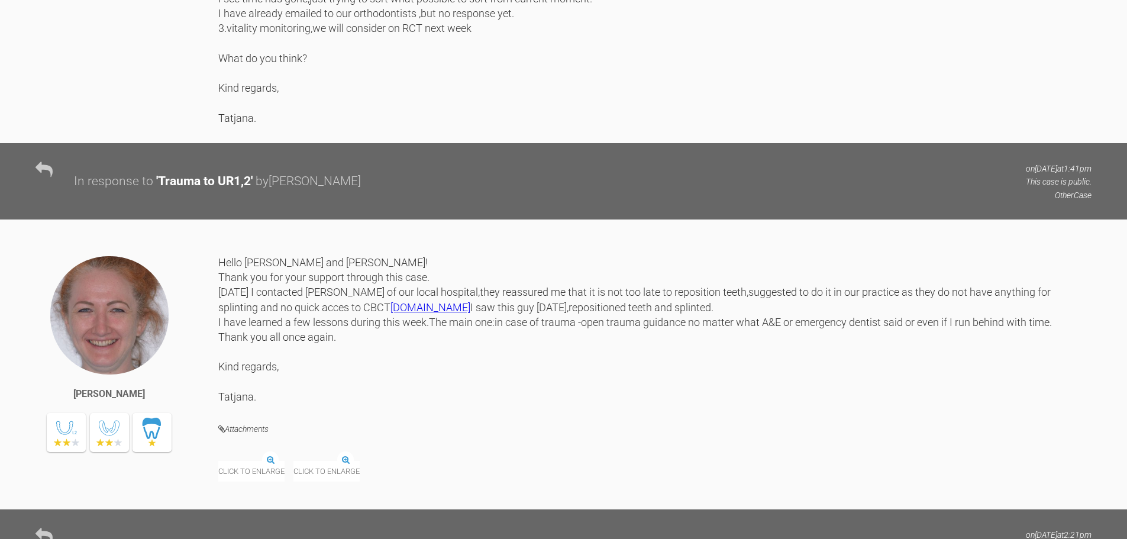
scroll to position [2370, 0]
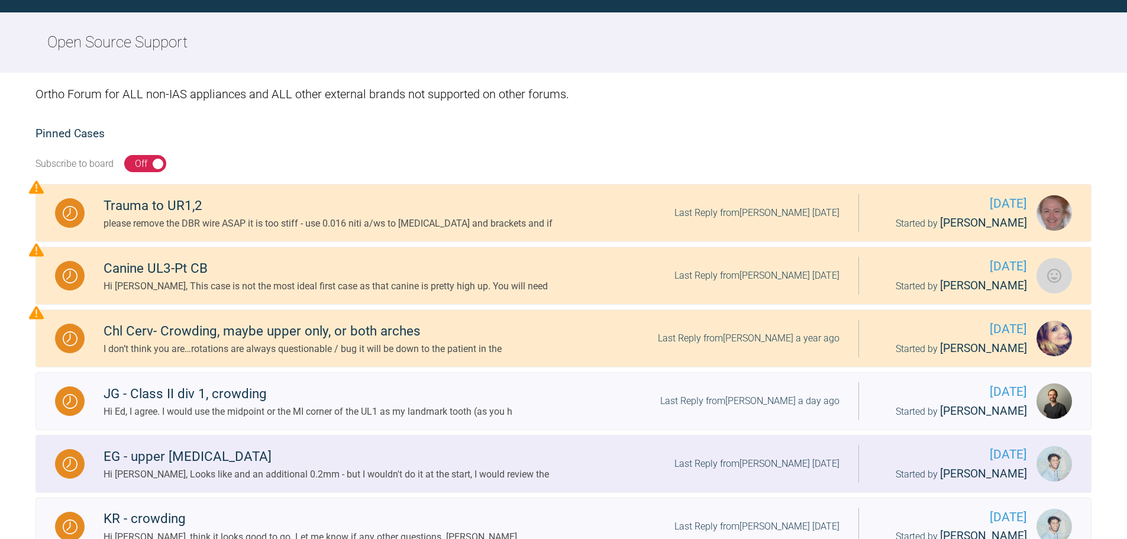
scroll to position [300, 0]
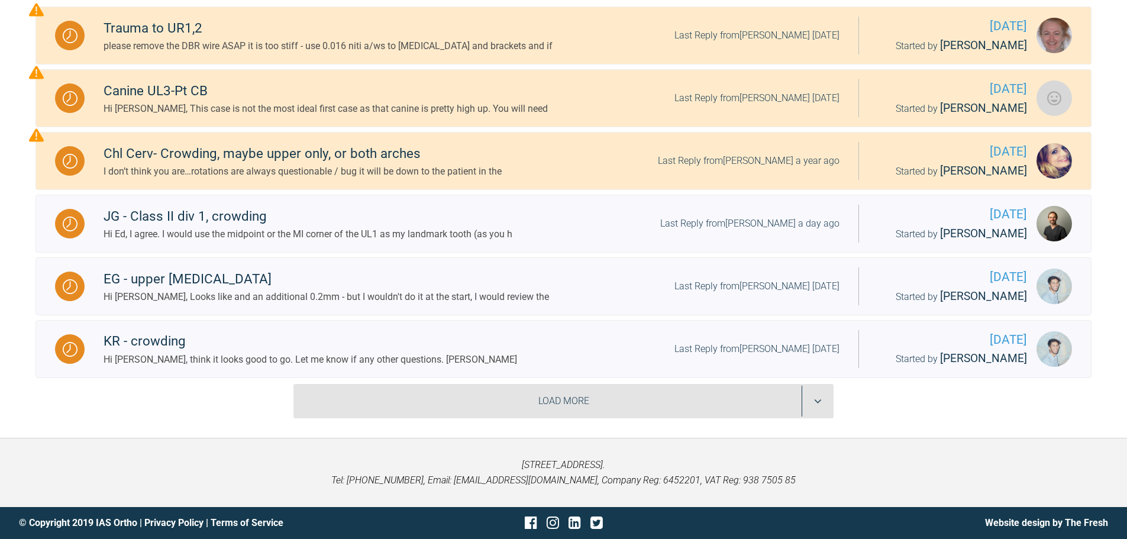
click at [456, 408] on div "Load More" at bounding box center [563, 401] width 540 height 34
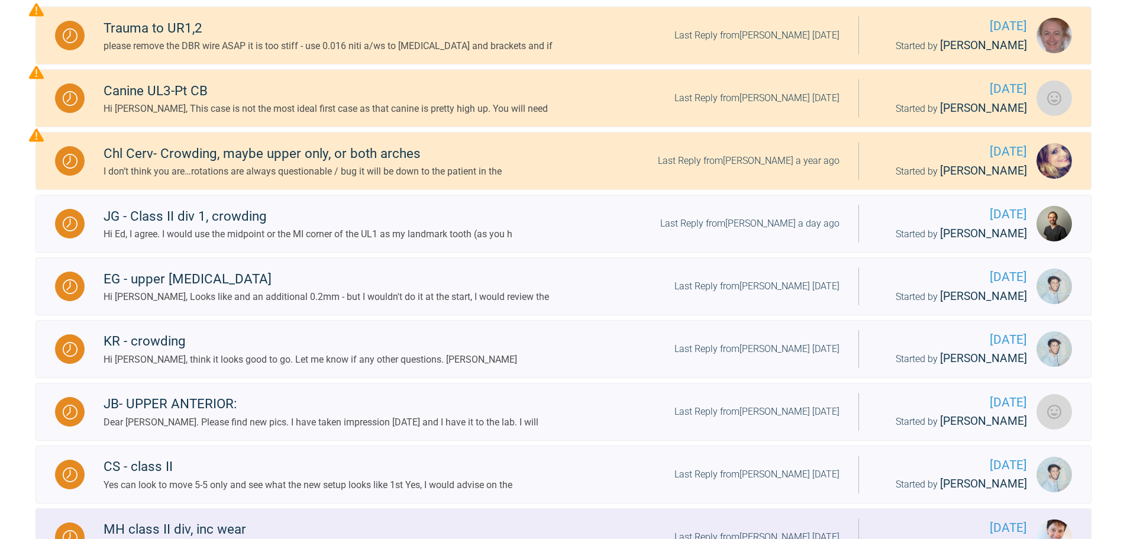
scroll to position [359, 0]
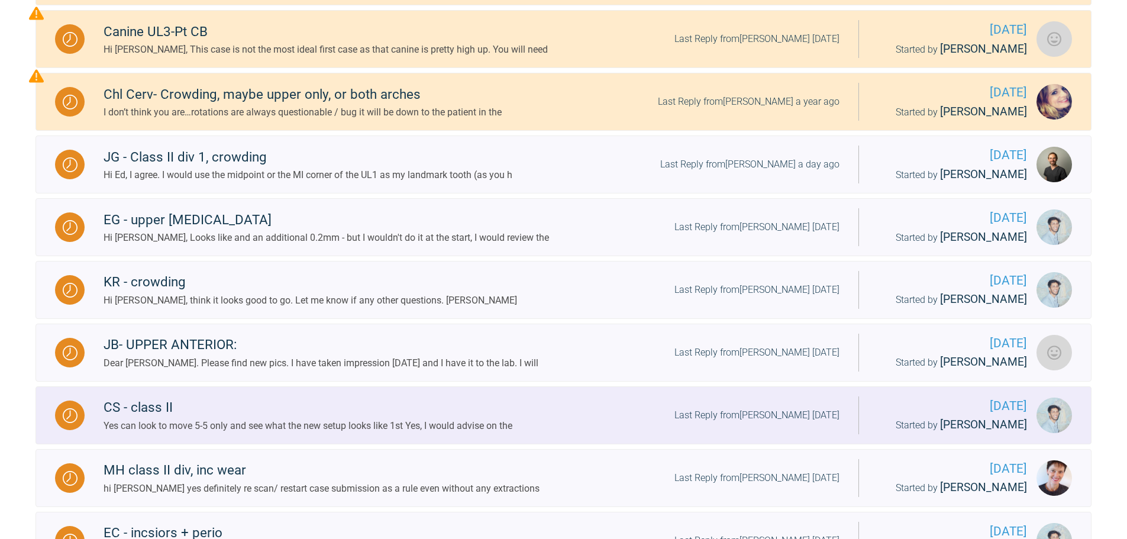
click at [423, 408] on div "CS - class II" at bounding box center [308, 407] width 409 height 21
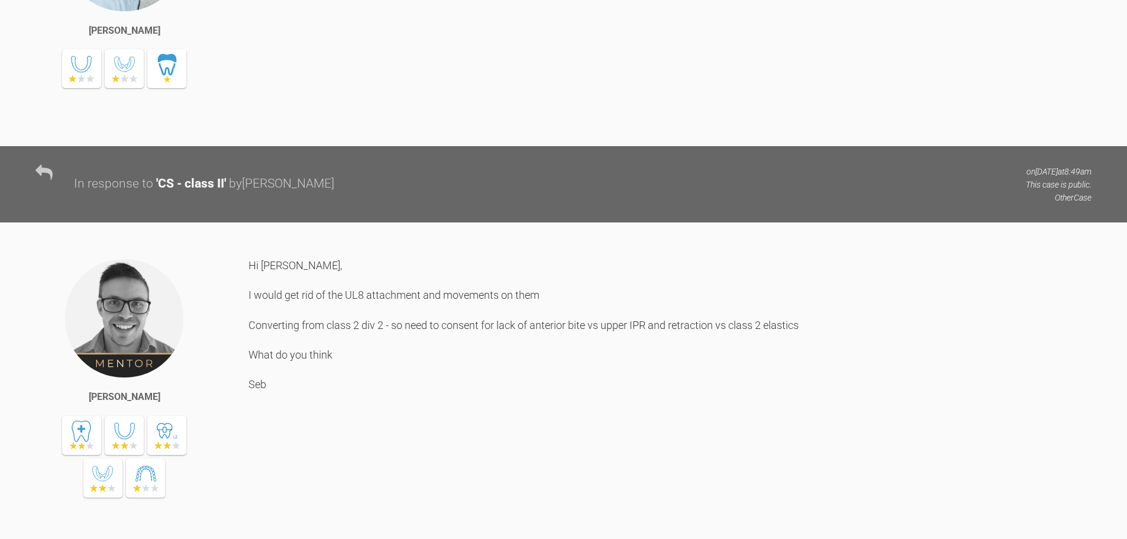
scroll to position [1424, 0]
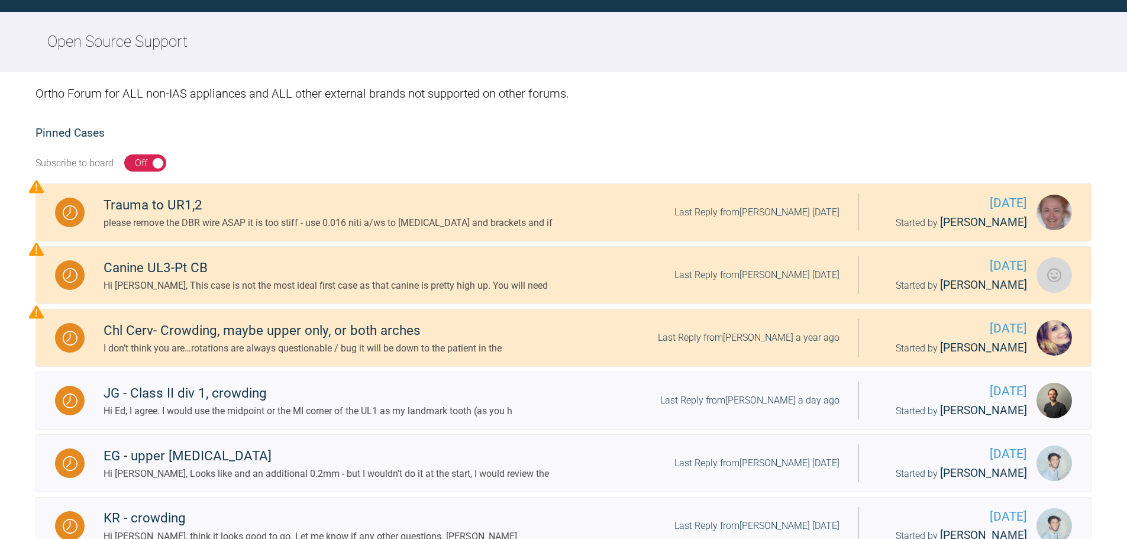
scroll to position [300, 0]
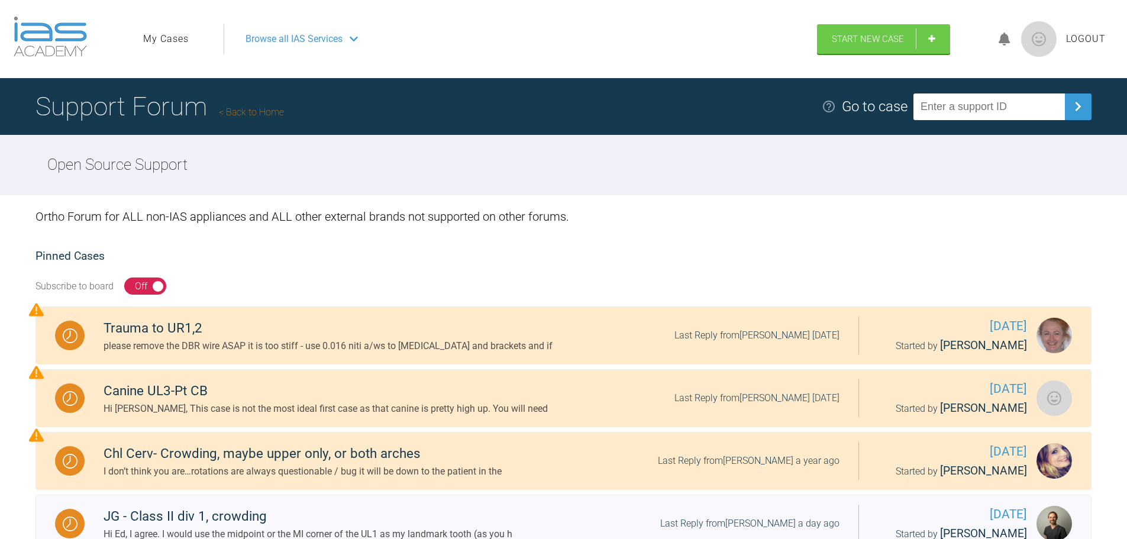
click at [298, 44] on span "Browse all IAS Services" at bounding box center [293, 38] width 97 height 15
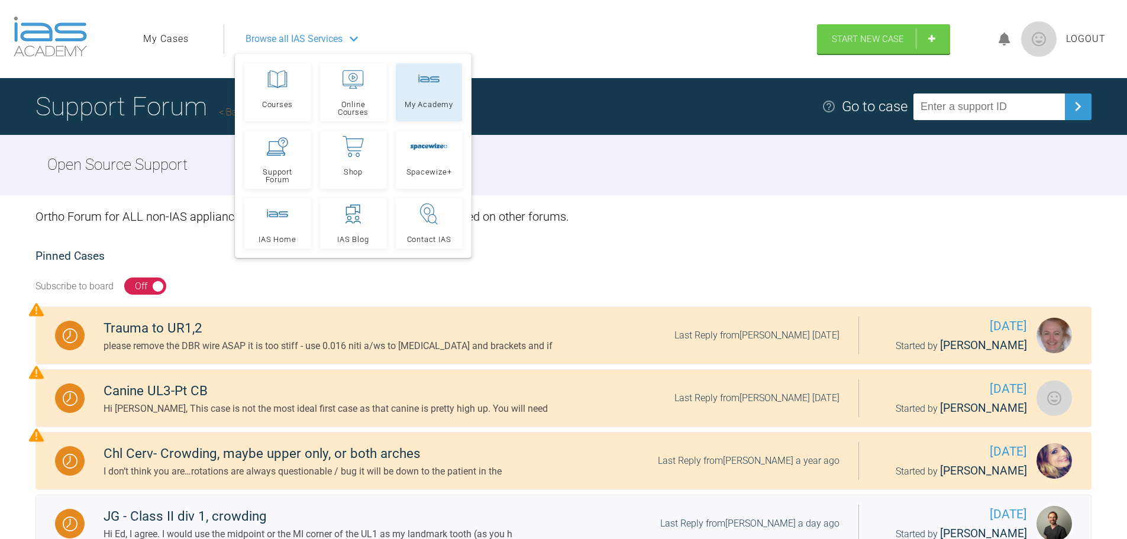
click at [435, 110] on link "My Academy" at bounding box center [429, 92] width 66 height 58
